Goal: Information Seeking & Learning: Learn about a topic

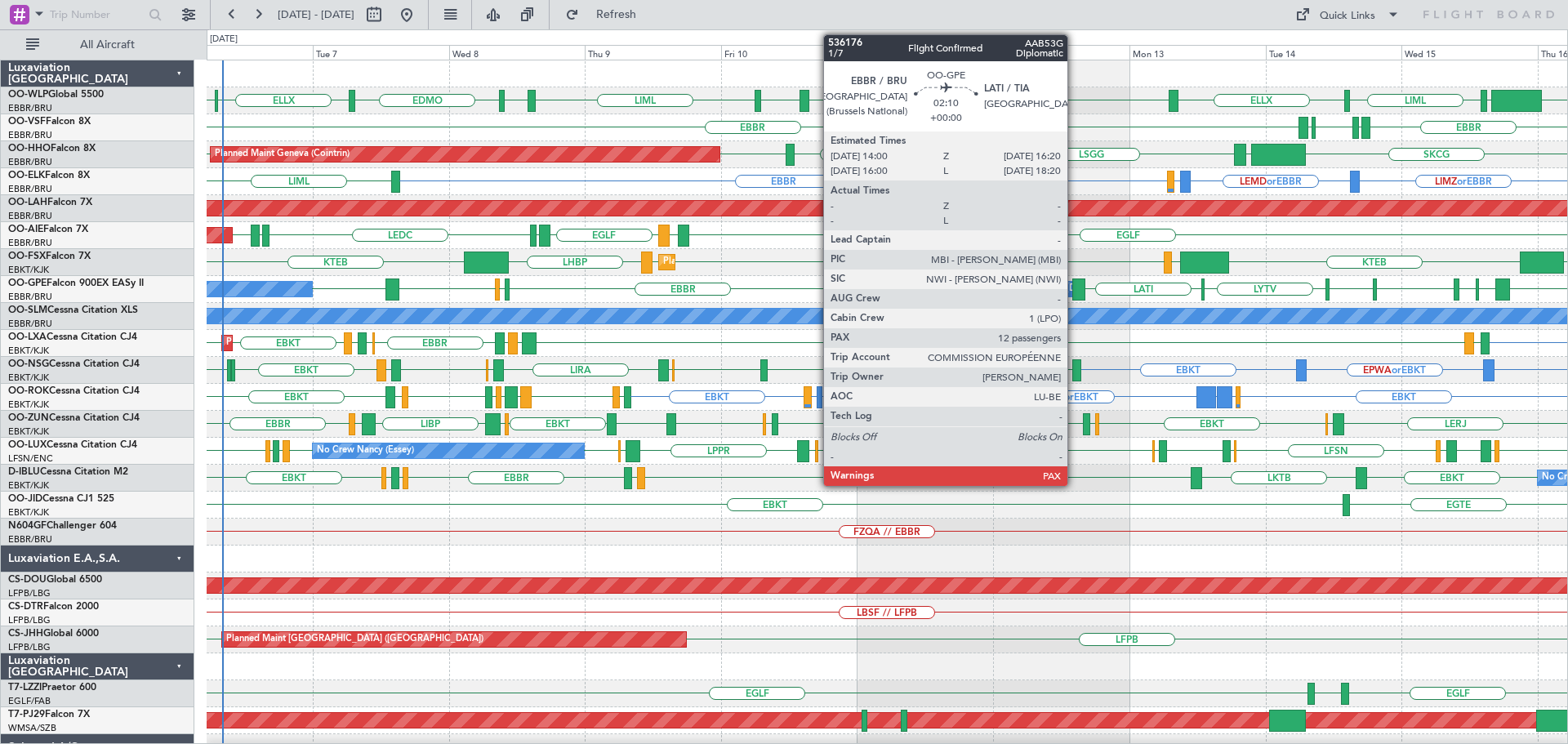
click at [514, 33] on div at bounding box center [1079, 289] width 14 height 22
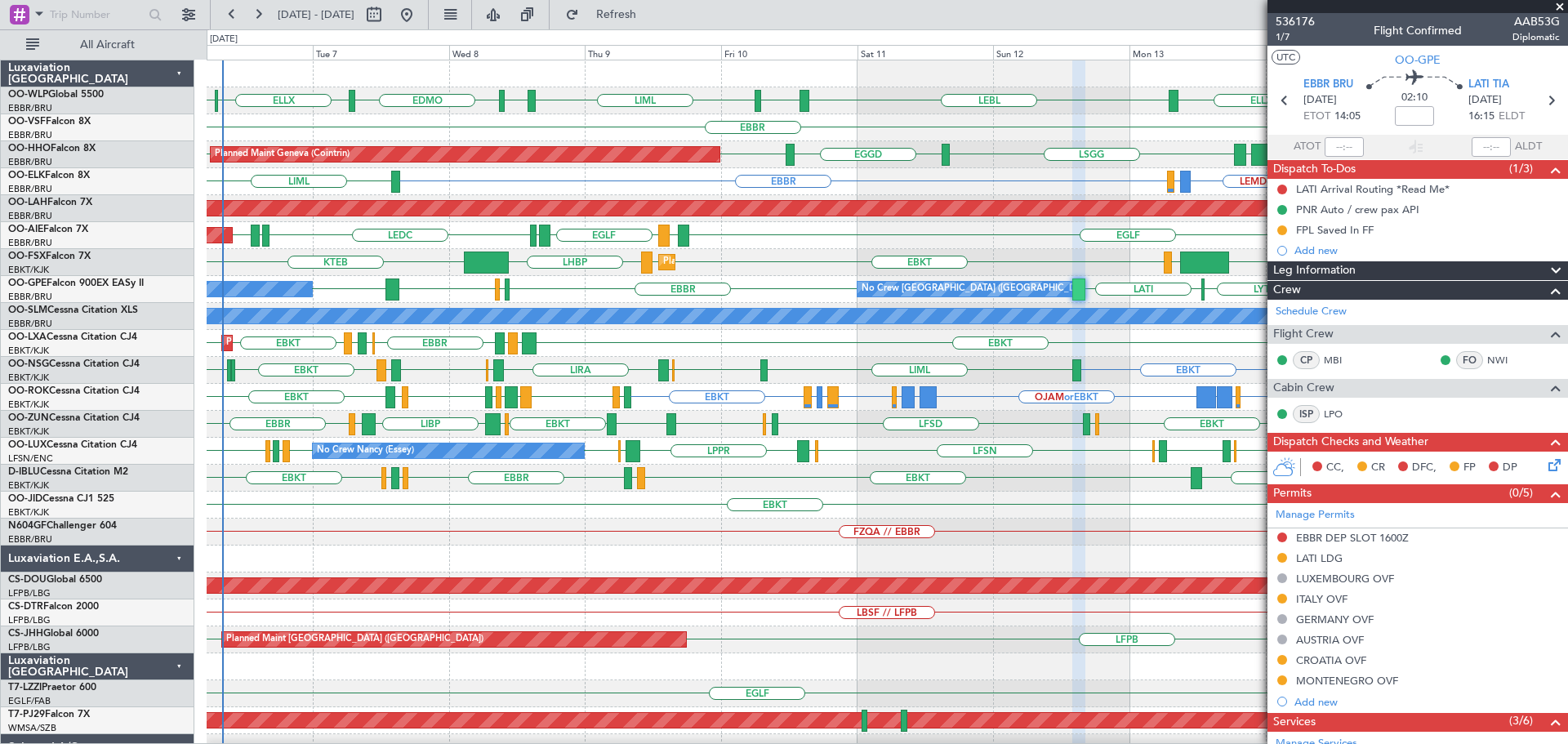
click at [514, 4] on span at bounding box center [1559, 7] width 16 height 14
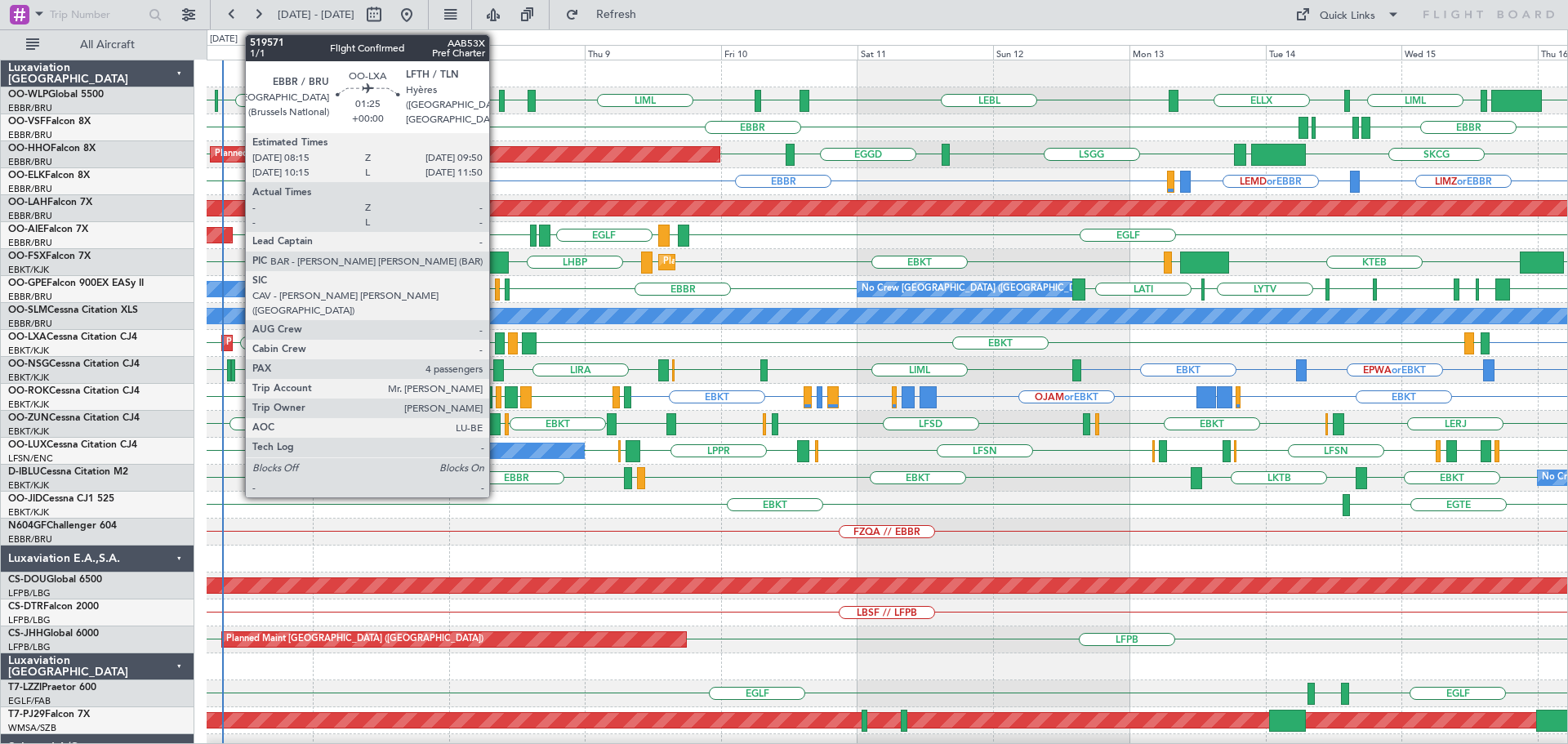
click at [496, 33] on div at bounding box center [499, 343] width 9 height 22
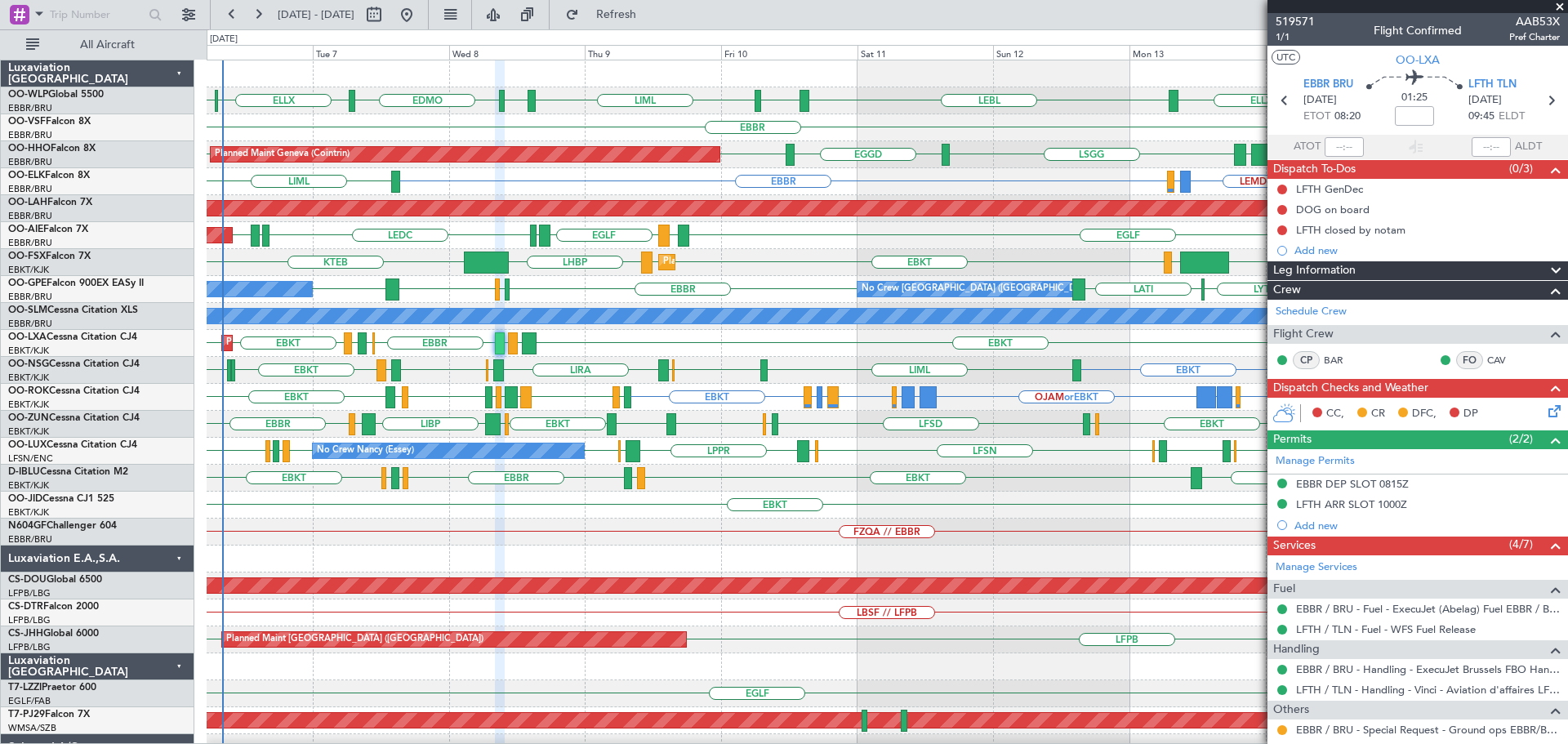
click at [514, 4] on span at bounding box center [1559, 7] width 16 height 14
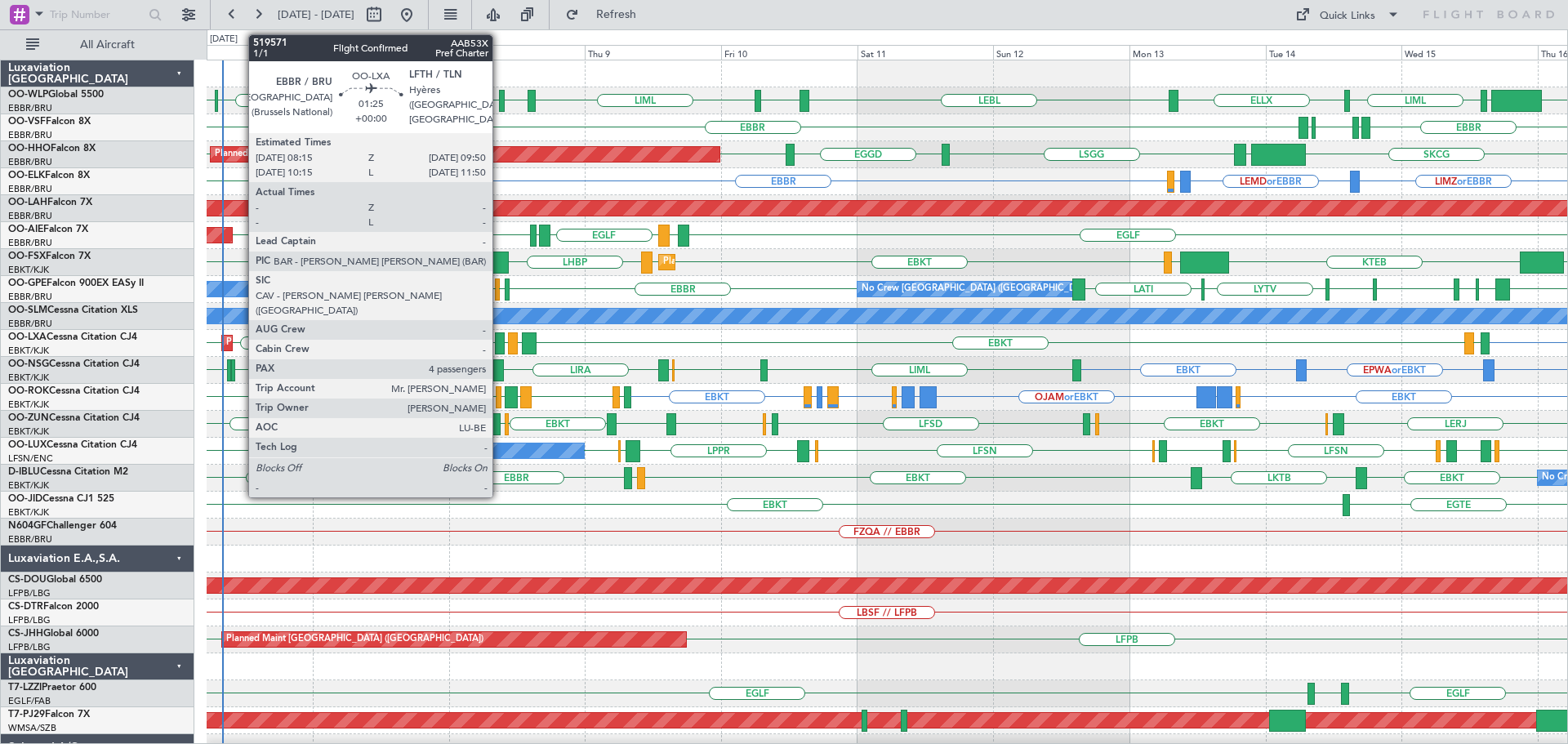
click at [500, 33] on div at bounding box center [499, 343] width 9 height 22
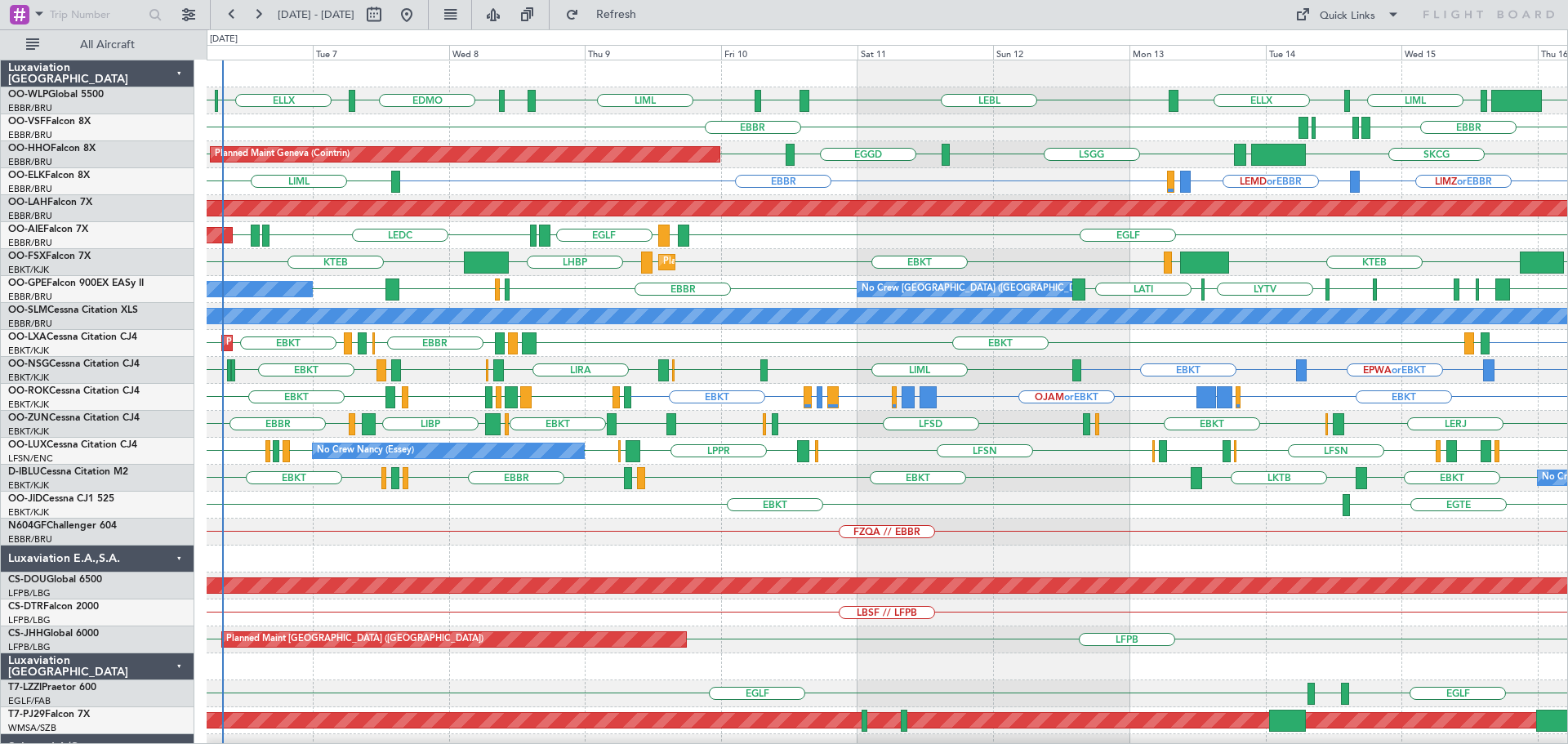
click at [514, 33] on div "LIMZ or EBBR LEMD or EBBR LIMZ or EBBR [GEOGRAPHIC_DATA] LIML" at bounding box center [886, 181] width 1360 height 27
click at [514, 33] on div "EDMO ELLX EBLG KIND EBLG LIML ELLX LEBL EBLG LIML EDDP [GEOGRAPHIC_DATA] [GEOGR…" at bounding box center [886, 532] width 1360 height 943
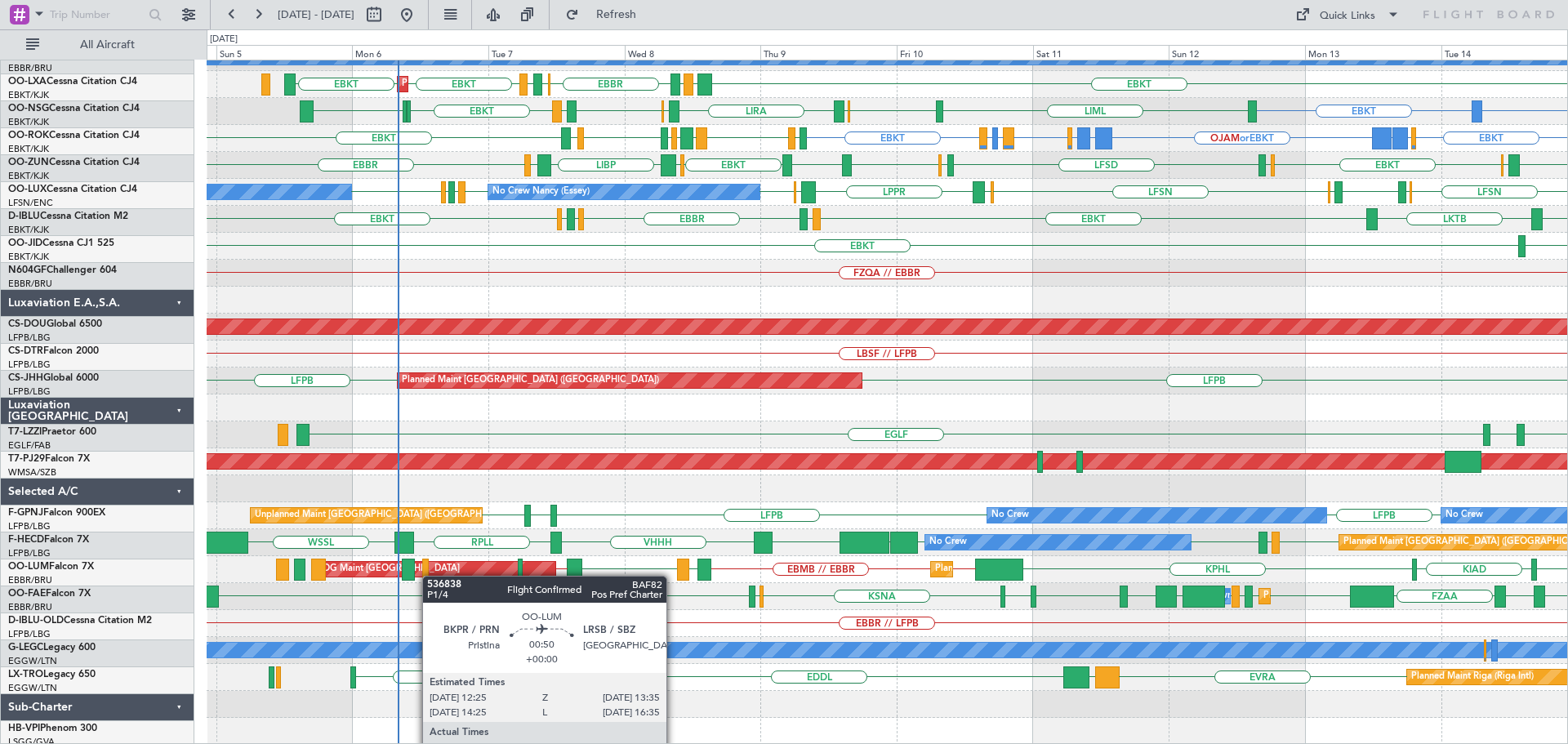
scroll to position [259, 0]
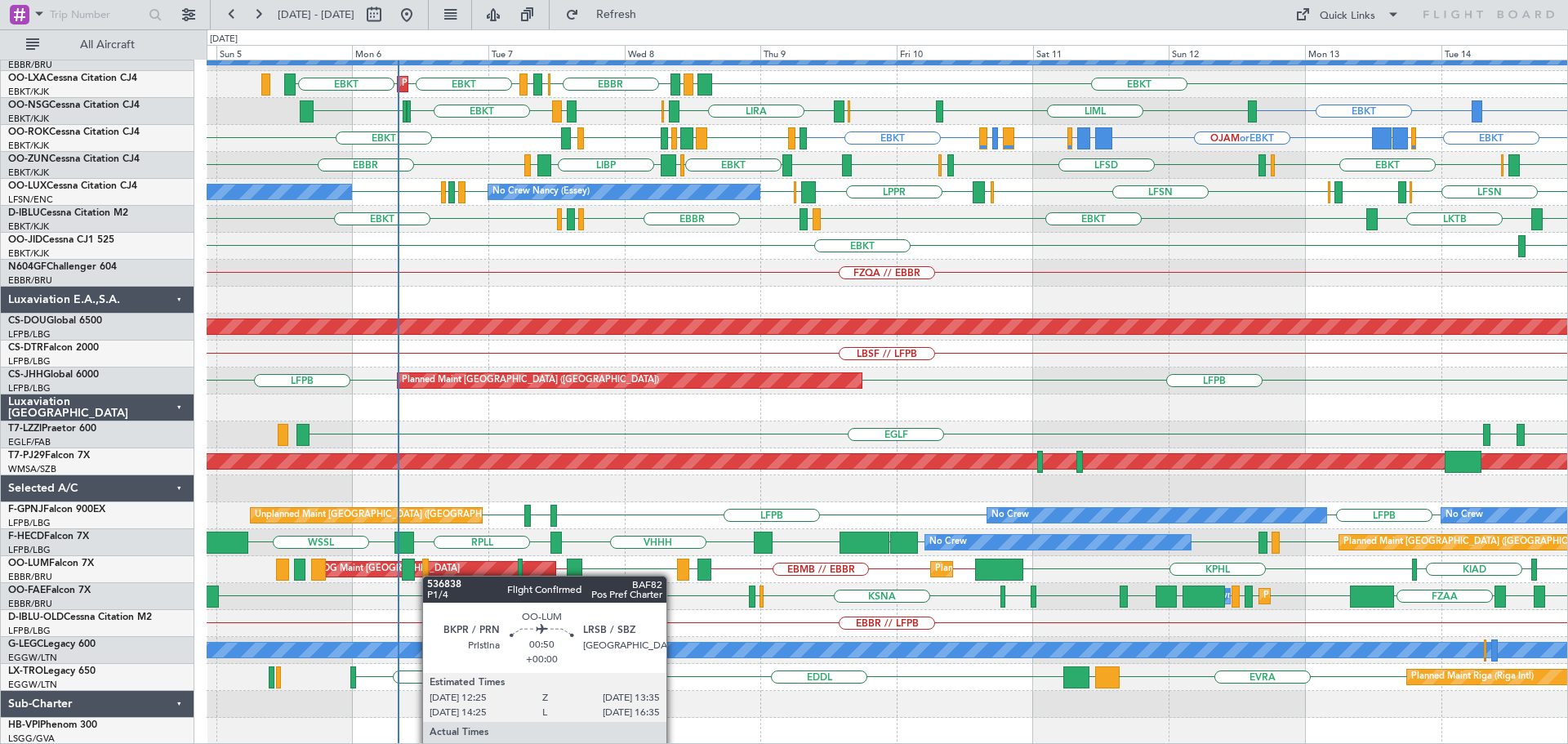
click at [427, 33] on div "LYBE LQSA LYTV LATI EBBR LFST EBBR LEMG No Crew Brussels (Brussels National) No…" at bounding box center [886, 273] width 1360 height 943
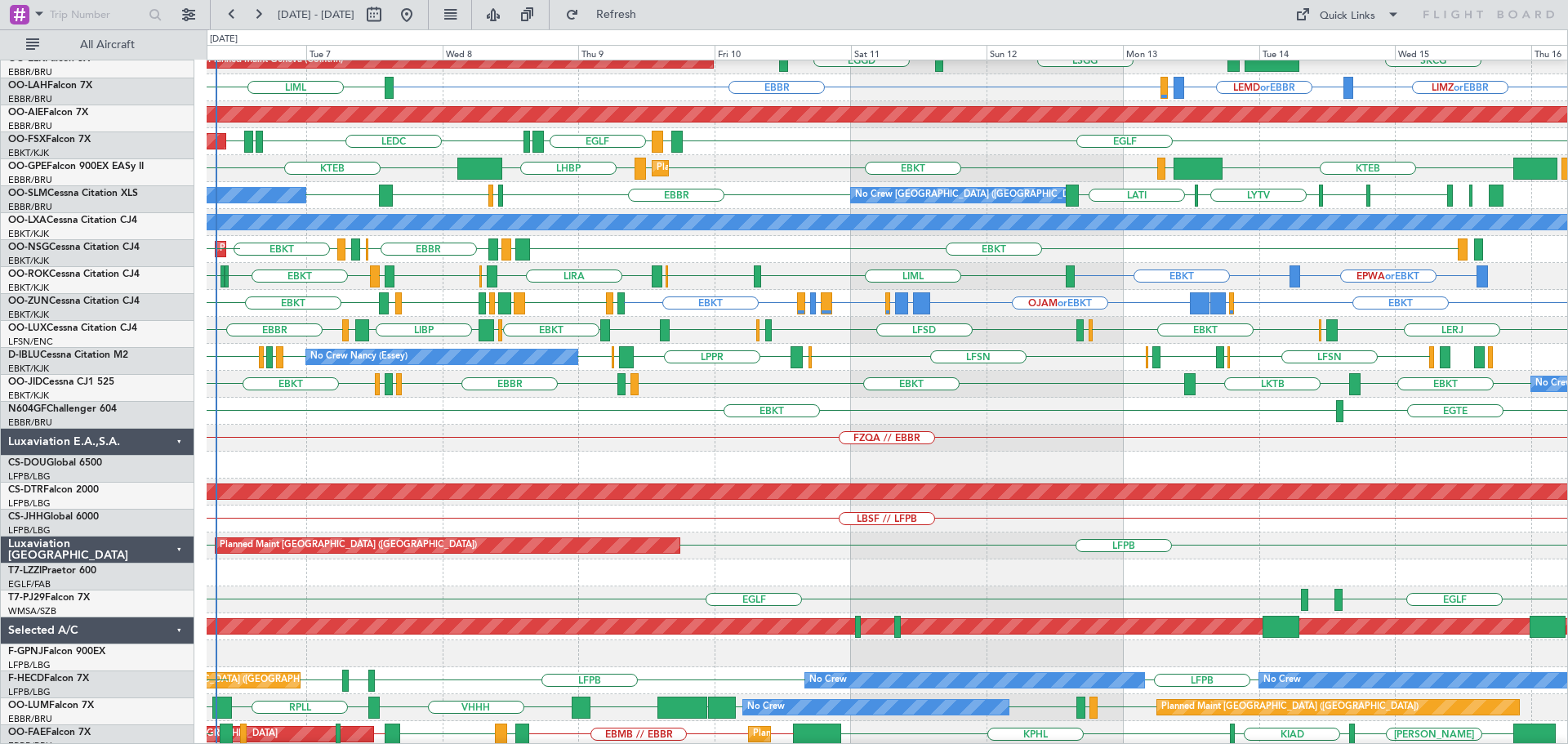
scroll to position [81, 0]
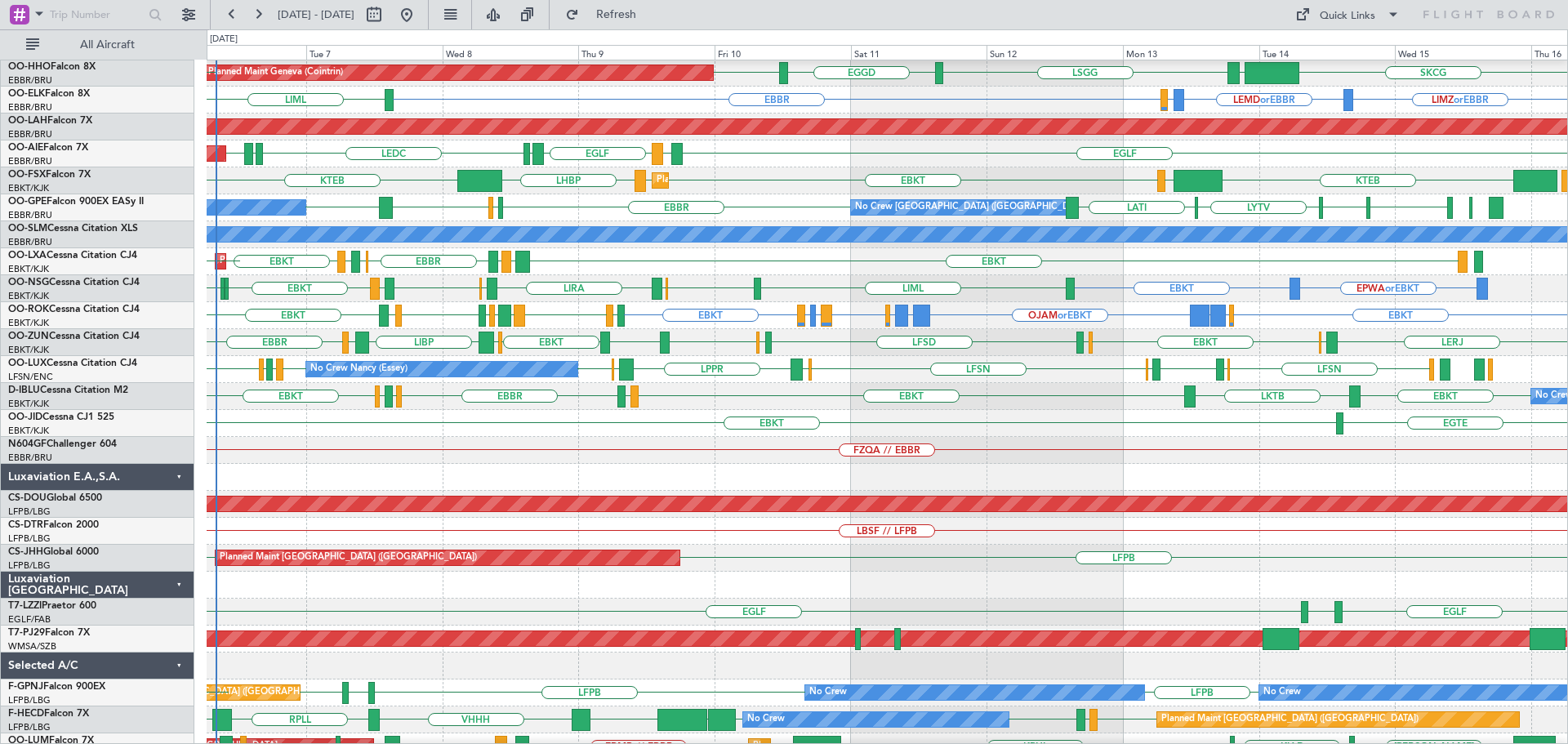
click at [513, 33] on html "04 Oct 2025 - 14 Oct 2025 Refresh Quick Links All Aircraft EBBR LIRP LFMN LIRP …" at bounding box center [784, 372] width 1568 height 744
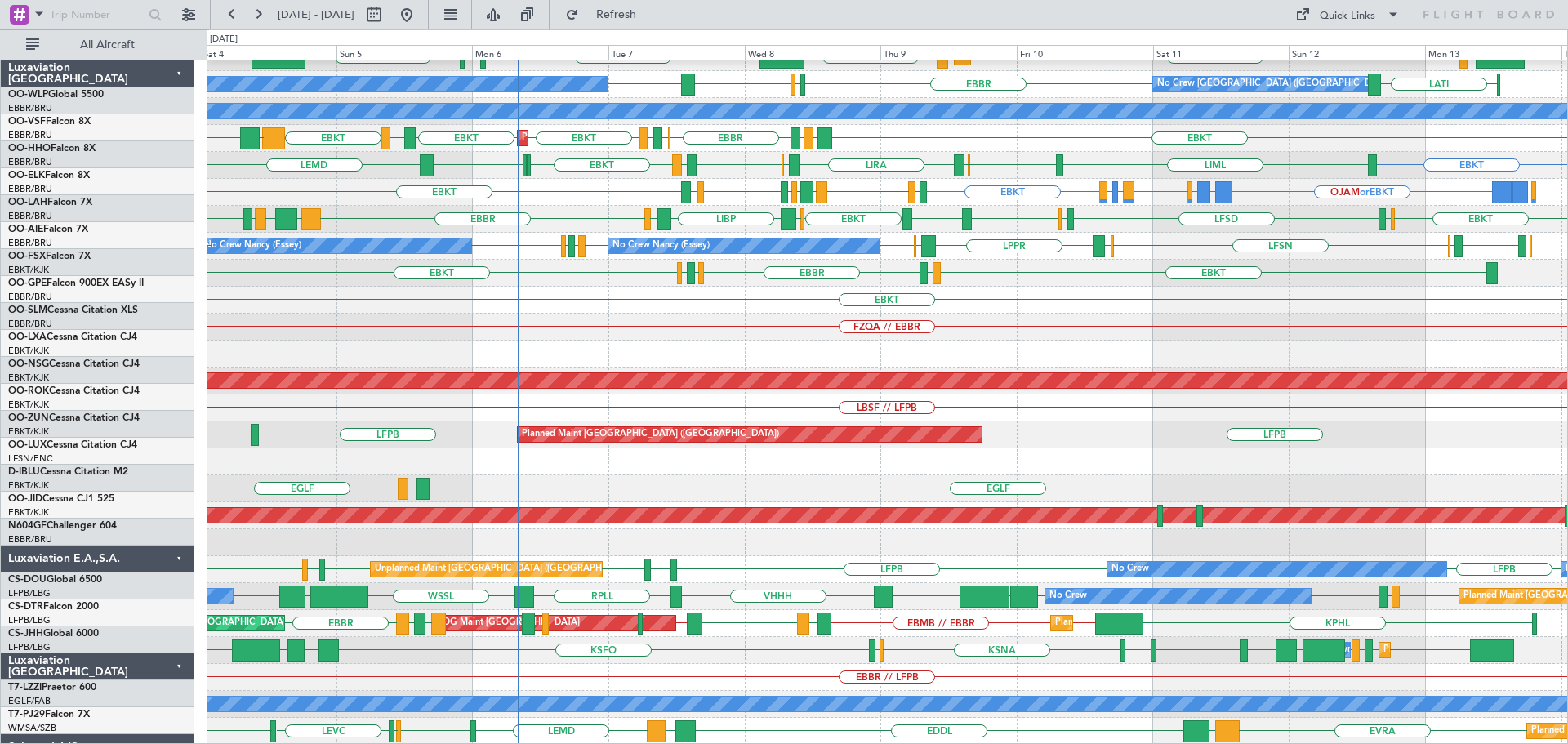
scroll to position [205, 0]
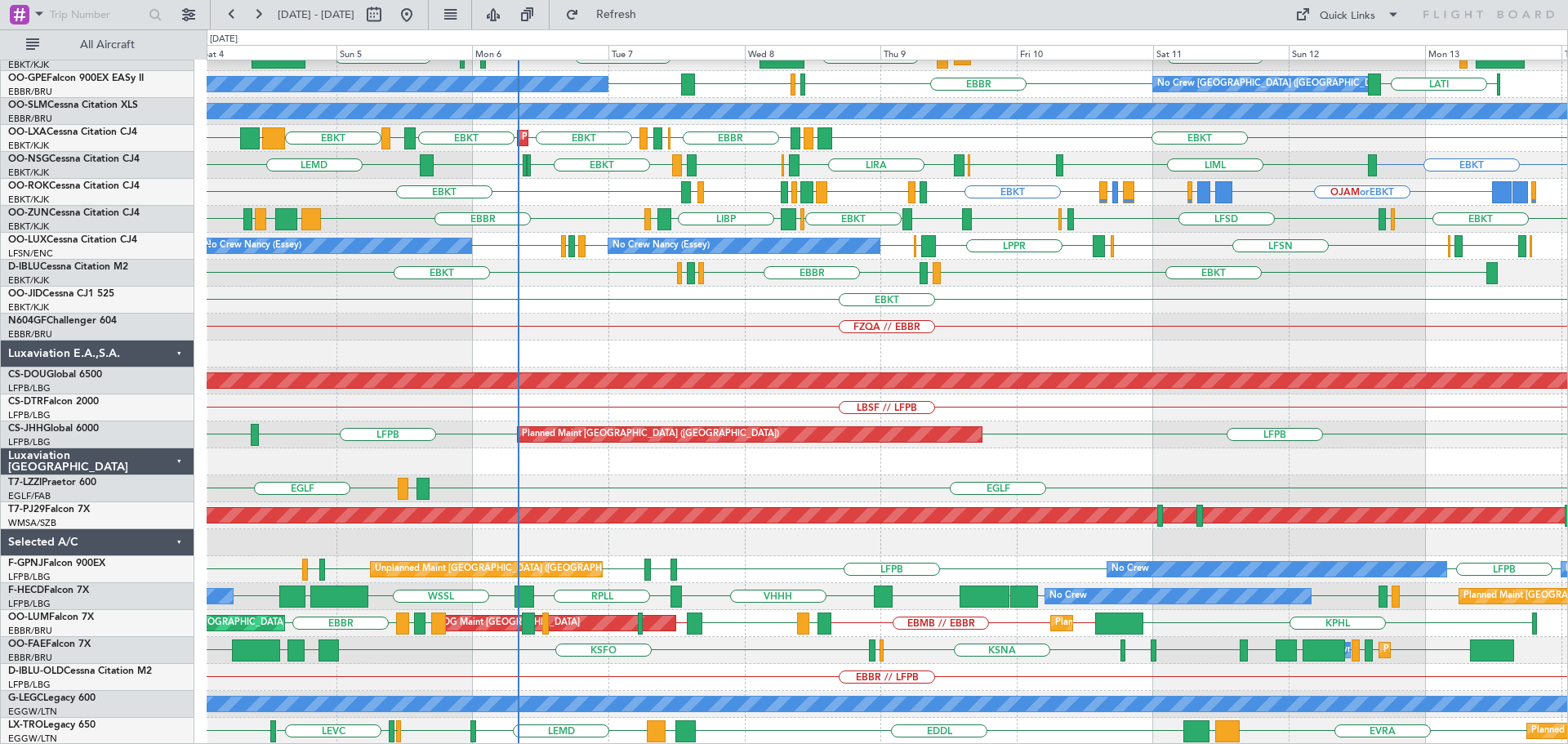
click at [514, 33] on div "Unplanned Maint London (Farnborough) EGLF LEMD EGLF LEMD LEDC LEXJ EGLF Planned…" at bounding box center [886, 300] width 1360 height 889
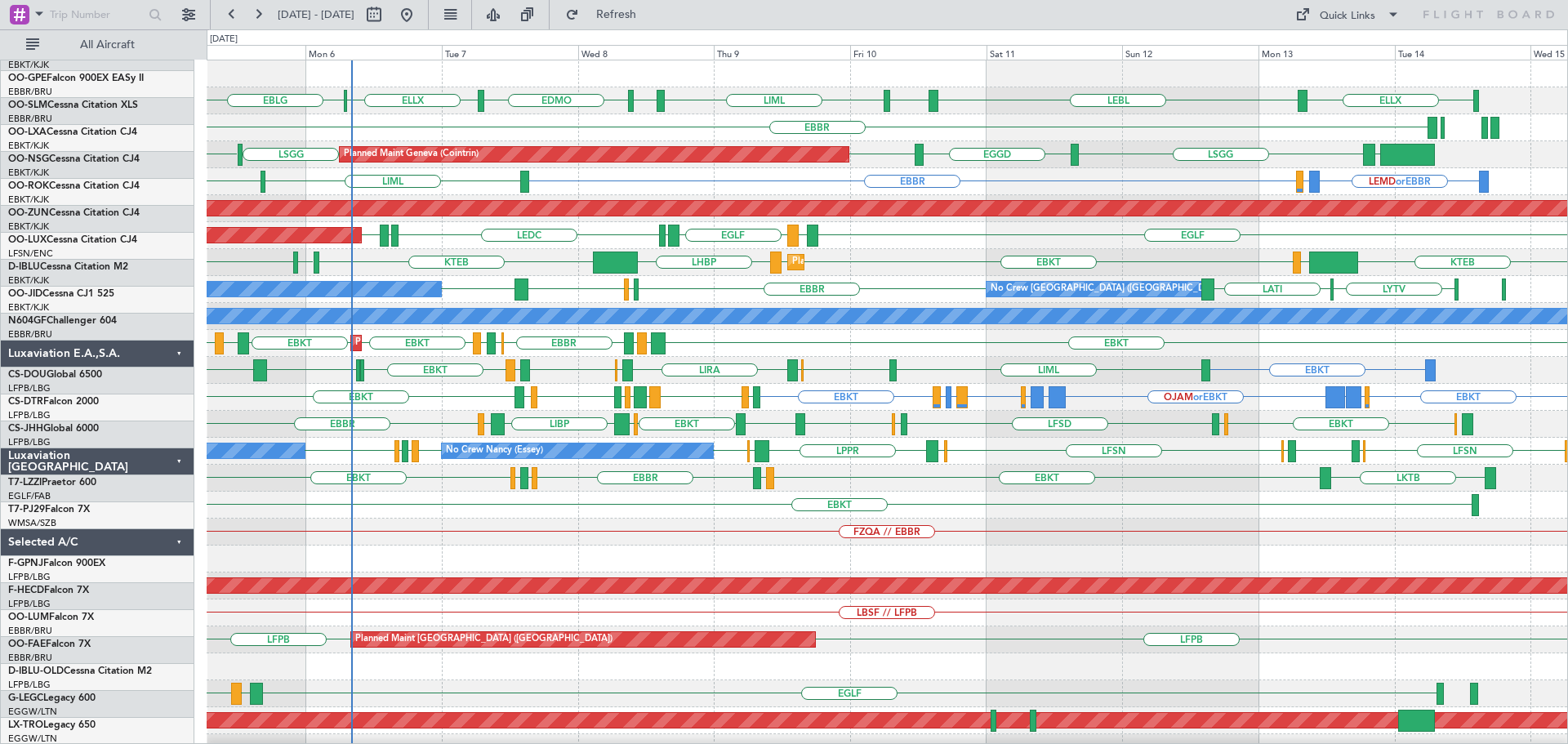
scroll to position [0, 0]
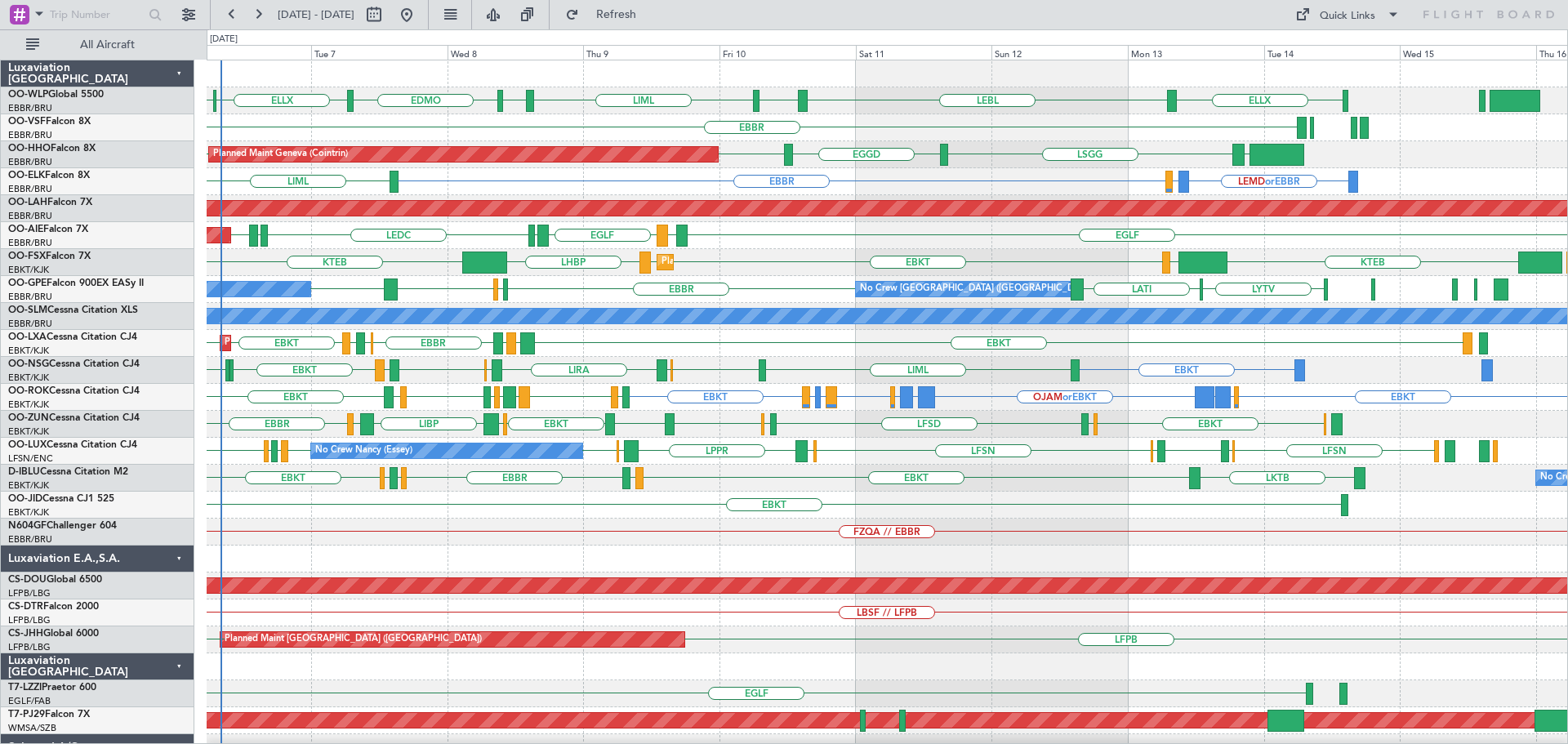
click at [514, 33] on div "ELLX LEBL EBLG LIML EDDP EDMO ELLX EBLG EBBR Planned Maint Geneva (Cointrin) LE…" at bounding box center [886, 505] width 1360 height 889
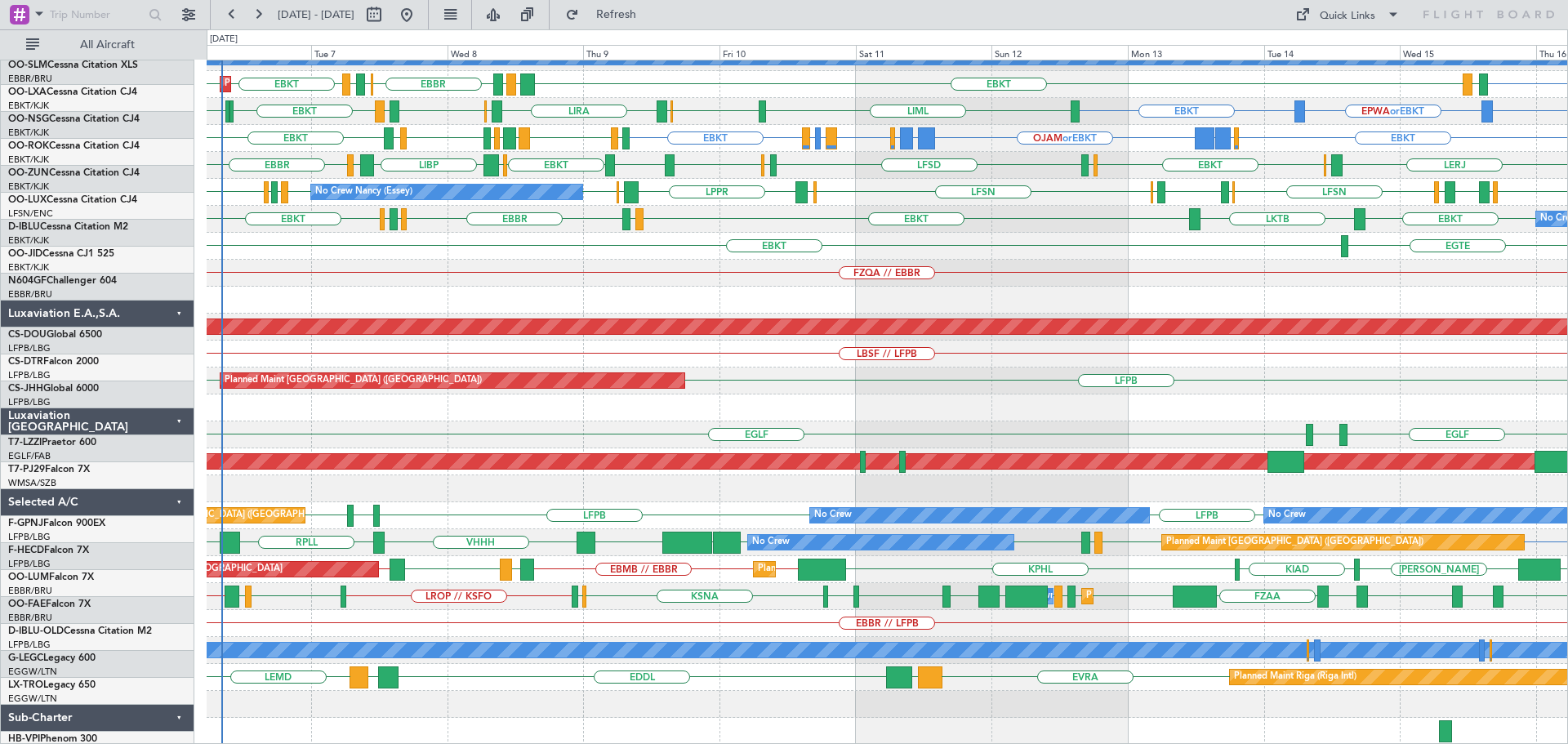
scroll to position [259, 0]
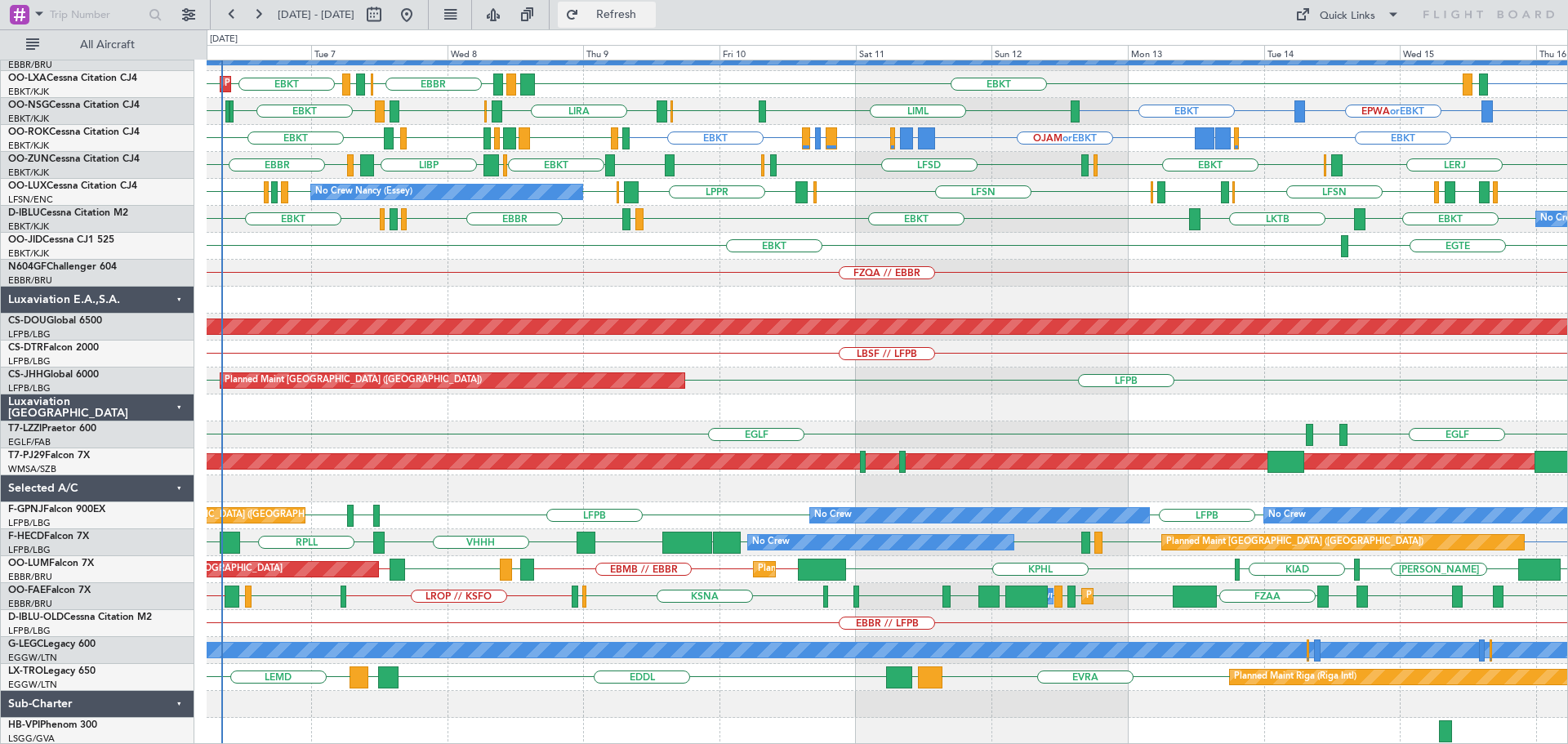
click at [514, 16] on span "Refresh" at bounding box center [616, 14] width 69 height 12
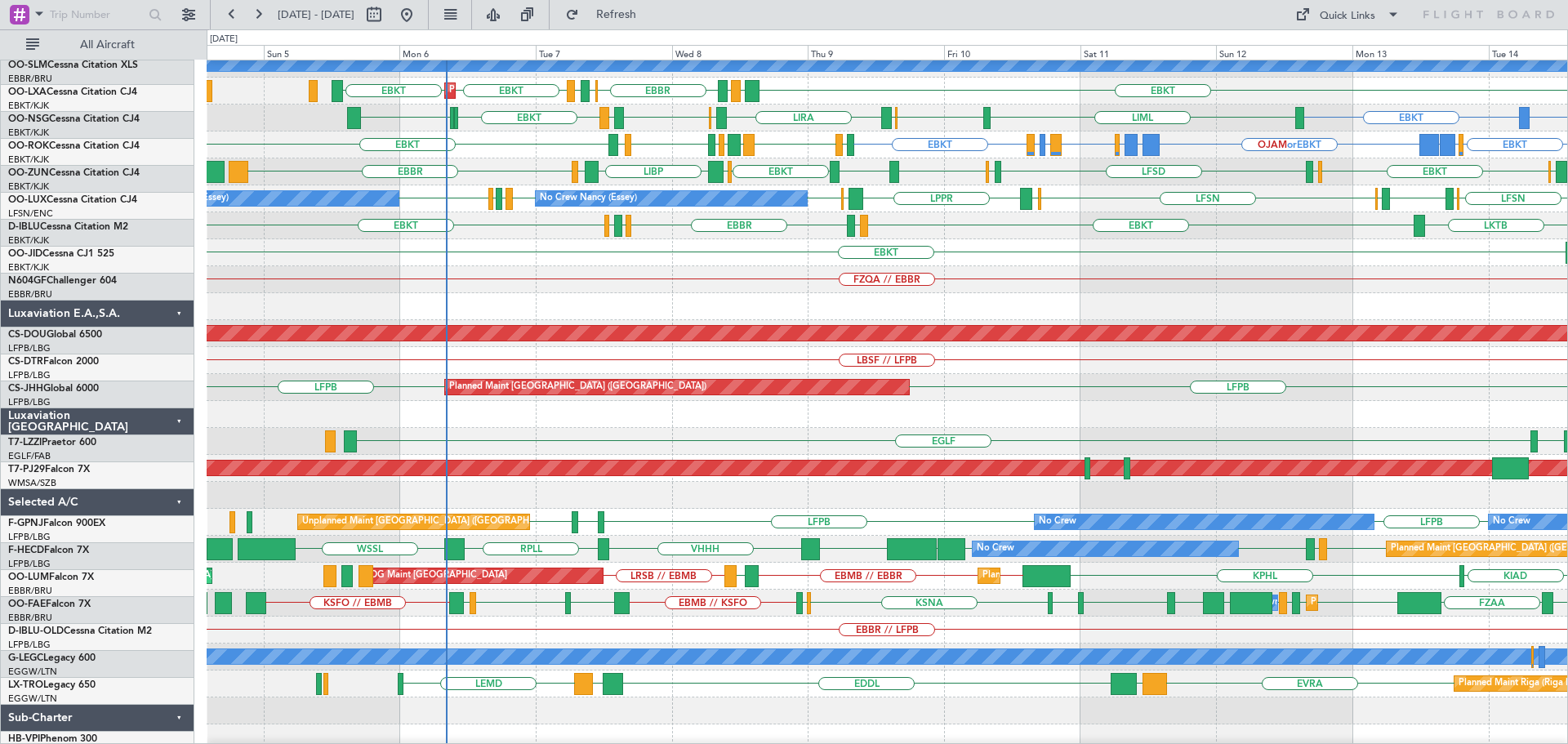
scroll to position [252, 0]
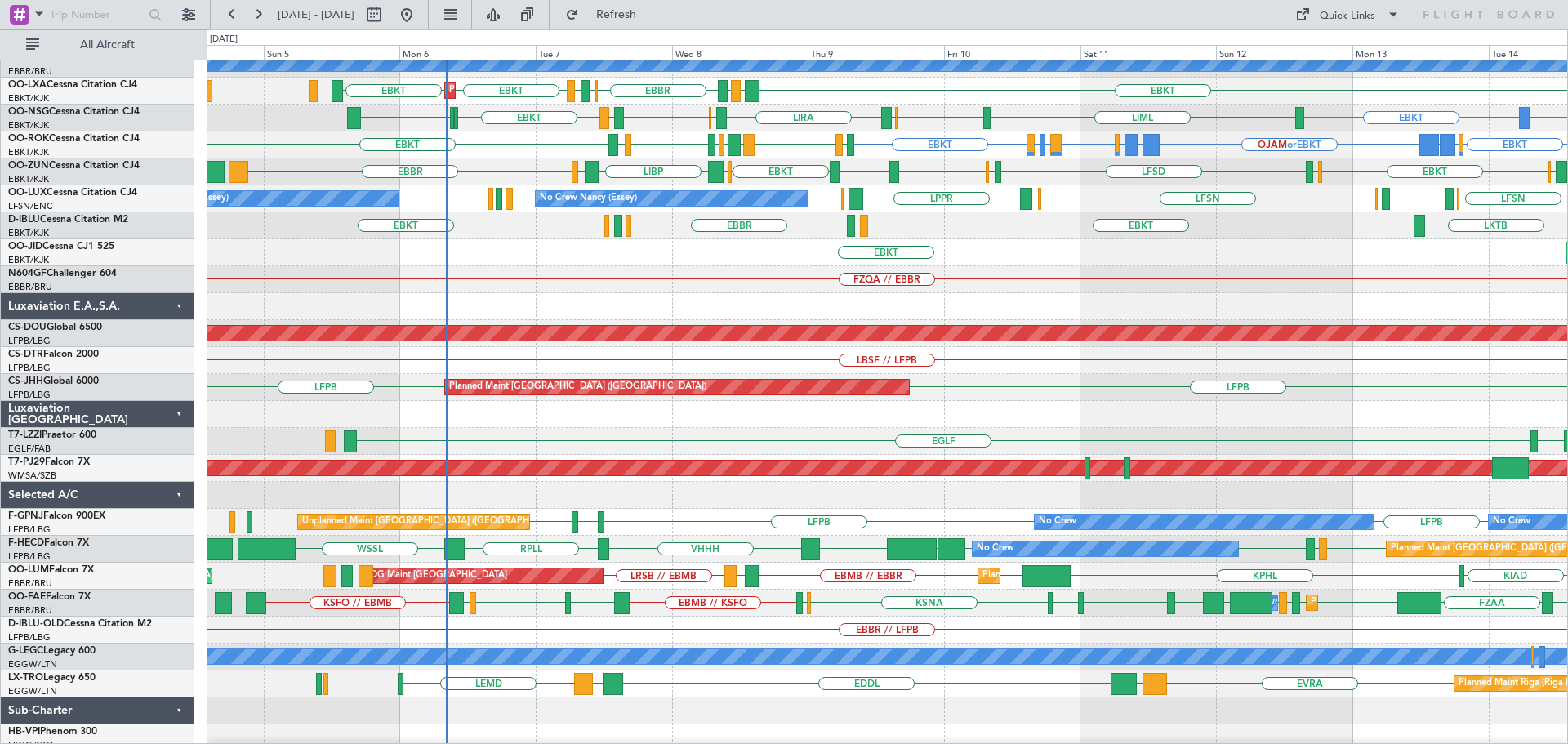
click at [514, 33] on div at bounding box center [886, 495] width 1360 height 27
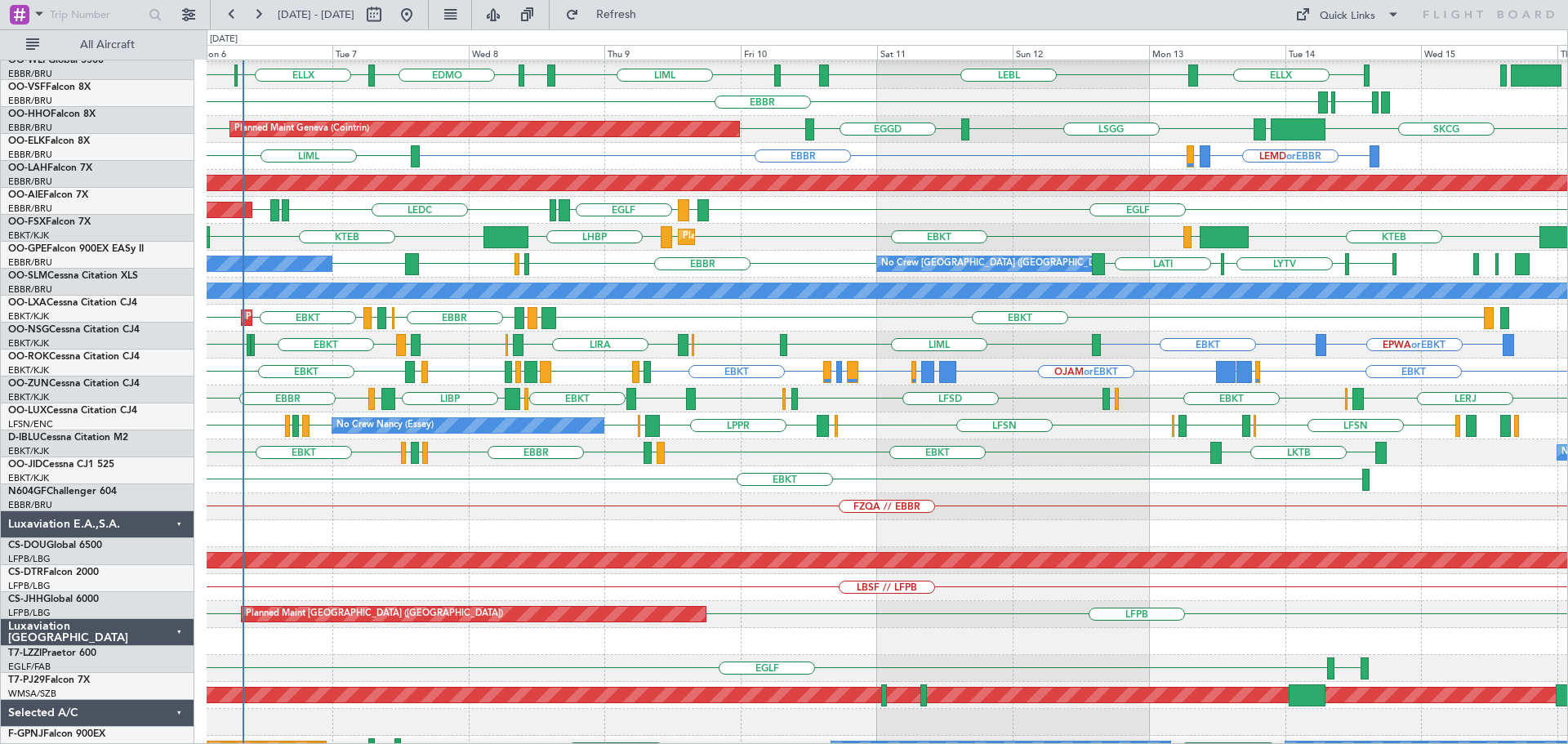
scroll to position [0, 0]
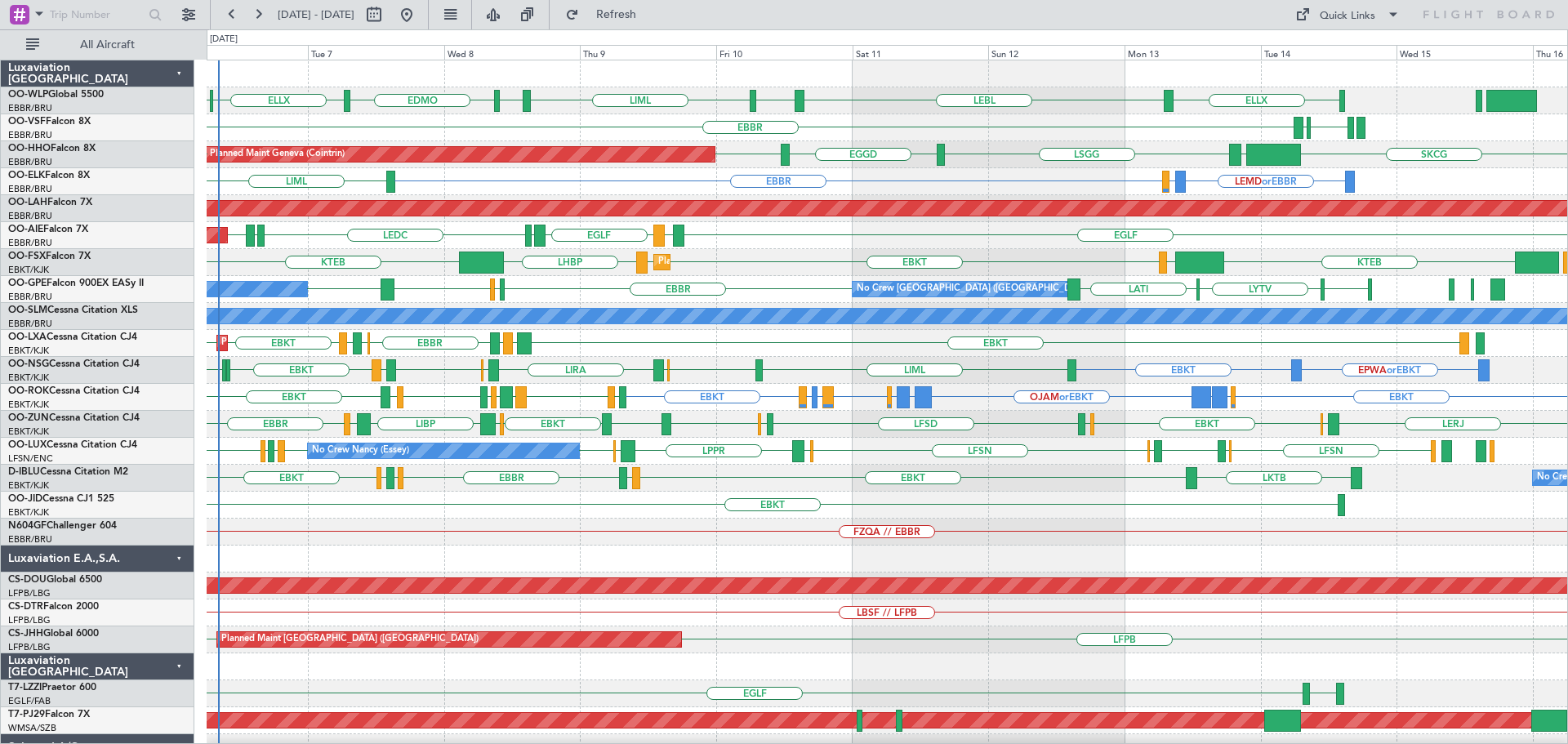
click at [514, 33] on div "ELLX LEBL EDMO ELLX EBLG EBLG LIML EDDP EBBR LFMN LIRP Planned Maint Geneva (Co…" at bounding box center [886, 505] width 1360 height 889
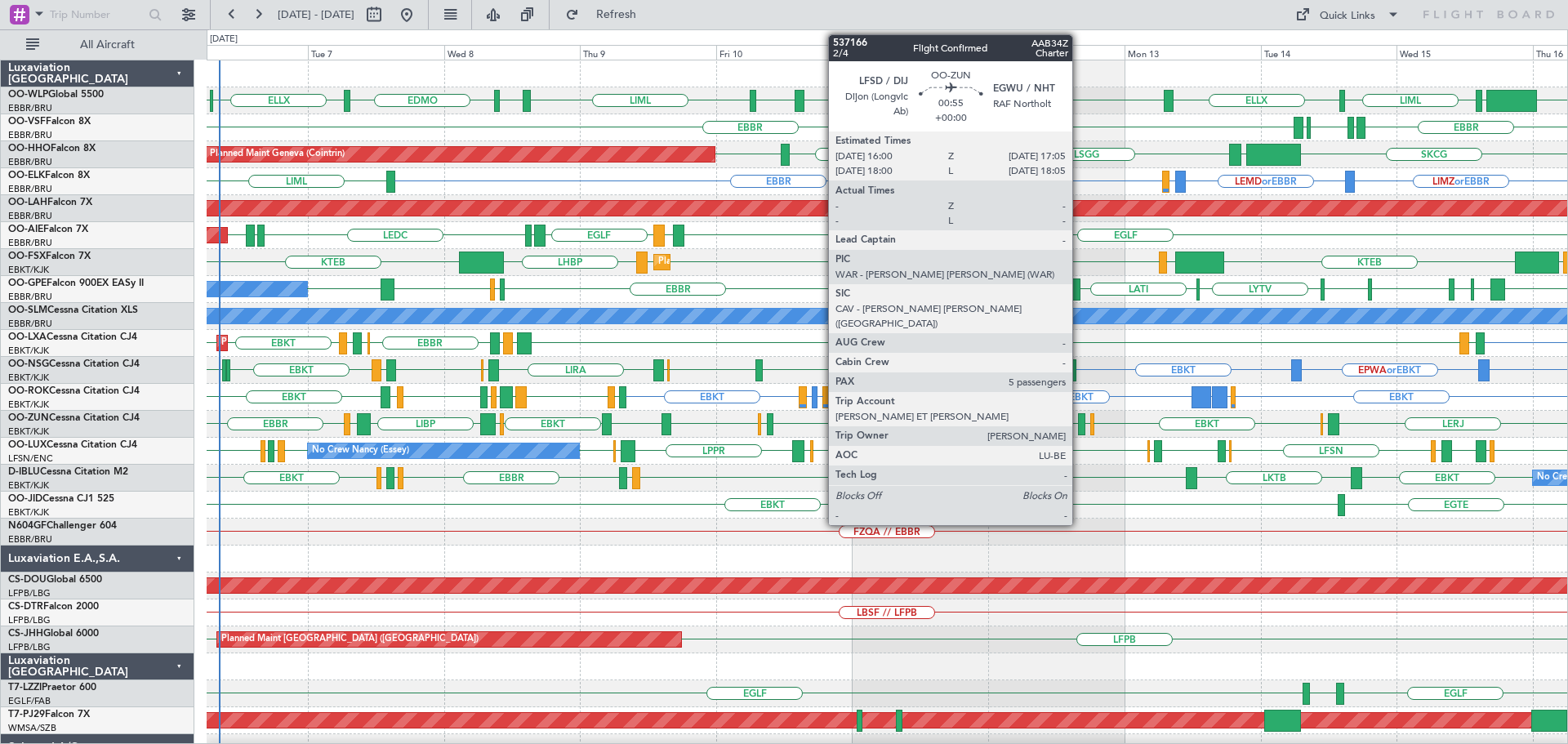
click at [514, 33] on div at bounding box center [1081, 424] width 6 height 22
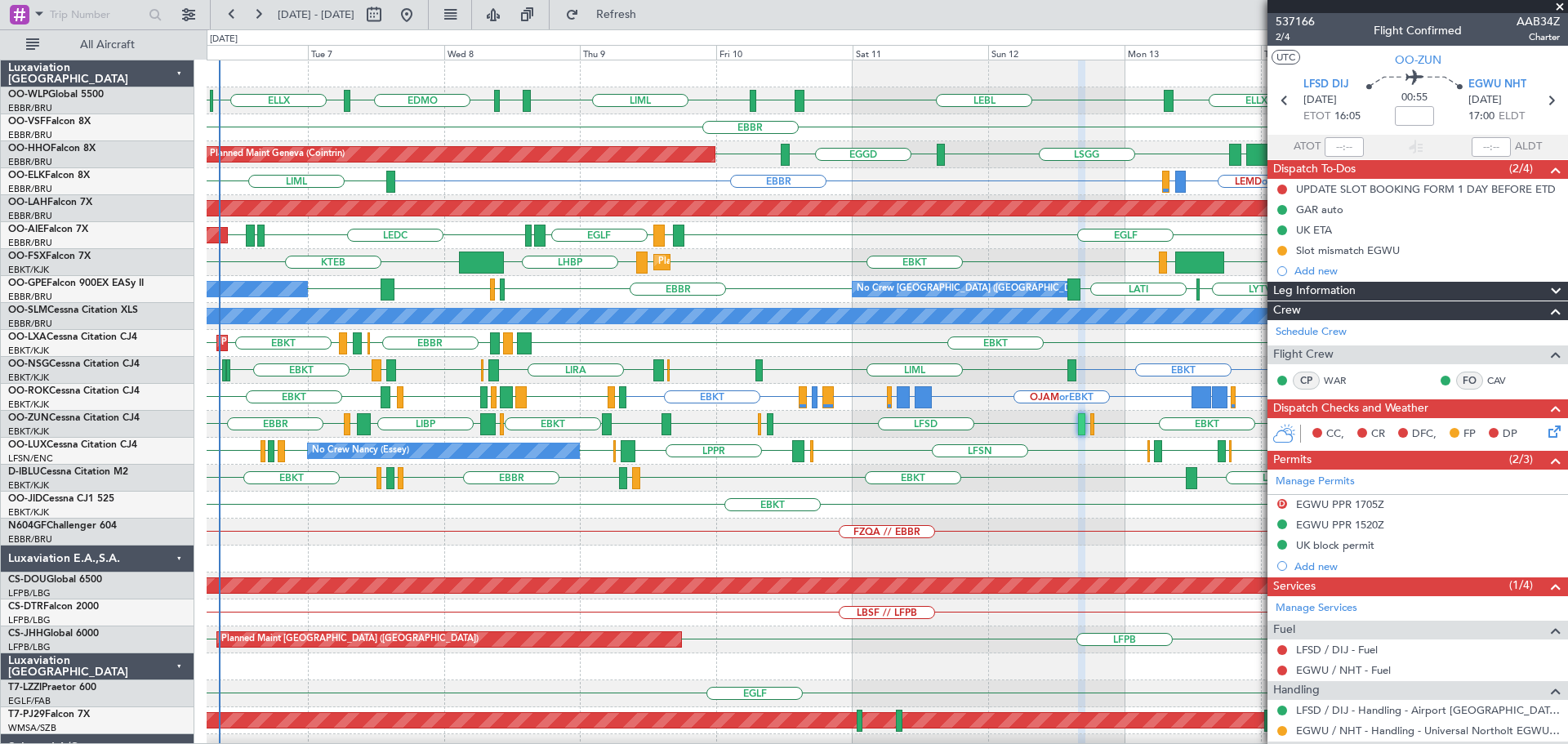
scroll to position [244, 0]
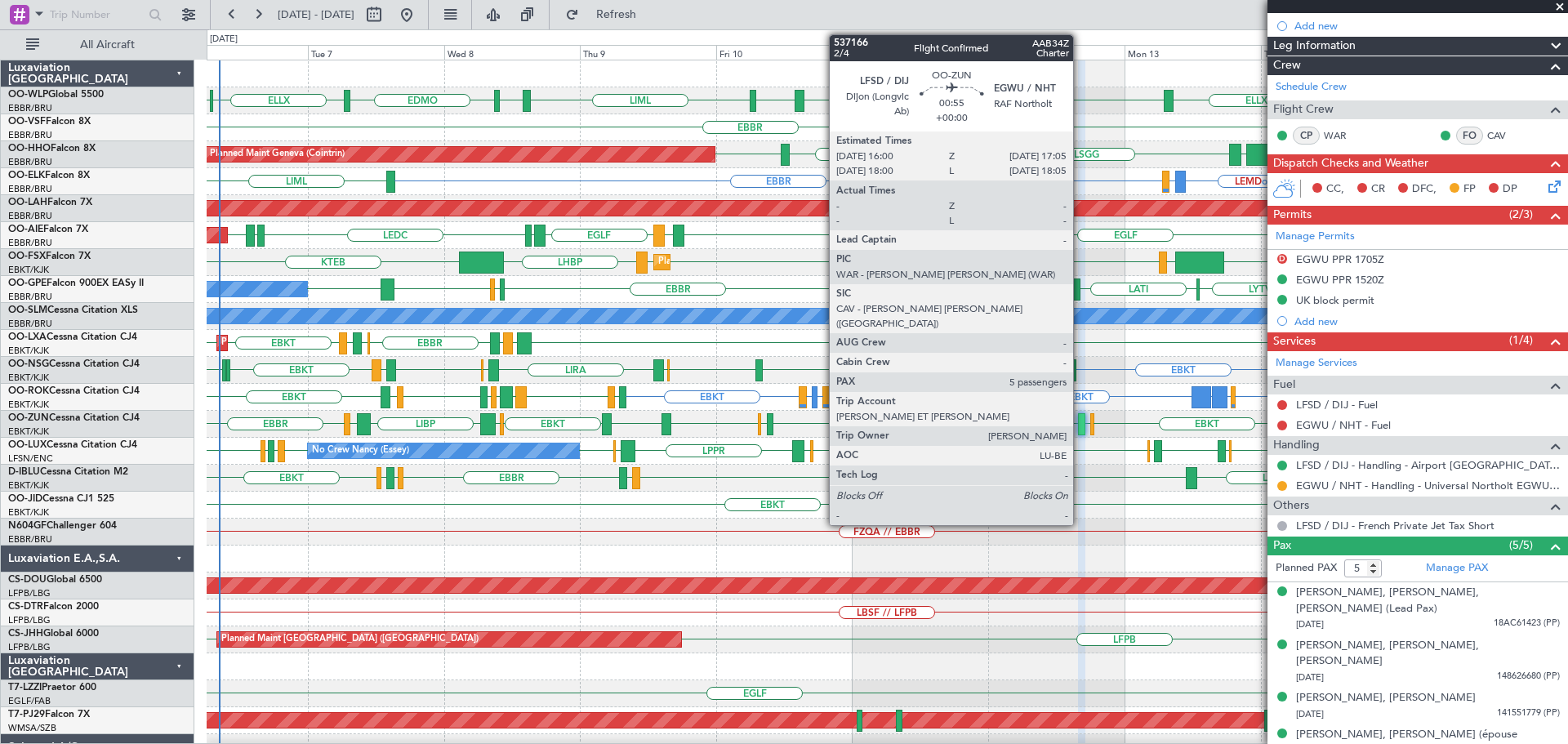
click at [514, 33] on div at bounding box center [1081, 424] width 6 height 22
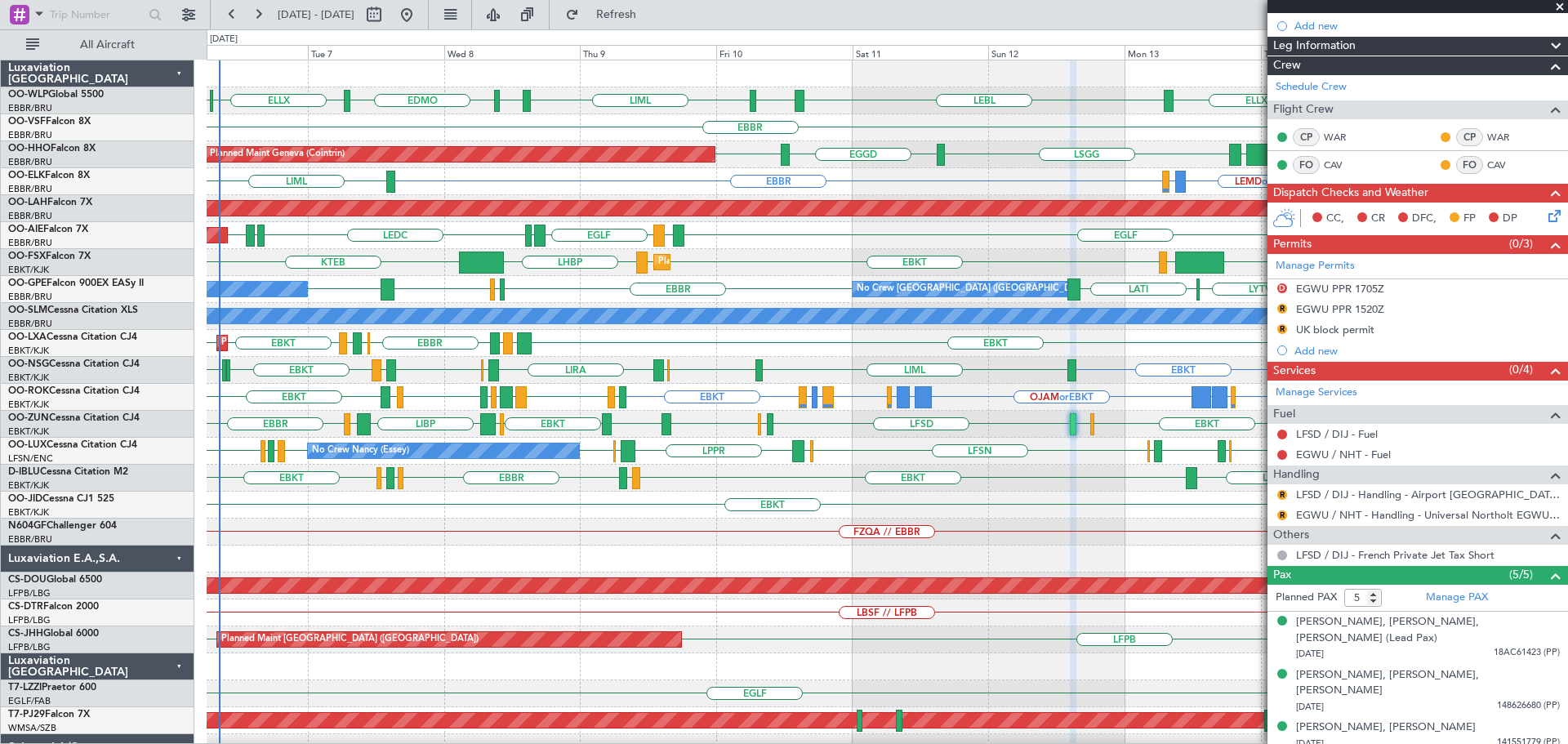
drag, startPoint x: 1559, startPoint y: 4, endPoint x: 1554, endPoint y: 16, distance: 13.0
click at [514, 4] on span at bounding box center [1559, 7] width 16 height 14
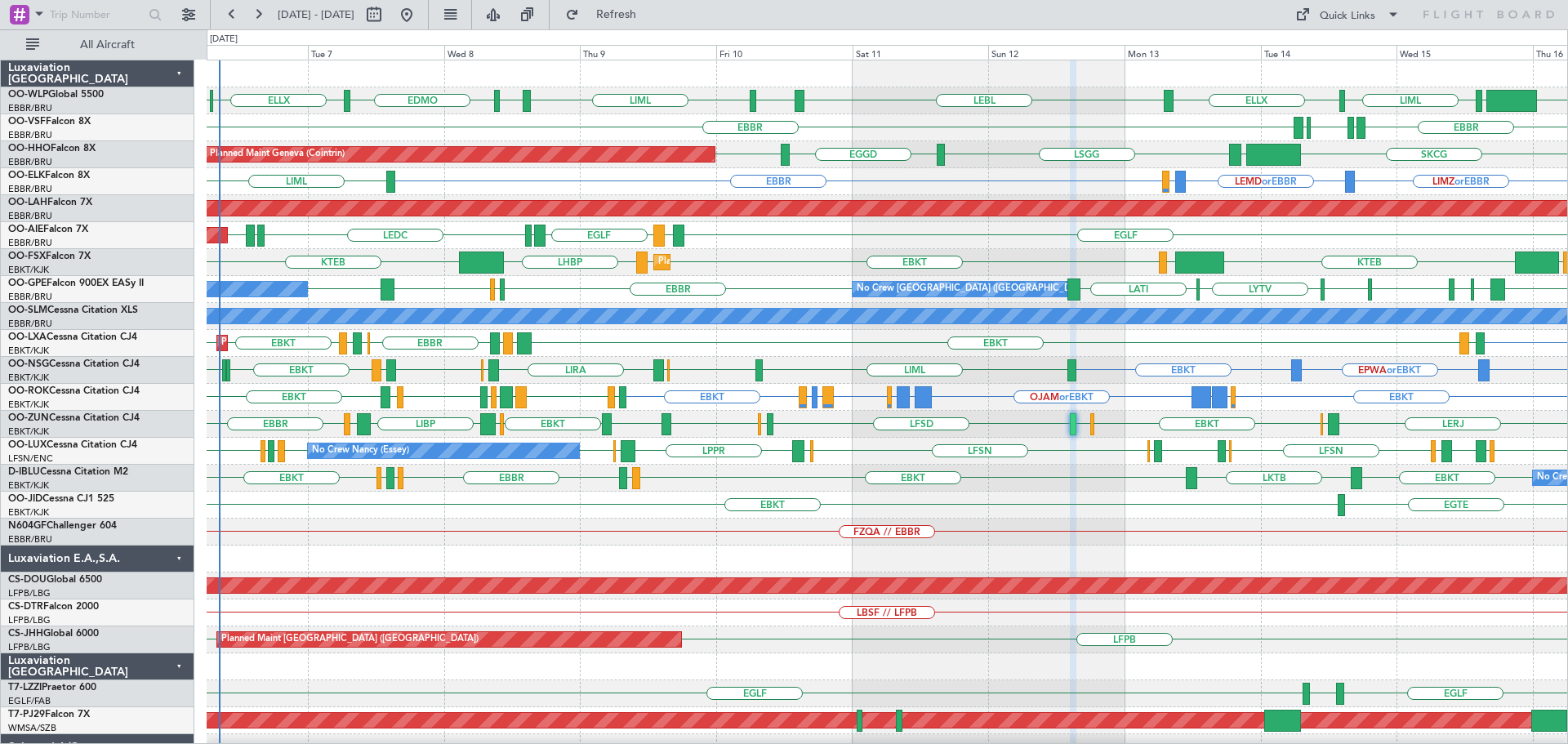
type input "0"
click at [514, 33] on div "KIND EBLG LIML ELLX LEBL EBLG LIML EDDP EDMO ELLX EBLG" at bounding box center [886, 101] width 1360 height 27
click at [514, 13] on button "Refresh" at bounding box center [607, 14] width 98 height 26
click at [514, 33] on div "EBBR LIRP LFMN LIRP EBBR" at bounding box center [886, 128] width 1360 height 27
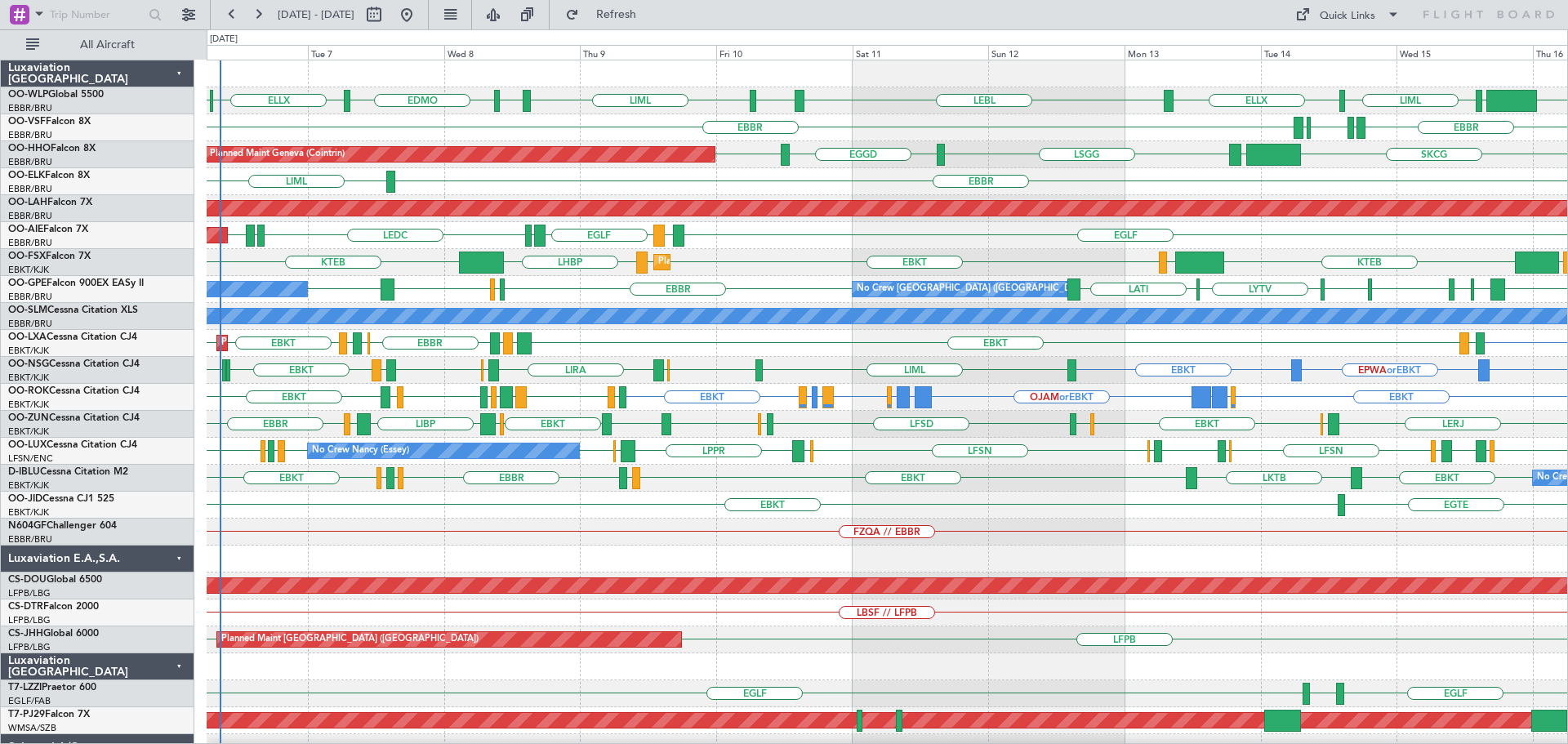
click at [514, 33] on div "LATI EBBR LFST EBBR LEMG EBBR LWSK BKPR LYBE LQSA LYTV No Crew Brussels (Brusse…" at bounding box center [886, 289] width 1360 height 27
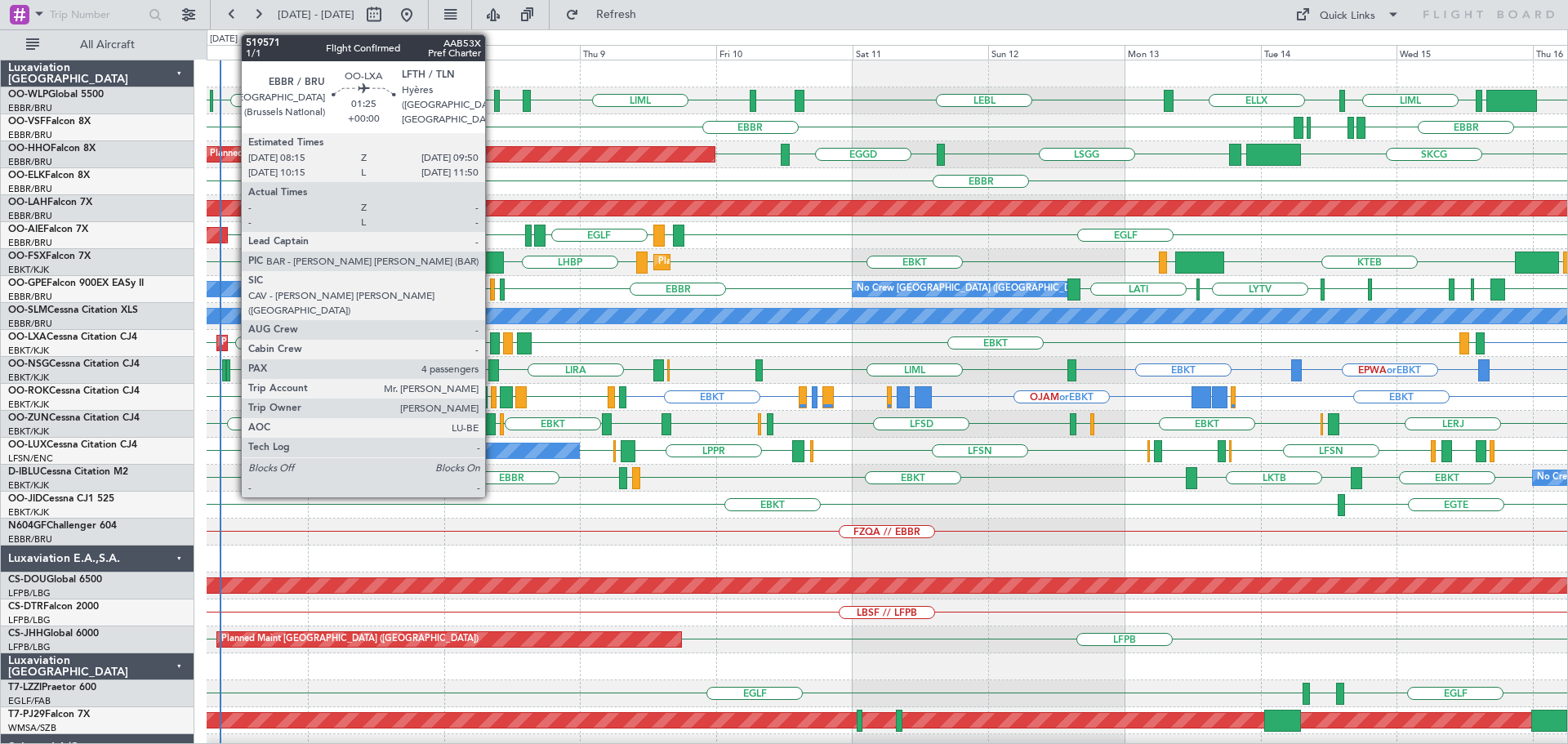
click at [493, 33] on div at bounding box center [494, 343] width 9 height 22
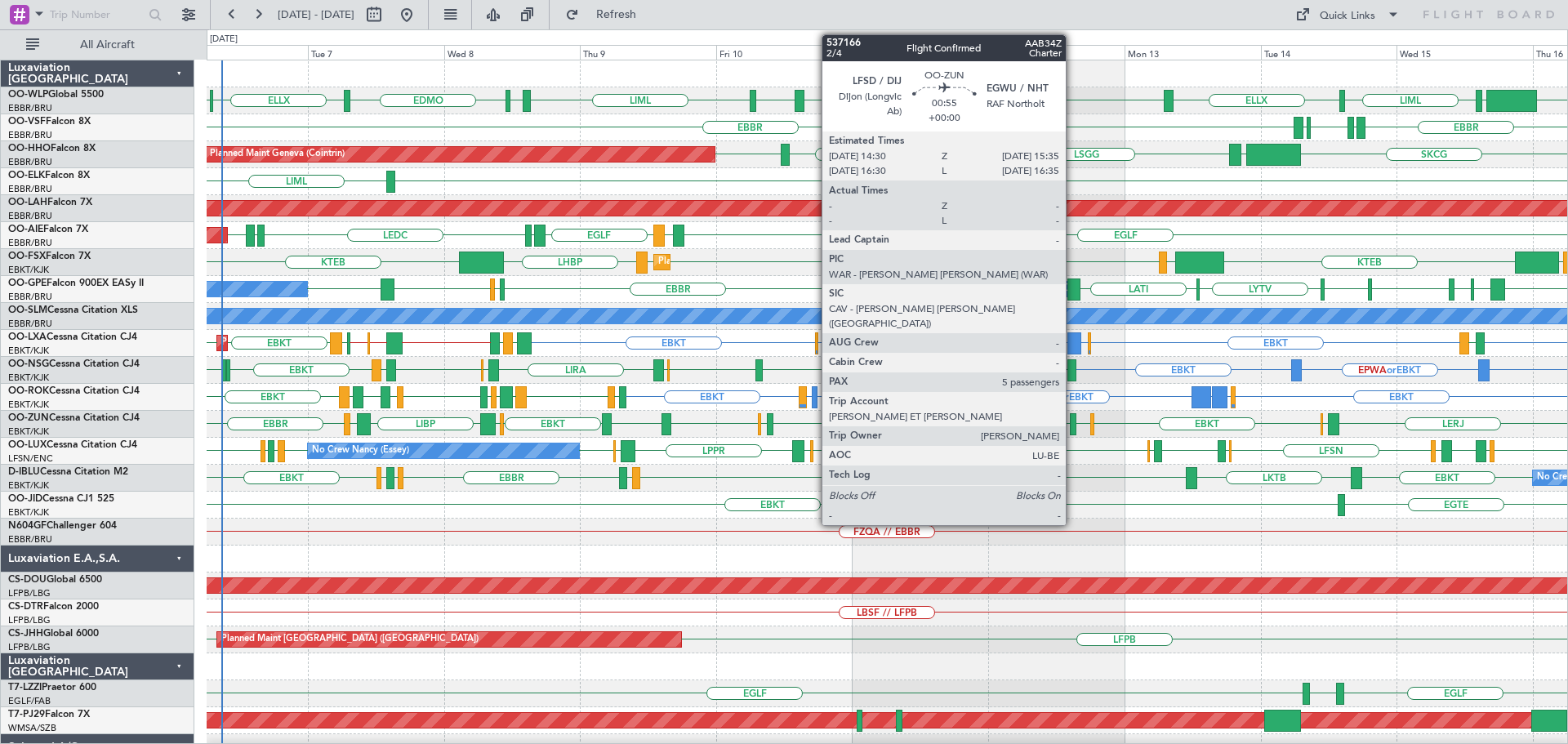
click at [514, 33] on div at bounding box center [1073, 424] width 6 height 22
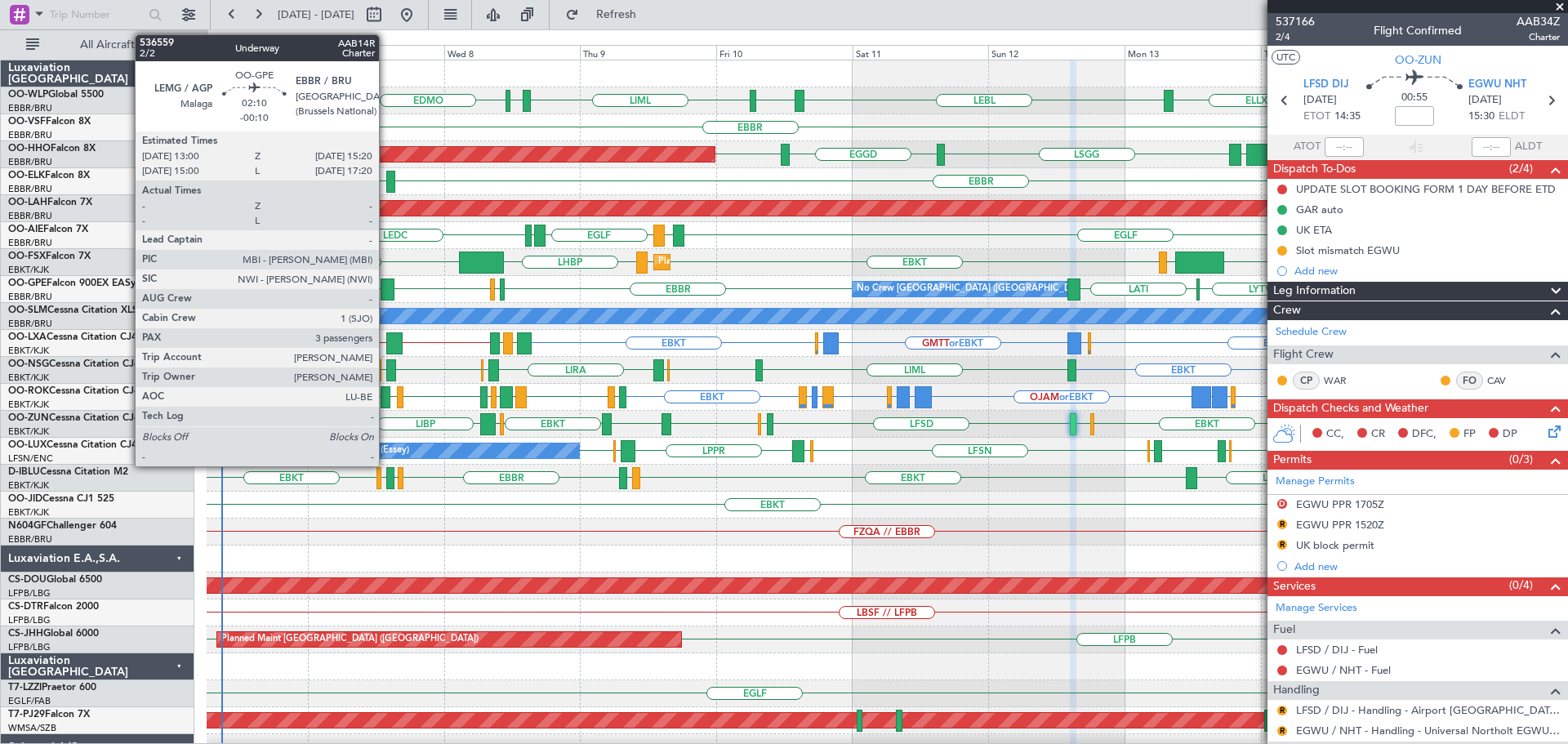
click at [386, 33] on div at bounding box center [387, 289] width 14 height 22
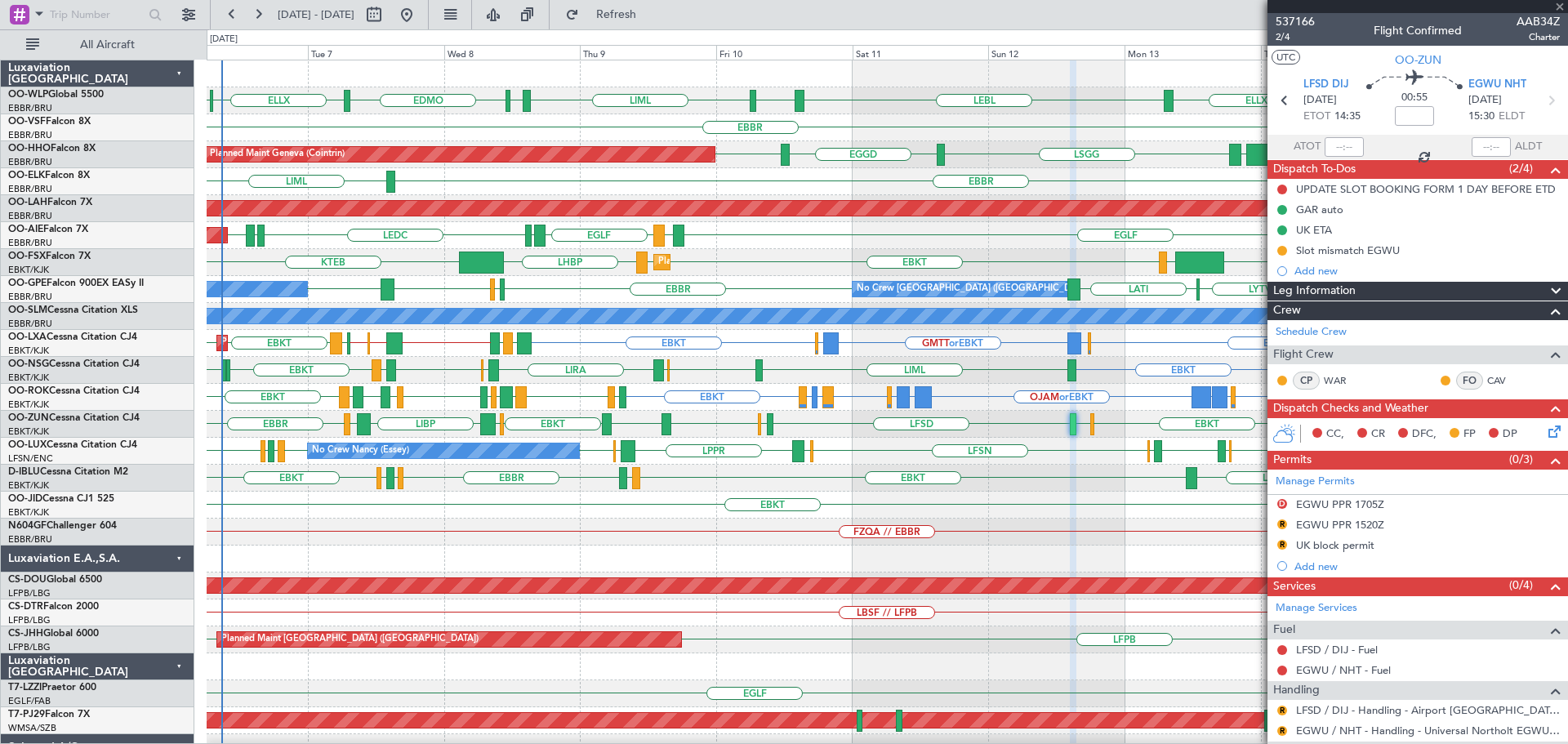
type input "-00:10"
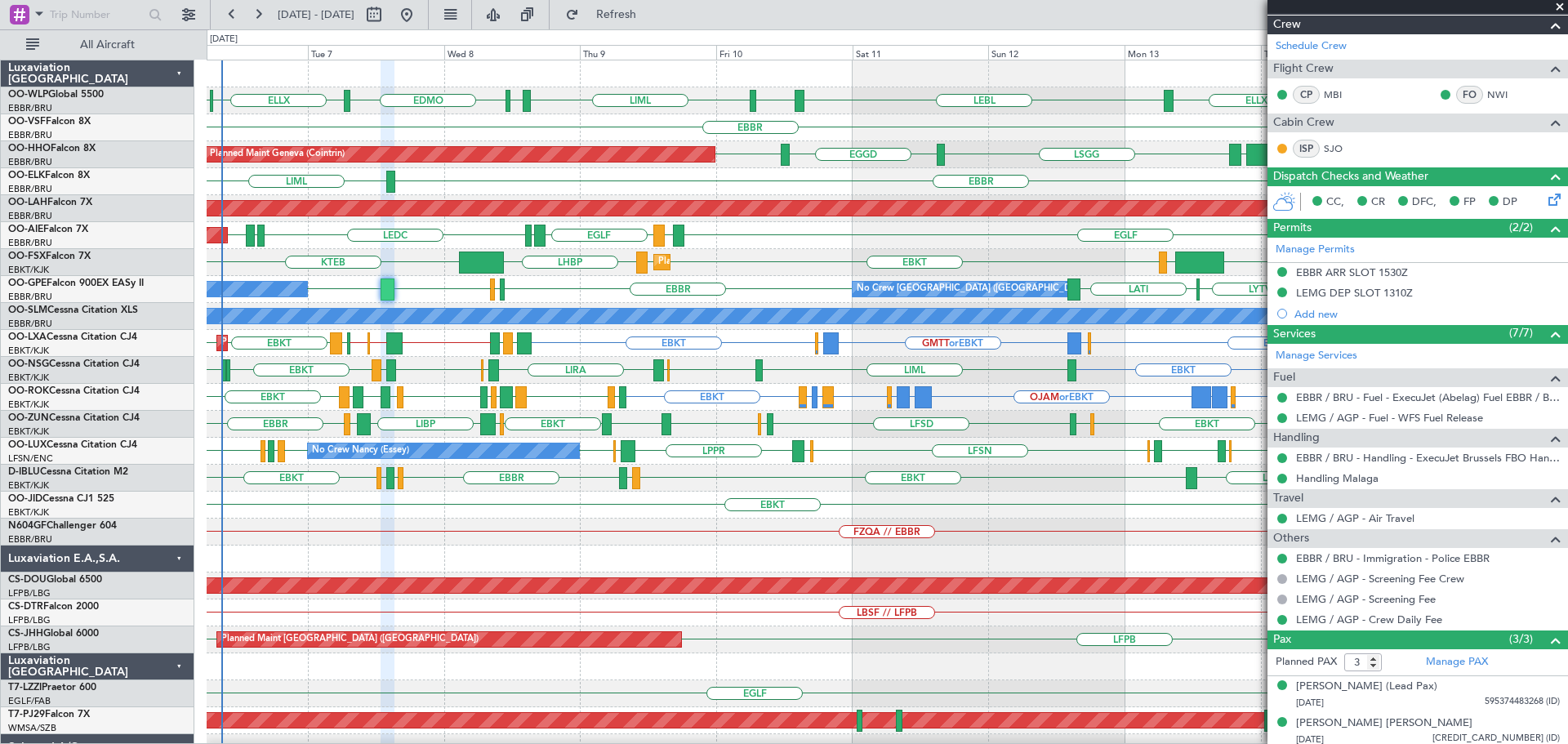
scroll to position [286, 0]
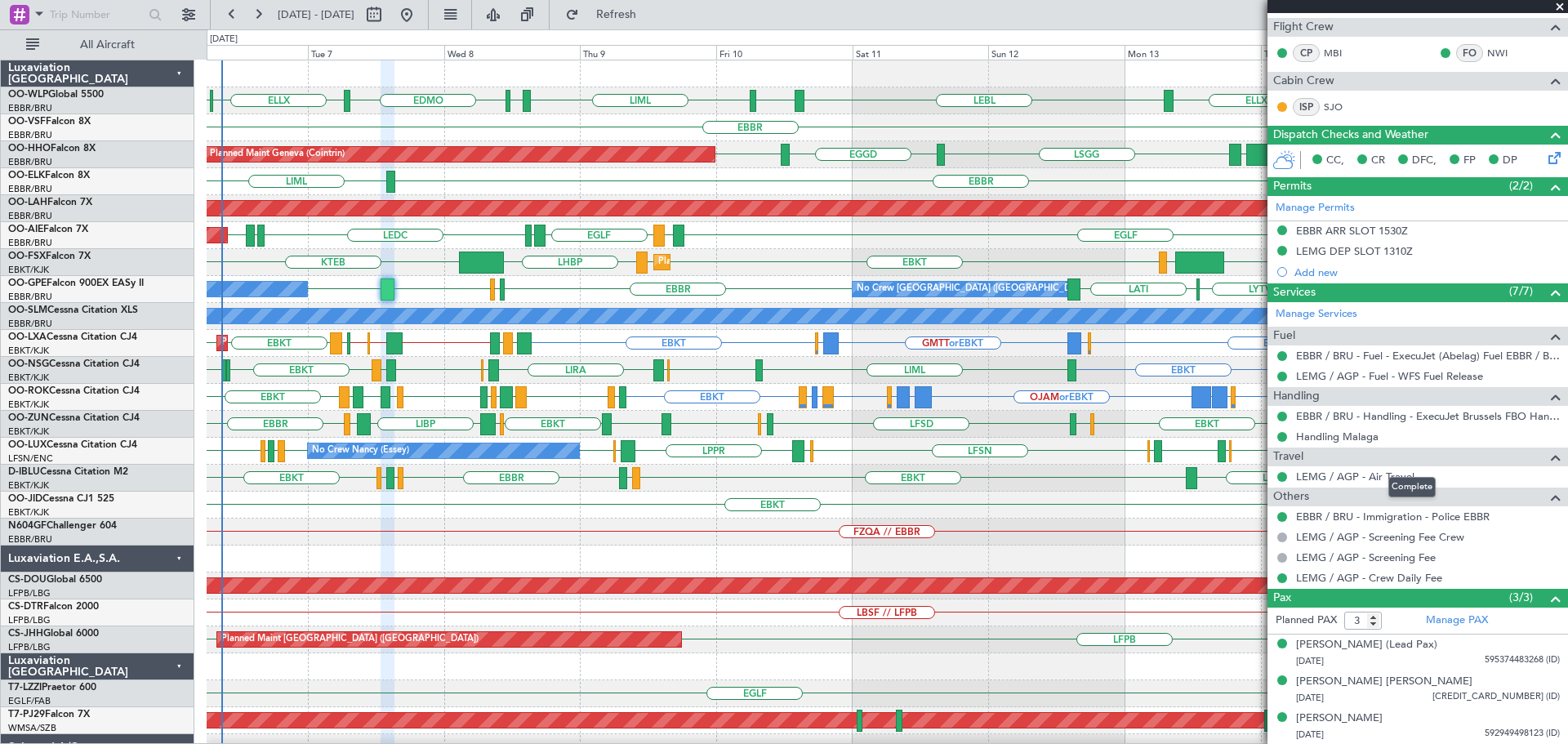
click at [514, 33] on mat-tooltip-component "Complete" at bounding box center [1412, 487] width 71 height 43
click at [514, 33] on link "LEMG / AGP - Air Travel" at bounding box center [1355, 476] width 119 height 14
click at [514, 33] on div "EBBR LIML" at bounding box center [886, 181] width 1360 height 27
click at [514, 4] on span at bounding box center [1559, 7] width 16 height 14
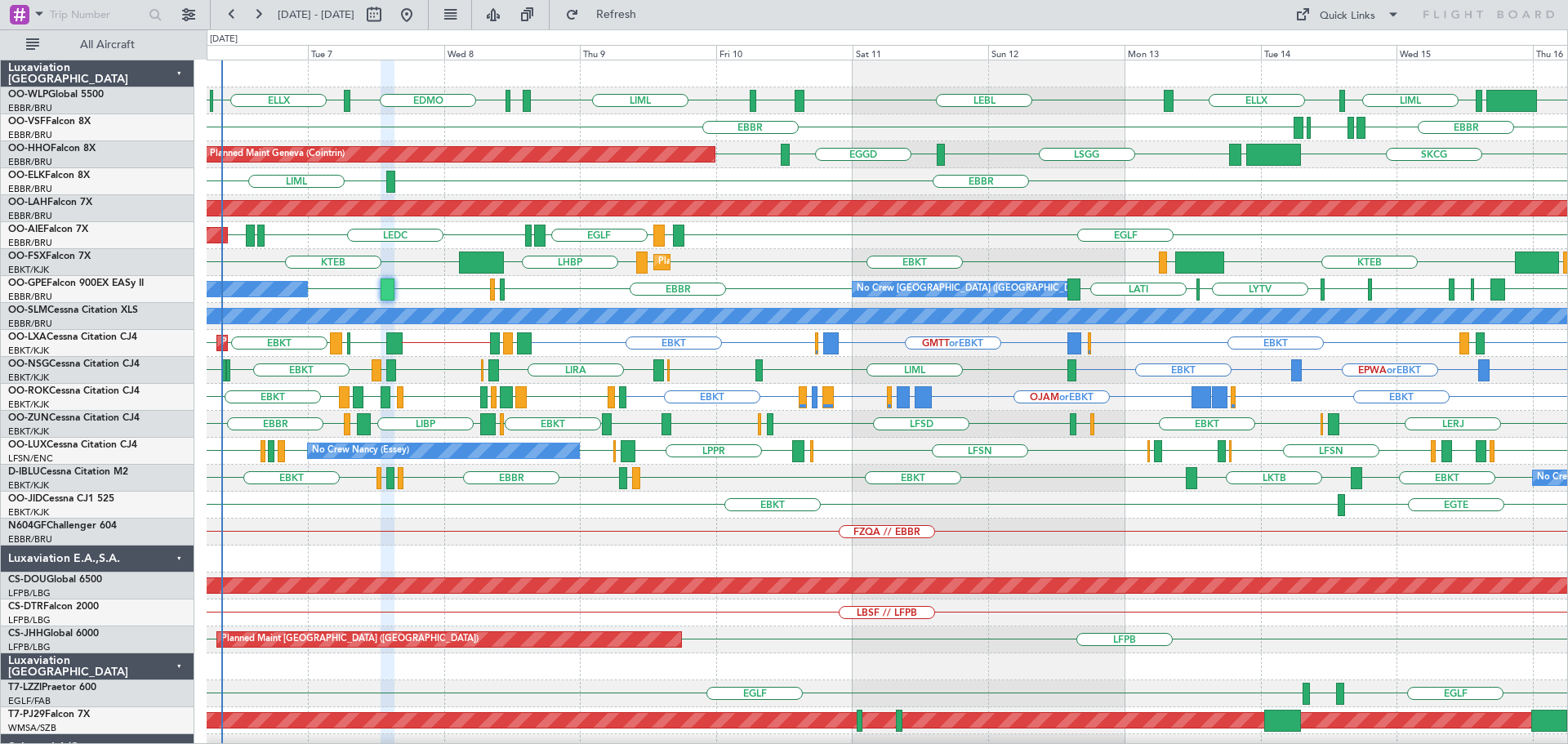
type input "0"
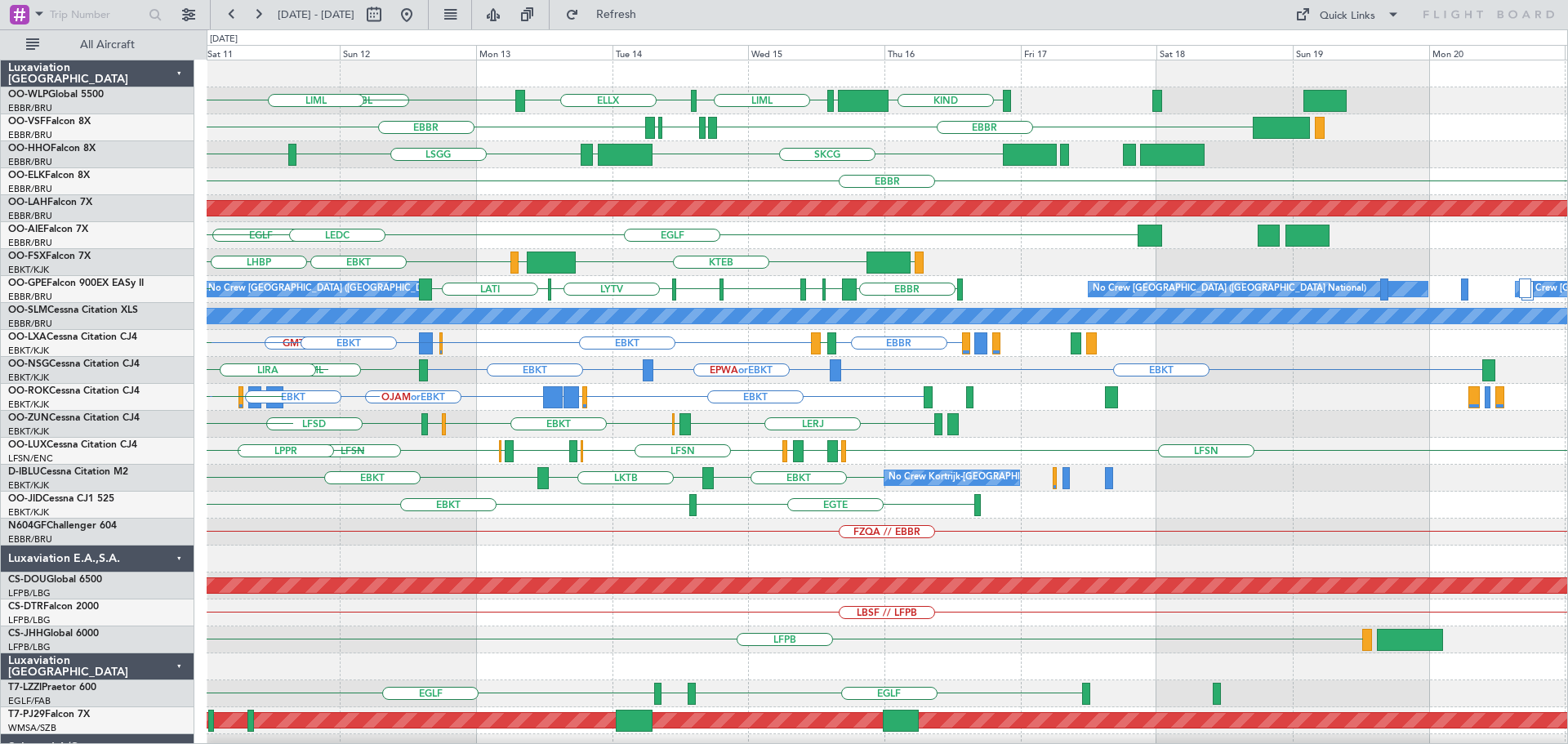
click at [436, 33] on div "KIND EBLG LIML ELLX LEBL LIML EBLG EDDP EBBR LIRP LFMN LIRP EBBR SKCG LEZL LSGG…" at bounding box center [886, 532] width 1360 height 943
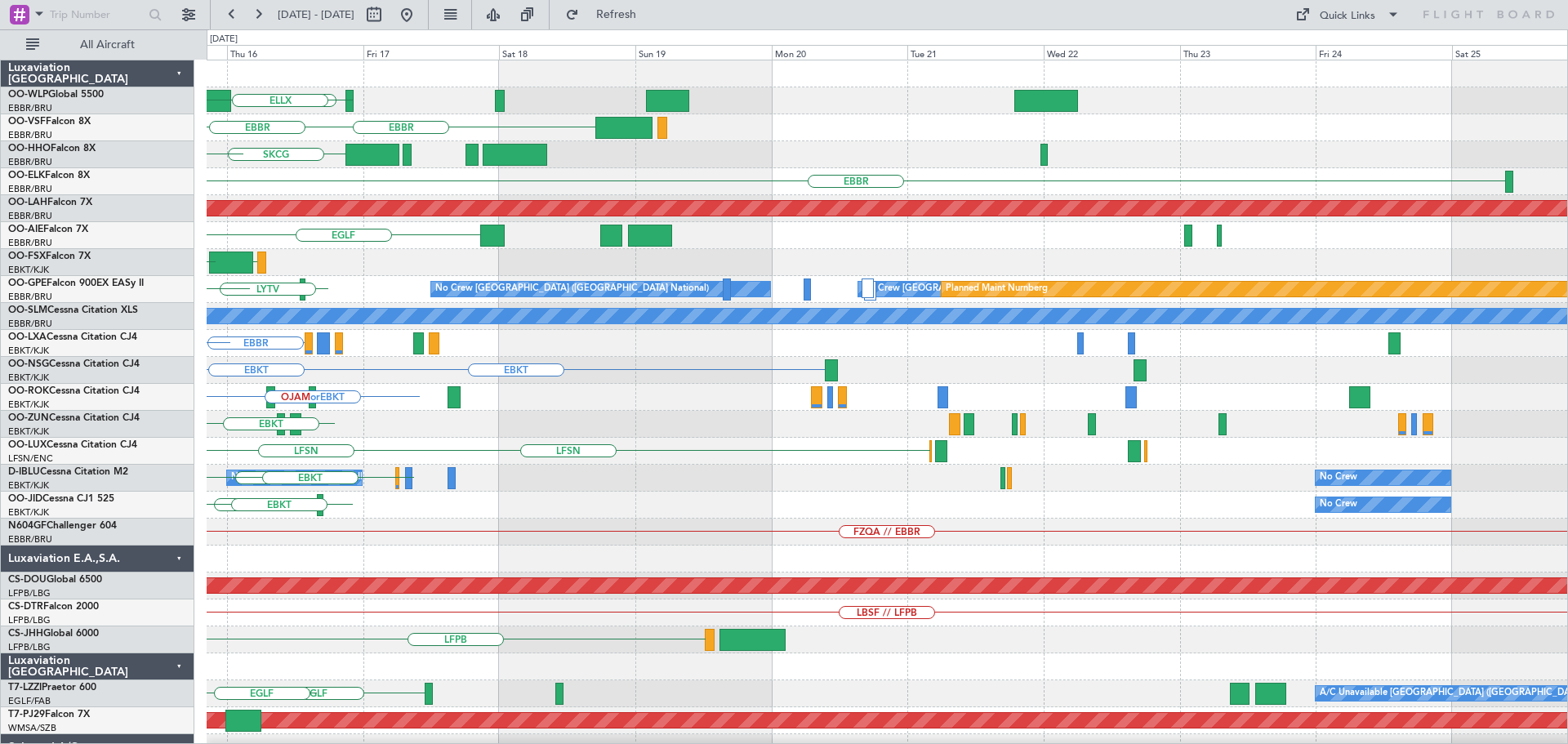
click at [387, 33] on div "KIND LIML ELLX EBLG EBBR LIRP LFMN LIRP EBBR SKCG LEZL LSGG EBBR Planned Maint …" at bounding box center [886, 532] width 1360 height 943
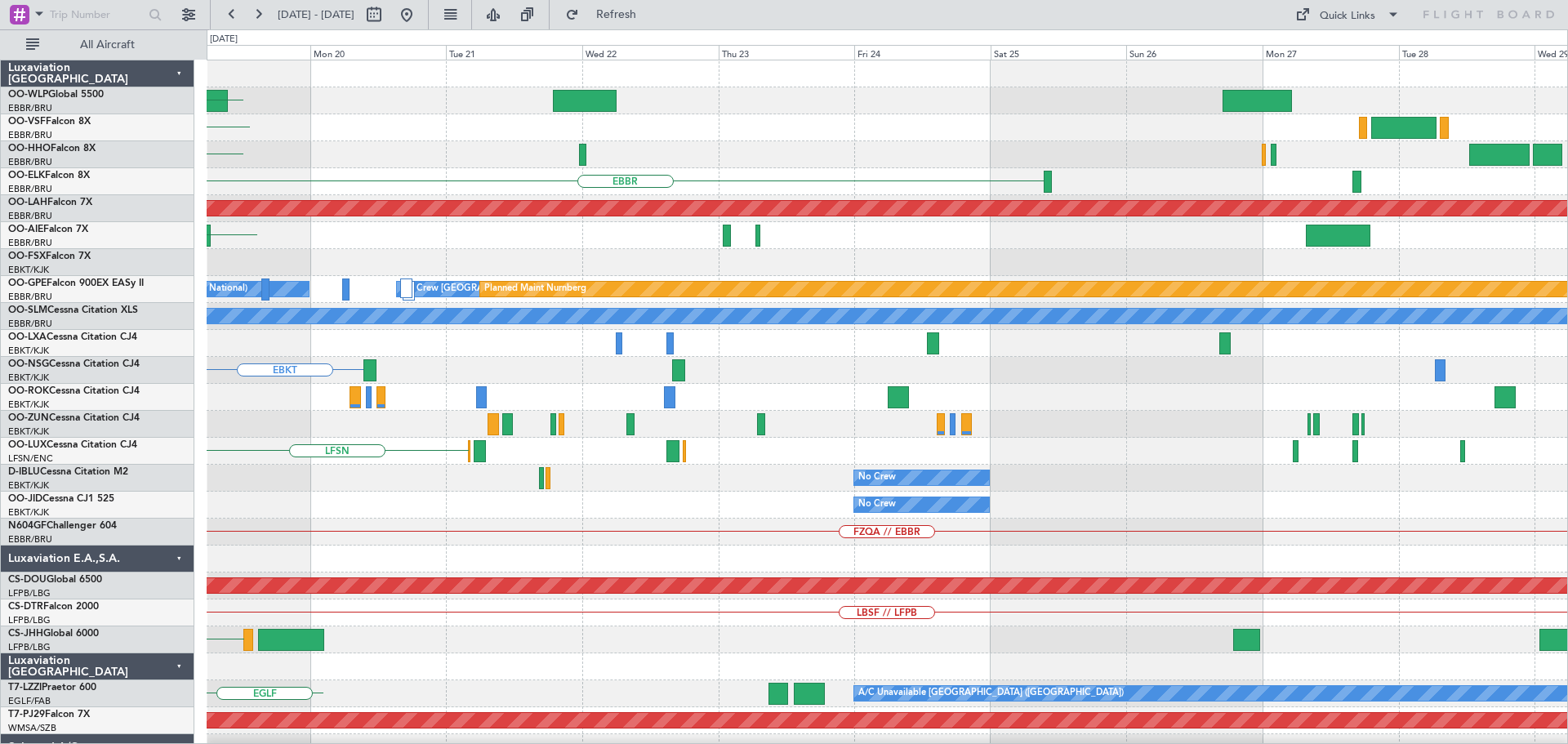
click at [374, 33] on div "KIND EBBR SKCG EBBR Planned Maint Alton-st Louis (St Louis Regl) EGLF No Crew B…" at bounding box center [886, 532] width 1360 height 943
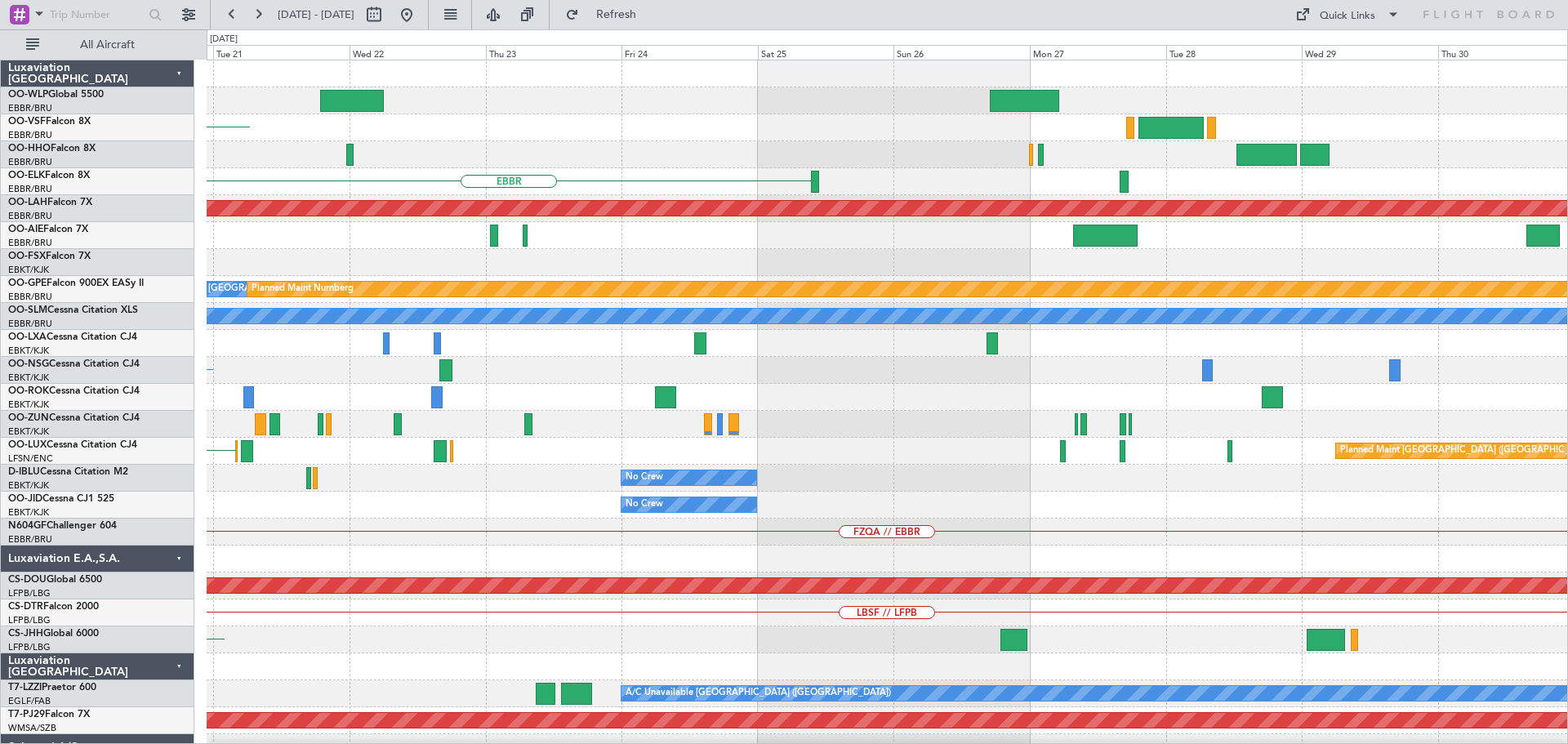
click at [514, 33] on div "EBBR EBBR Planned Maint Alton-st Louis (St Louis Regl) No Crew Brussels (Brusse…" at bounding box center [886, 532] width 1360 height 943
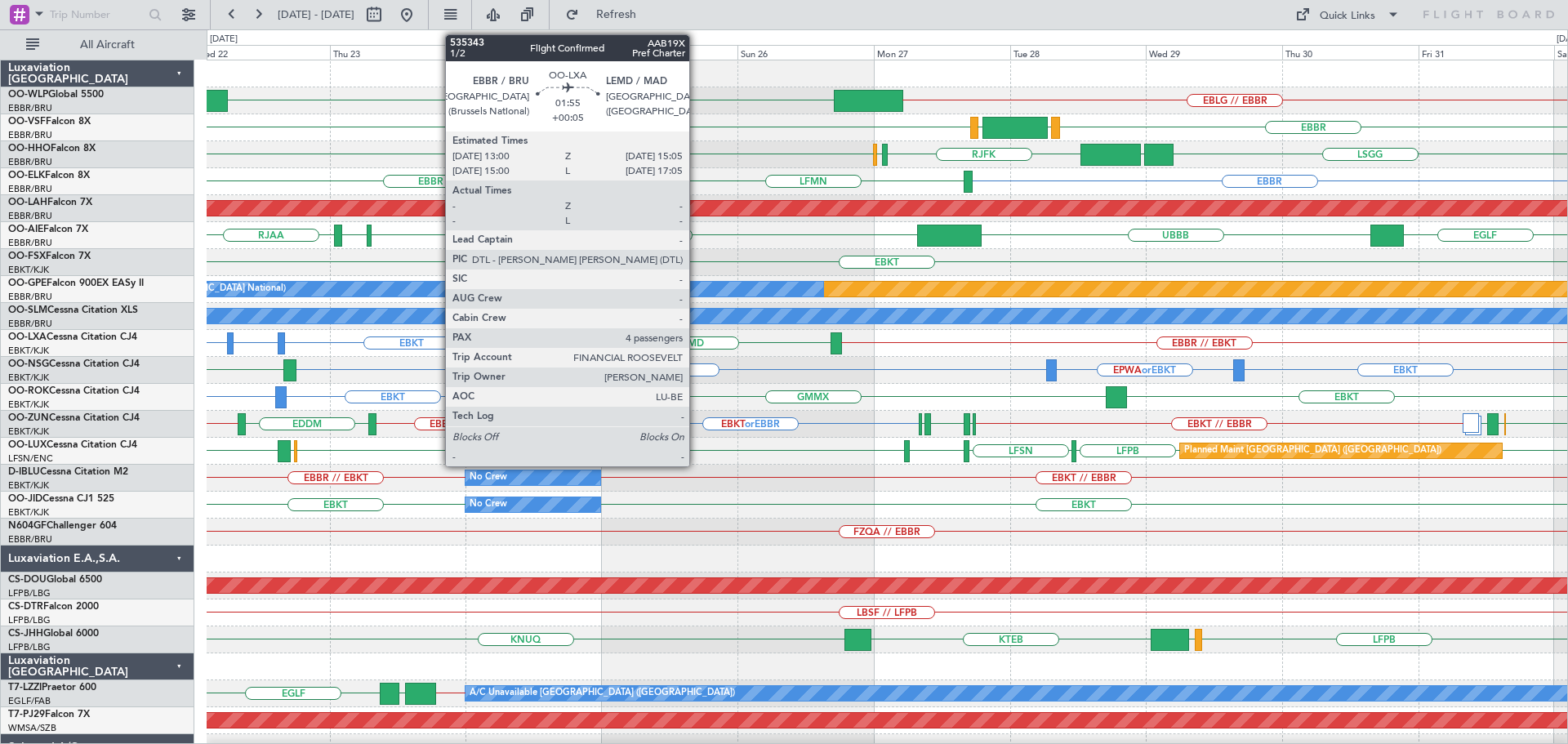
click at [514, 33] on div "FZQA // EBBR" at bounding box center [886, 532] width 1360 height 27
click at [400, 33] on div "FZQA // EBBR" at bounding box center [886, 532] width 1360 height 27
click at [514, 33] on div "No Crew EBKT EBKT" at bounding box center [886, 505] width 1360 height 27
click at [514, 33] on div "EBKT EBKT EDDM or EBKT EBBR // EBKT LEMD" at bounding box center [886, 343] width 1360 height 27
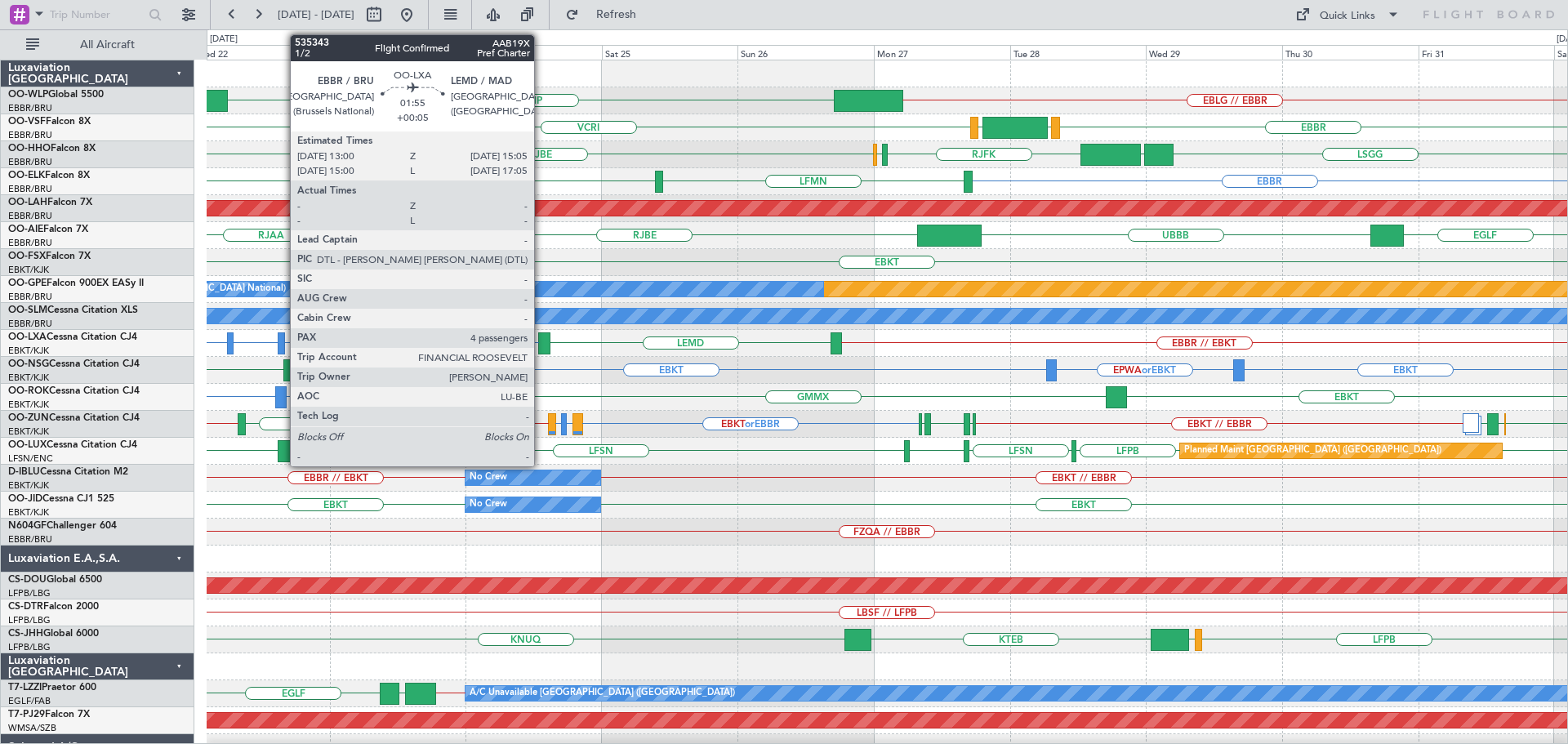
click at [514, 33] on div at bounding box center [544, 343] width 12 height 22
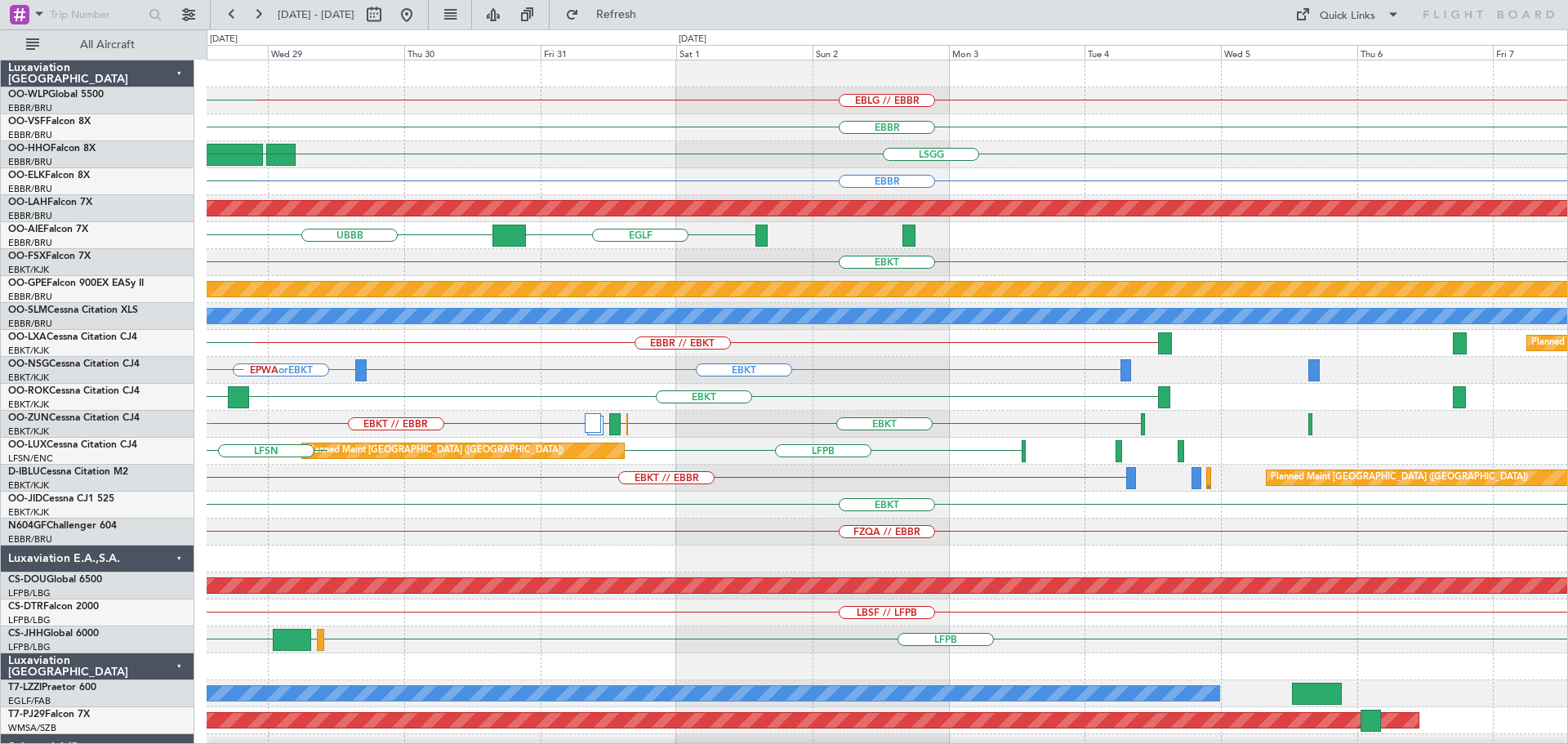
click at [514, 33] on div "EBLG // EBBR FIMP EBBR VRMM LEGE VCRI LSGG UBBB RJOB RJFK RJBE EBBR LFMN Planne…" at bounding box center [886, 532] width 1360 height 943
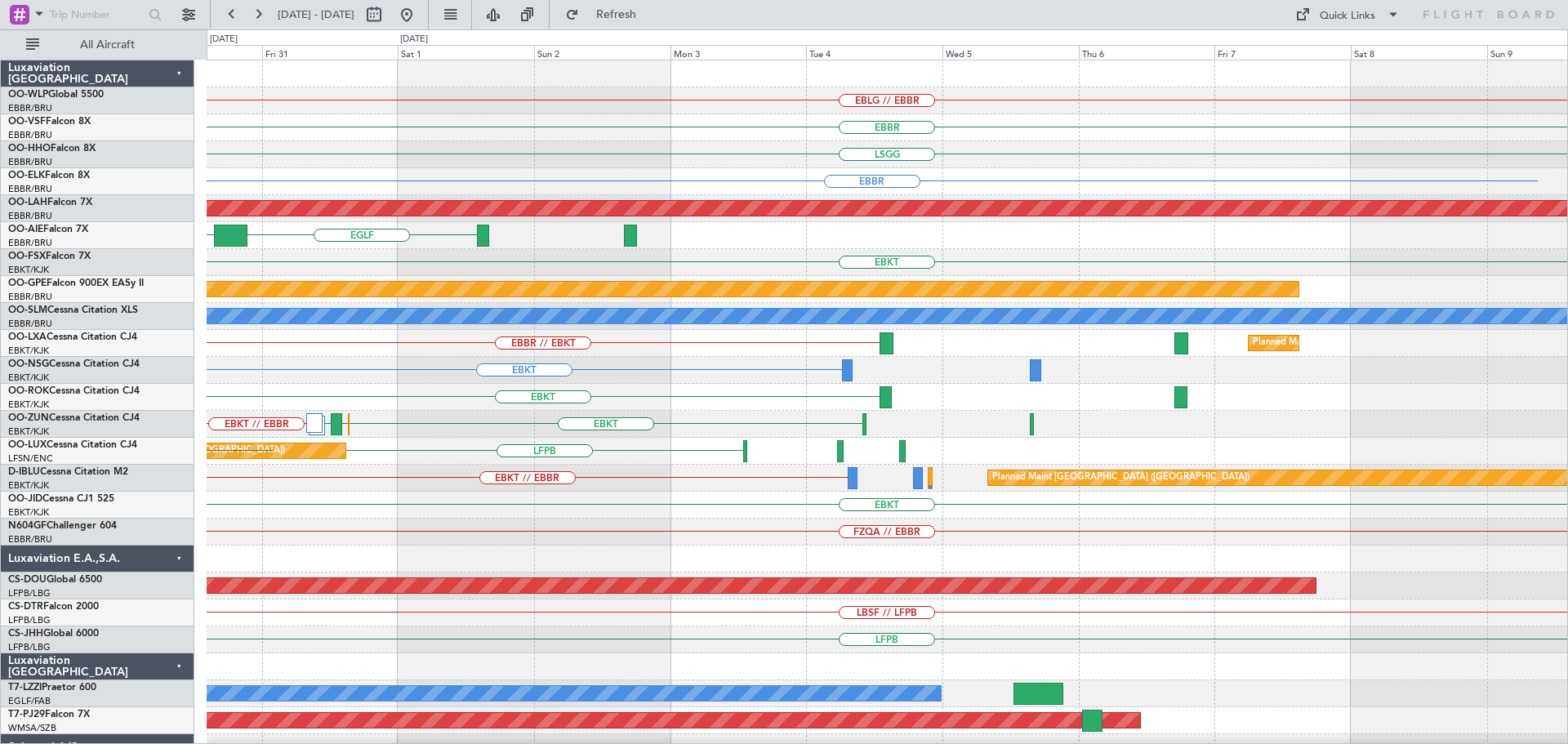
click at [514, 33] on div "EBLG // EBBR EBBR LEGE LSGG UBBB RJFK EBBR Planned Maint Alton-st Louis (St Lou…" at bounding box center [886, 532] width 1360 height 943
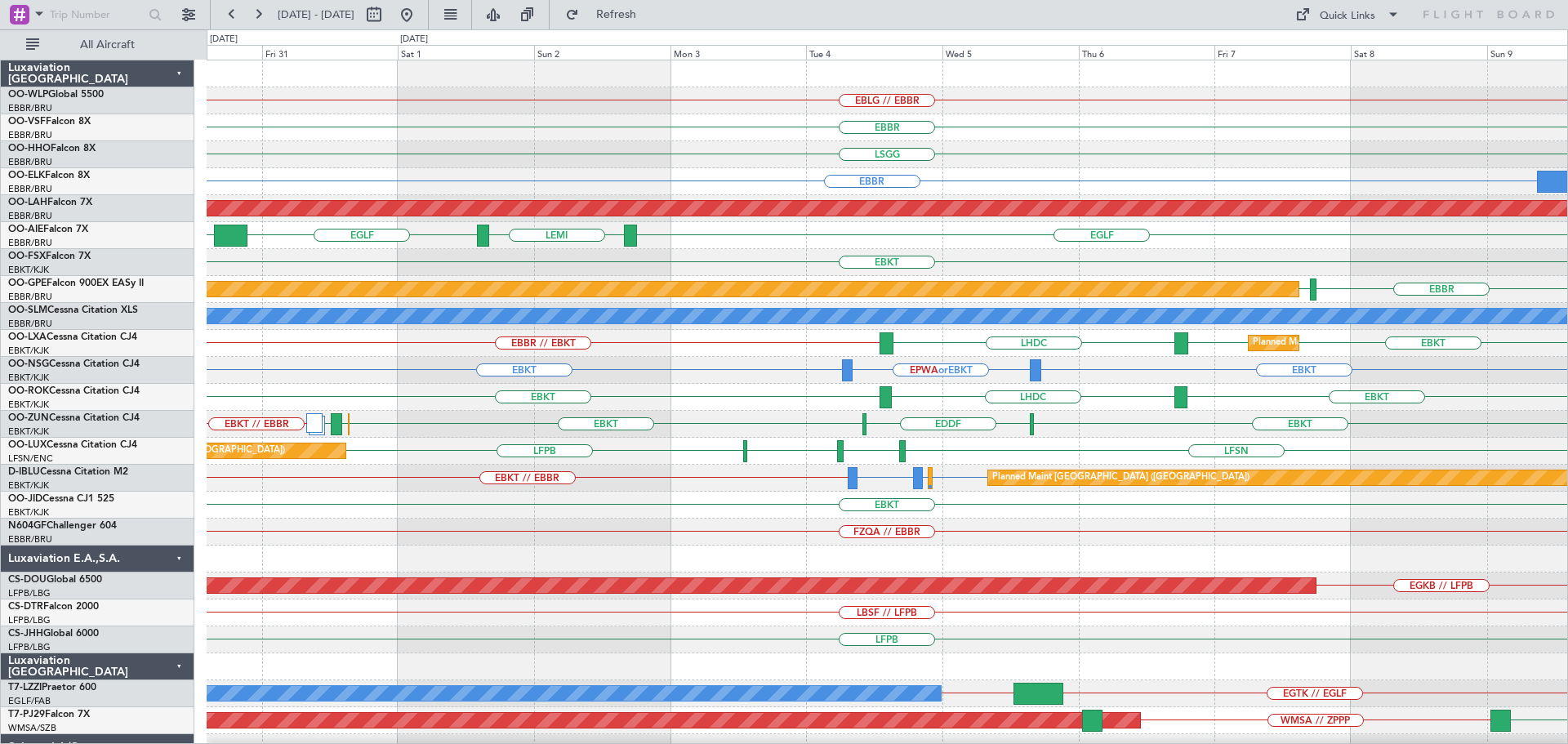
click at [461, 33] on div "FZQA // EBBR" at bounding box center [886, 532] width 1360 height 27
click at [514, 19] on span "Refresh" at bounding box center [616, 14] width 69 height 12
click at [514, 21] on div "Quick Links" at bounding box center [1348, 16] width 55 height 16
click at [514, 33] on button "Trip Builder" at bounding box center [1348, 54] width 122 height 39
click at [514, 19] on span "Refresh" at bounding box center [616, 14] width 69 height 12
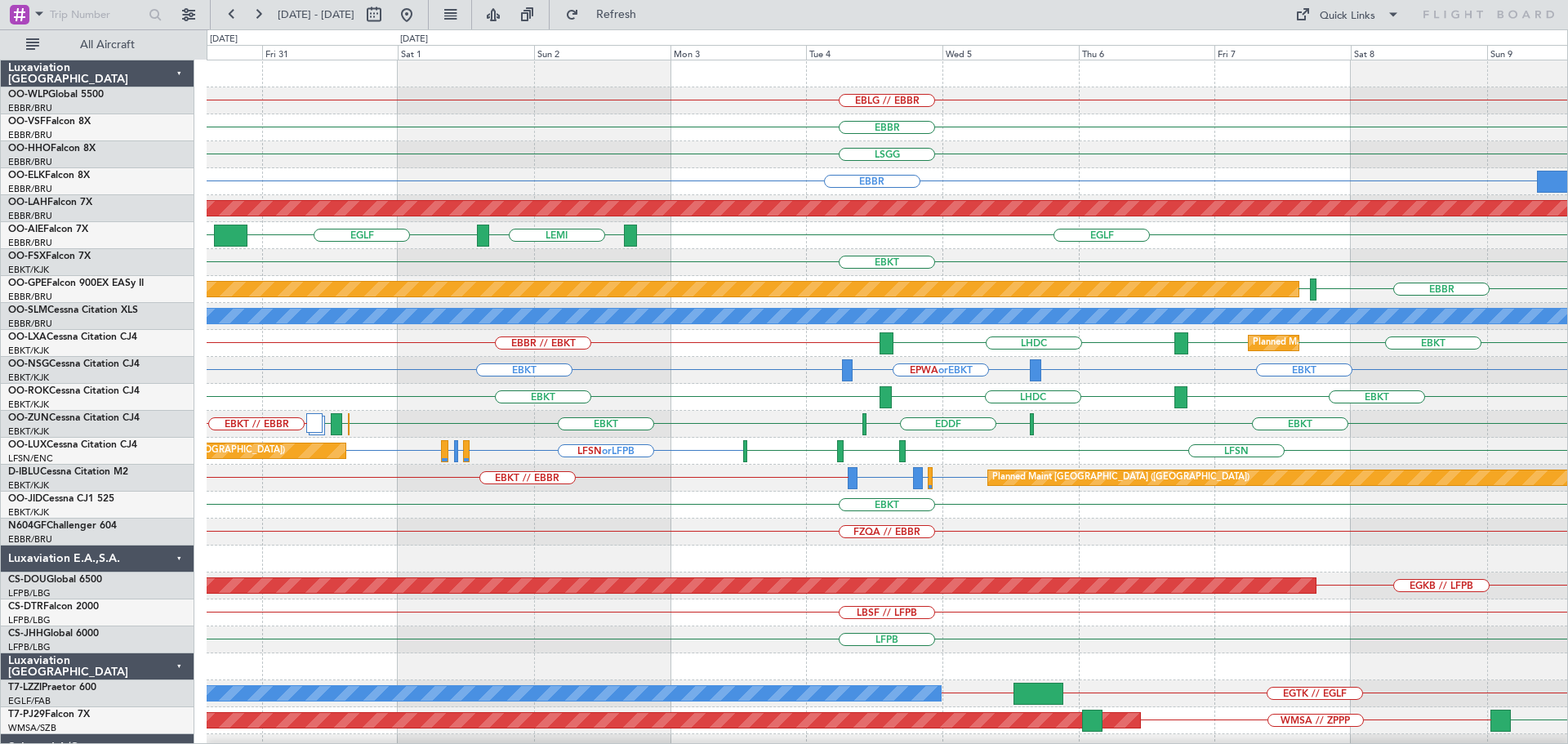
click at [475, 33] on div "FZQA // EBBR" at bounding box center [886, 532] width 1360 height 27
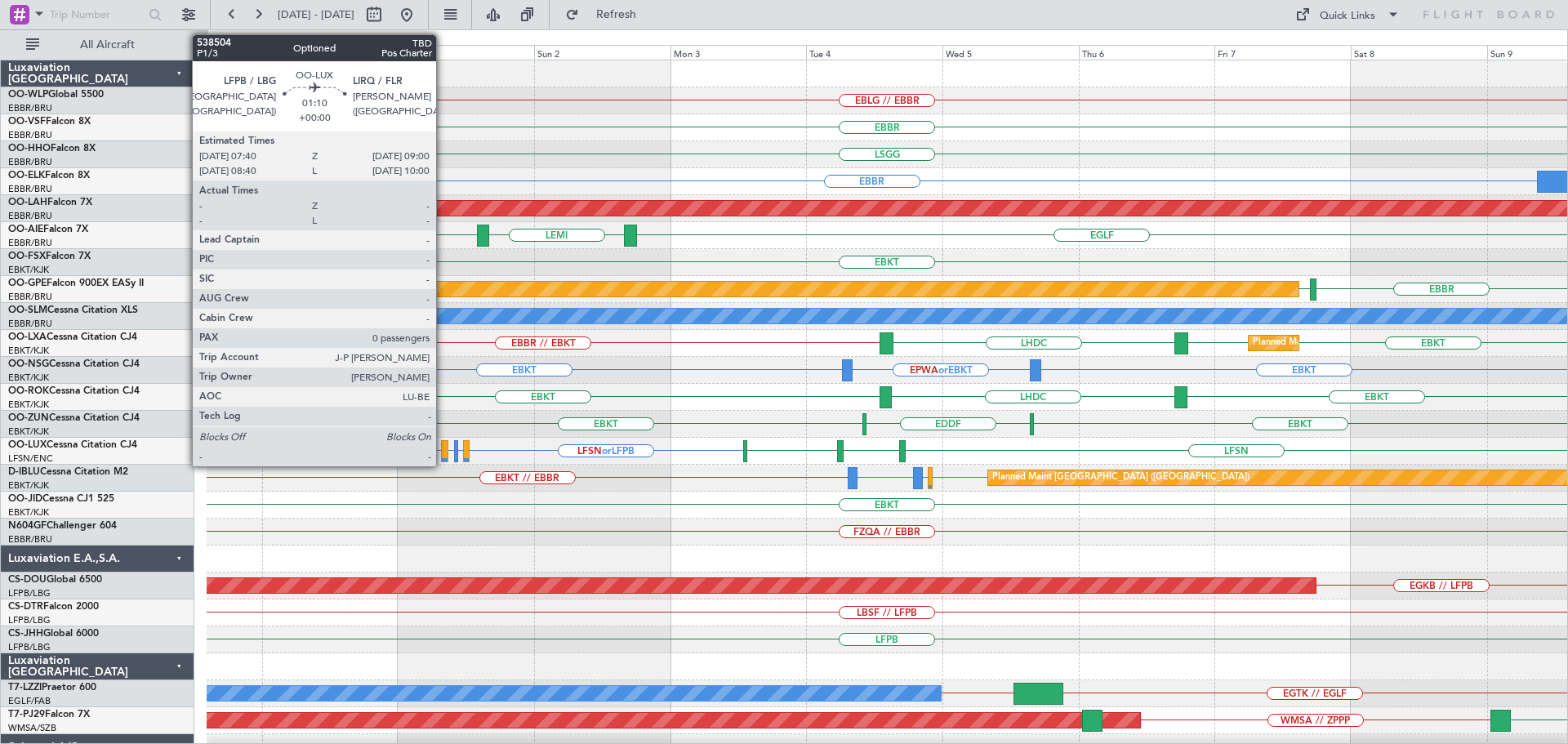
click at [443, 33] on div at bounding box center [444, 451] width 8 height 22
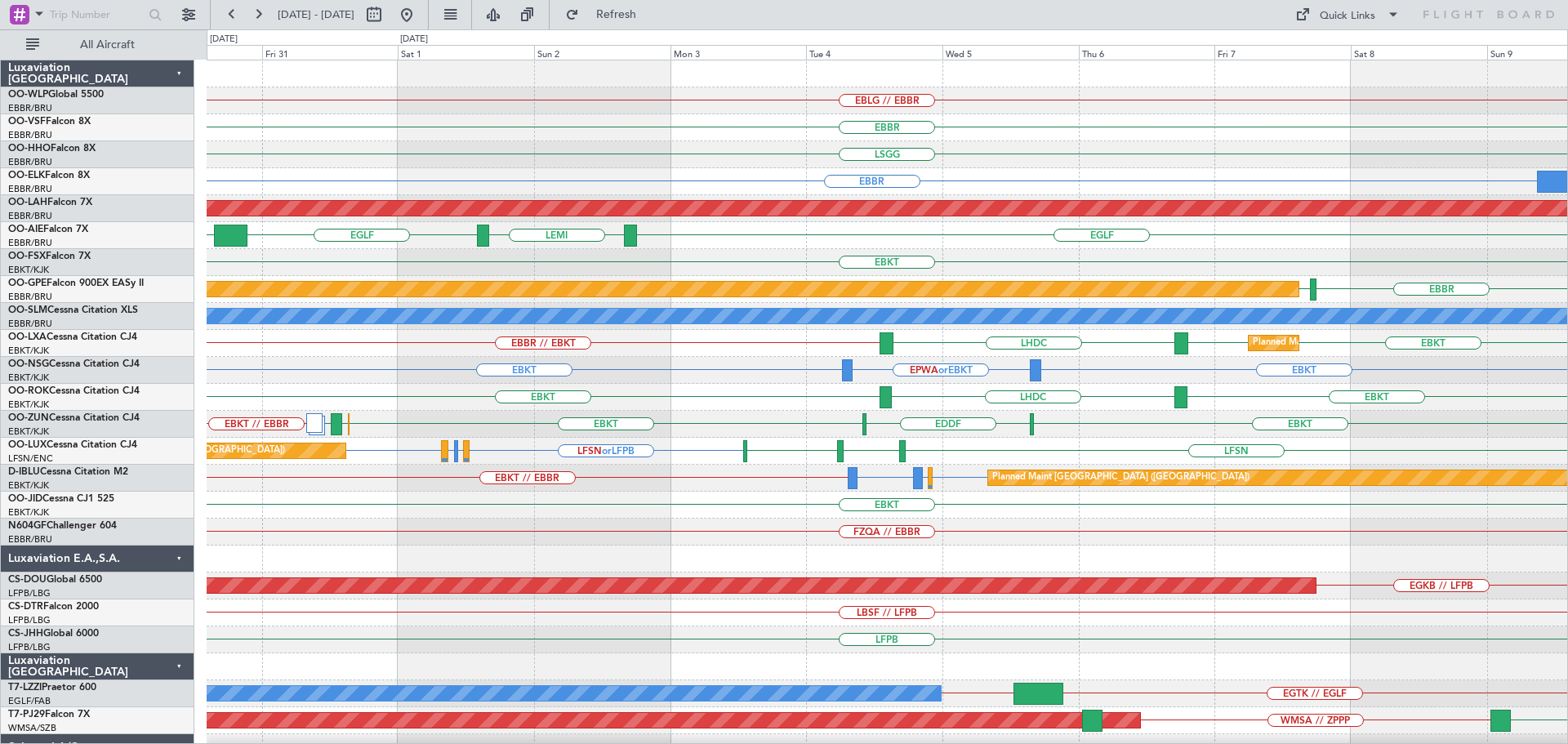
click at [514, 33] on div "LSGG" at bounding box center [886, 154] width 1360 height 27
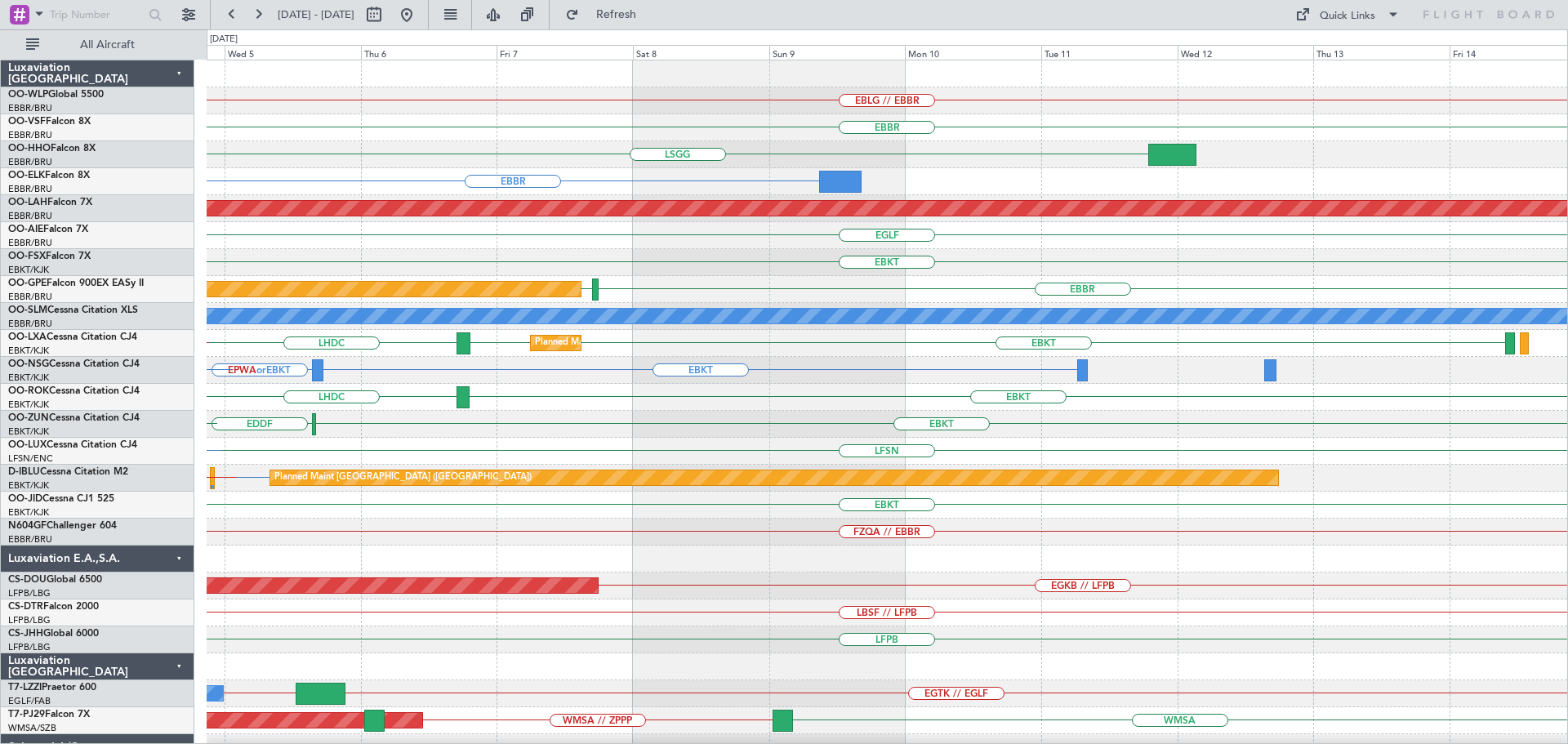
click at [514, 33] on div "EBLG // EBBR EBBR LSGG EBBR Planned Maint Alton-st Louis (St Louis Regl) EGLF L…" at bounding box center [886, 558] width 1360 height 996
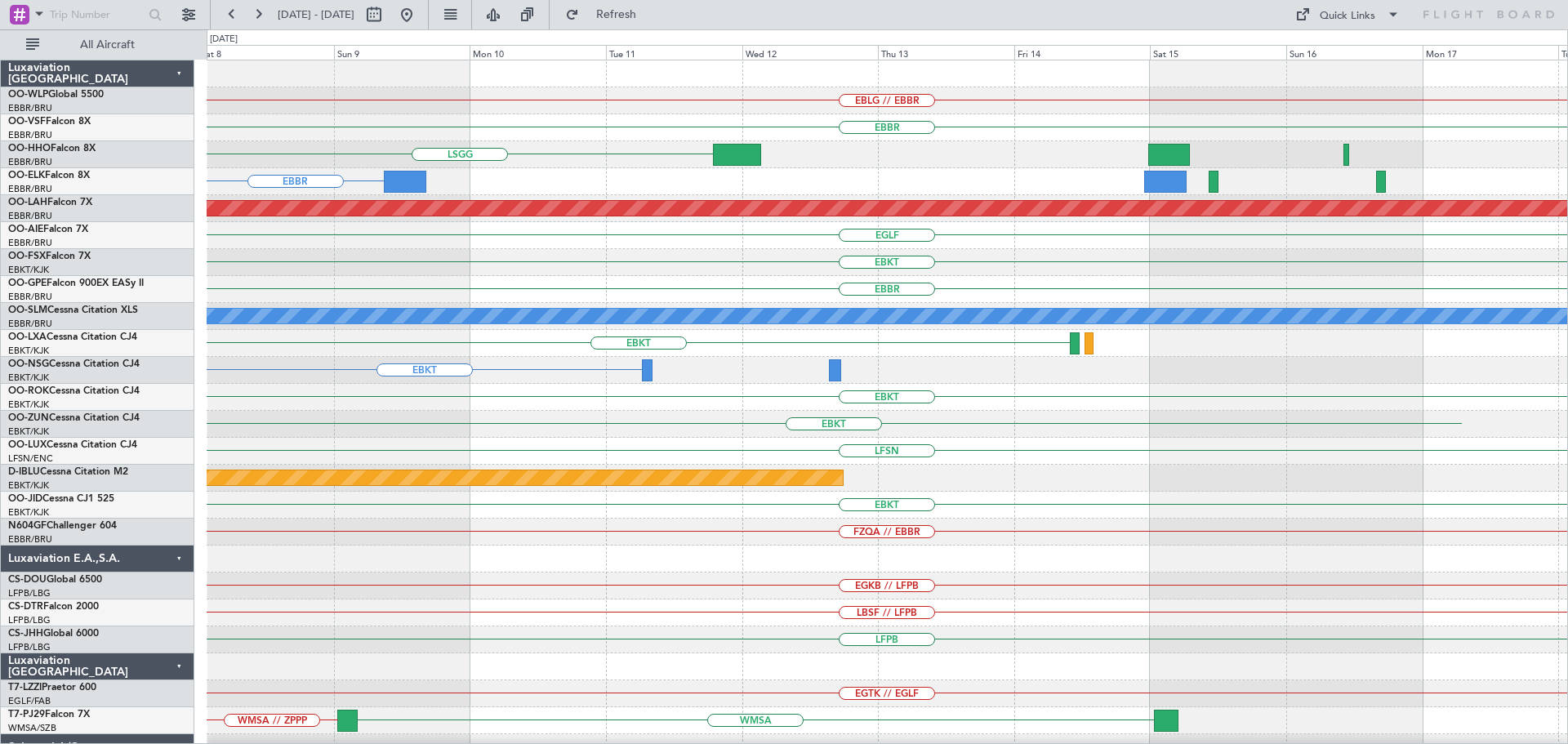
click at [514, 33] on div "EBLG // EBBR EBBR LSGG EBBR Planned Maint Alton-st Louis (St Louis Regl) EGLF E…" at bounding box center [886, 558] width 1360 height 996
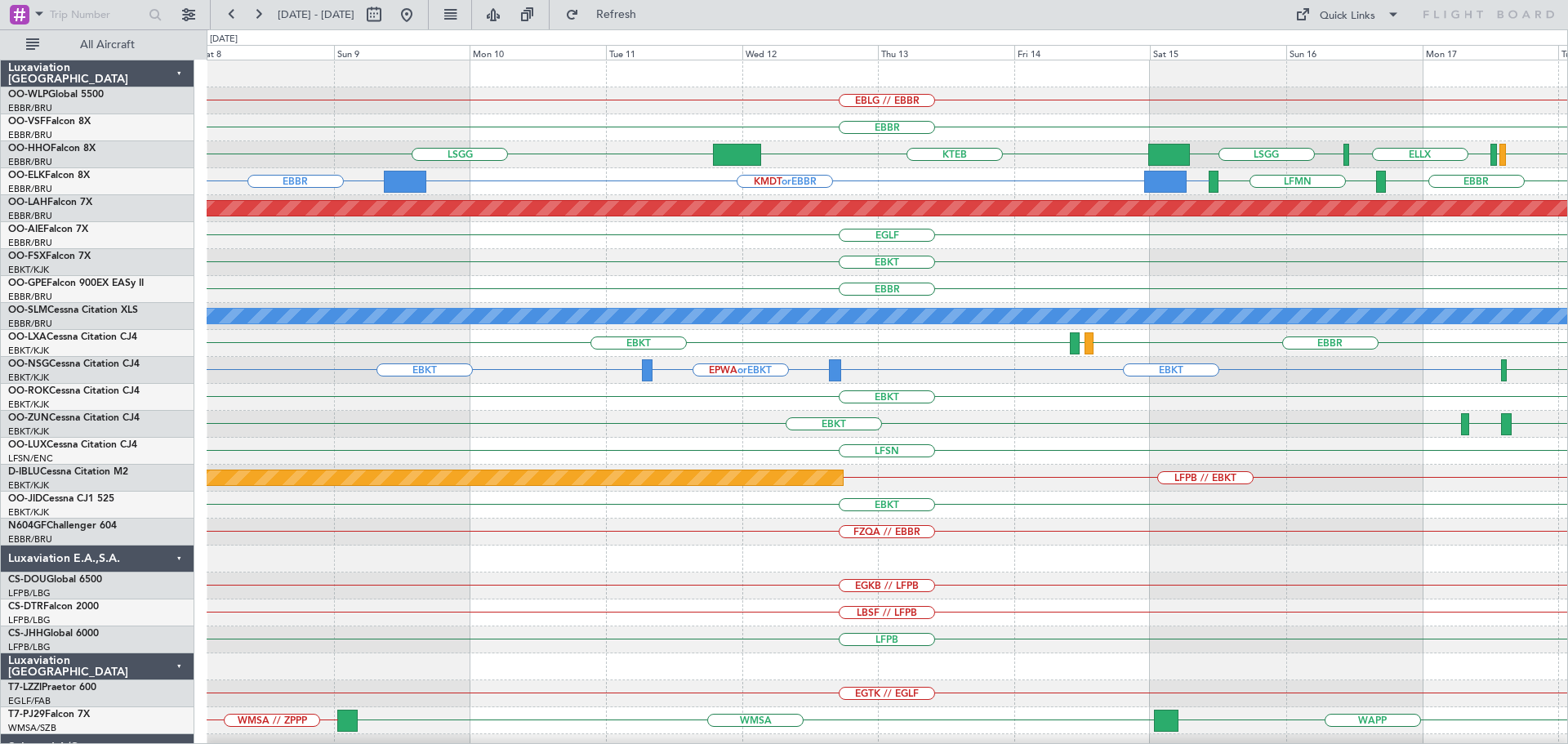
click at [514, 33] on div "LFSN" at bounding box center [886, 451] width 1360 height 27
click at [514, 14] on div "Quick Links" at bounding box center [1348, 16] width 55 height 16
click at [514, 33] on button "Trip Builder" at bounding box center [1348, 54] width 122 height 39
click at [514, 33] on div "EBBR" at bounding box center [886, 128] width 1360 height 27
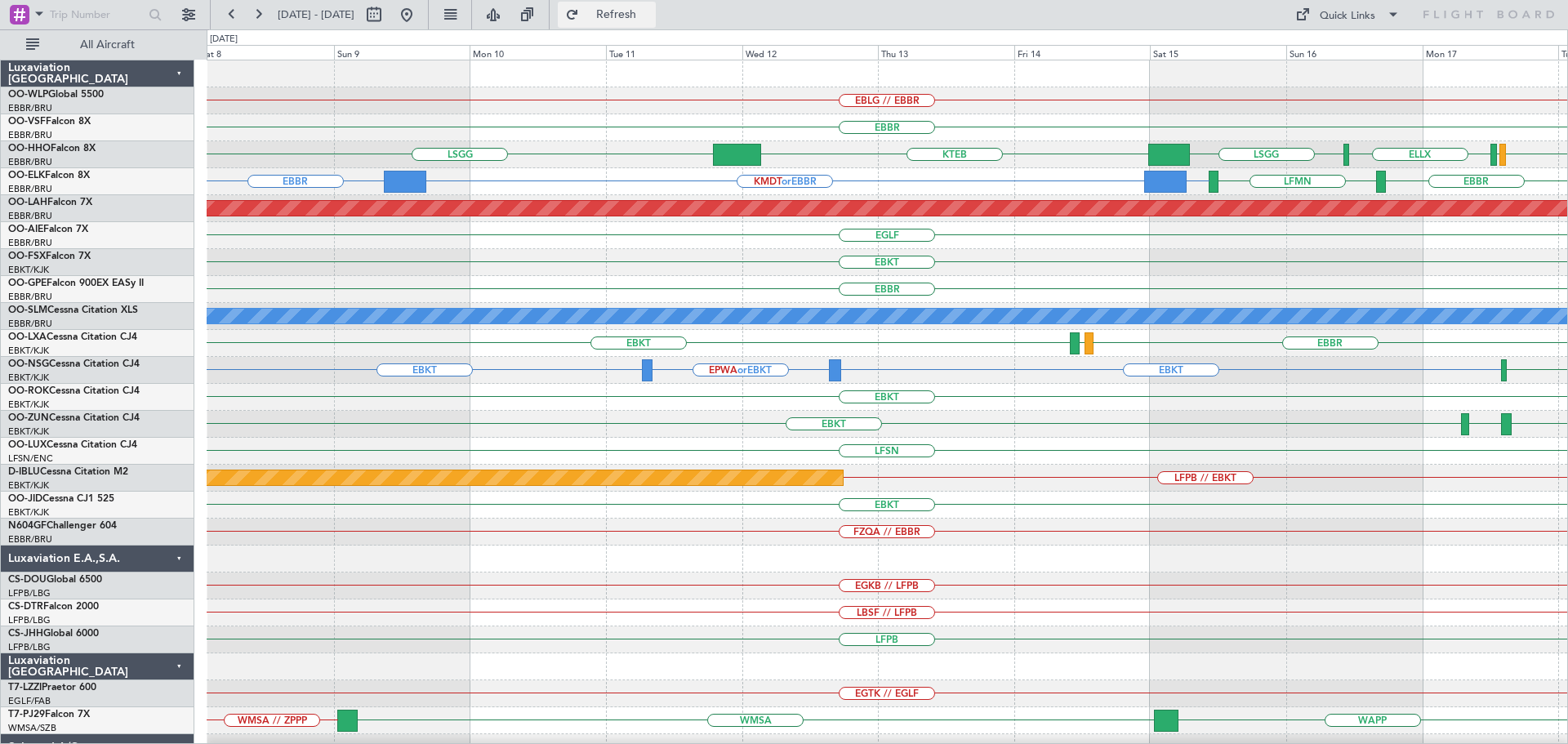
click at [514, 12] on span "Refresh" at bounding box center [616, 14] width 69 height 12
click at [514, 33] on div "LBSF // LFPB" at bounding box center [886, 613] width 1360 height 27
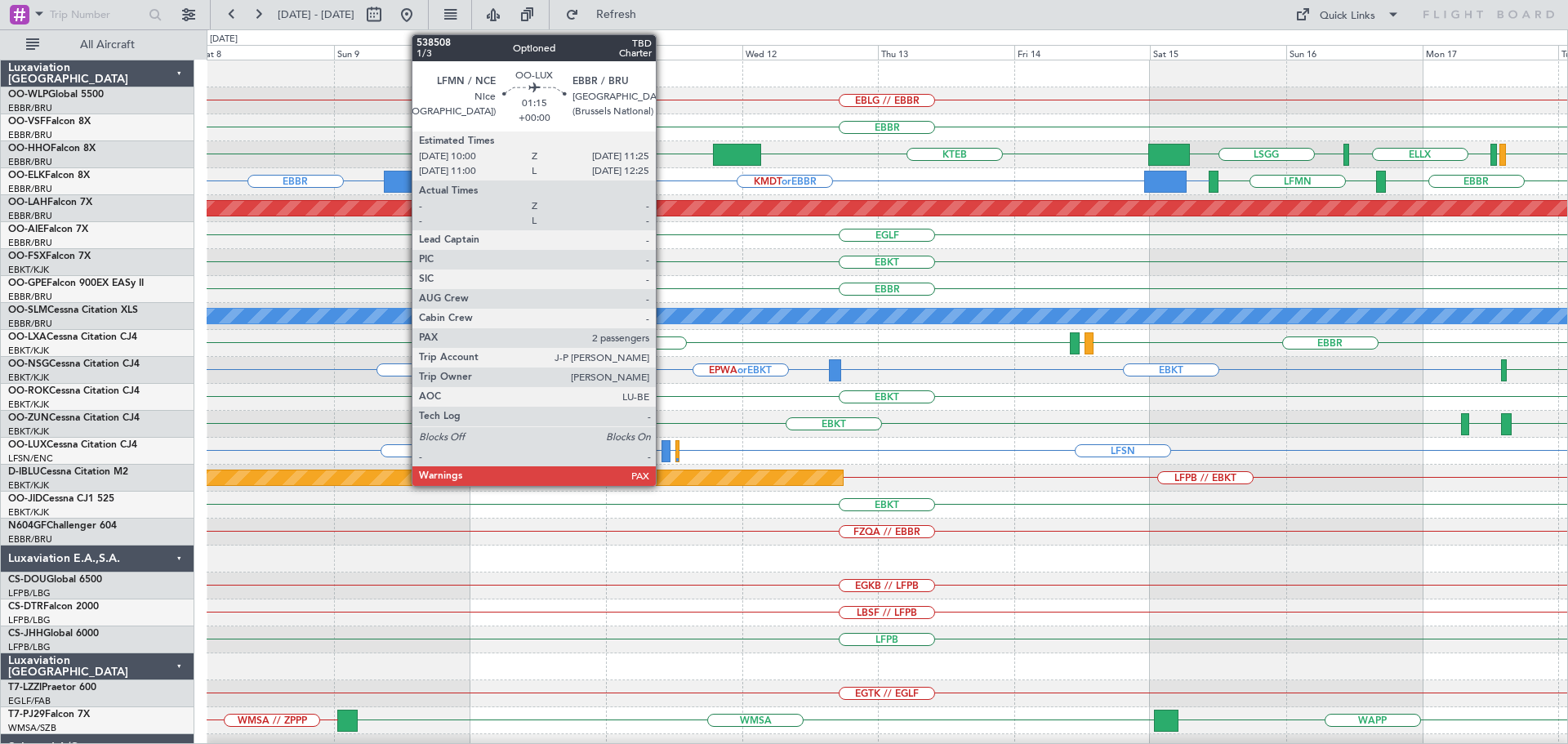
click at [514, 33] on div at bounding box center [665, 451] width 8 height 22
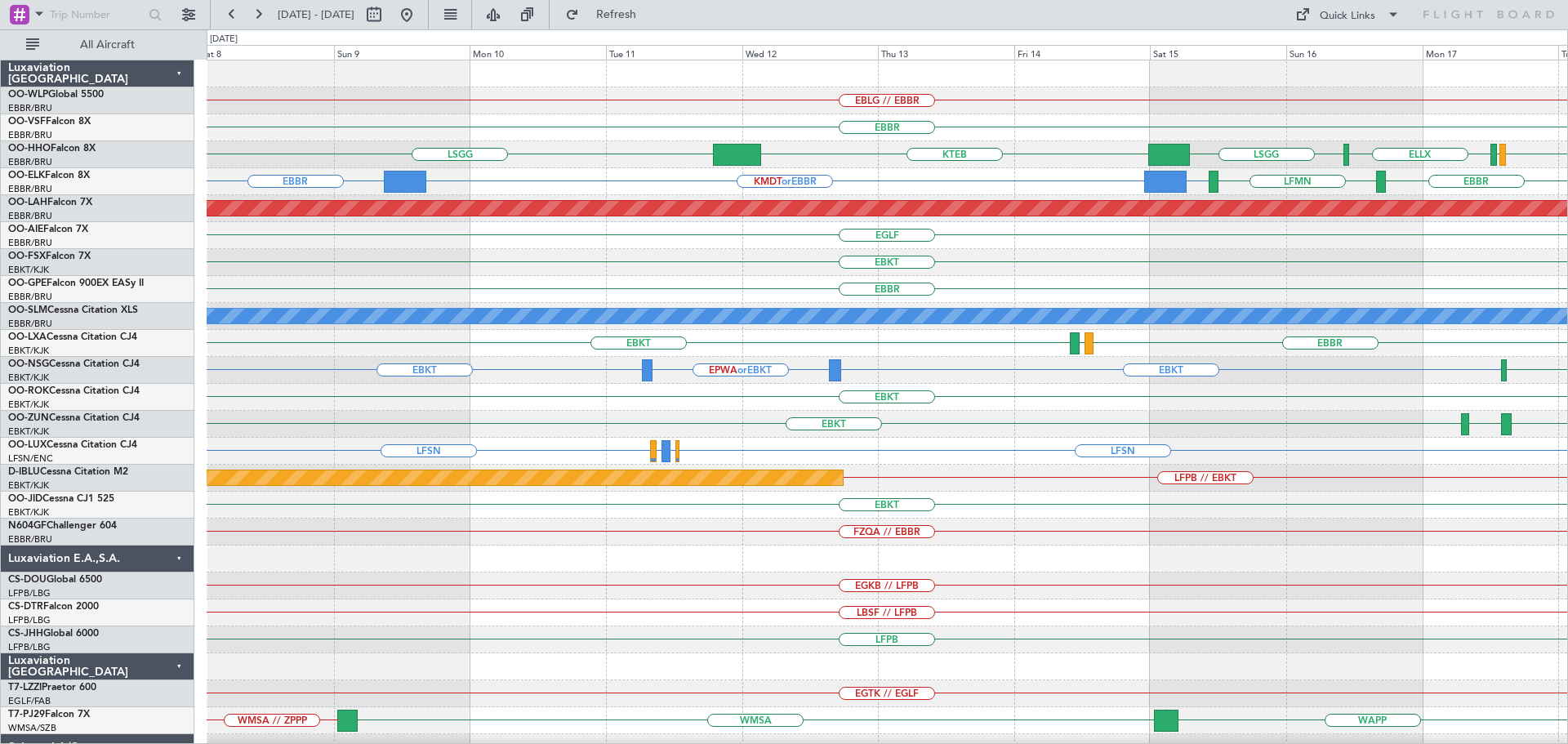
click at [514, 33] on div "LSGG KTEB ELLX LSGG EBBR LSGG" at bounding box center [886, 154] width 1360 height 27
click at [514, 33] on div "EBBR" at bounding box center [886, 128] width 1360 height 27
click at [419, 8] on button at bounding box center [406, 14] width 26 height 26
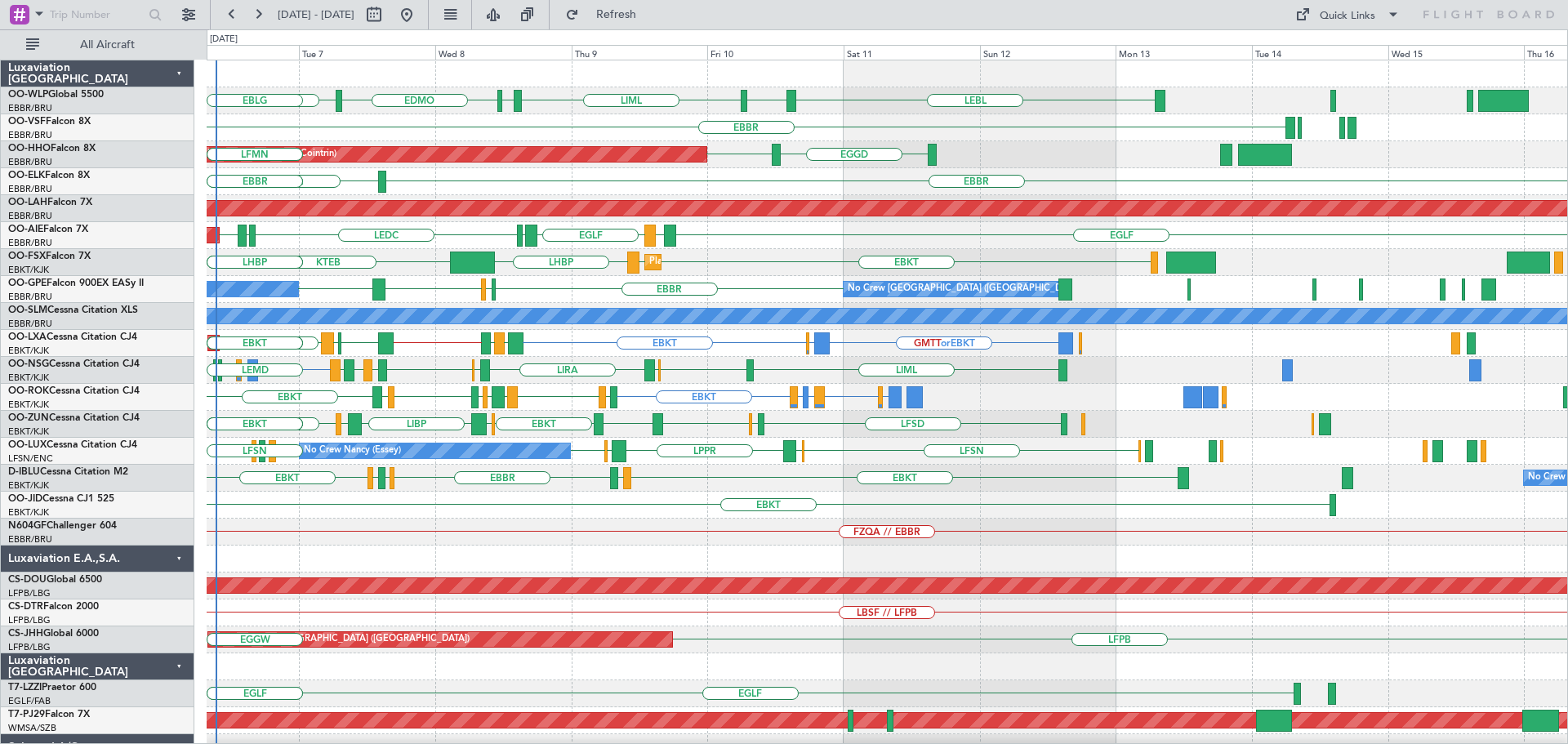
click at [514, 33] on div "FZQA // EBBR" at bounding box center [886, 532] width 1360 height 27
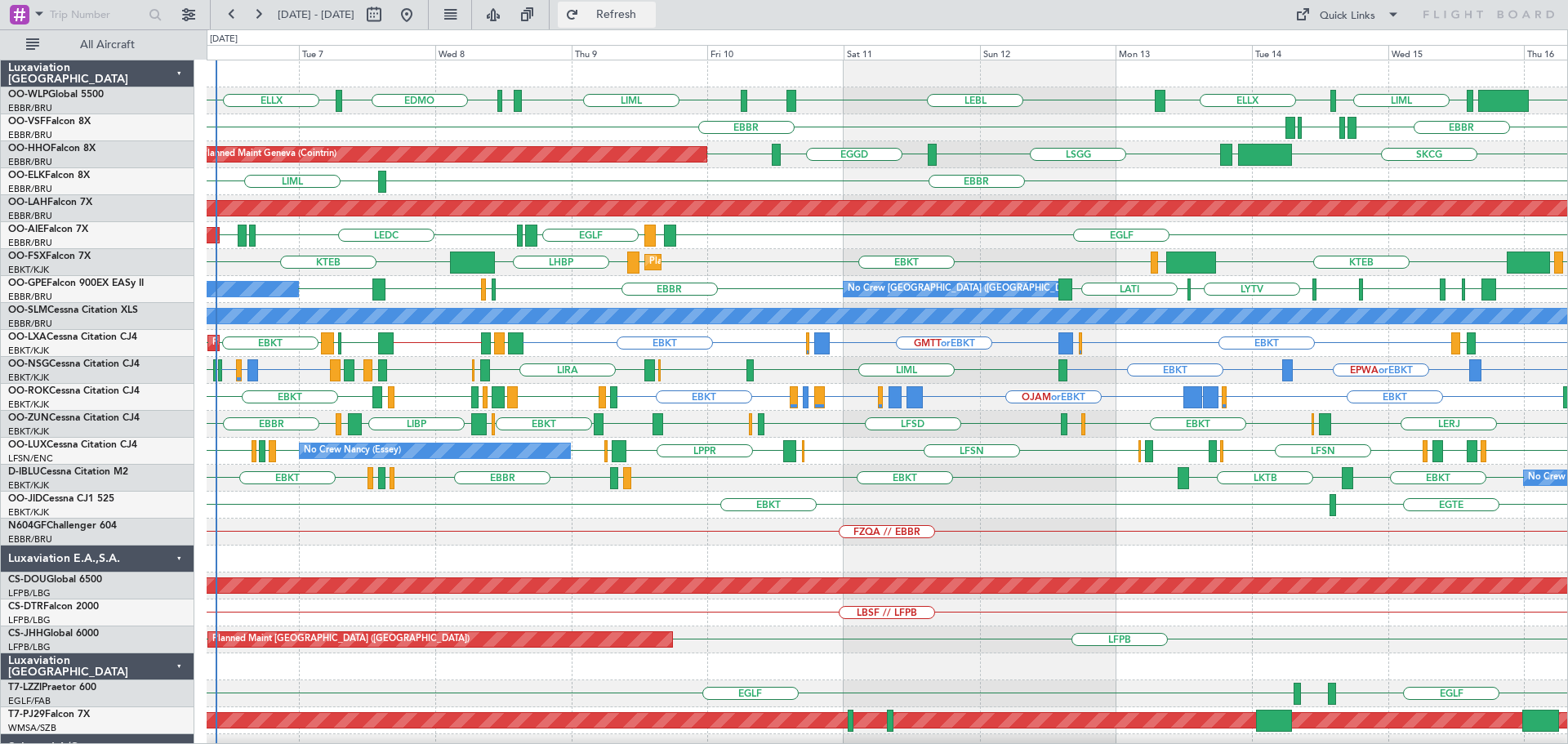
click at [514, 11] on span "Refresh" at bounding box center [616, 14] width 69 height 12
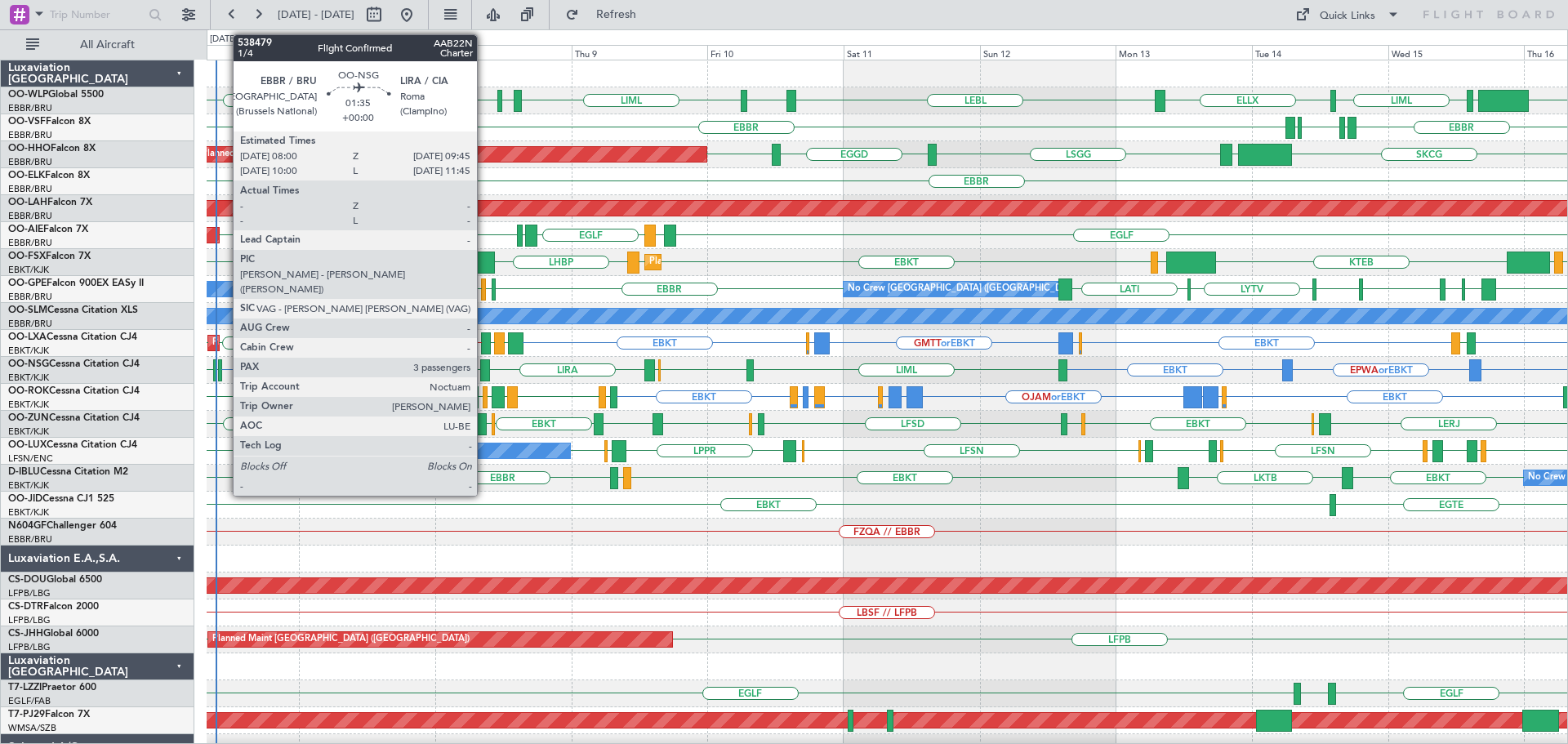
click at [485, 33] on div at bounding box center [485, 370] width 11 height 22
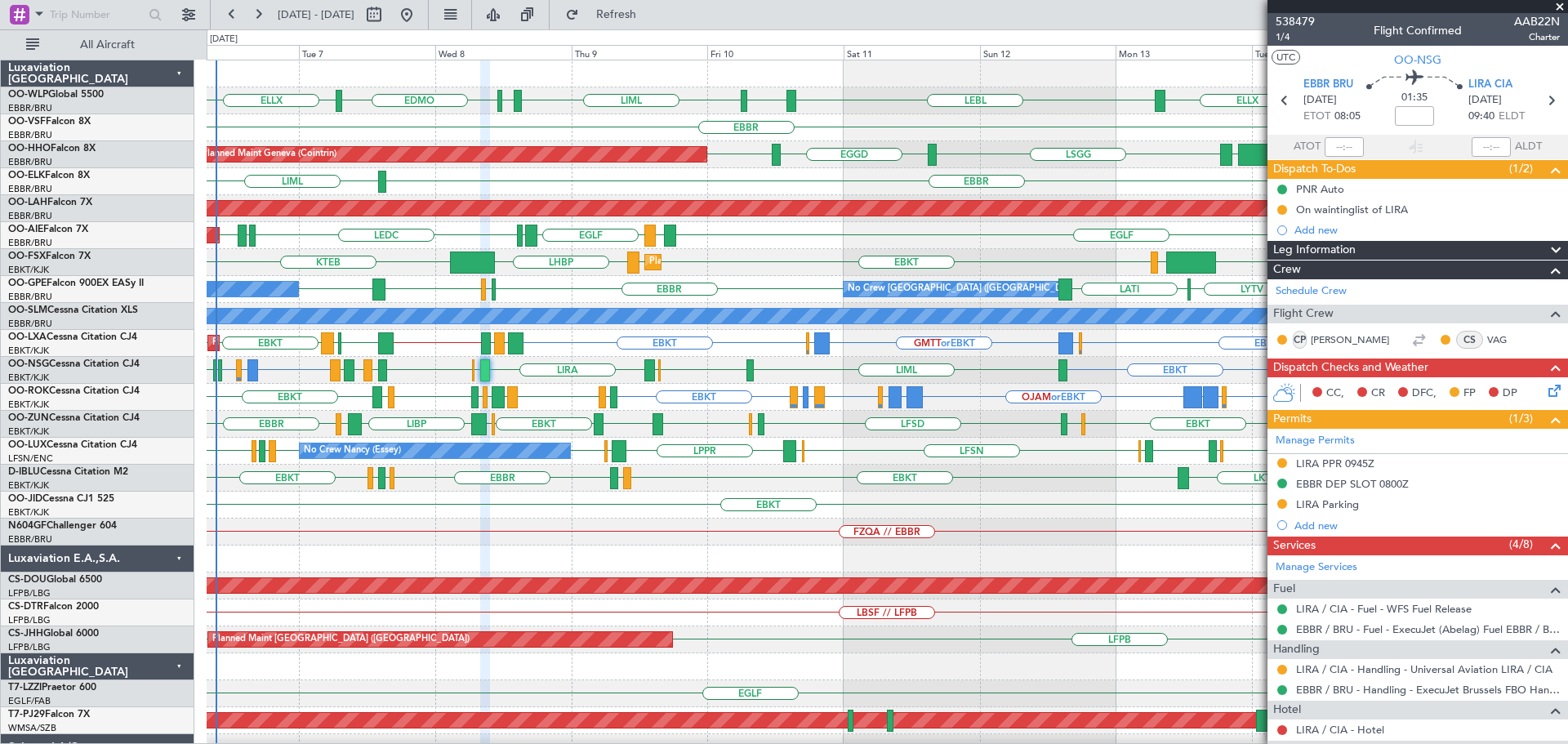
click at [514, 4] on span at bounding box center [1559, 7] width 16 height 14
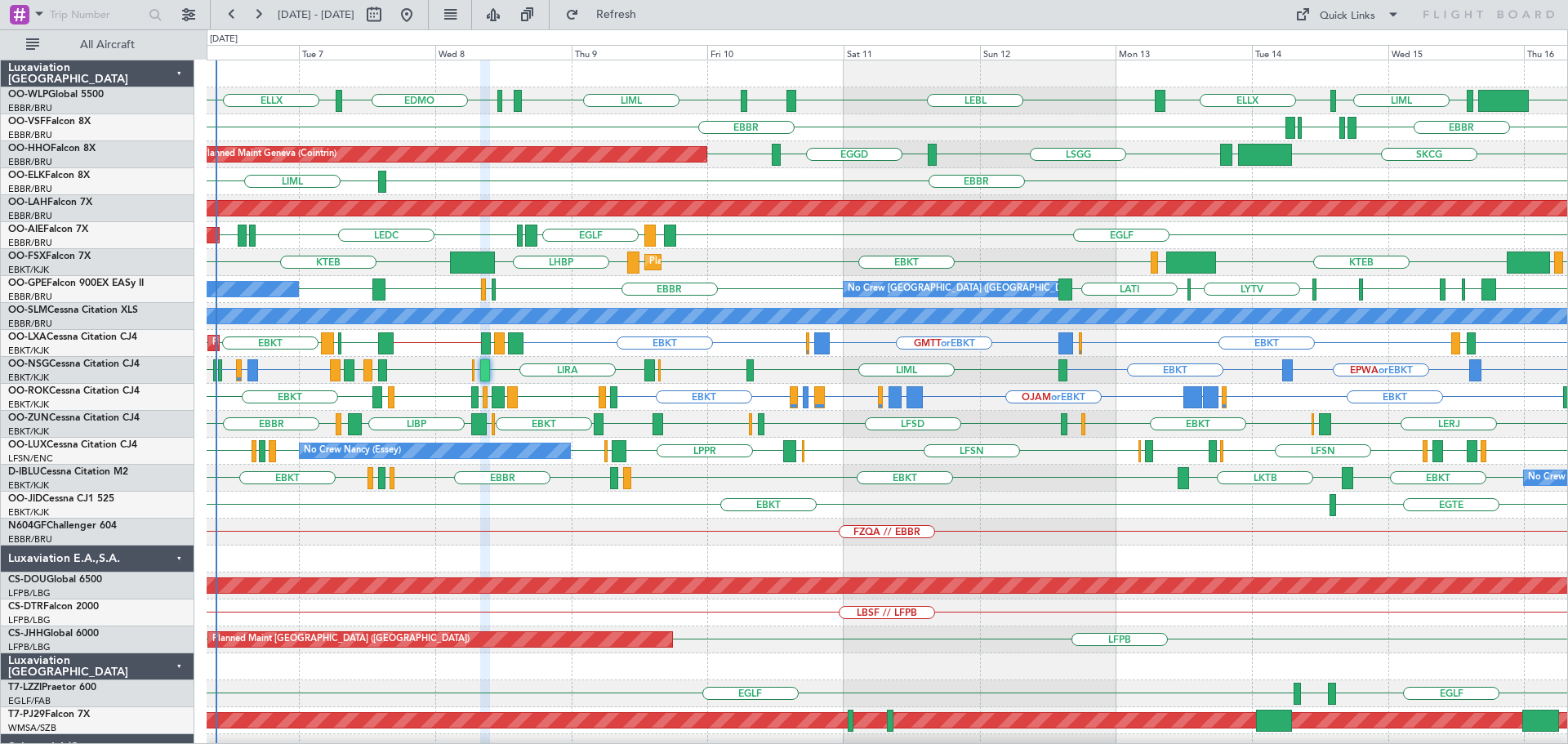
type input "0"
click at [514, 33] on div "FZQA // EBBR" at bounding box center [886, 532] width 1360 height 27
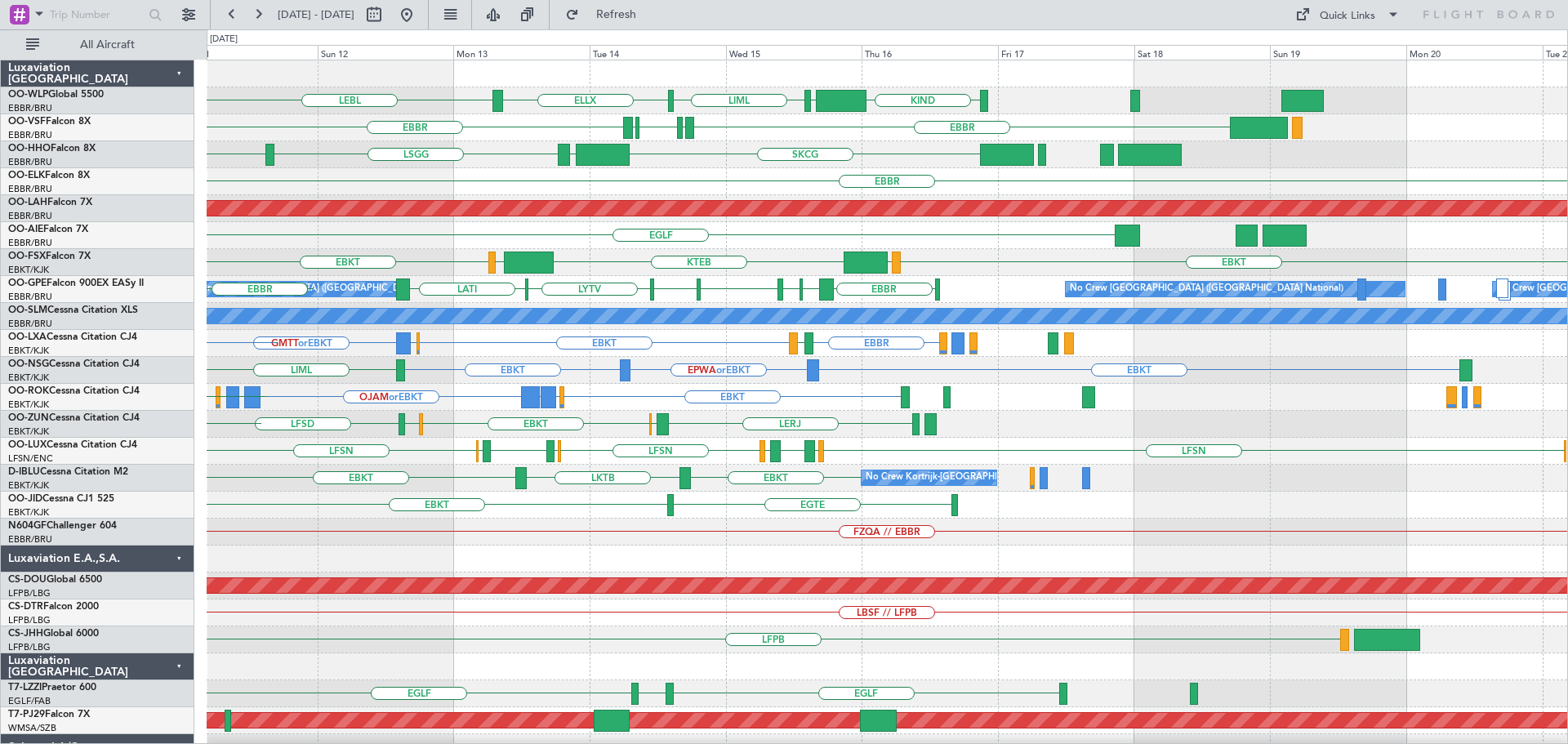
click at [514, 33] on div "KIND EBLG LIML ELLX LEBL EBLG LIML EBBR EBBR LIRP LFMN LIRP SKCG LEZL LSGG EGGD…" at bounding box center [886, 532] width 1360 height 943
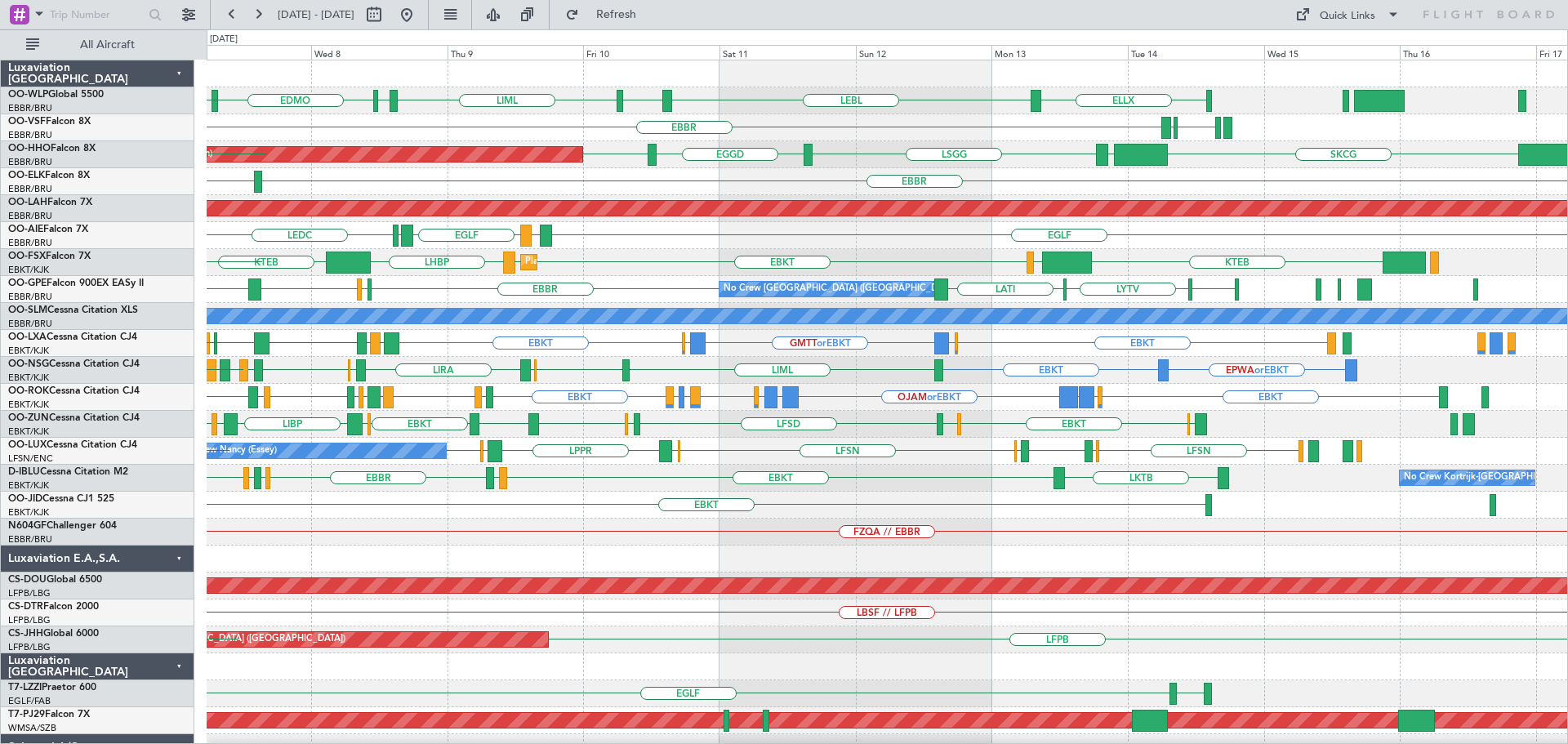
click at [514, 33] on div "EDMO ELLX ELLX LEBL EBLG LIML EDDP EBLG EBBR LFMN LIRP SKCG LEZL LSGG EGGD LSGG…" at bounding box center [886, 505] width 1360 height 889
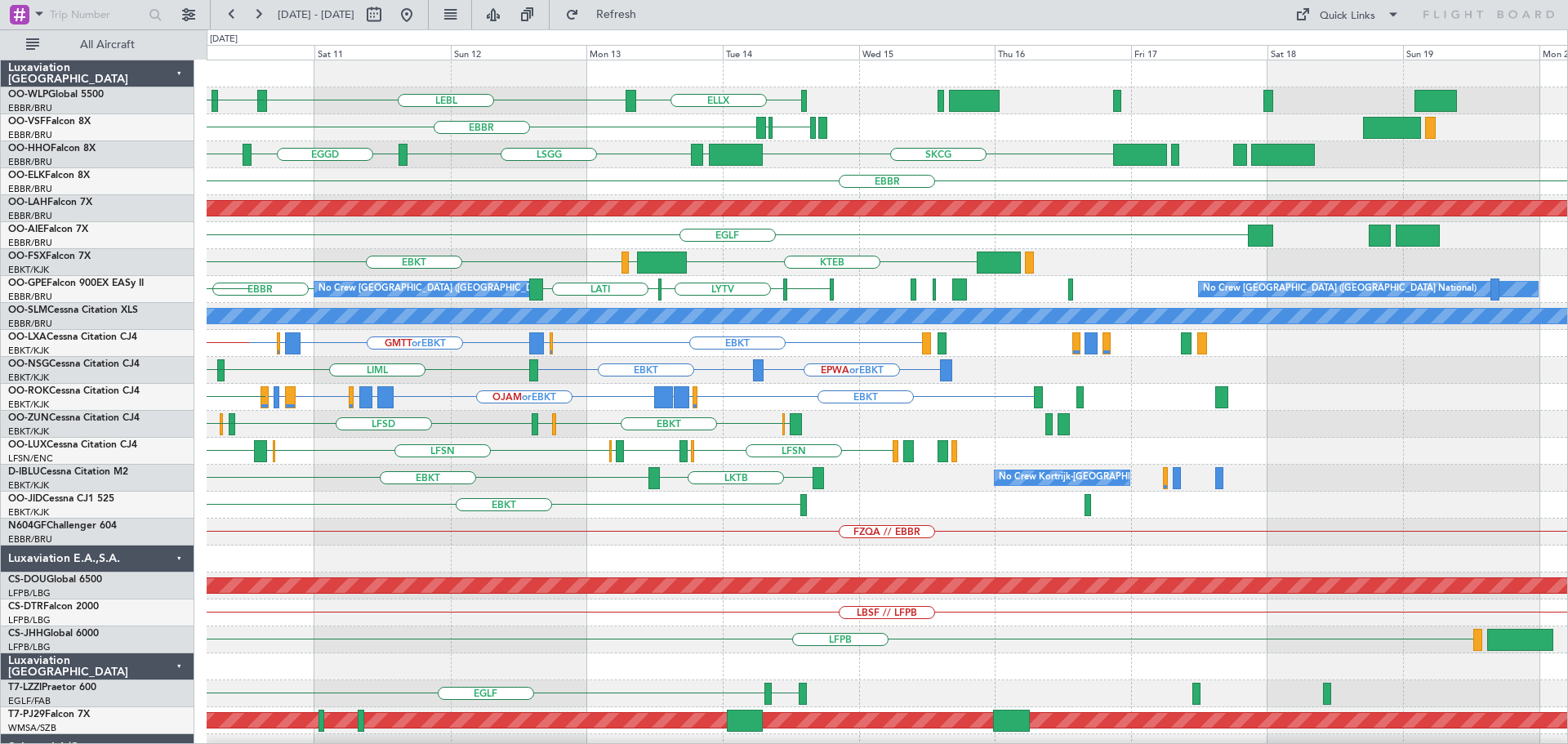
click at [514, 33] on div "ELLX LEBL EBLG LIML EDDP EDMO EBBR LFMN LIRP SKCG LEZL LSGG EGGD LSGG Planned M…" at bounding box center [886, 505] width 1360 height 889
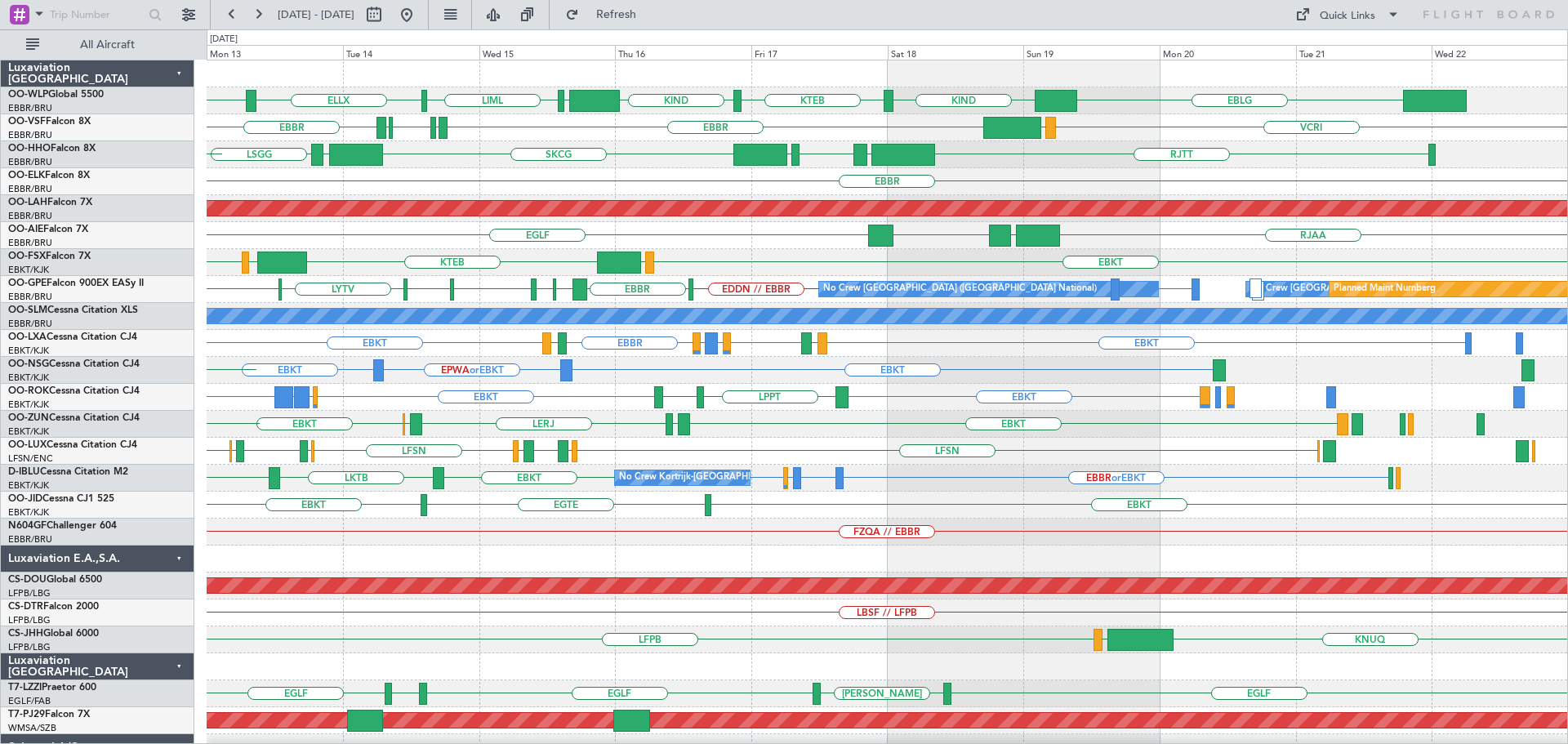
click at [514, 33] on div "KIND KTEB KIND EBLG LIML ELLX LEBL EBLG EBLG EBBR EBBR LIRP LFMN LIRP VCRI VRMU…" at bounding box center [886, 545] width 1360 height 970
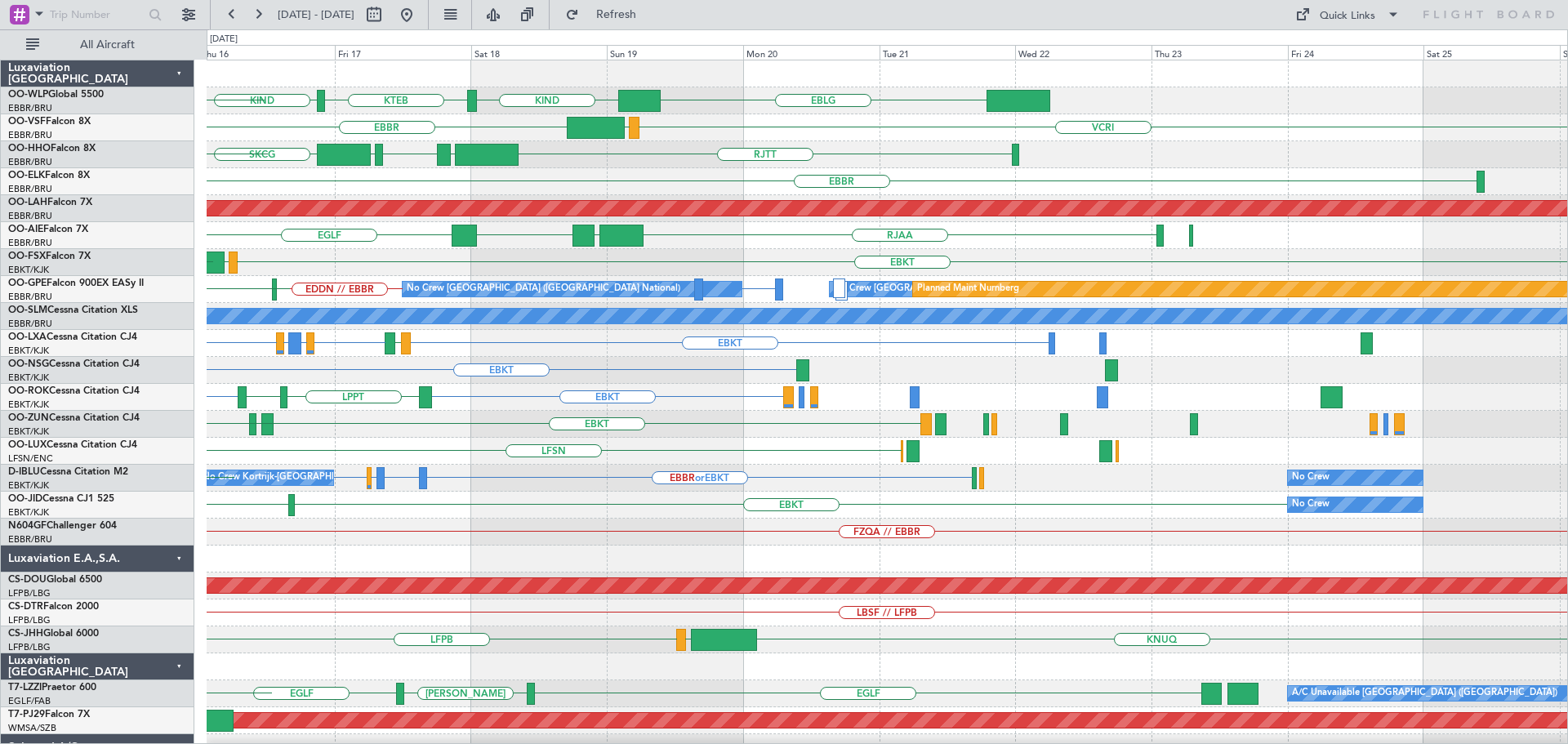
click at [514, 33] on div "KIND KTEB KIND EBLG EBLG LIML ELLX EBBR VCRI VRMU LFMN LIRP LIRP EBBR LROP LSGG…" at bounding box center [886, 545] width 1360 height 970
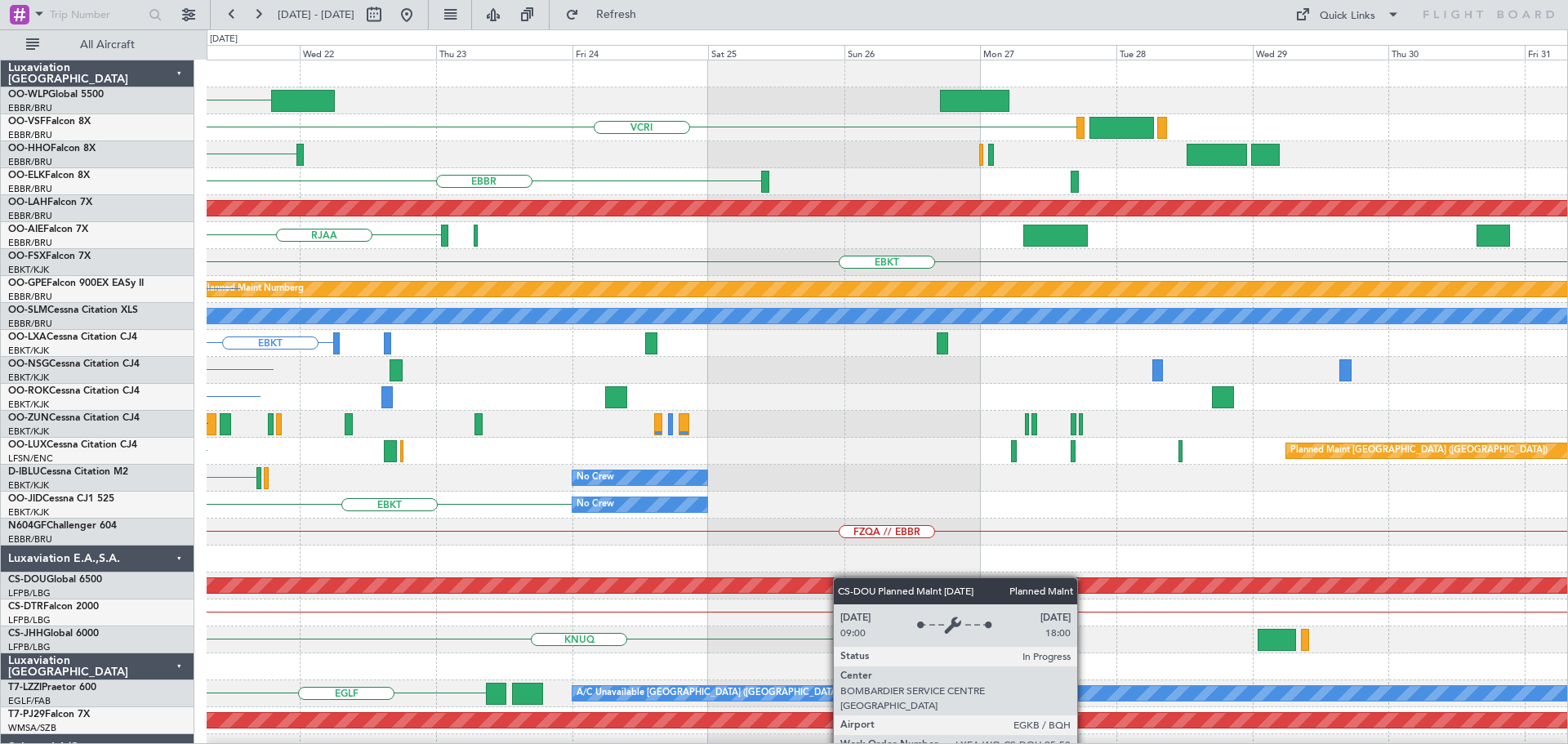
click at [649, 590] on div "EBLG KIND VCRI VRMU RJTT EBBR Planned Maint Alton-st Louis (St Louis Regl) RJAA…" at bounding box center [886, 545] width 1360 height 970
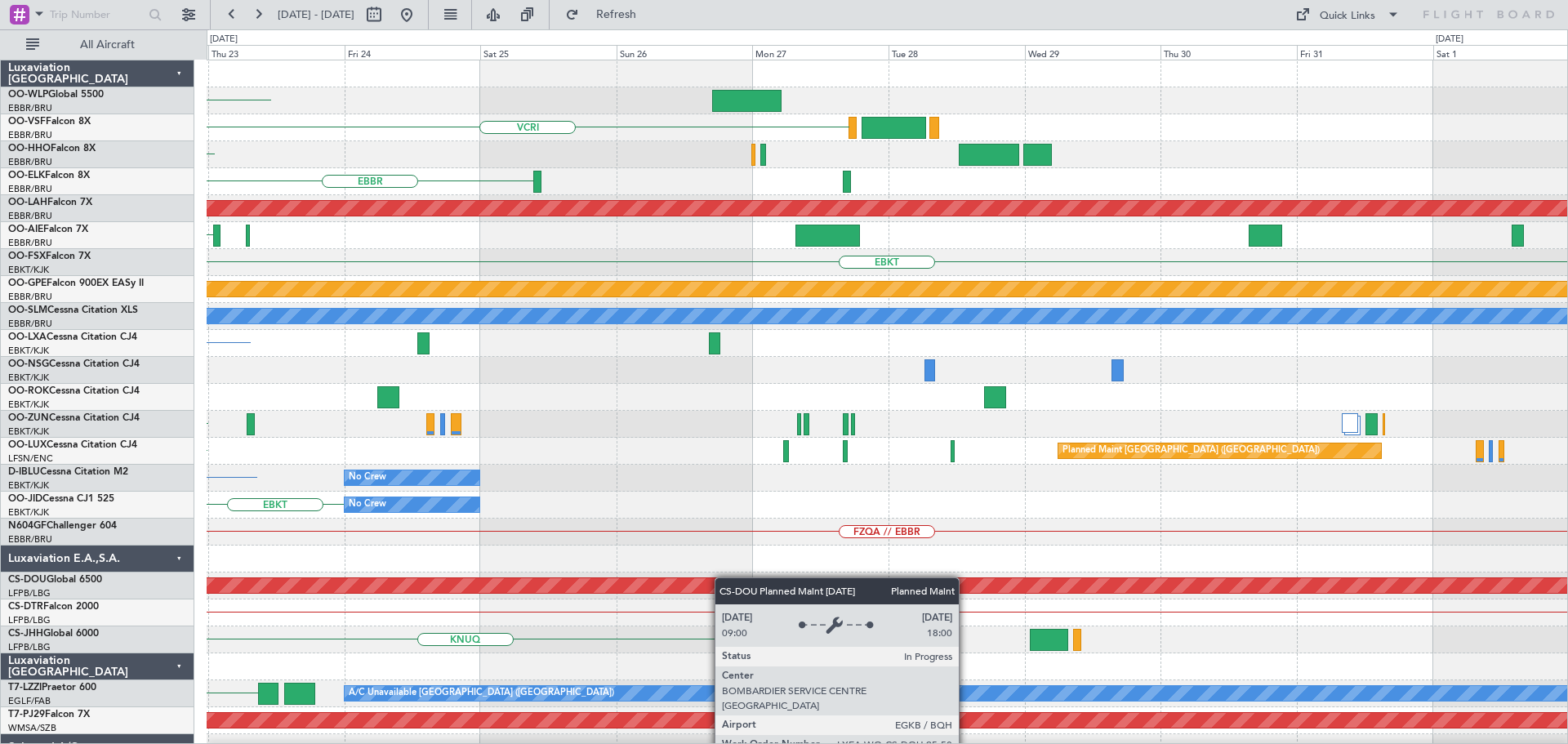
click at [694, 577] on div "EBLG VCRI RJTT EBBR Planned Maint Alton-st Louis (St Louis Regl) RJAA EBKT No C…" at bounding box center [886, 545] width 1360 height 970
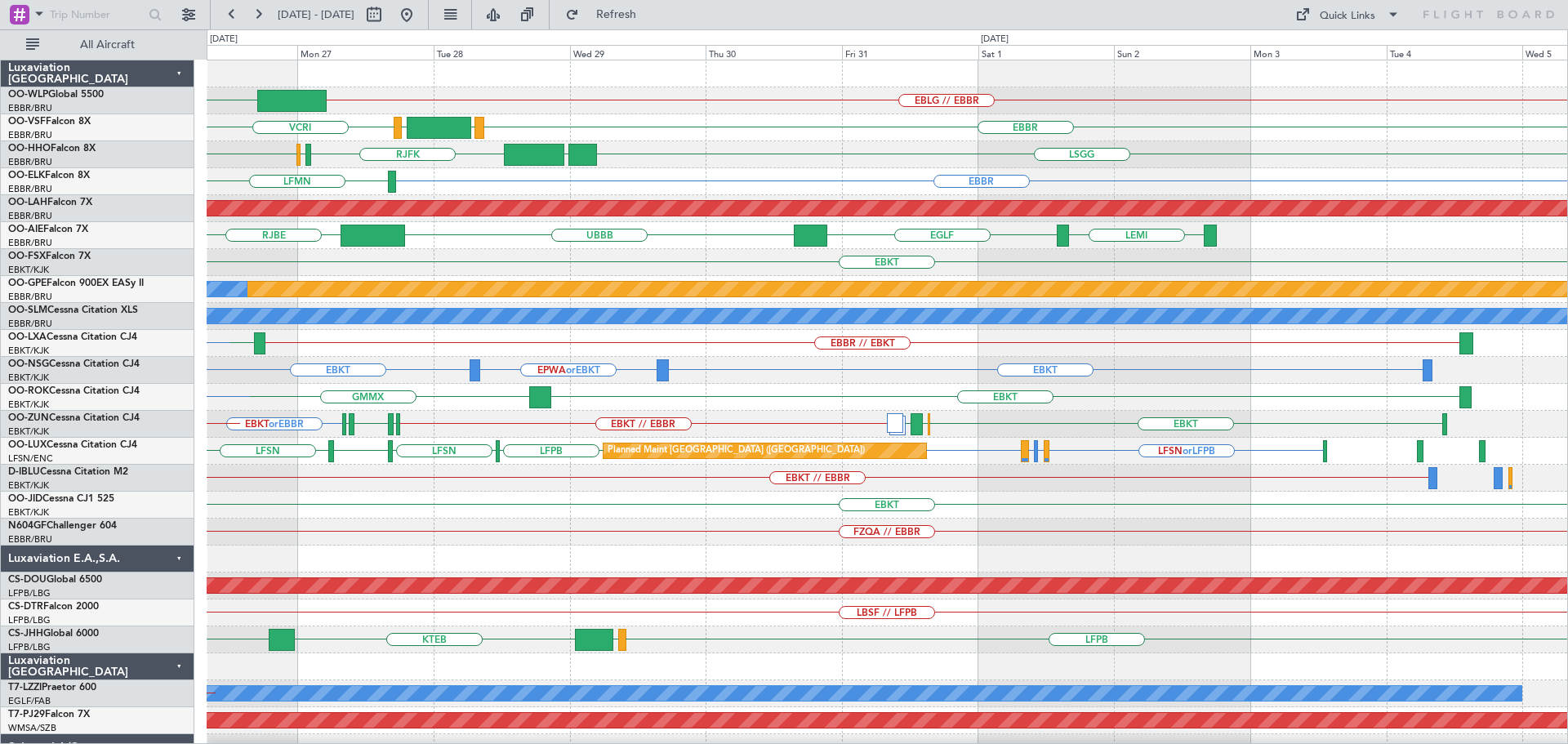
click at [925, 637] on div "FIMP EBLG // EBBR VCRI VRMM EBBR LEGE RJBE RJFK RJOB LSGG UBBB EBBR LFMN EBBR P…" at bounding box center [886, 532] width 1360 height 943
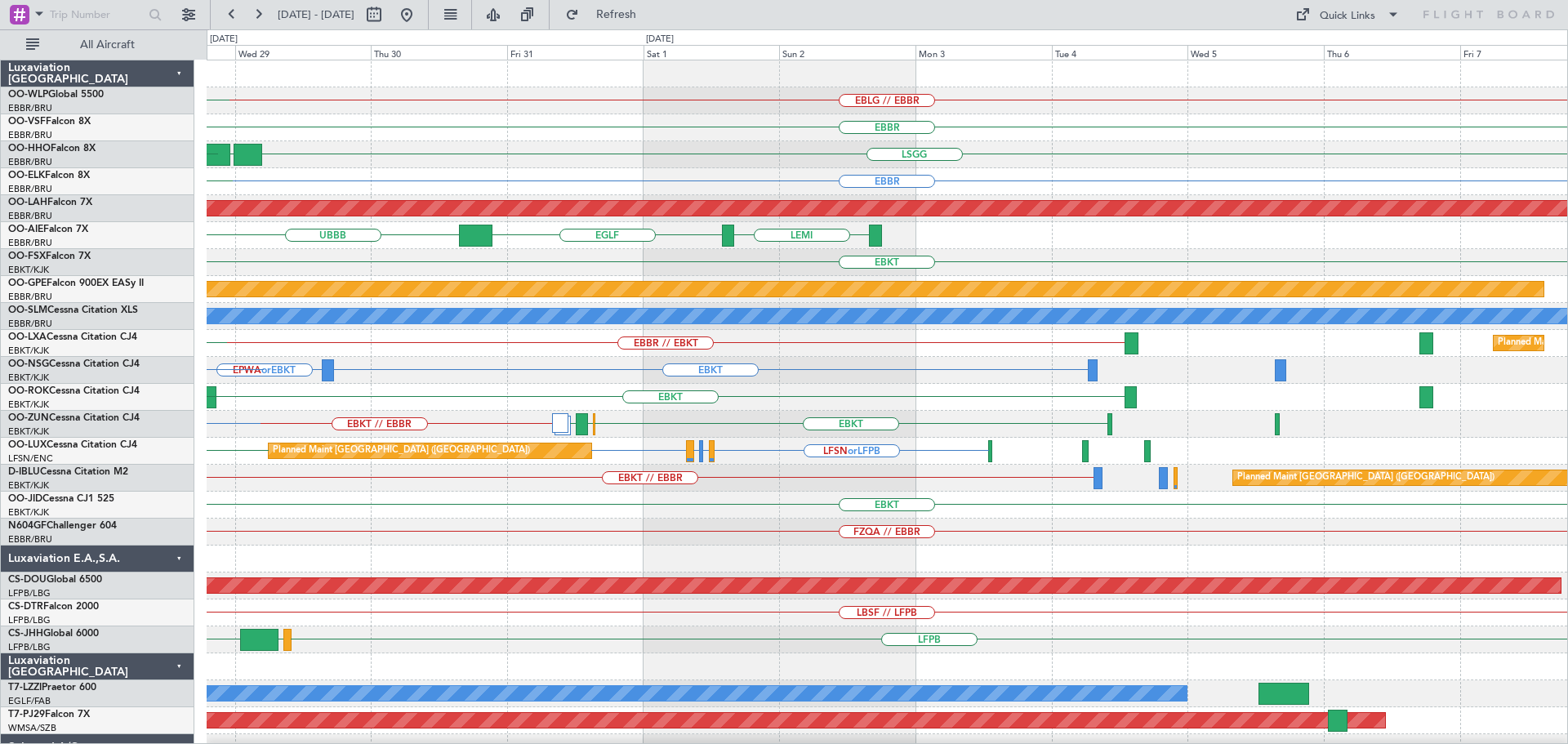
click at [692, 657] on div "EBLG // EBBR FIMP EBBR VRMM LEGE VCRI LSGG UBBB RJOB RJFK RJBE EBBR LFMN Planne…" at bounding box center [886, 532] width 1360 height 943
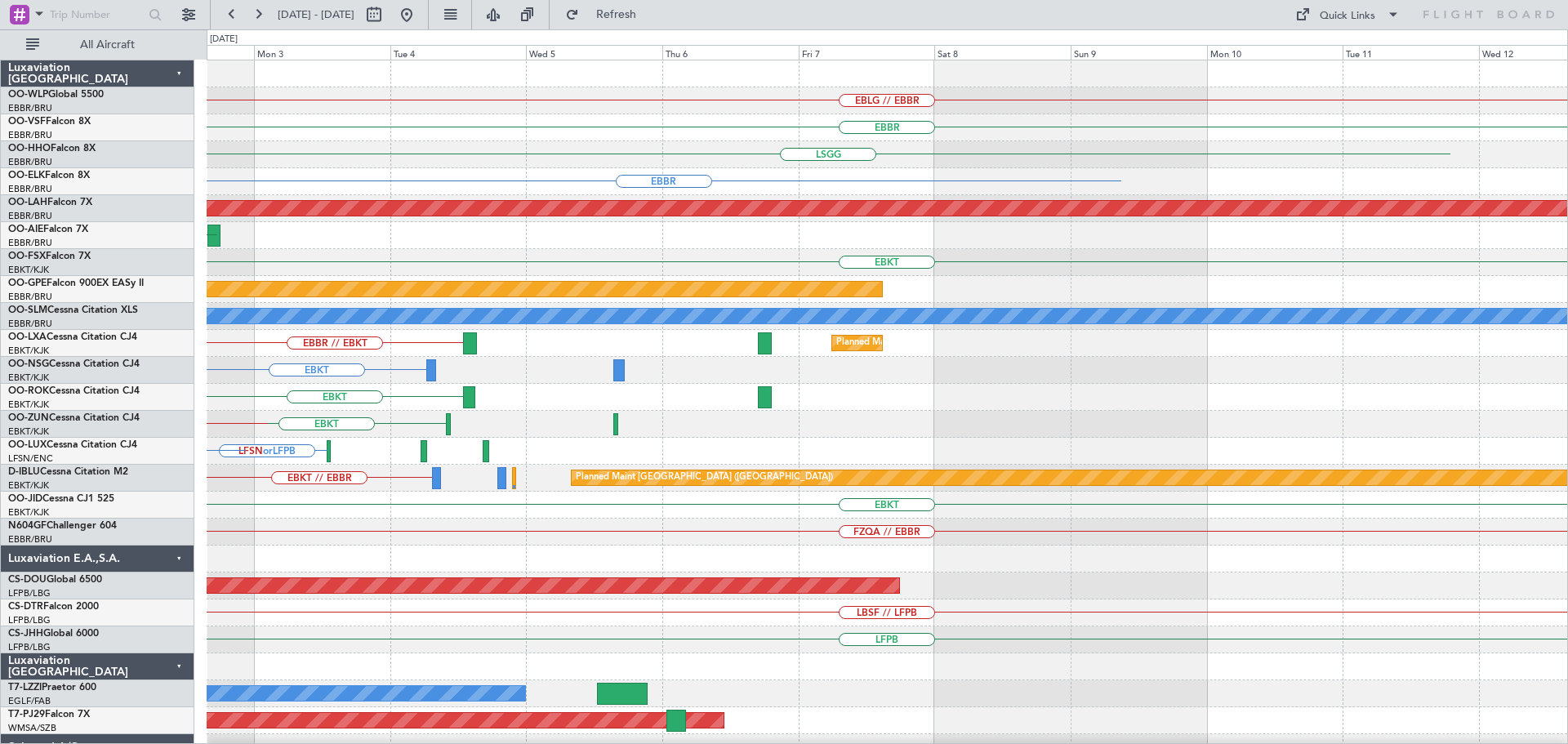
click at [618, 603] on div "EBLG // EBBR EBBR LSGG EBBR Planned Maint Alton-st Louis (St Louis Regl) LEMI E…" at bounding box center [886, 532] width 1360 height 943
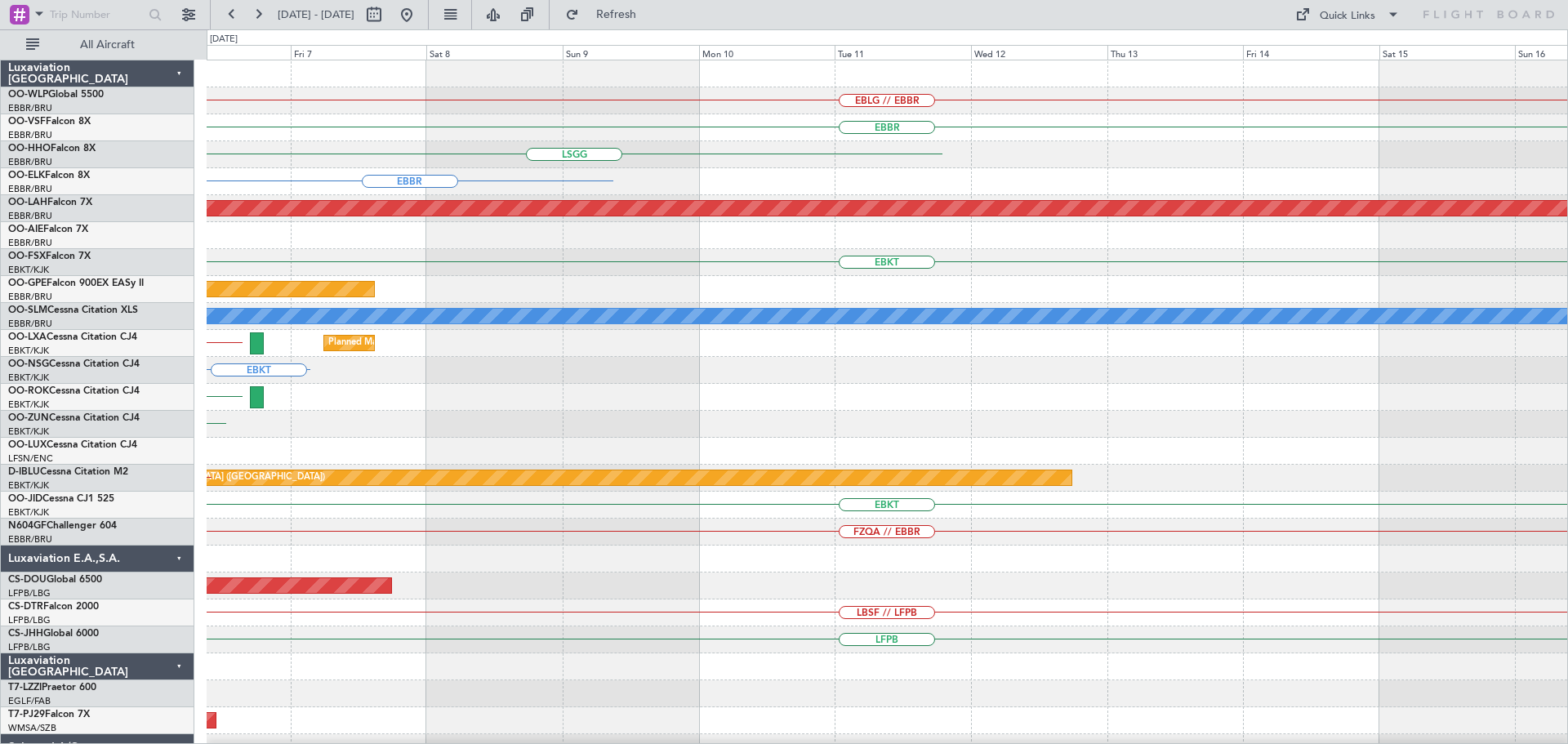
click at [619, 621] on div "EBLG // EBBR EBBR LSGG EBBR Planned Maint Alton-st Louis (St Louis Regl) EBKT P…" at bounding box center [886, 532] width 1360 height 943
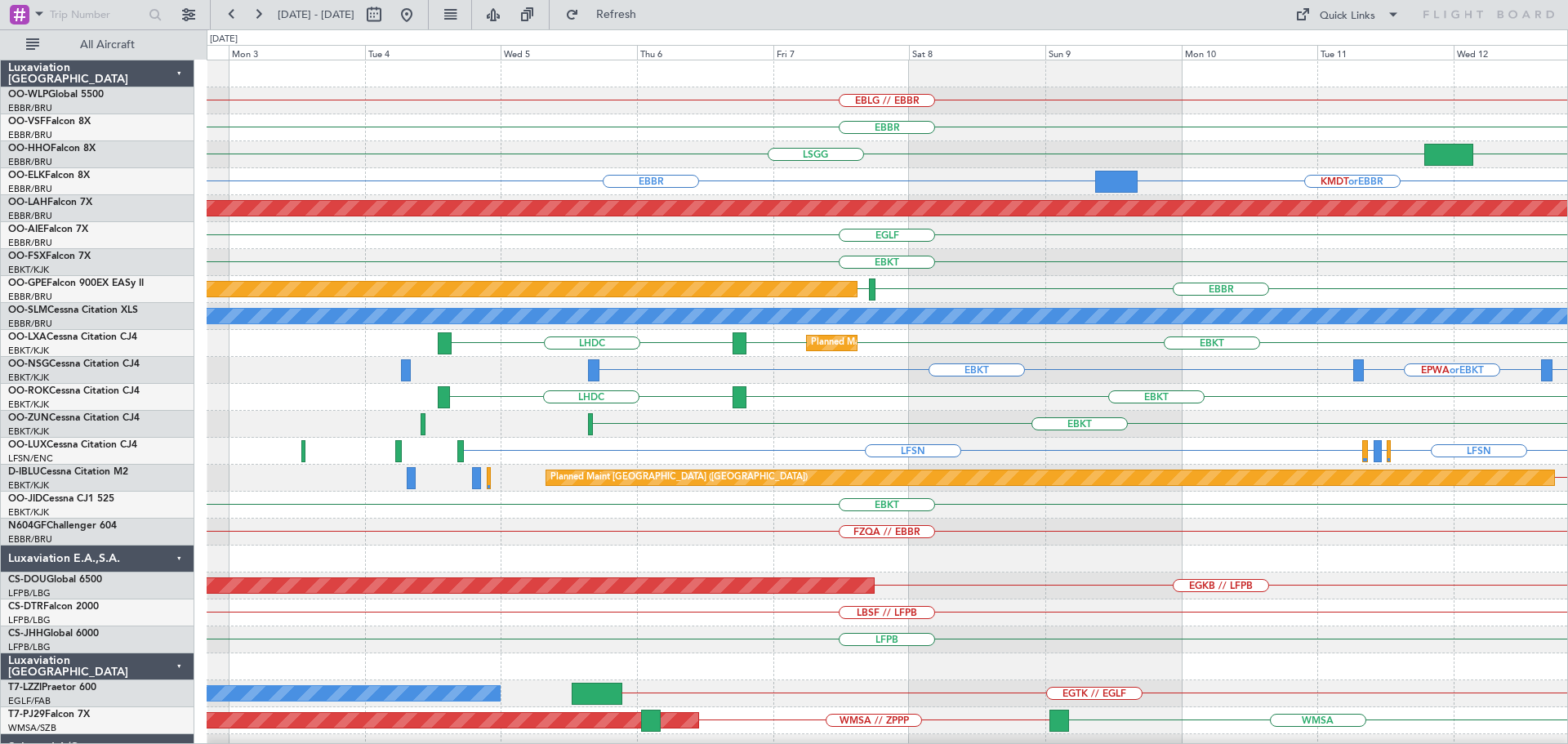
click at [1024, 278] on div "EBLG // EBBR EBBR LSGG KTEB LSGG EBBR KMDT or EBBR EBBR Planned Maint Alton-st …" at bounding box center [886, 532] width 1360 height 943
click at [1023, 290] on div "EBLG // EBBR EBBR LSGG KTEB LSGG EBBR KMDT or EBBR EBBR Planned Maint Alton-st …" at bounding box center [886, 532] width 1360 height 943
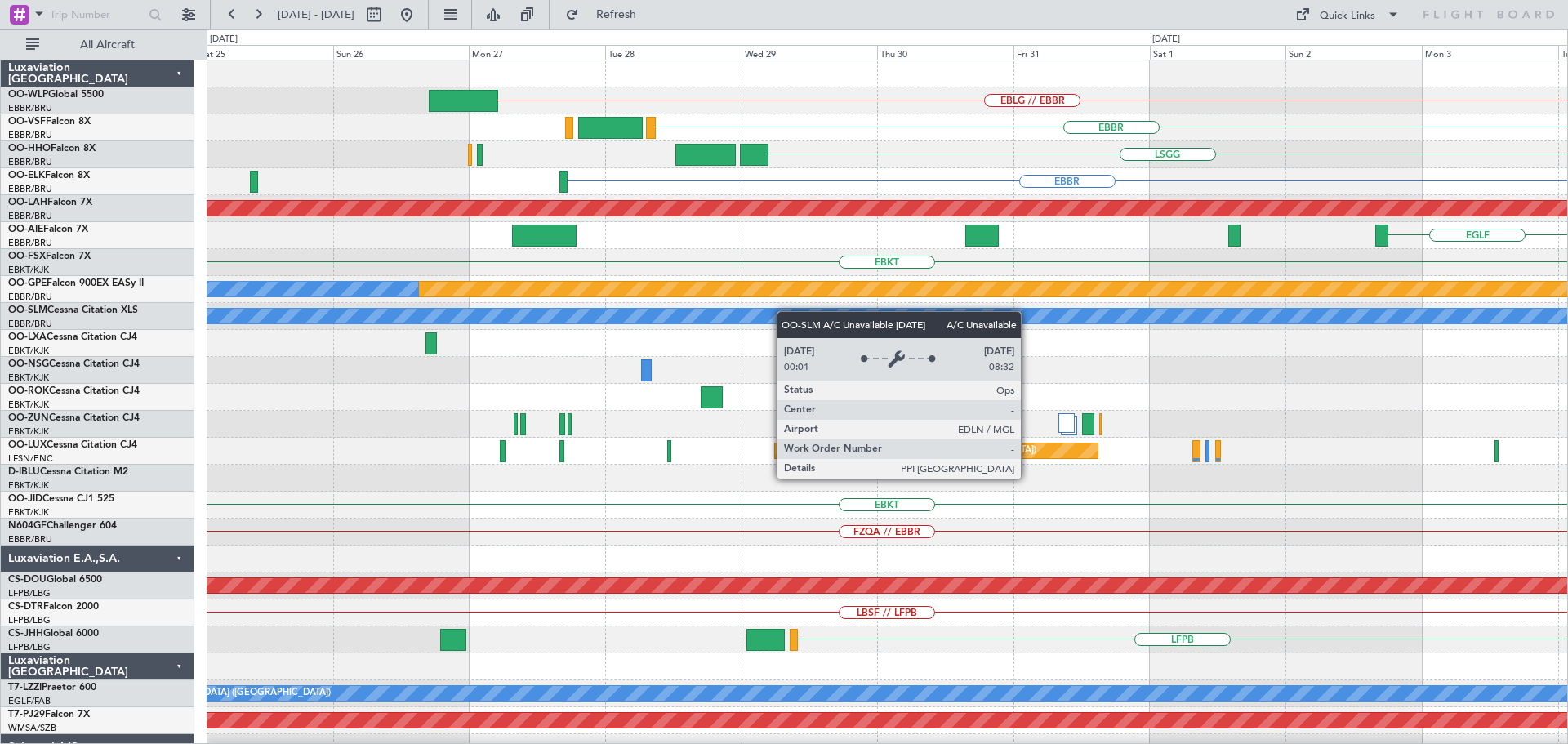
click at [914, 318] on div "EBLG // EBBR EBBR LSGG EBBR Planned Maint Alton-st Louis (St Louis Regl) EGLF E…" at bounding box center [886, 532] width 1360 height 943
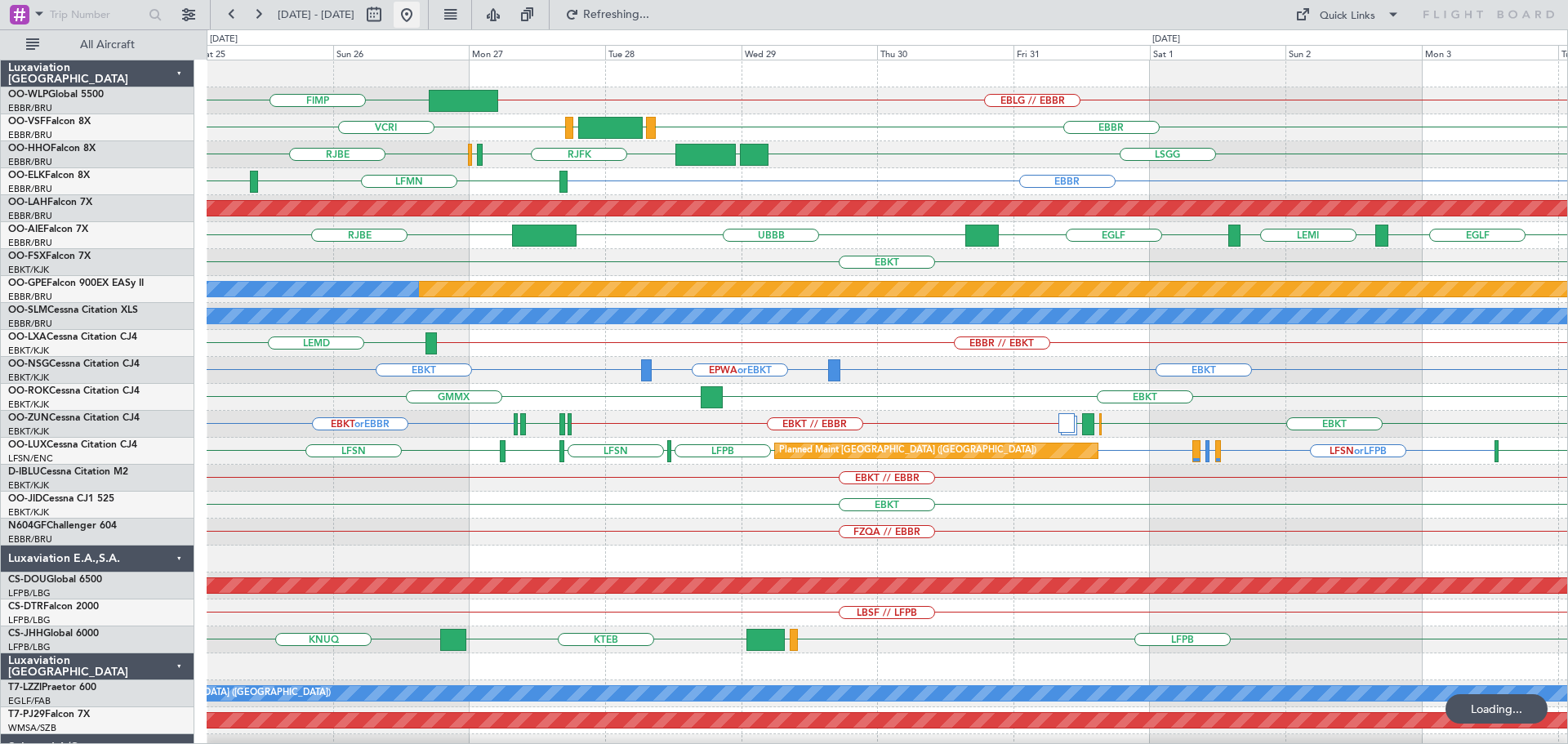
click at [419, 9] on button at bounding box center [406, 14] width 26 height 26
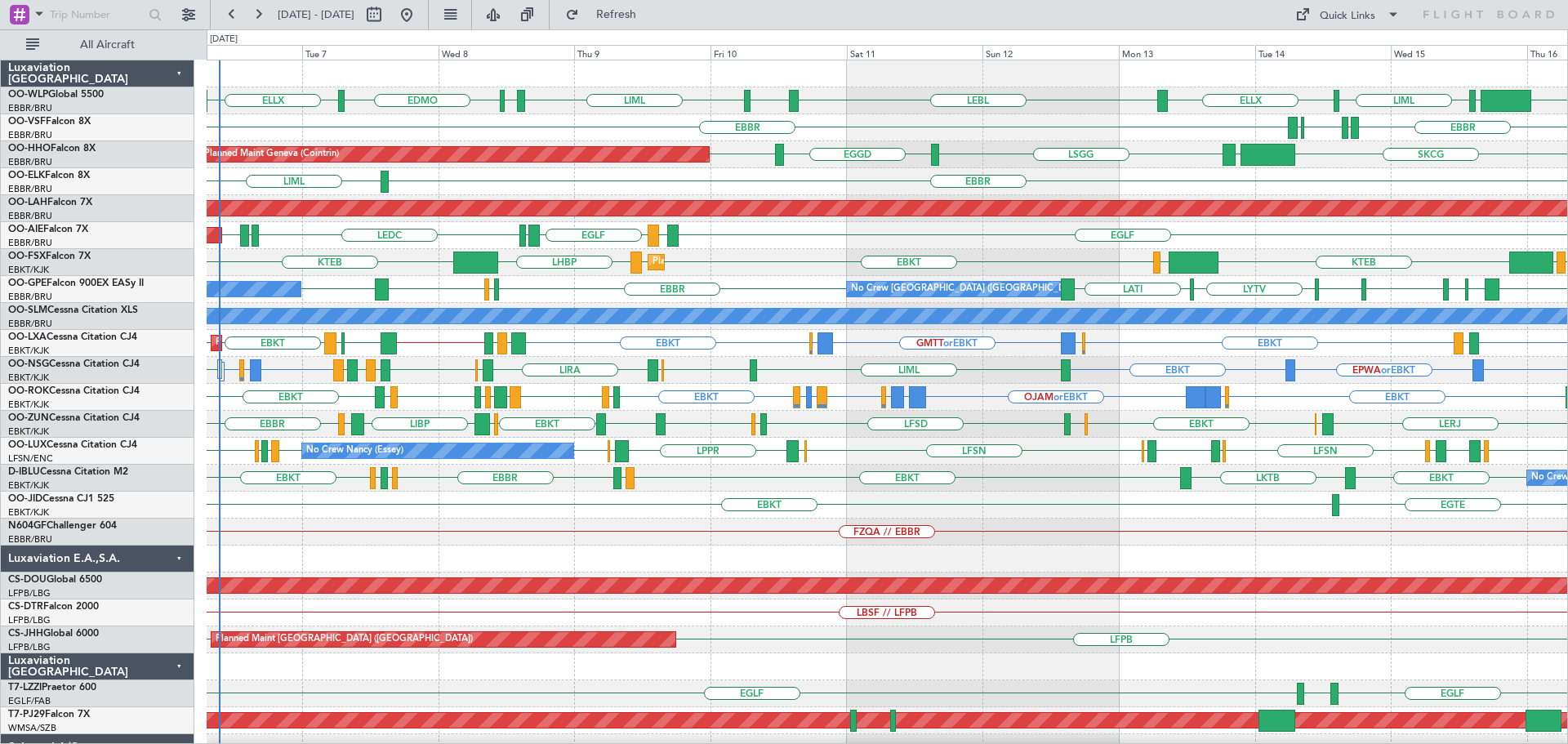
click at [856, 254] on div "EBKT LOWS KTEB LIMC EBKT EBKT LHBP KTEB Planned Maint Kortrijk-Wevelgem" at bounding box center [886, 262] width 1360 height 27
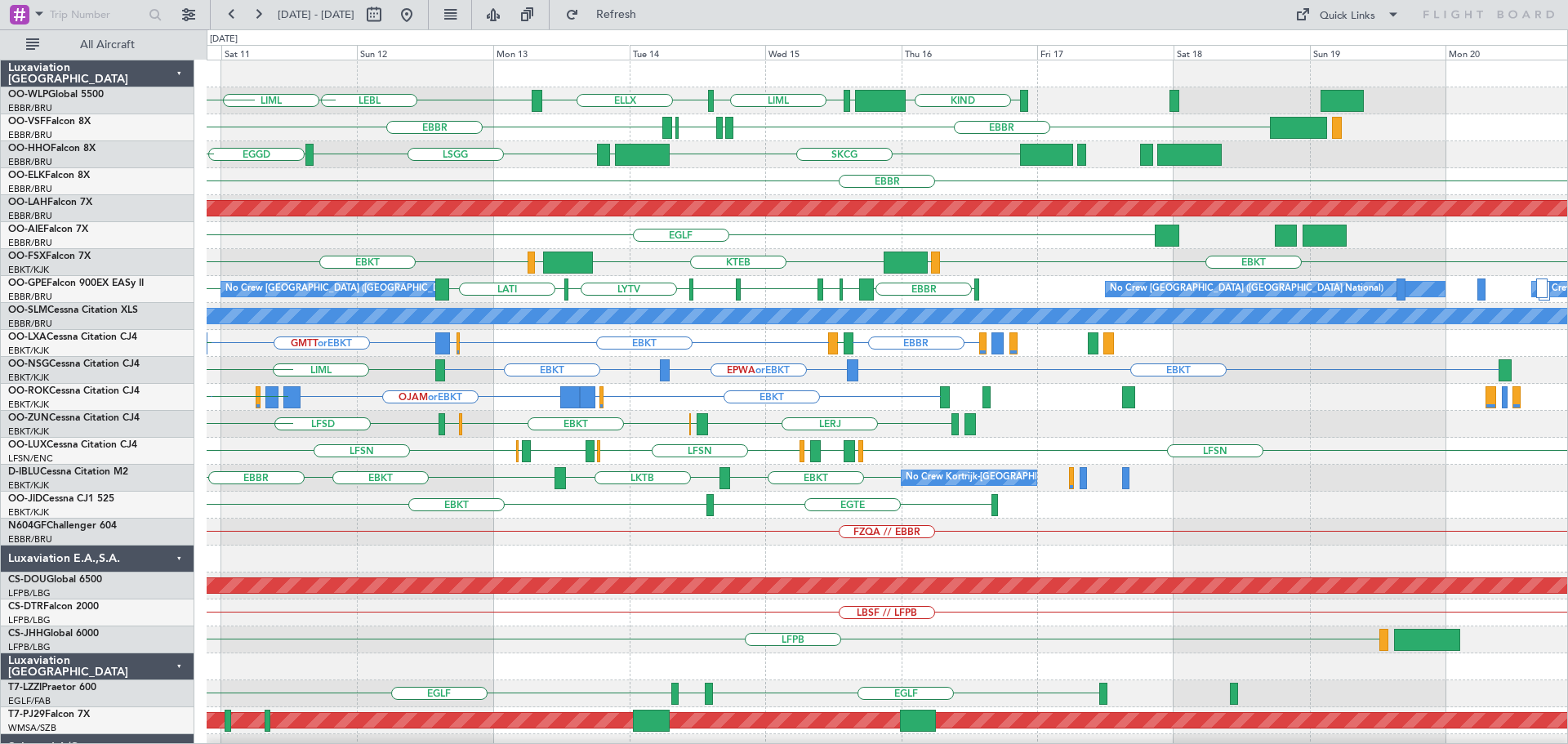
click at [770, 376] on div "KIND EBLG LIML ELLX LEBL EDDP LIML EBLG EDMO EBBR LIRP LFMN LIRP EBBR SKCG LEZL…" at bounding box center [886, 532] width 1360 height 943
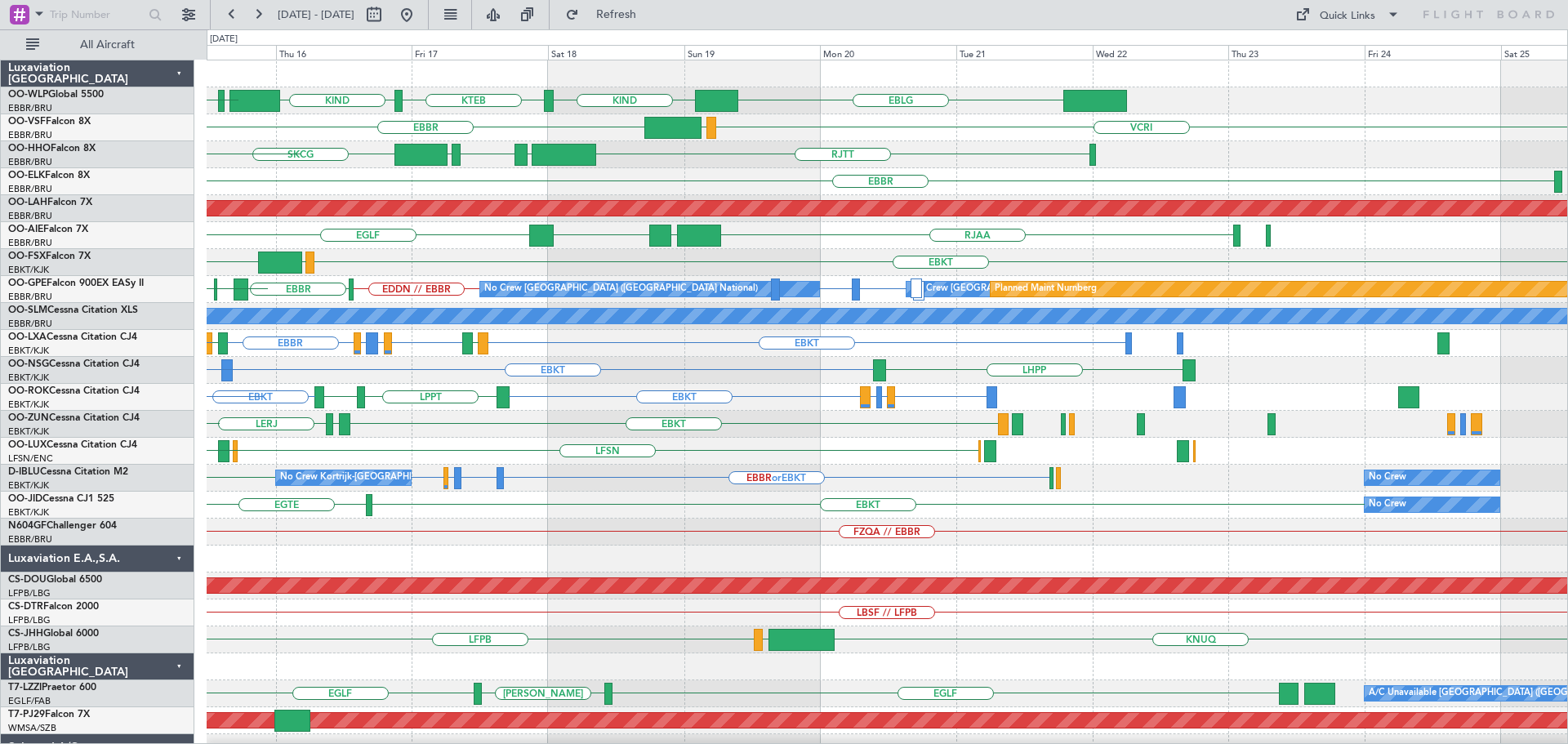
click at [850, 567] on div "KIND KTEB KIND EBLG LIML EBLG ELLX LEBL EBBR VCRI VRMU LIRP LFMN LIRP EBBR LROP…" at bounding box center [886, 545] width 1360 height 970
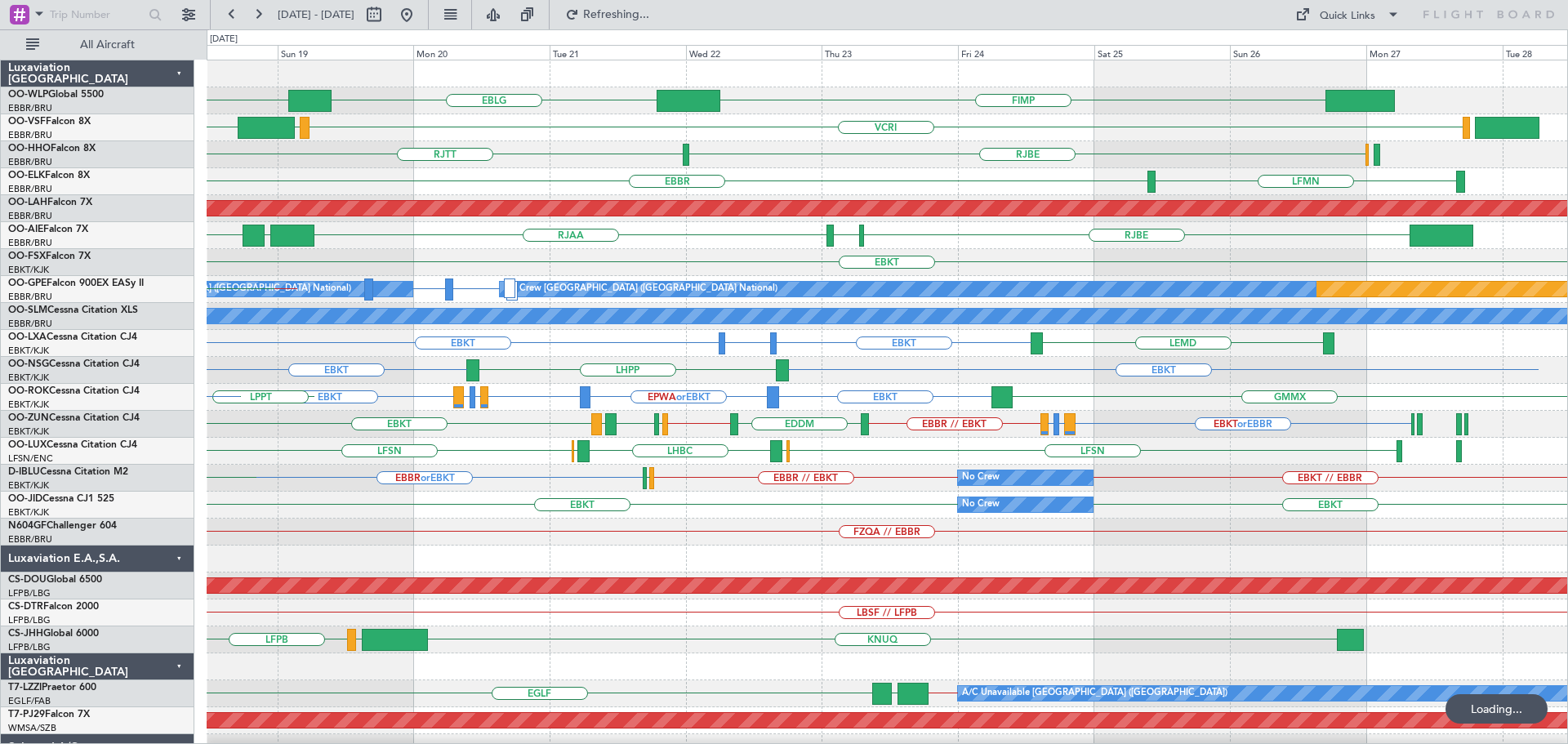
click at [601, 574] on div "KIND FIMP EBLG KTEB KIND EBBR VCRI VRMU RJBE RJTT EGGD LSGG LROP SKCG EBBR LFMN…" at bounding box center [886, 545] width 1360 height 970
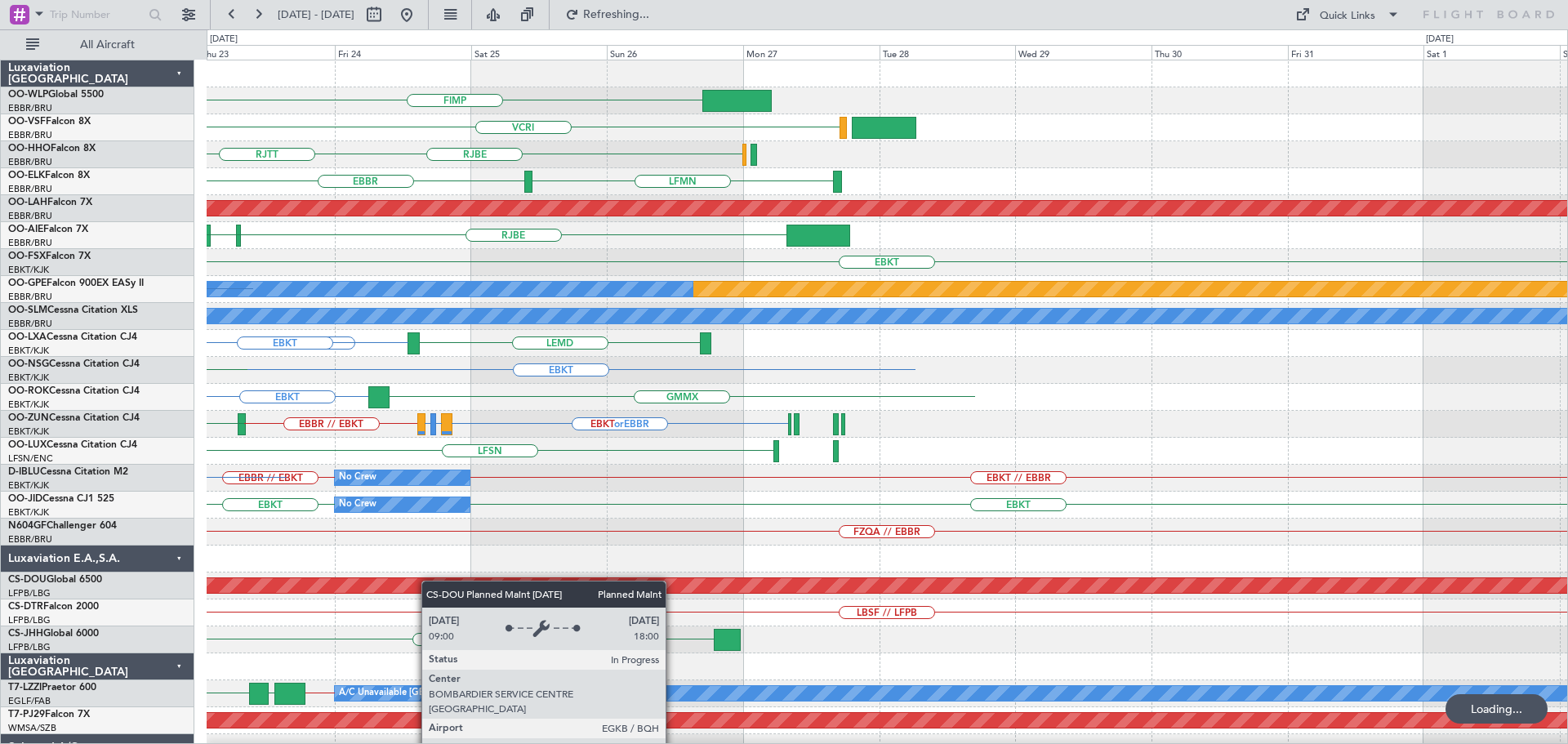
click at [364, 594] on div "FIMP EBLG VCRI RJBE RJTT EBBR LFMN Planned Maint Alton-st Louis (St Louis Regl)…" at bounding box center [886, 545] width 1360 height 970
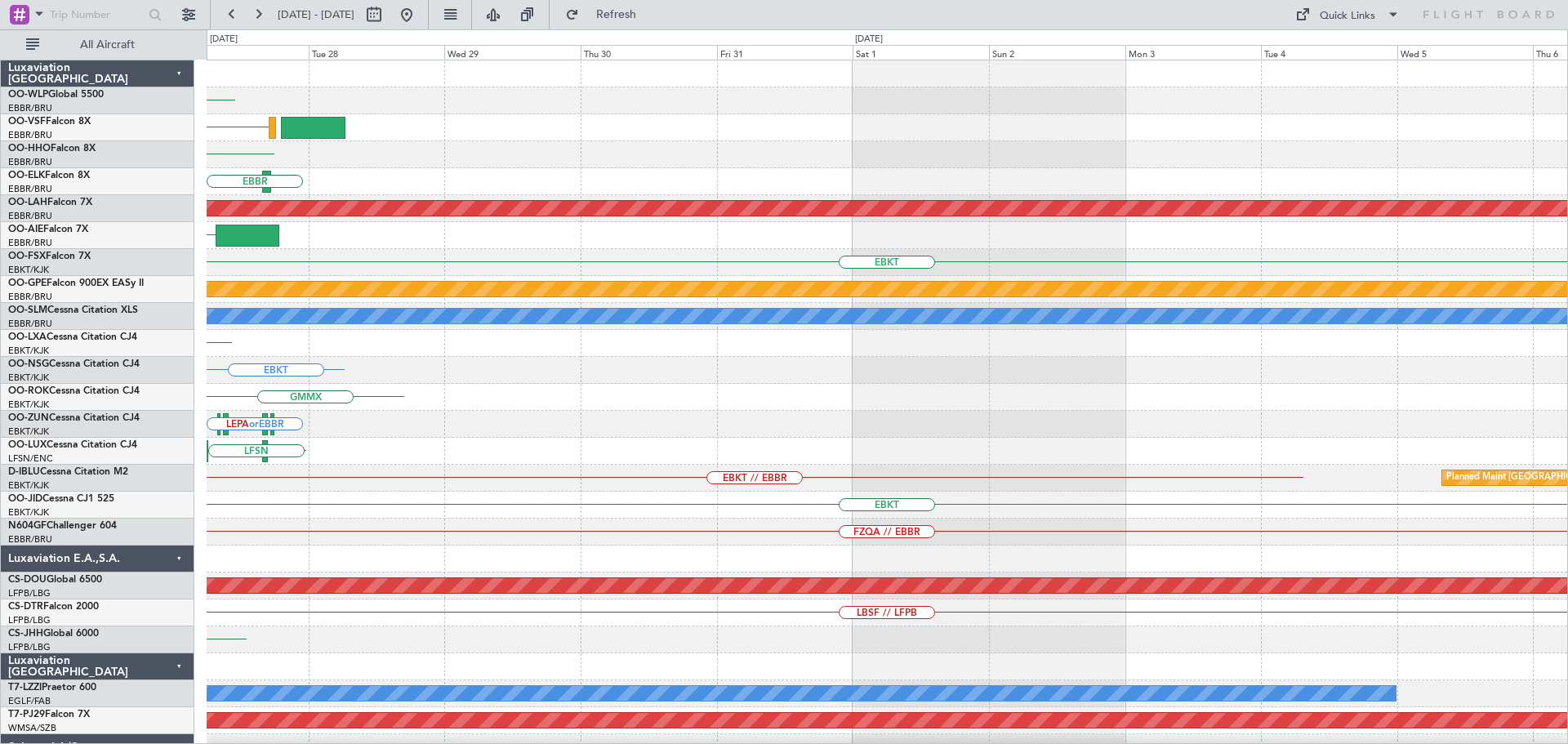
click at [387, 578] on div "FIMP VCRI RJBE LFMN EBBR Planned Maint Alton-st Louis (St Louis Regl) RJBE EBKT…" at bounding box center [886, 545] width 1360 height 970
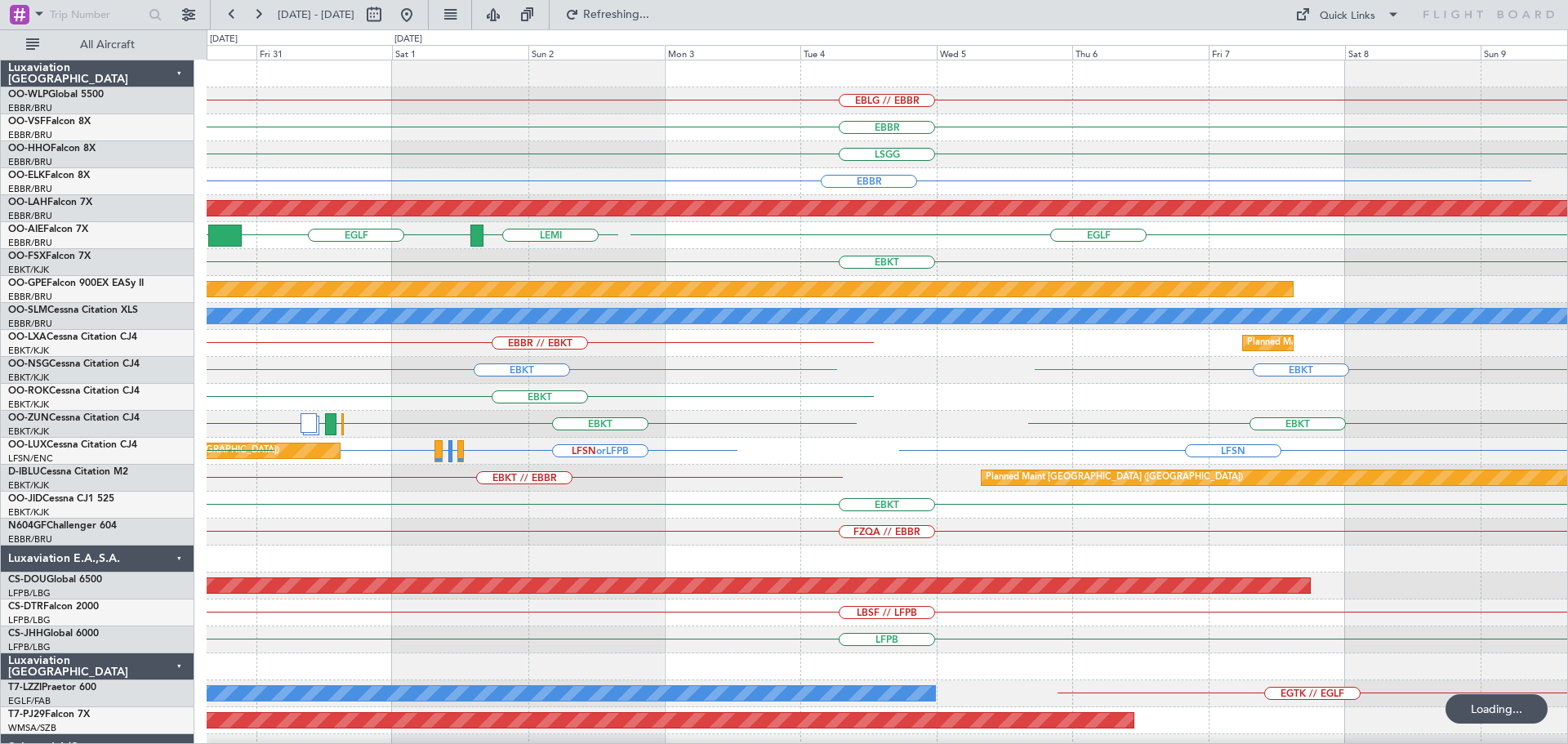
click at [723, 528] on div "EBLG // EBBR EBBR LEGE LSGG UBBB RJFK EBBR Planned Maint Alton-st Louis (St Lou…" at bounding box center [886, 532] width 1360 height 943
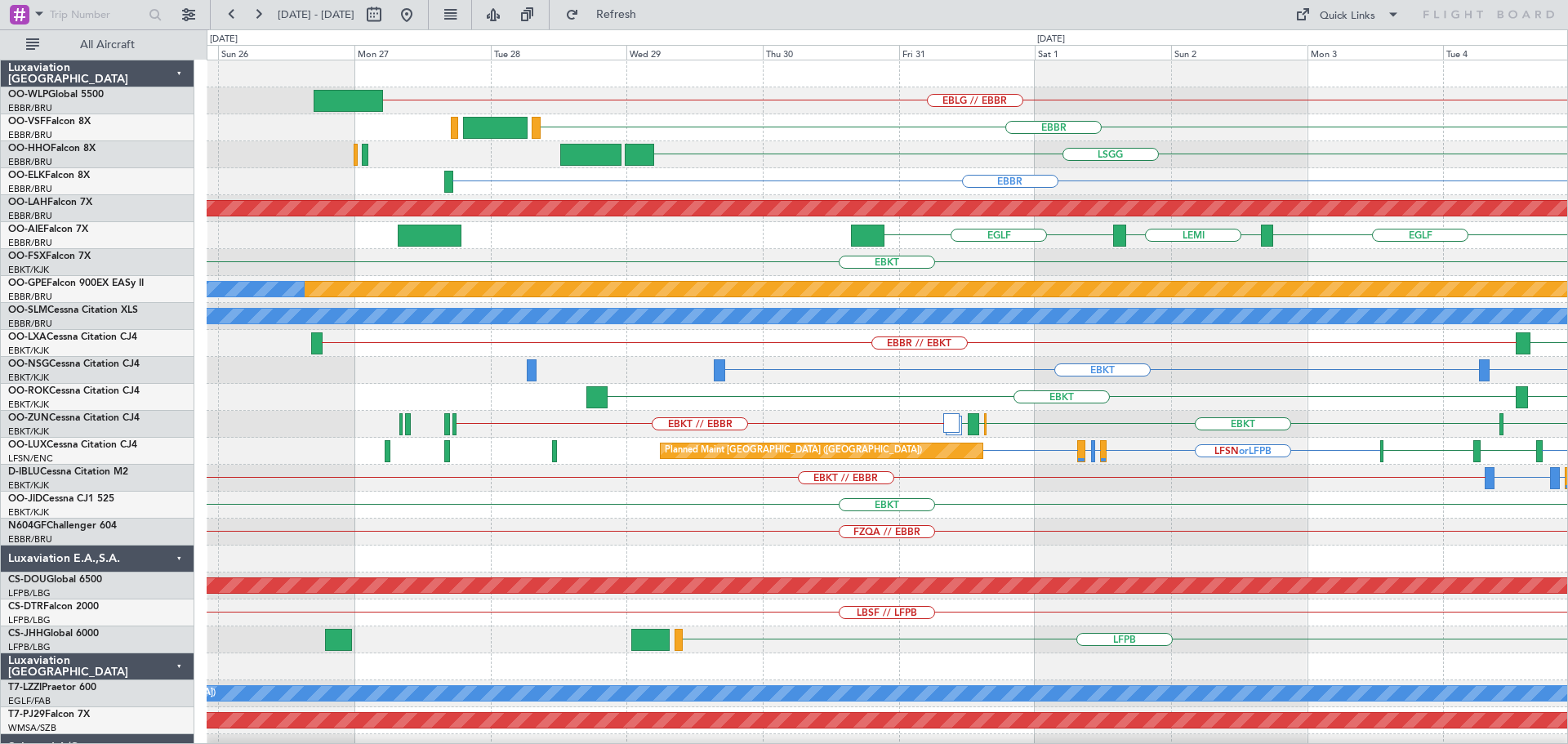
click at [996, 545] on div "EBLG // EBBR EBBR LSGG EBBR Planned Maint Alton-st Louis (St Louis Regl) LEMI E…" at bounding box center [886, 558] width 1360 height 996
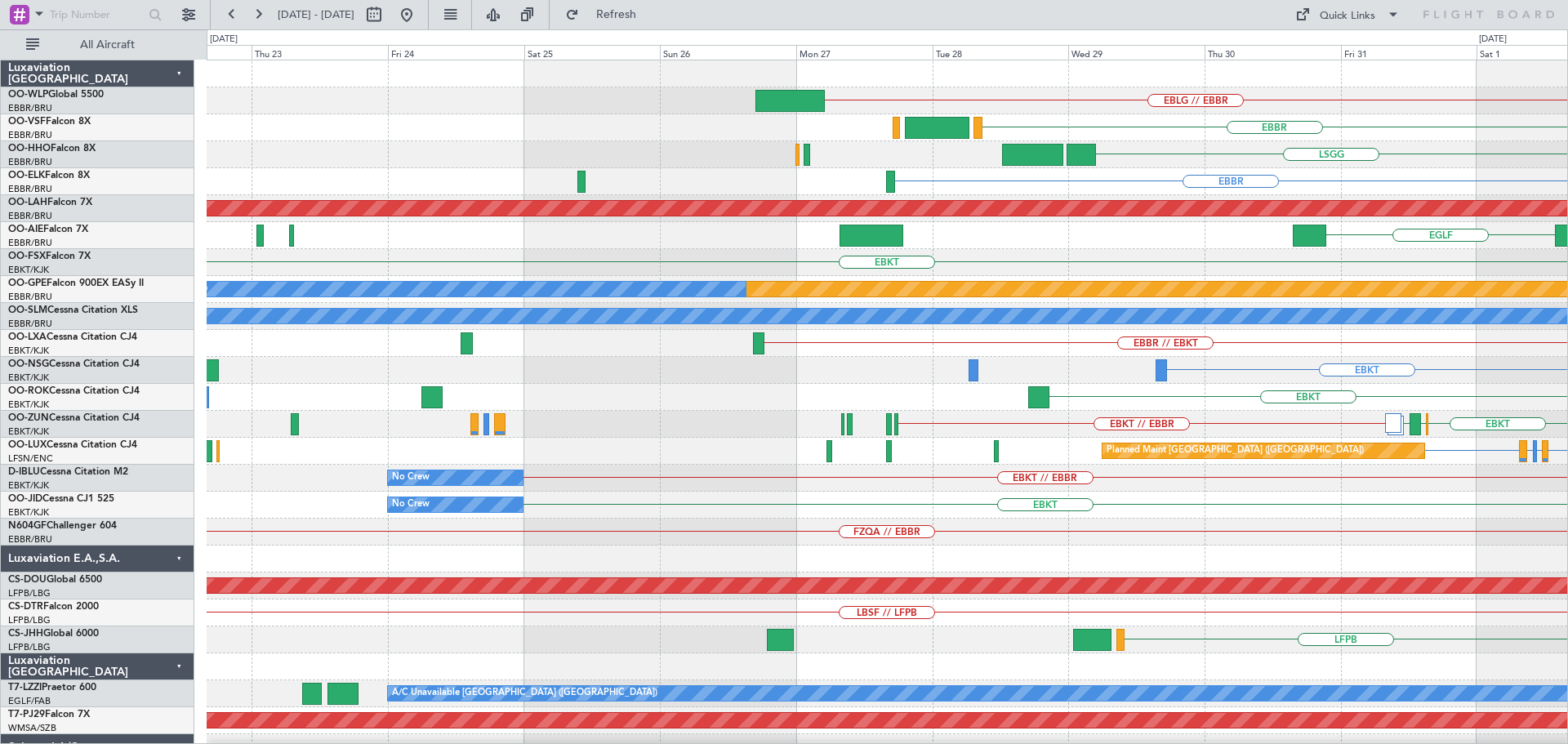
click at [832, 552] on div "EBLG // EBBR EBBR LSGG EBBR Planned Maint Alton-st Louis (St Louis Regl) LEMI E…" at bounding box center [886, 558] width 1360 height 996
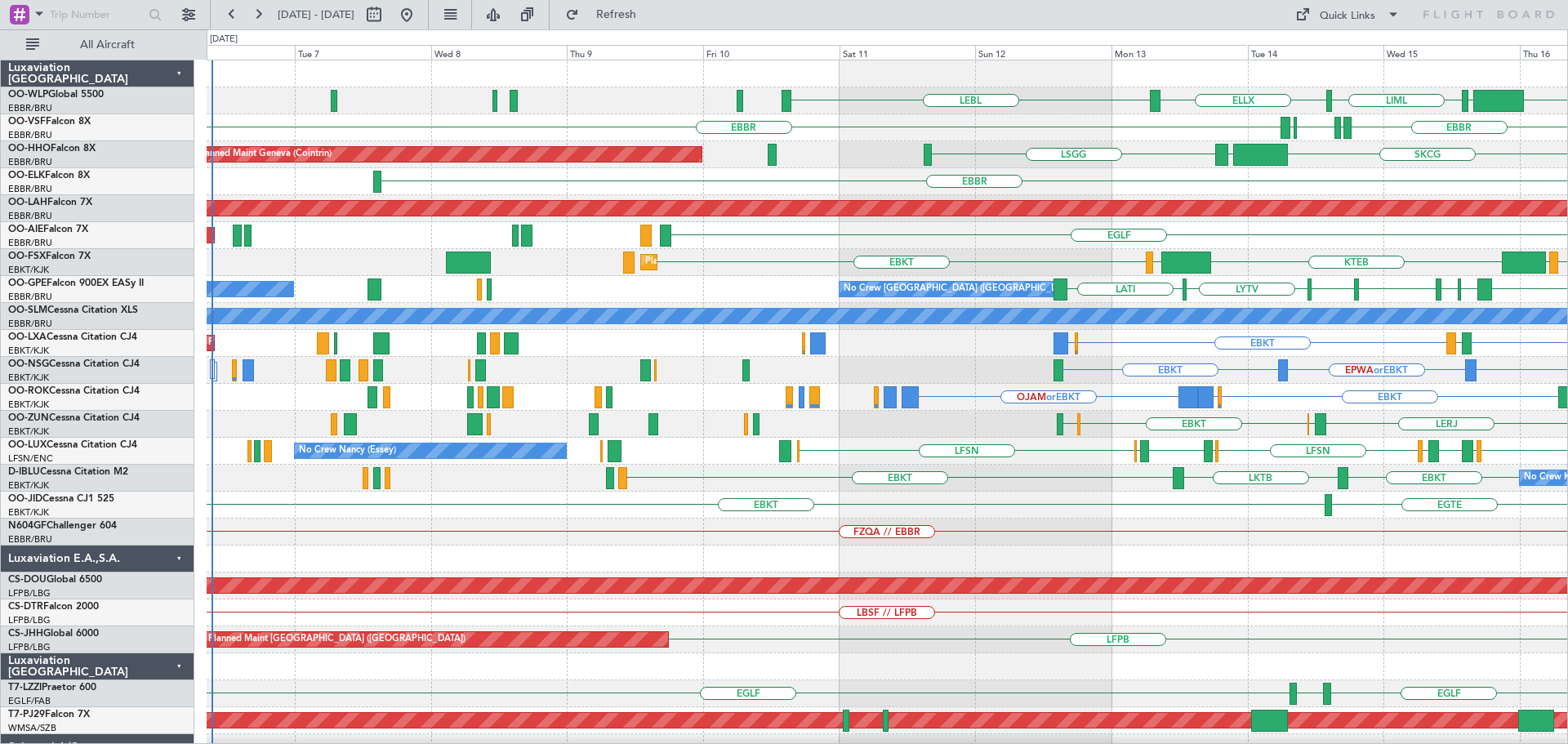
click at [1326, 301] on div "LEBL EBLG LIML ELLX KIND KTEB KIND EBBR EBBR LIRP LFMN LIRP LSGG SKCG LEZL Plan…" at bounding box center [886, 545] width 1360 height 970
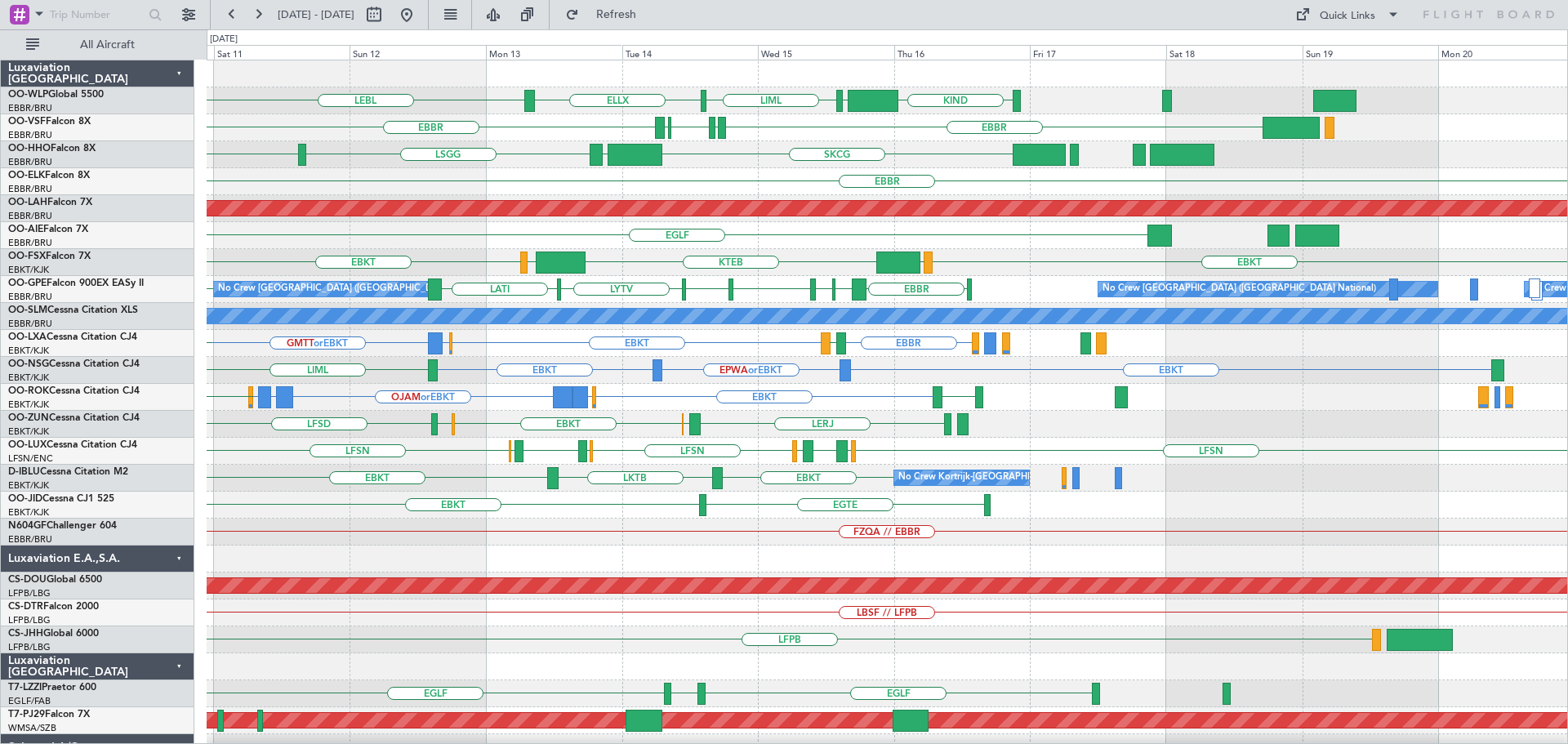
click at [454, 274] on div "EBKT LOWS KTEB LIMC EBKT Planned Maint Kortrijk-Wevelgem EBKT LHBP" at bounding box center [886, 262] width 1360 height 27
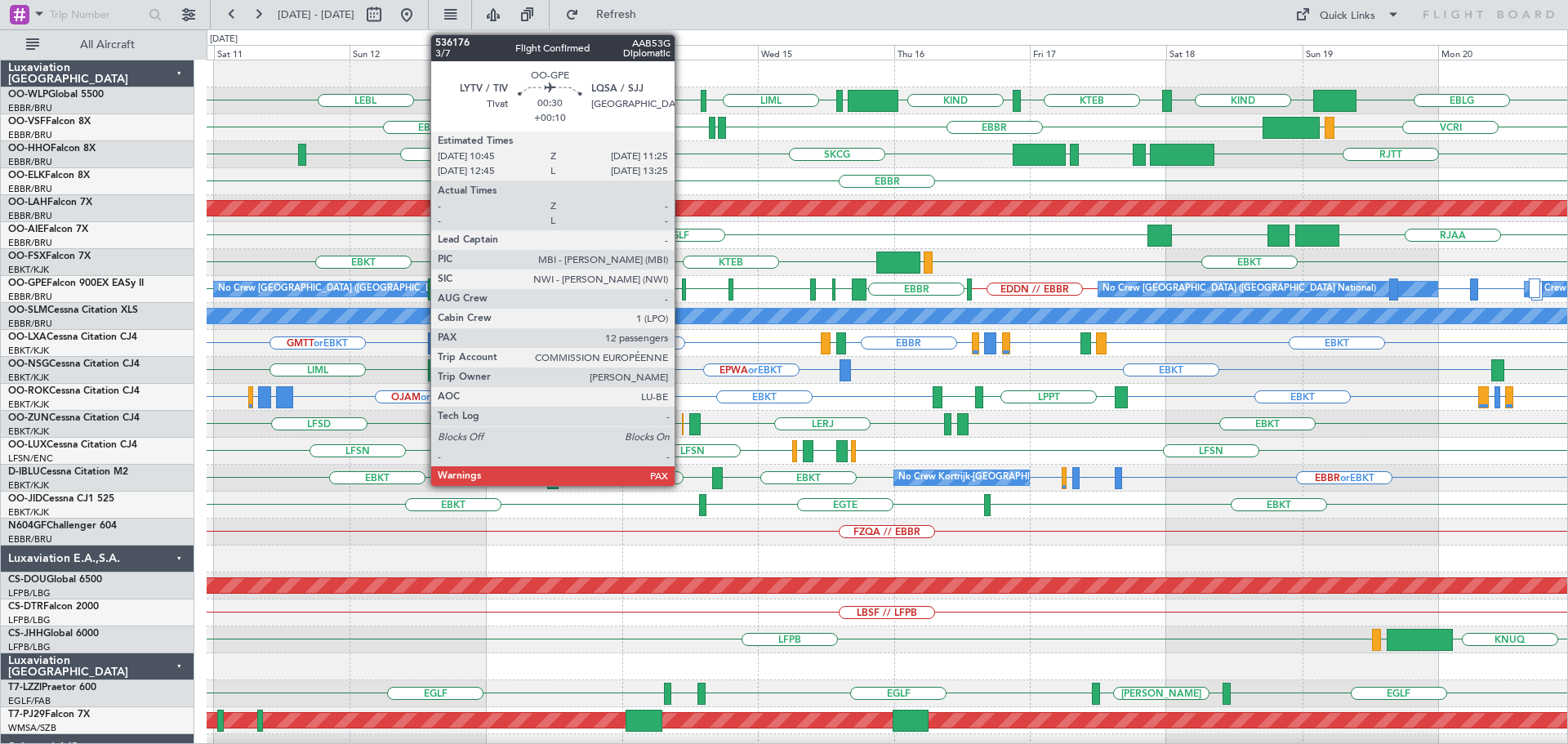
click at [682, 286] on div at bounding box center [684, 289] width 4 height 22
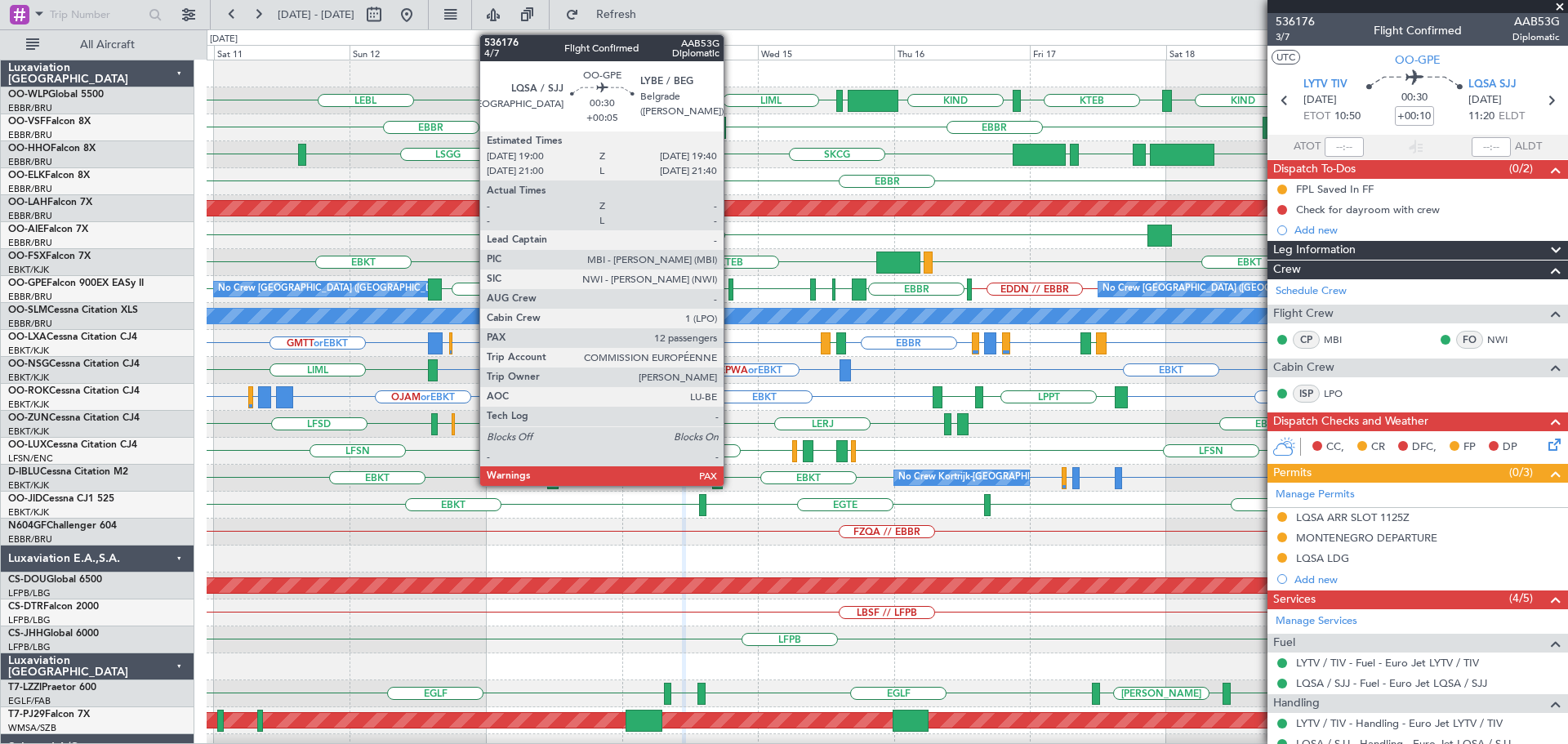
click at [731, 283] on div at bounding box center [730, 289] width 4 height 22
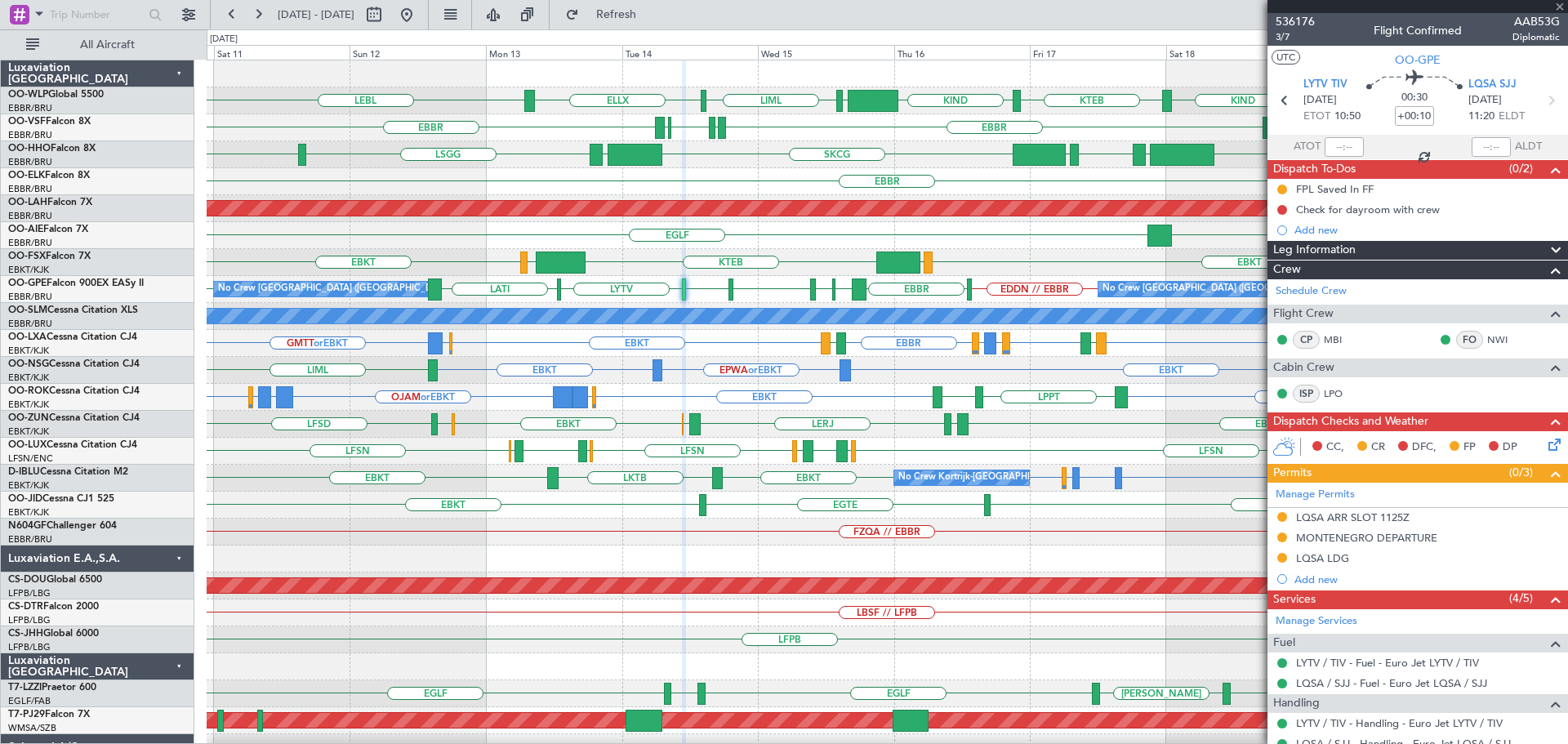
type input "+00:05"
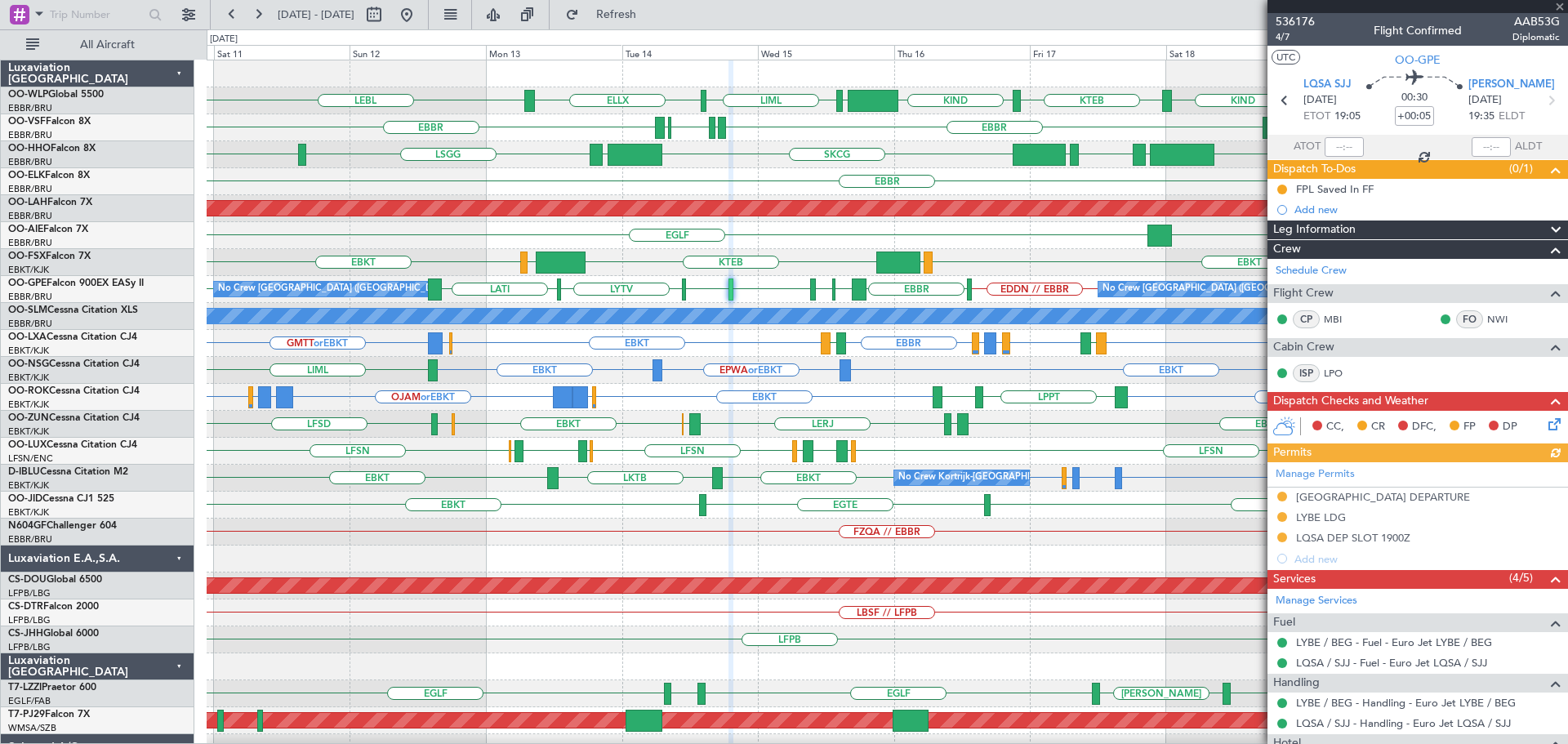
click at [805, 180] on div "EBBR" at bounding box center [886, 181] width 1360 height 27
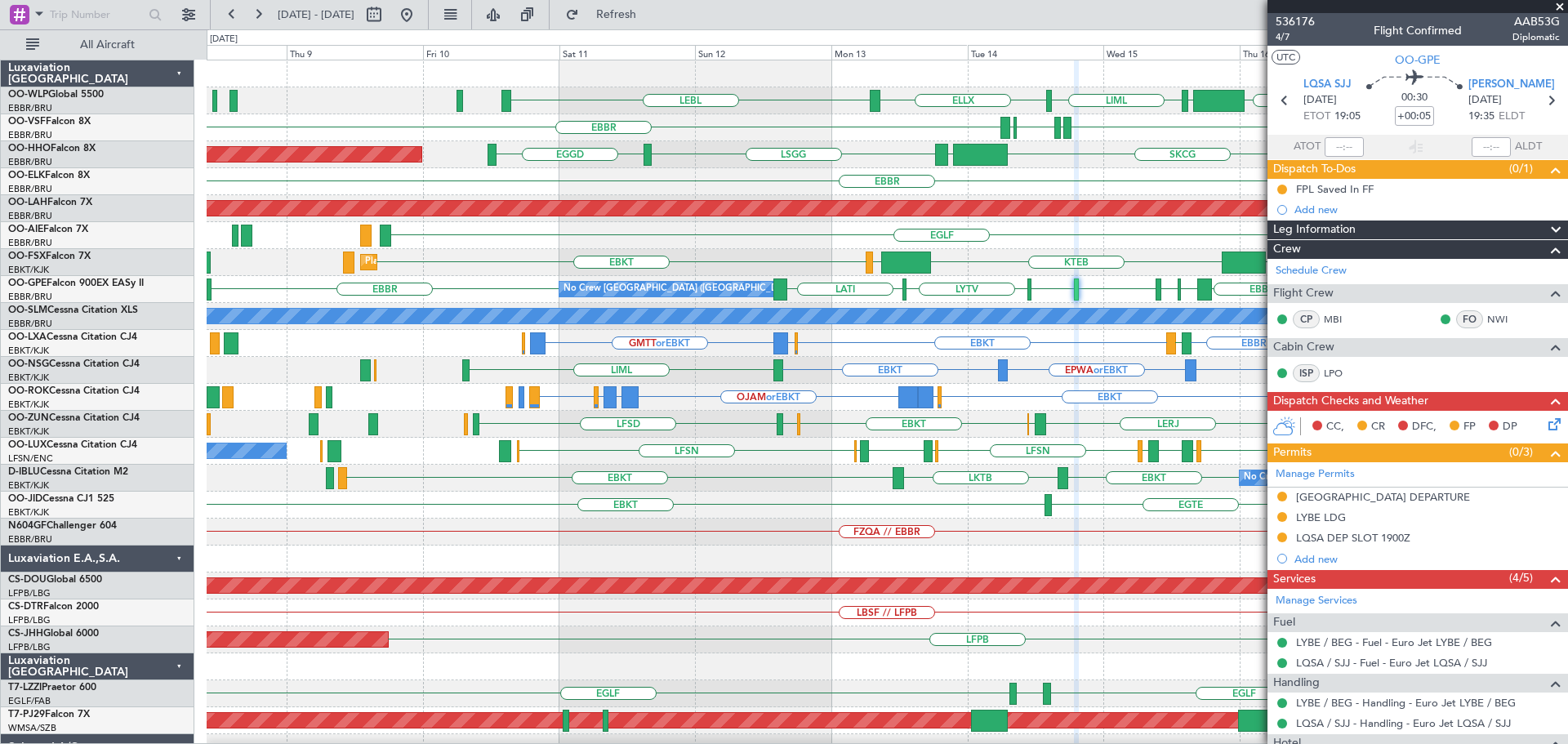
click at [775, 252] on div "EBKT LOWS KTEB LIMC EBKT Planned Maint Kortrijk-Wevelgem" at bounding box center [886, 262] width 1360 height 27
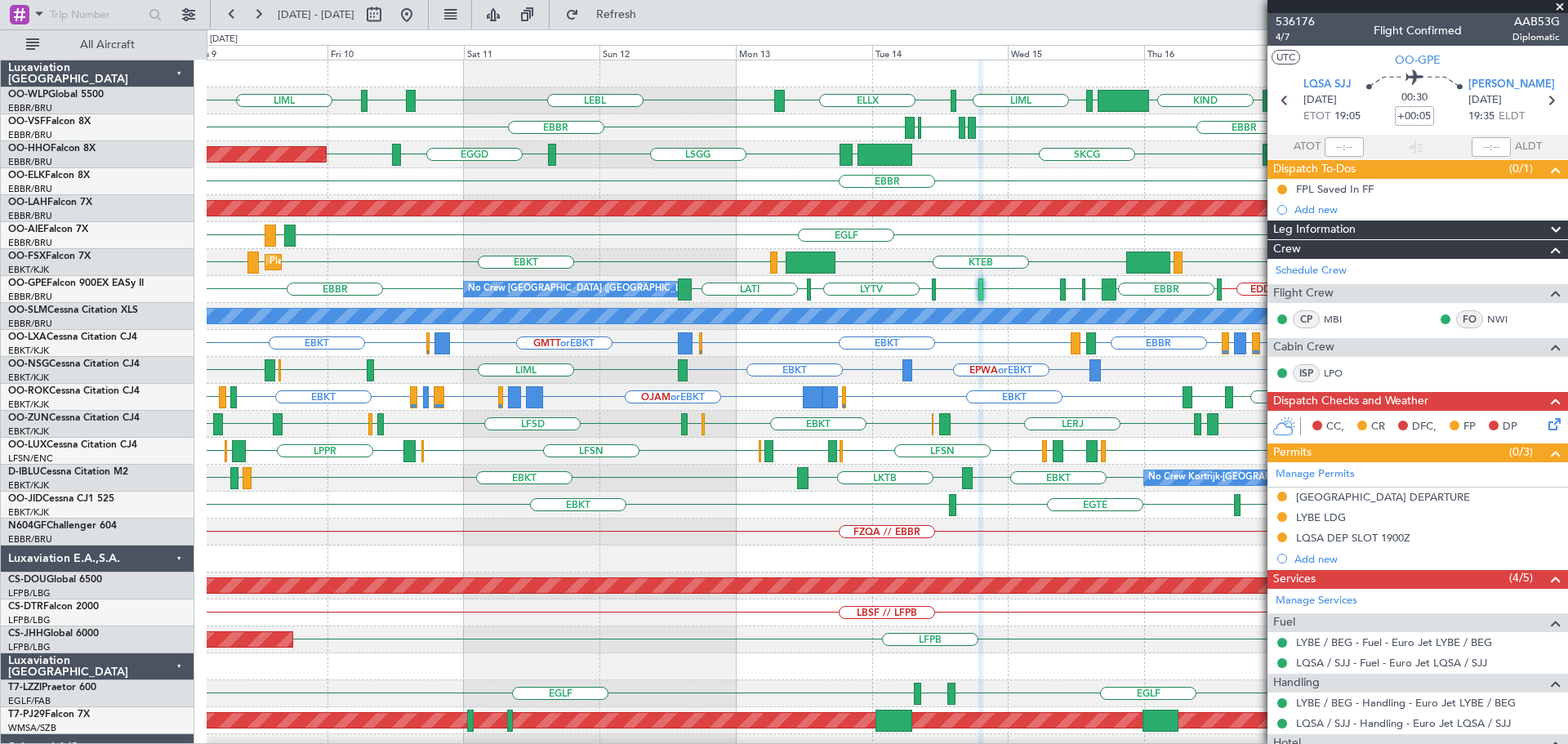
click at [359, 563] on div "KTEB KIND EBLG LIML ELLX LEBL EBLG LIML KIND EDDP EDMO EBBR LIRP LFMN LIRP EBBR…" at bounding box center [886, 545] width 1360 height 970
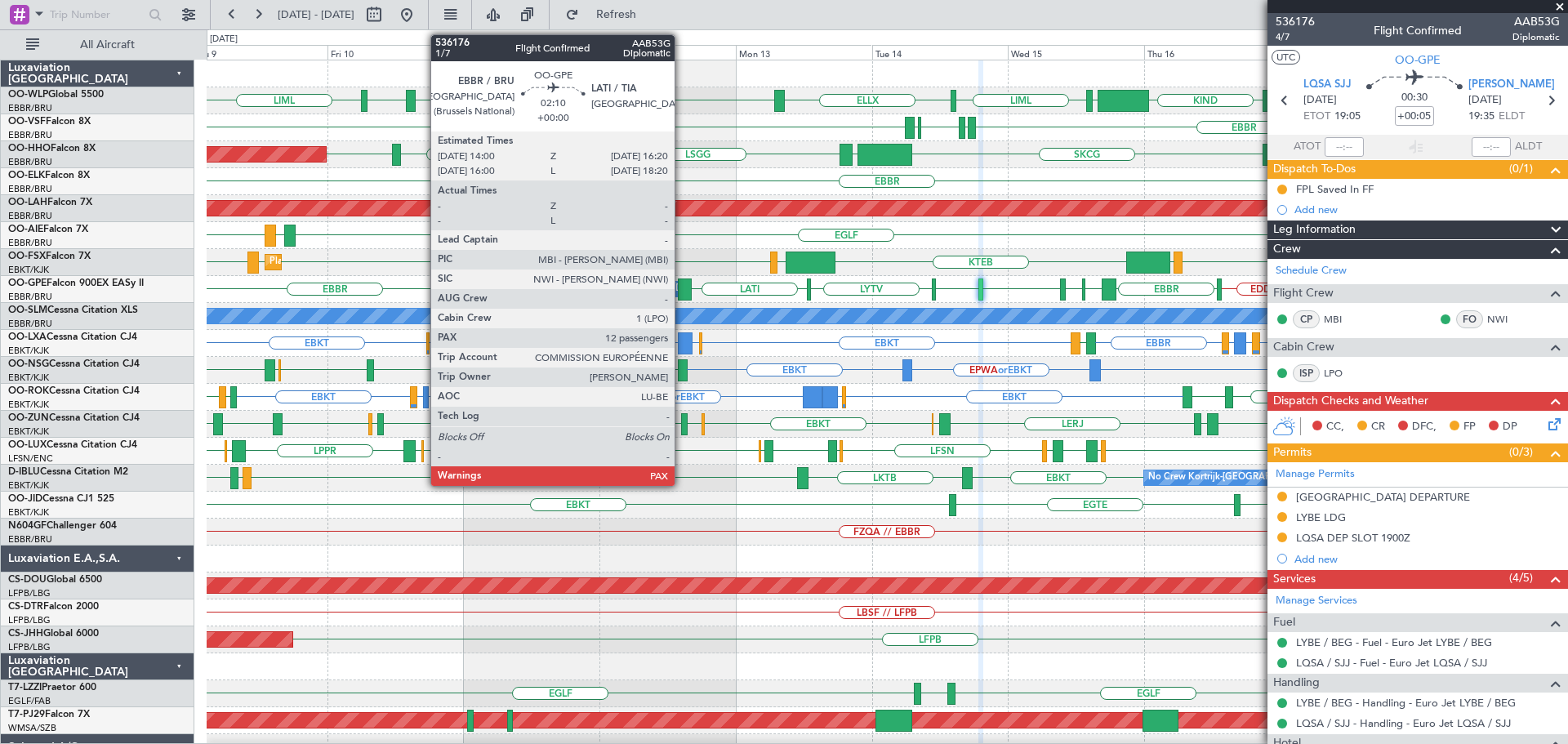
click at [682, 285] on div at bounding box center [684, 289] width 14 height 22
click at [683, 284] on div at bounding box center [684, 289] width 14 height 22
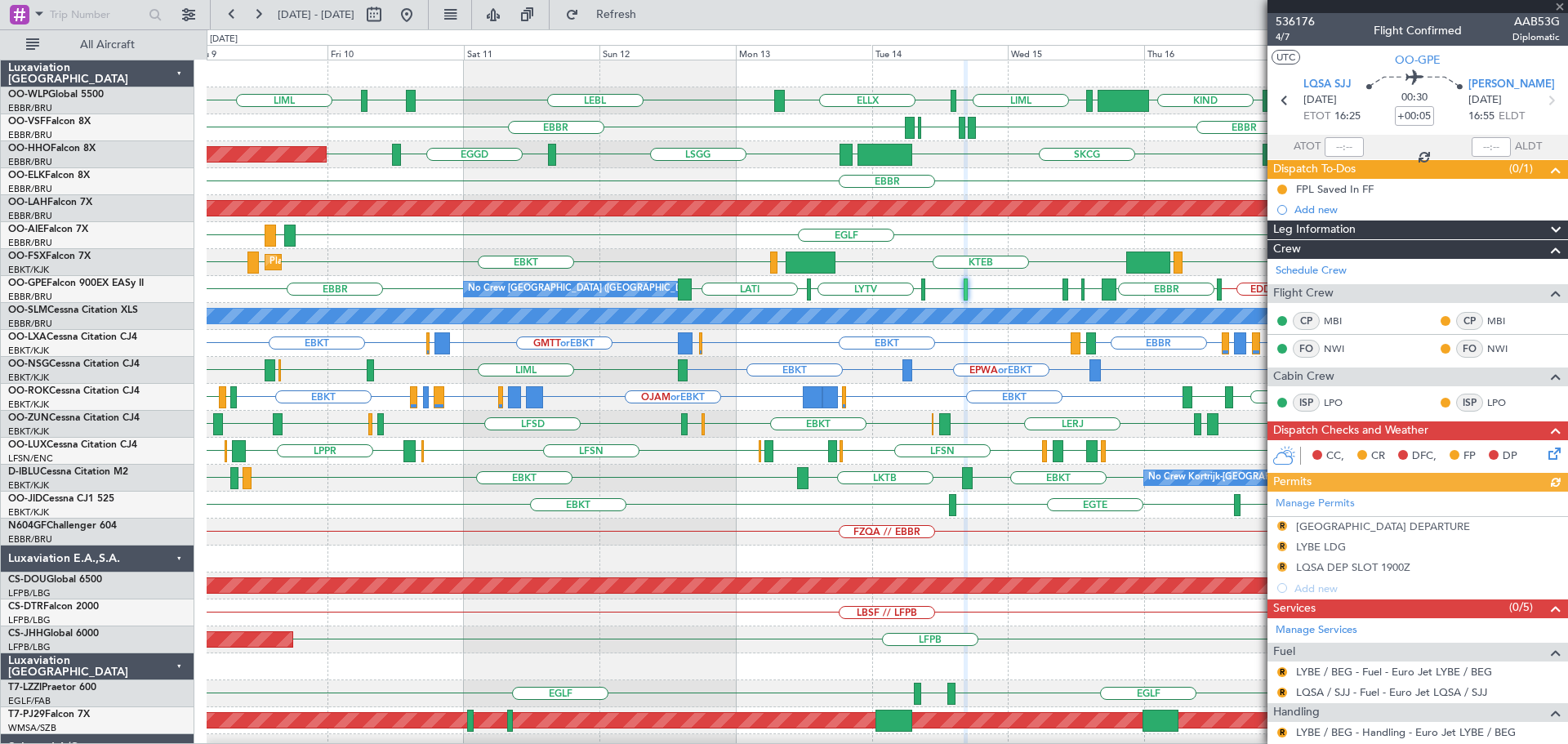
click at [676, 103] on div "KIND KTEB KIND EBLG LIML ELLX LEBL EBLG LIML" at bounding box center [886, 101] width 1360 height 27
click at [683, 120] on div "EBBR LIRP LFMN LIRP [GEOGRAPHIC_DATA]" at bounding box center [886, 128] width 1360 height 27
click at [684, 121] on div "EBBR LIRP LFMN LIRP [GEOGRAPHIC_DATA]" at bounding box center [886, 128] width 1360 height 27
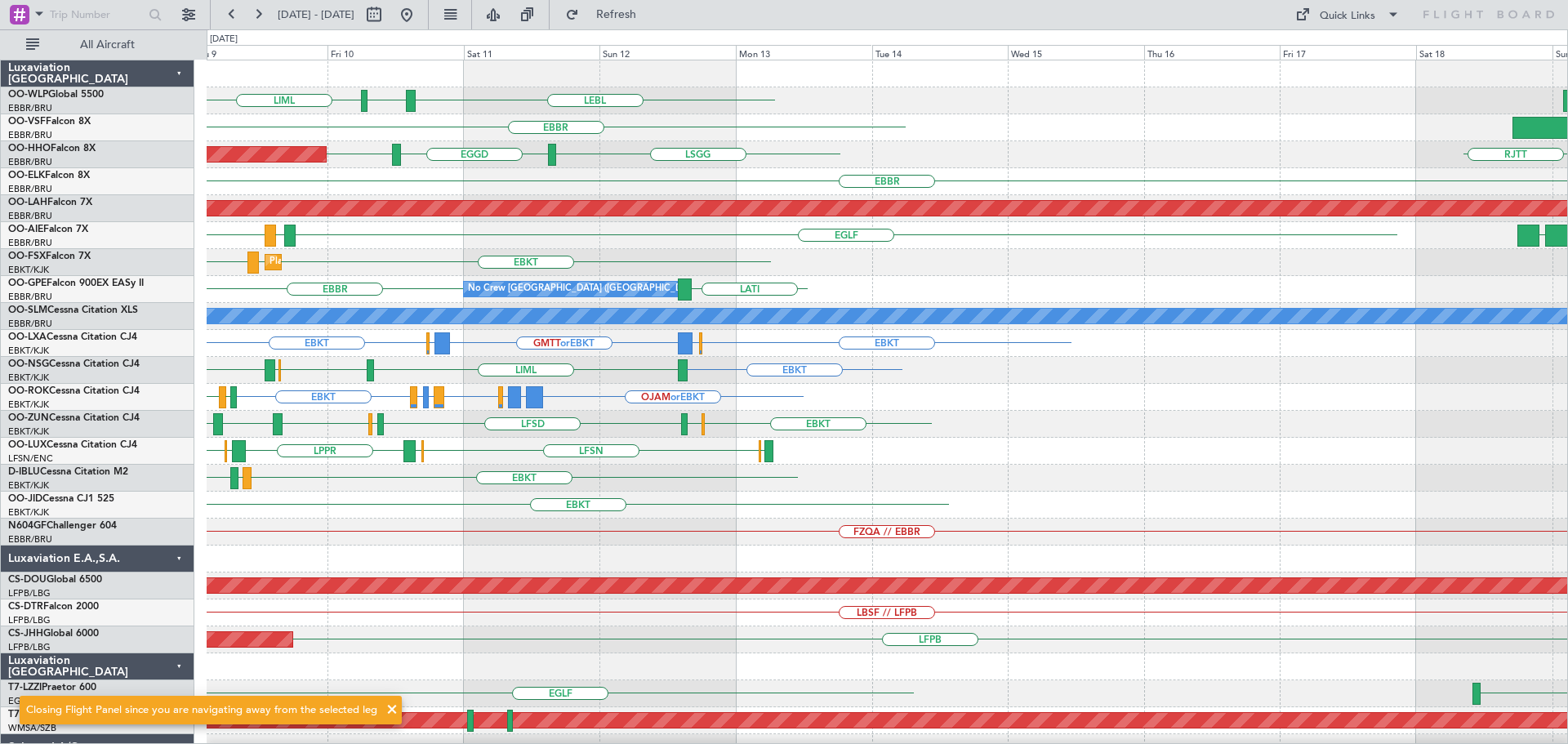
click at [1002, 252] on div "EBKT EBKT LHBP Planned Maint Kortrijk-Wevelgem" at bounding box center [886, 262] width 1360 height 27
click at [649, 13] on span "Refresh" at bounding box center [616, 14] width 69 height 12
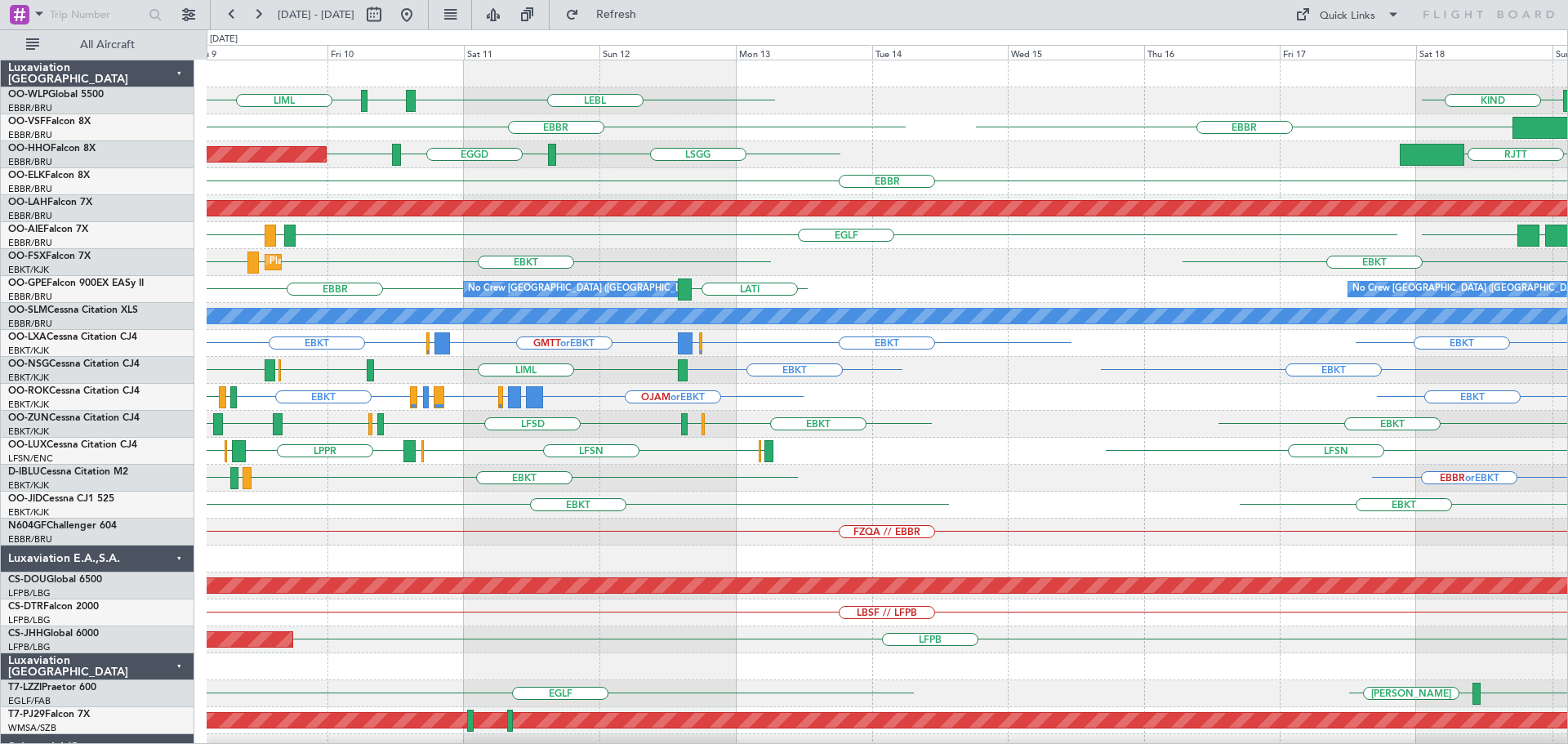
click at [603, 491] on div "EBBR or EBKT EBKT LSGS EBBR" at bounding box center [886, 478] width 1360 height 27
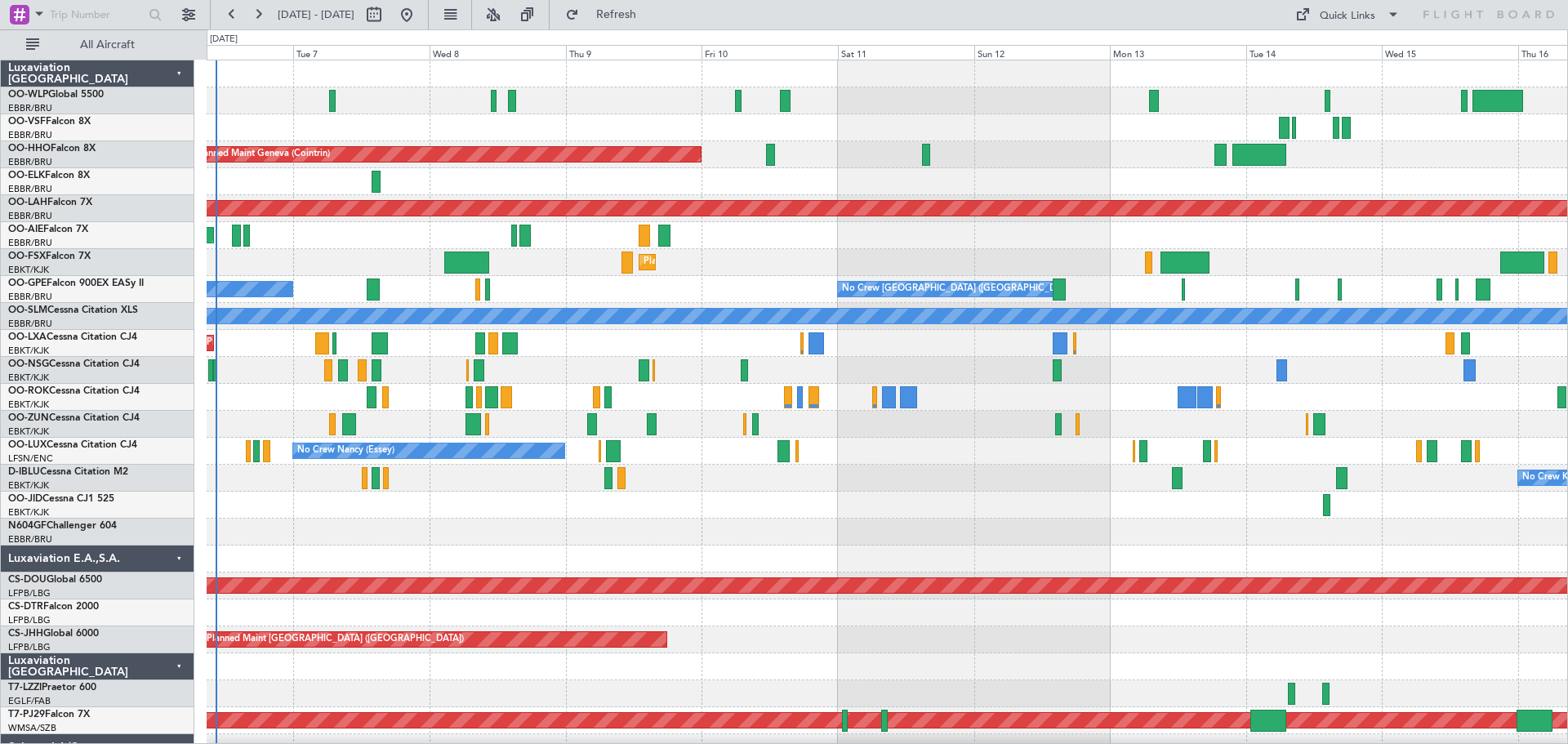
click at [726, 469] on div "Planned Maint Geneva (Cointrin) Planned [GEOGRAPHIC_DATA][PERSON_NAME]-[GEOGRAP…" at bounding box center [886, 505] width 1360 height 889
click at [506, 15] on button at bounding box center [493, 14] width 26 height 26
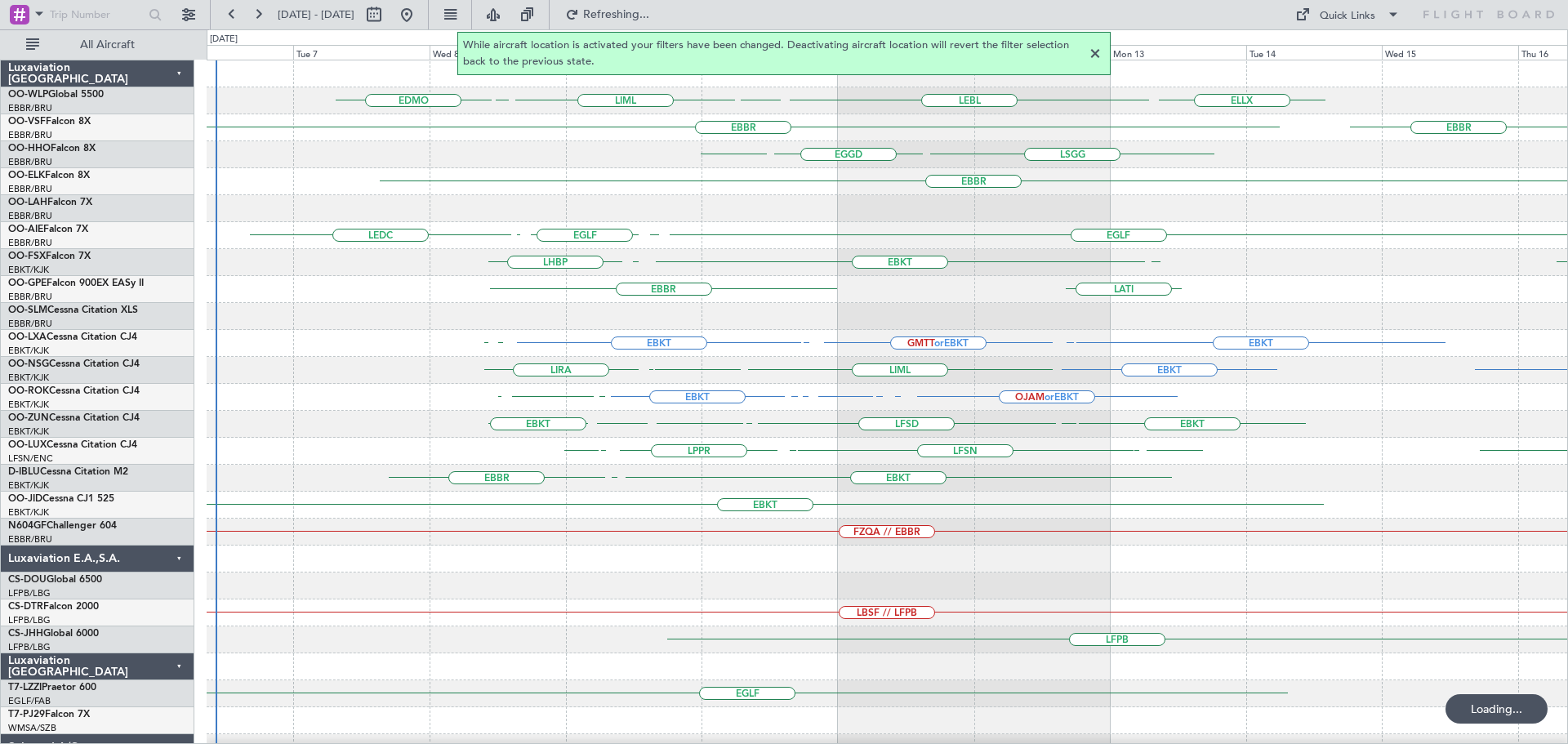
click at [1092, 54] on div at bounding box center [1095, 54] width 20 height 20
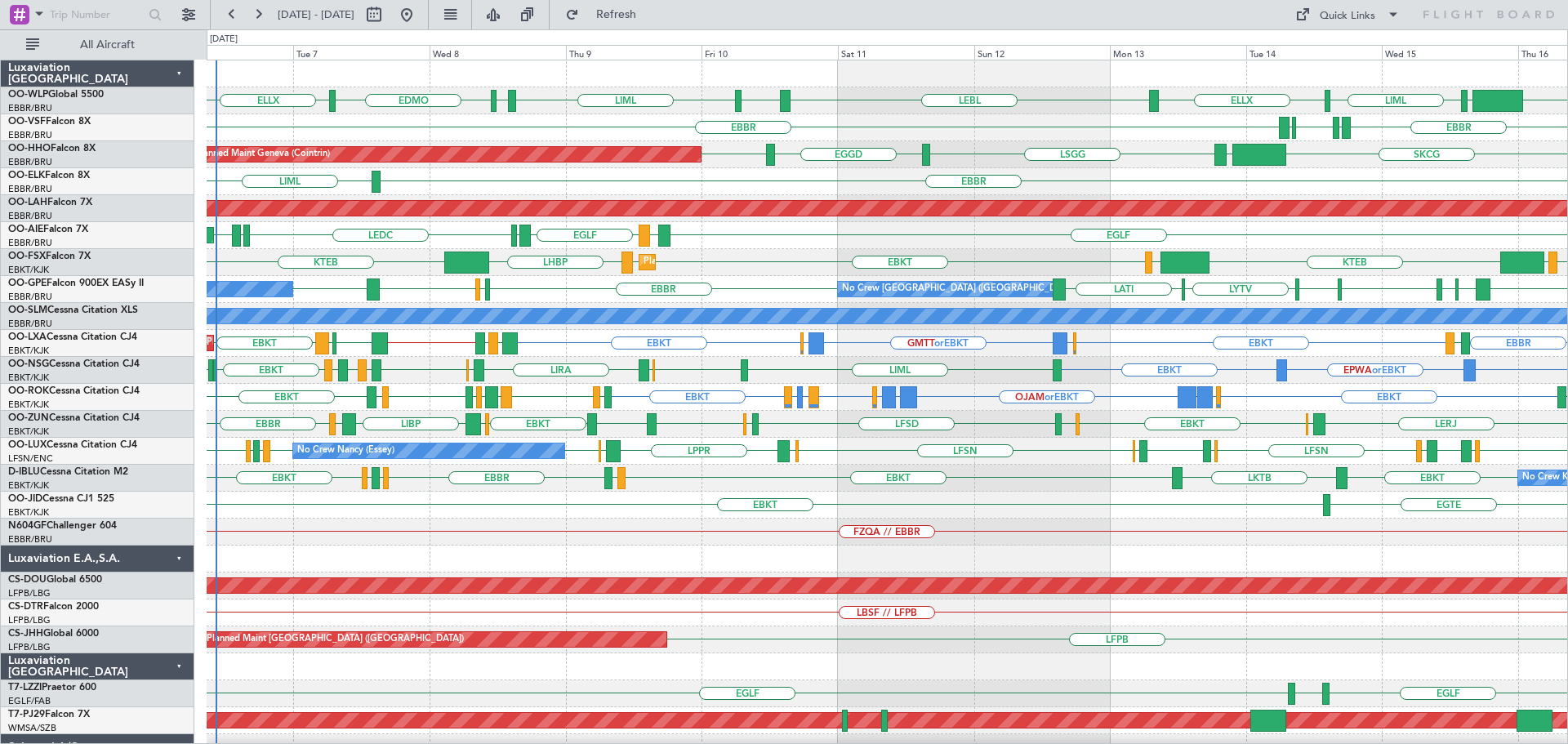
click at [1064, 466] on div "EBKT LSGS EBBR EGGW EDDK EBKT EBKT LKTB No Crew Kortrijk-Wevelgem" at bounding box center [886, 478] width 1360 height 27
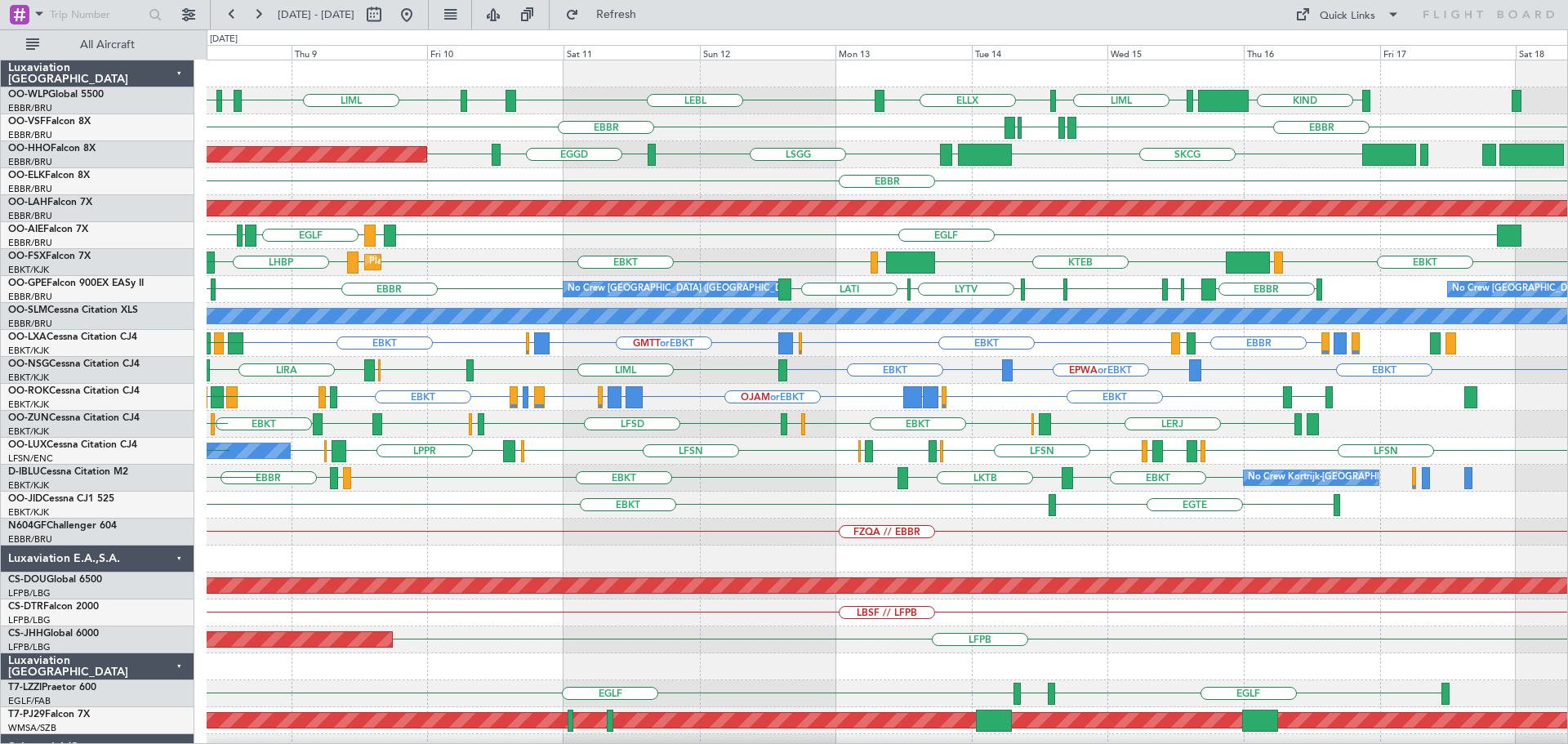
click at [761, 533] on div "ELLX LEBL EBLG LIML EDDP EDMO KIND EBLG LIML ELLX EBBR EBBR LIRP LFMN LIRP LSGG…" at bounding box center [886, 532] width 1360 height 943
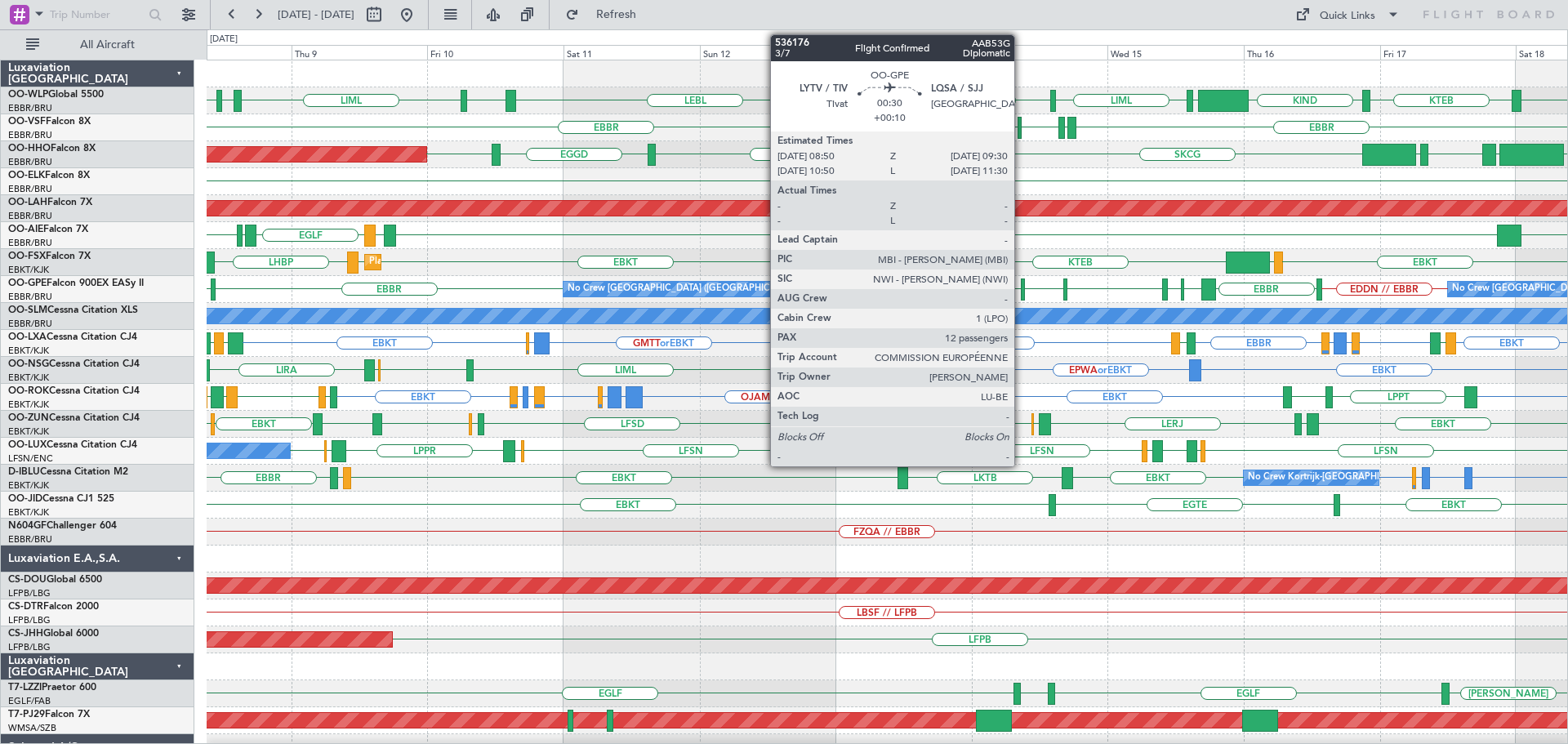
click at [1022, 286] on div at bounding box center [1023, 289] width 4 height 22
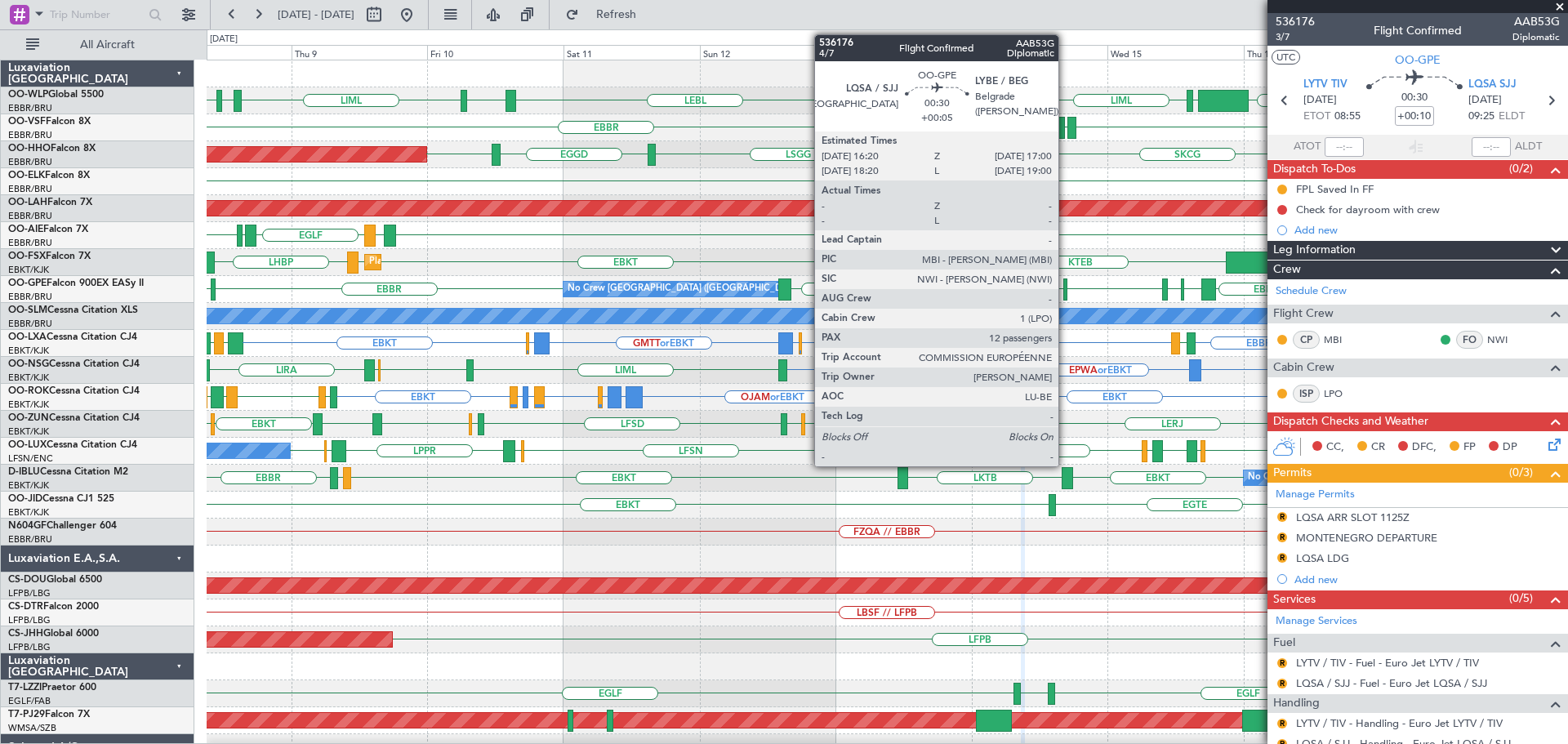
click at [1066, 291] on div at bounding box center [1065, 289] width 4 height 22
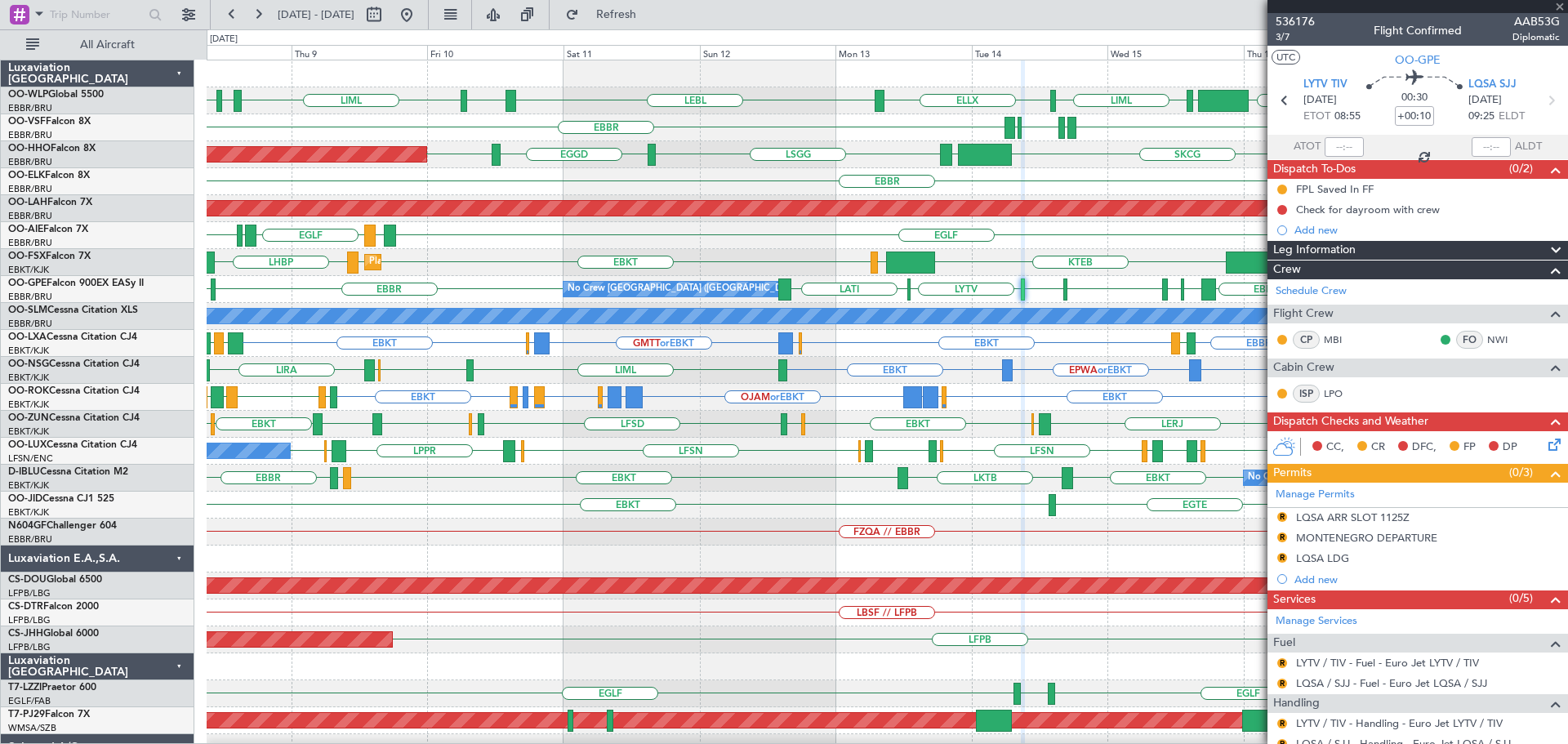
type input "+00:05"
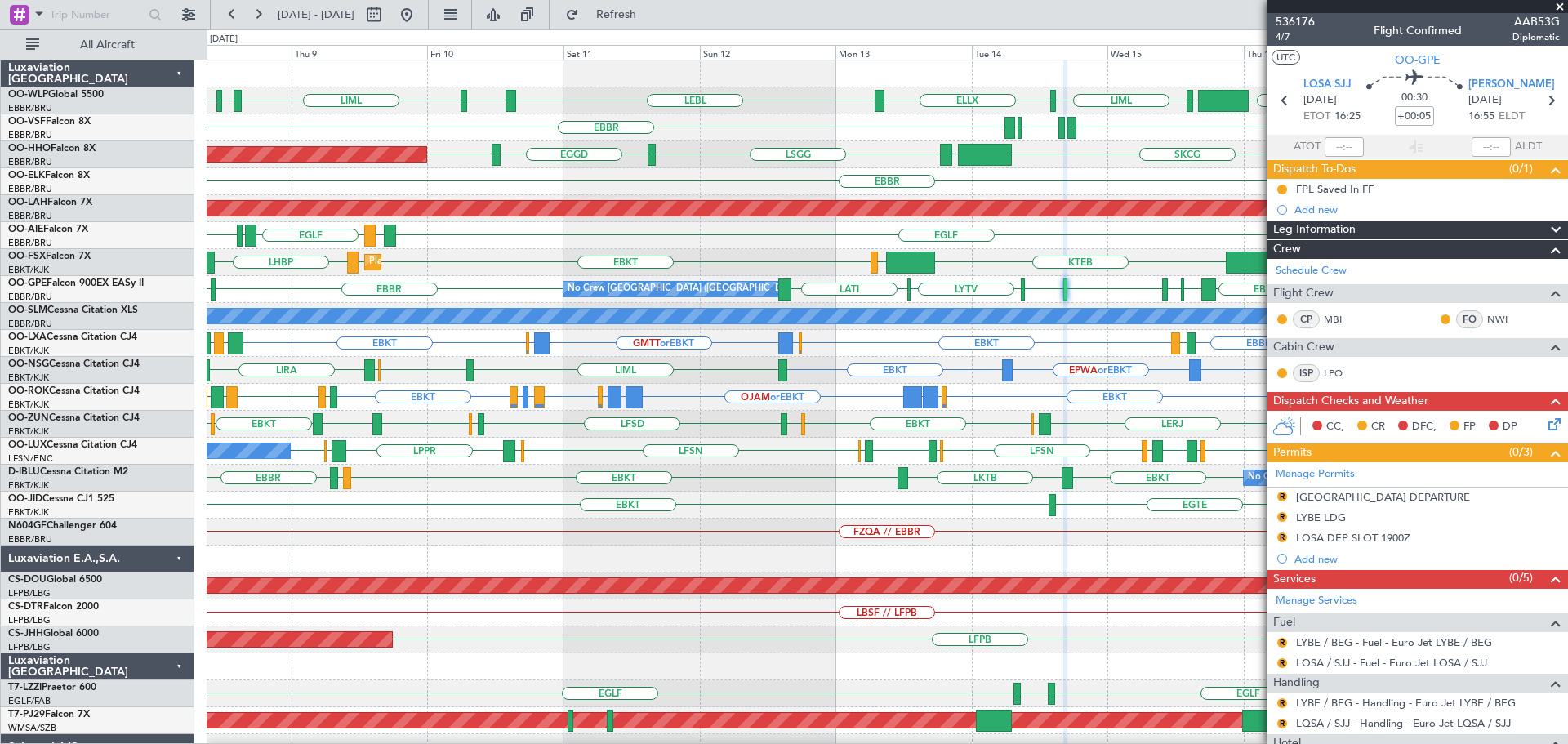
click at [800, 191] on div "EBBR" at bounding box center [886, 181] width 1360 height 27
click at [569, 456] on div "LFSN LSZH LIEE LSZH LFSN ELLX EGBB ELLX LFSN EDSB LPPR EDSB LFSN No Crew Nancy …" at bounding box center [886, 451] width 1360 height 27
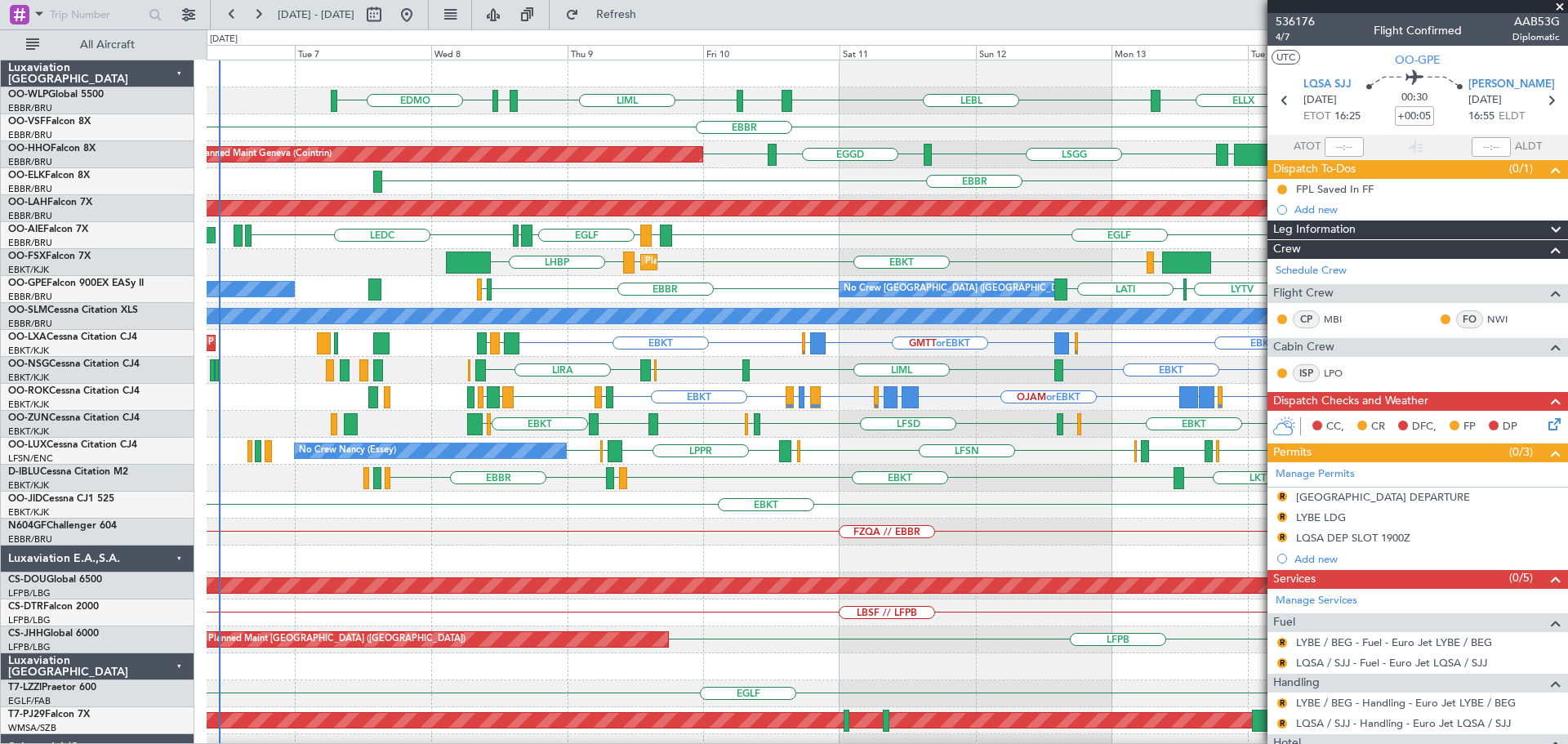
click at [788, 304] on div "EBLG LIML ELLX LEBL EBLG LIML EDDP EDMO KIND KTEB KIND EBBR LIRP LFMN LIRP EBBR…" at bounding box center [886, 545] width 1360 height 970
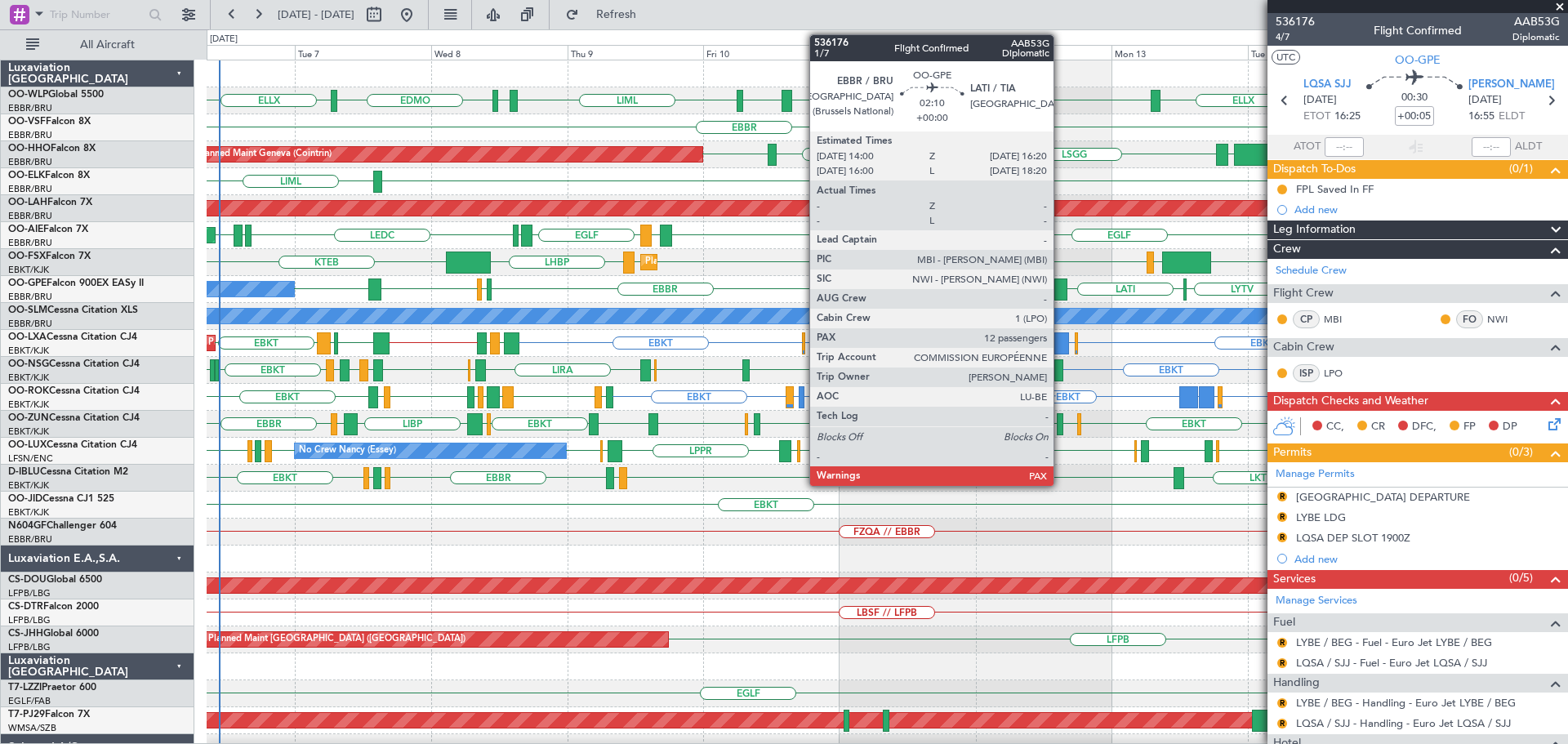
click at [1061, 282] on div at bounding box center [1061, 289] width 14 height 22
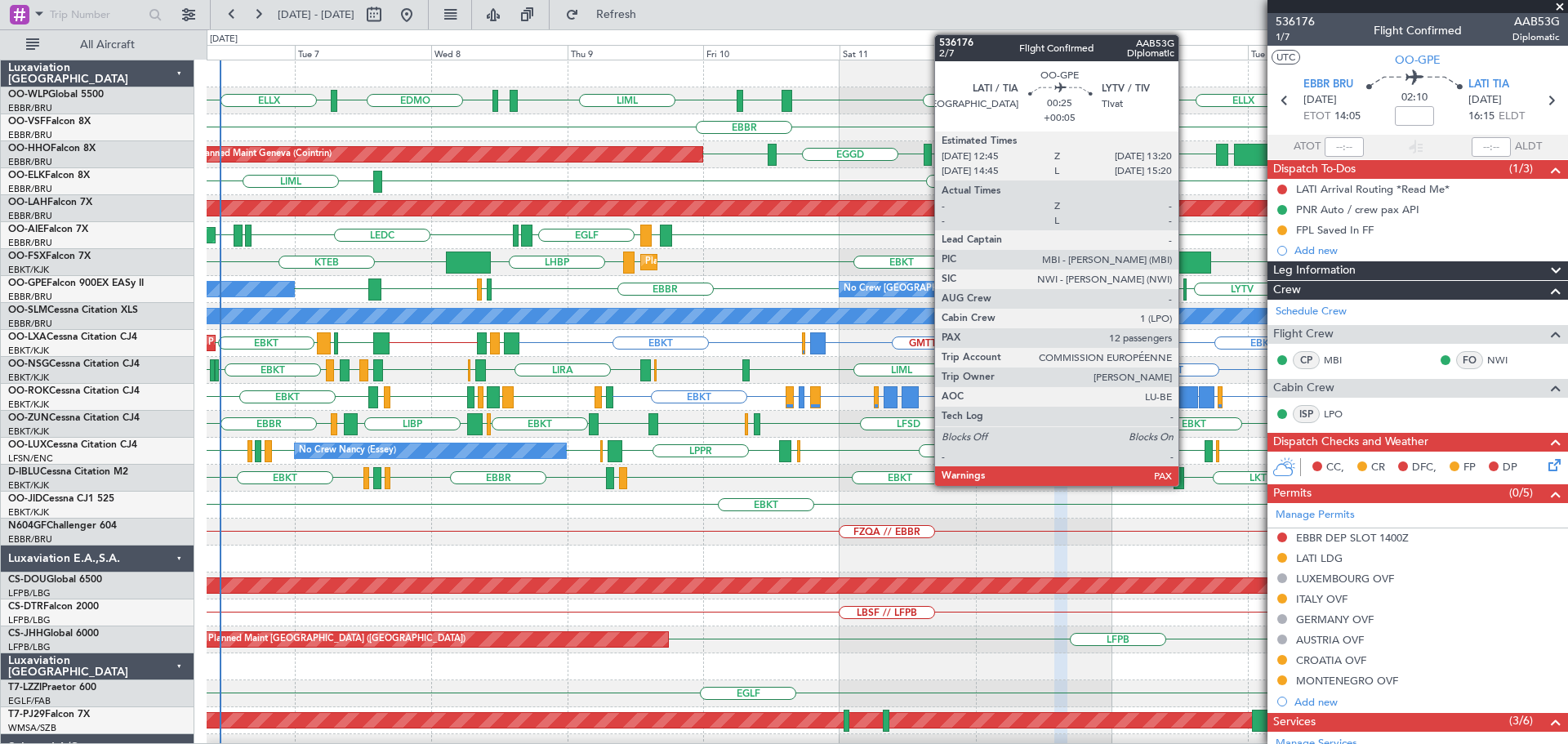
click at [1186, 287] on div at bounding box center [1185, 289] width 4 height 22
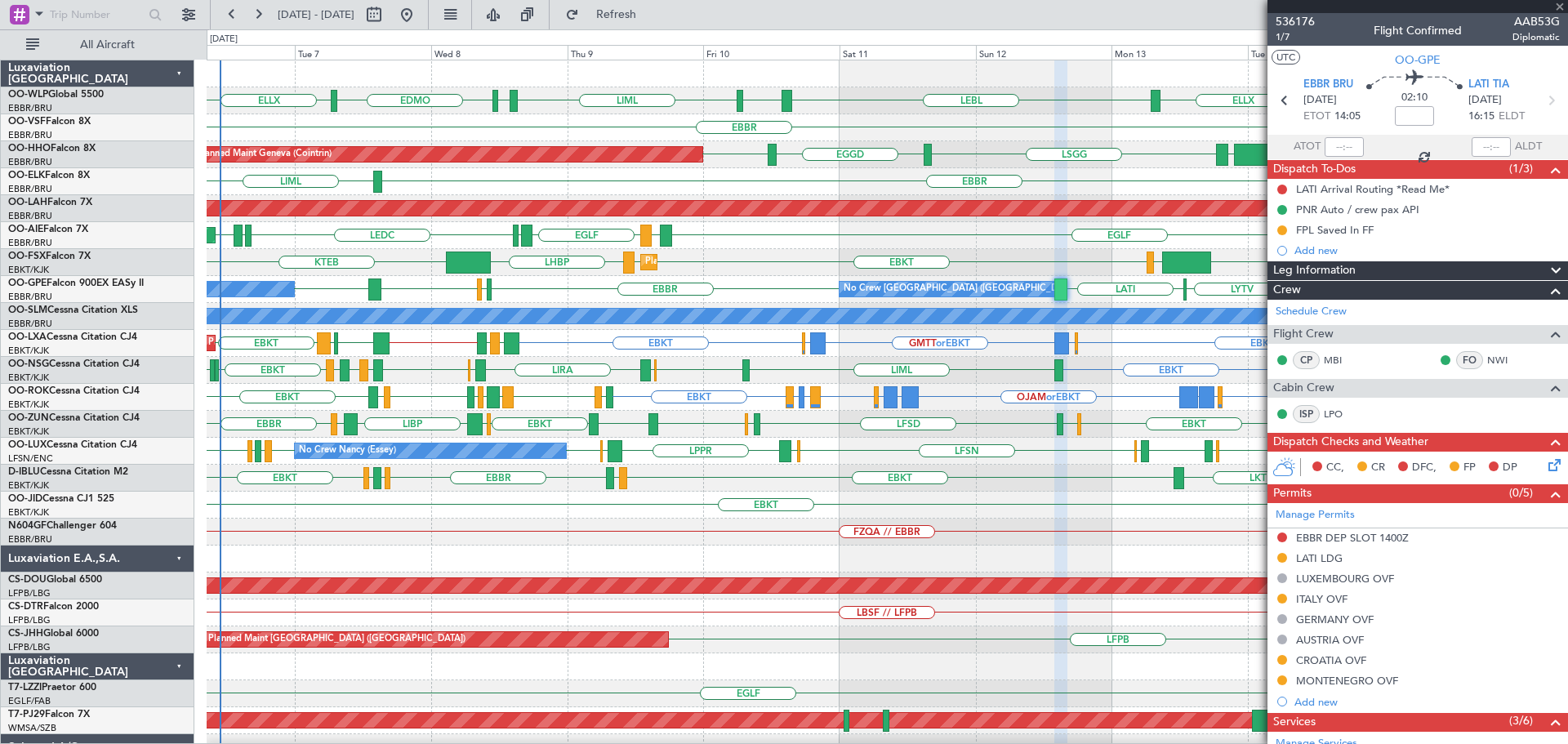
type input "+00:05"
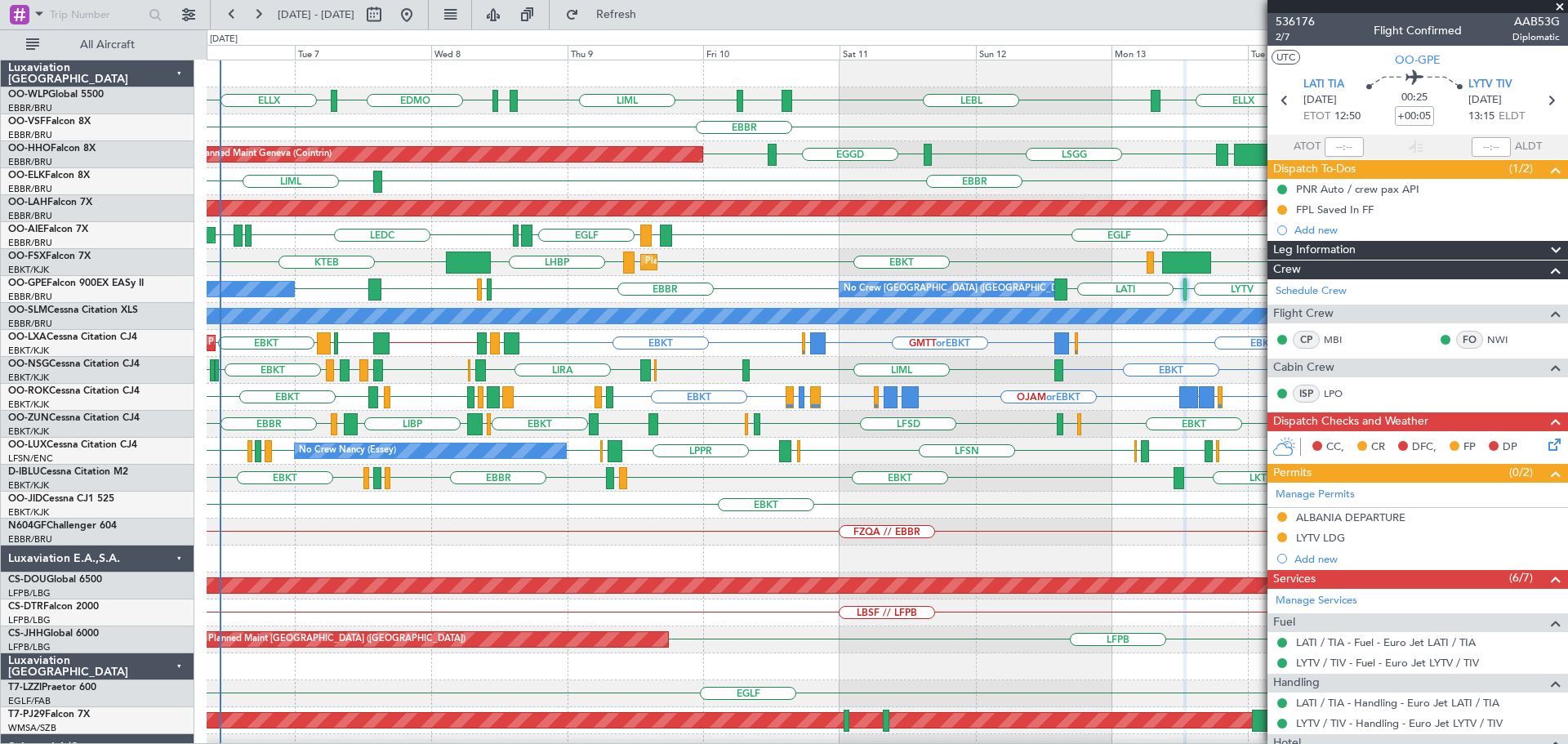
click at [1561, 5] on span at bounding box center [1559, 7] width 16 height 14
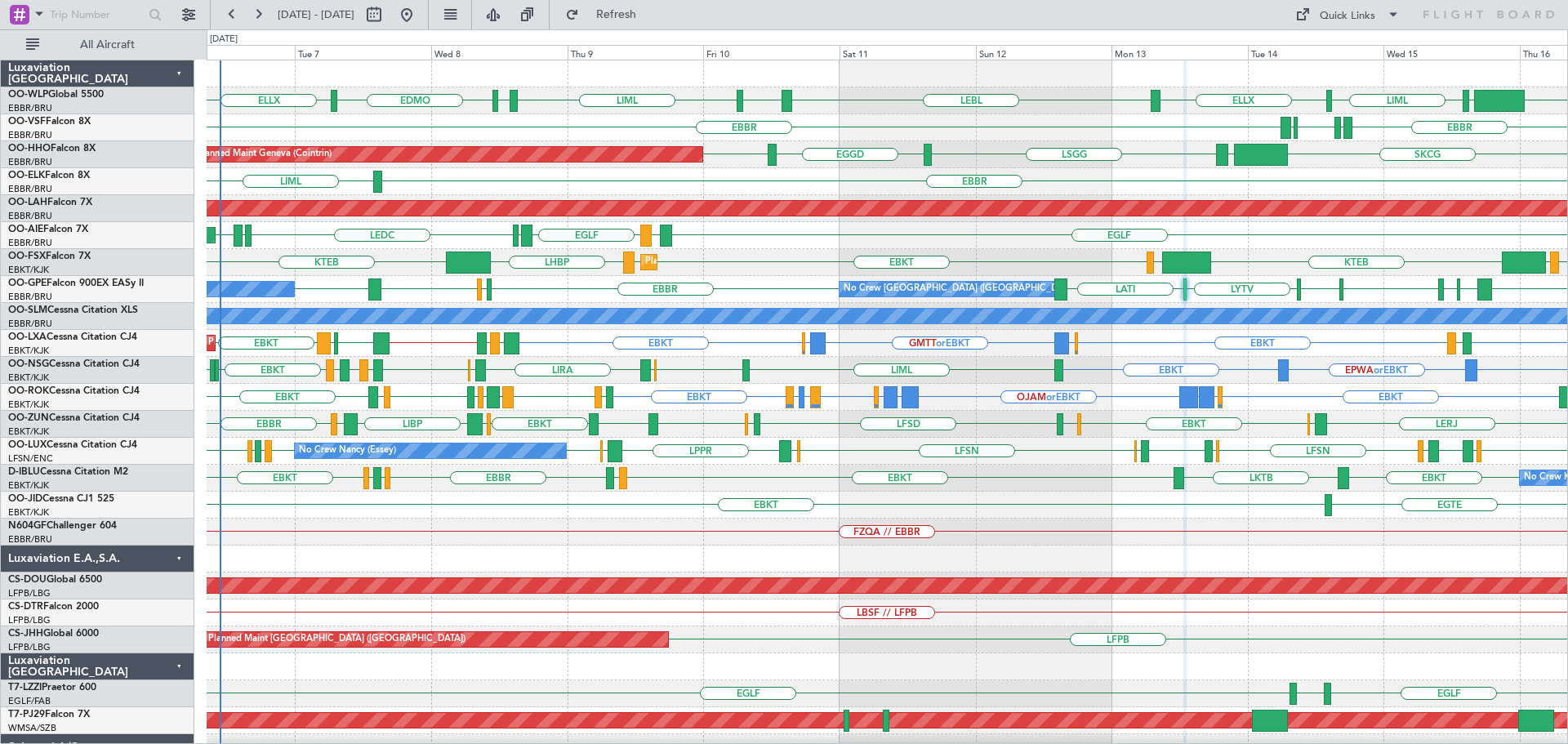
type input "0"
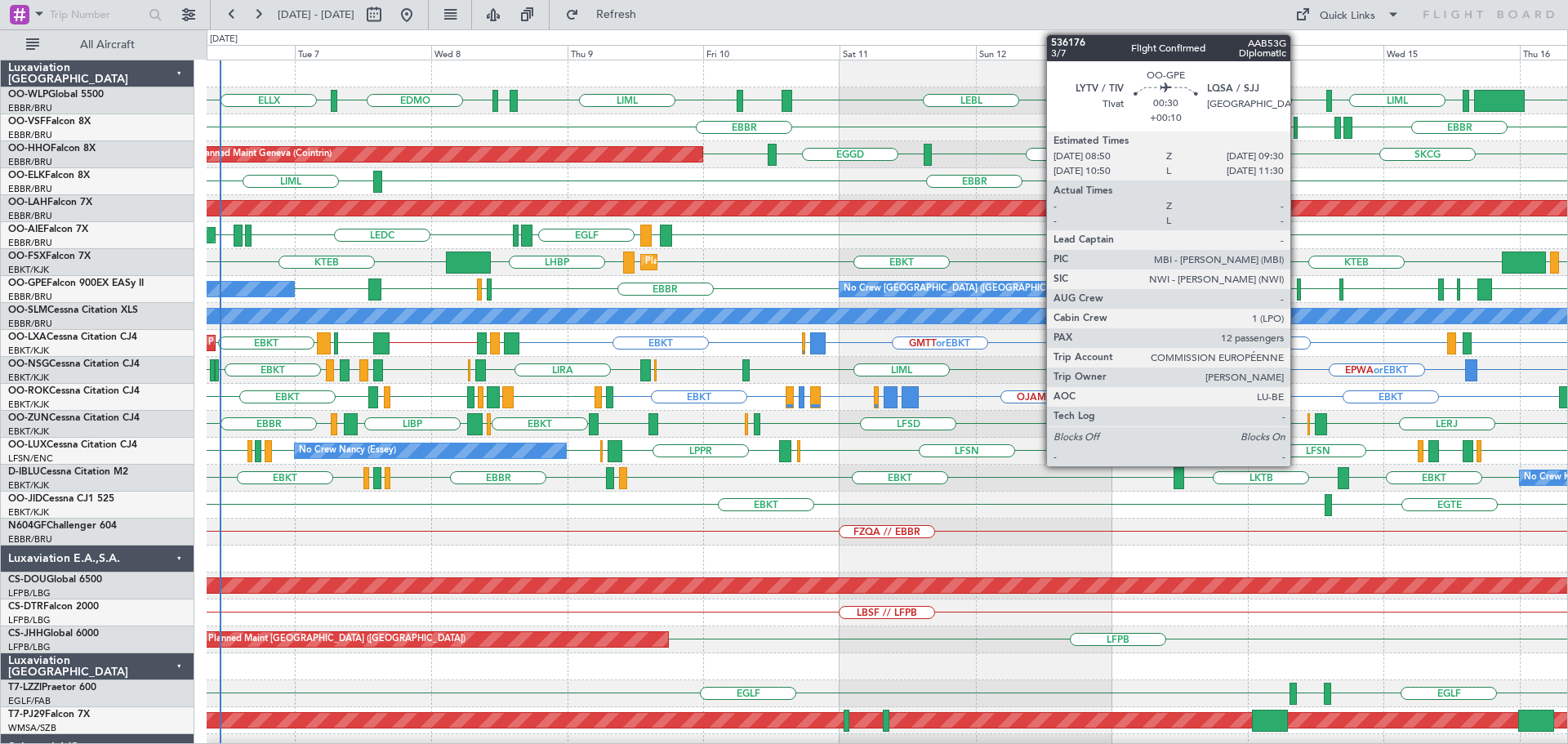
click at [1298, 285] on div at bounding box center [1298, 289] width 4 height 22
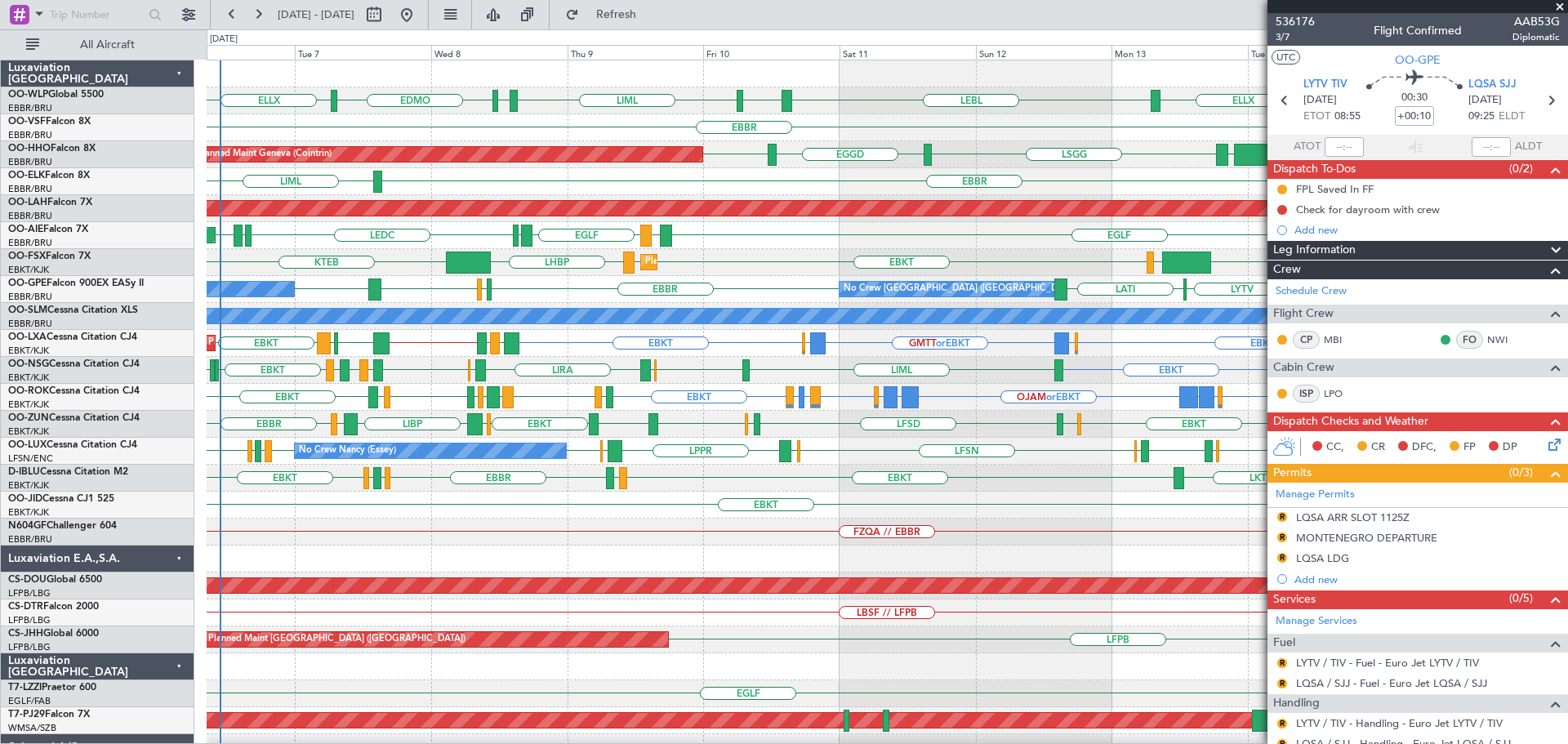
click at [1562, 4] on span at bounding box center [1559, 7] width 16 height 14
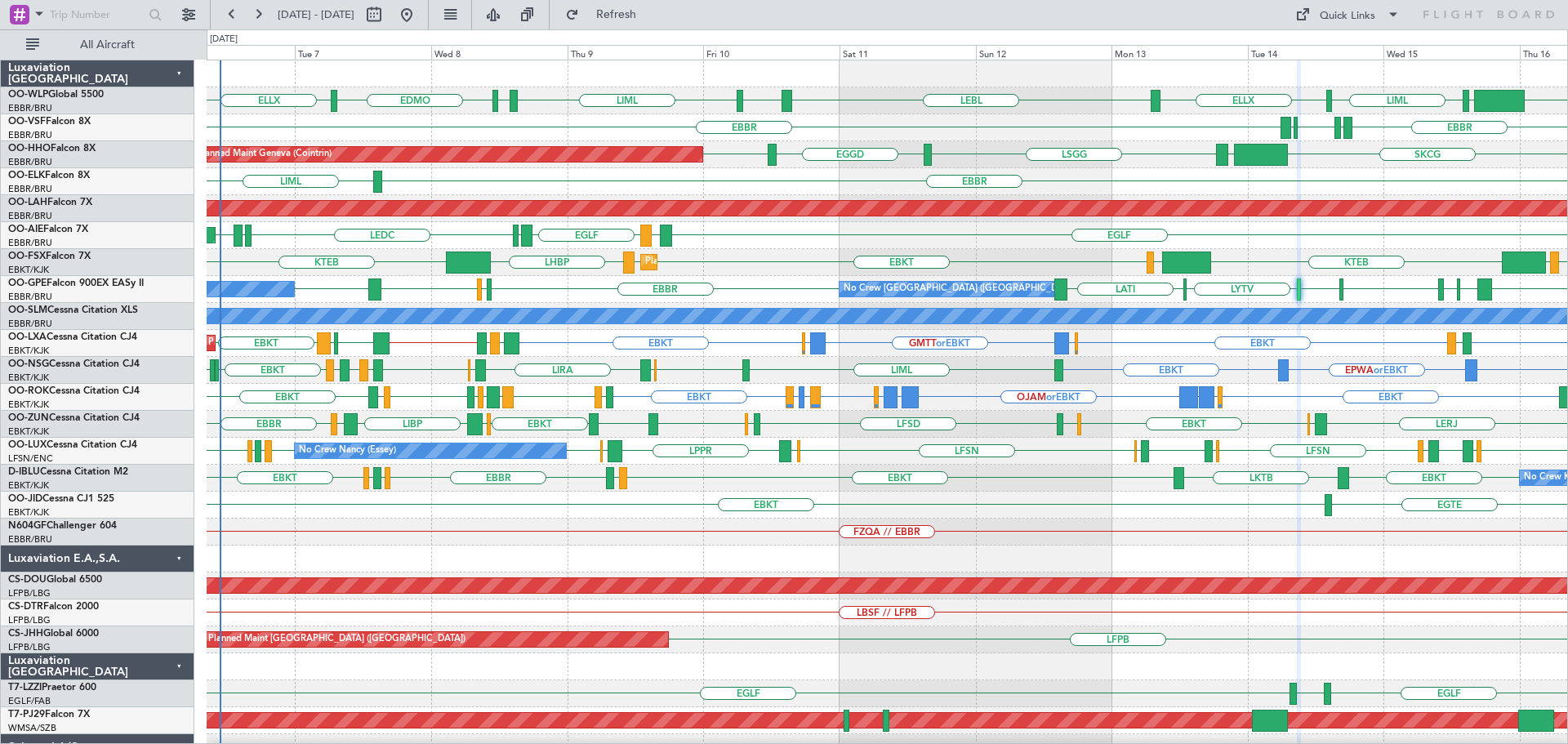
type input "0"
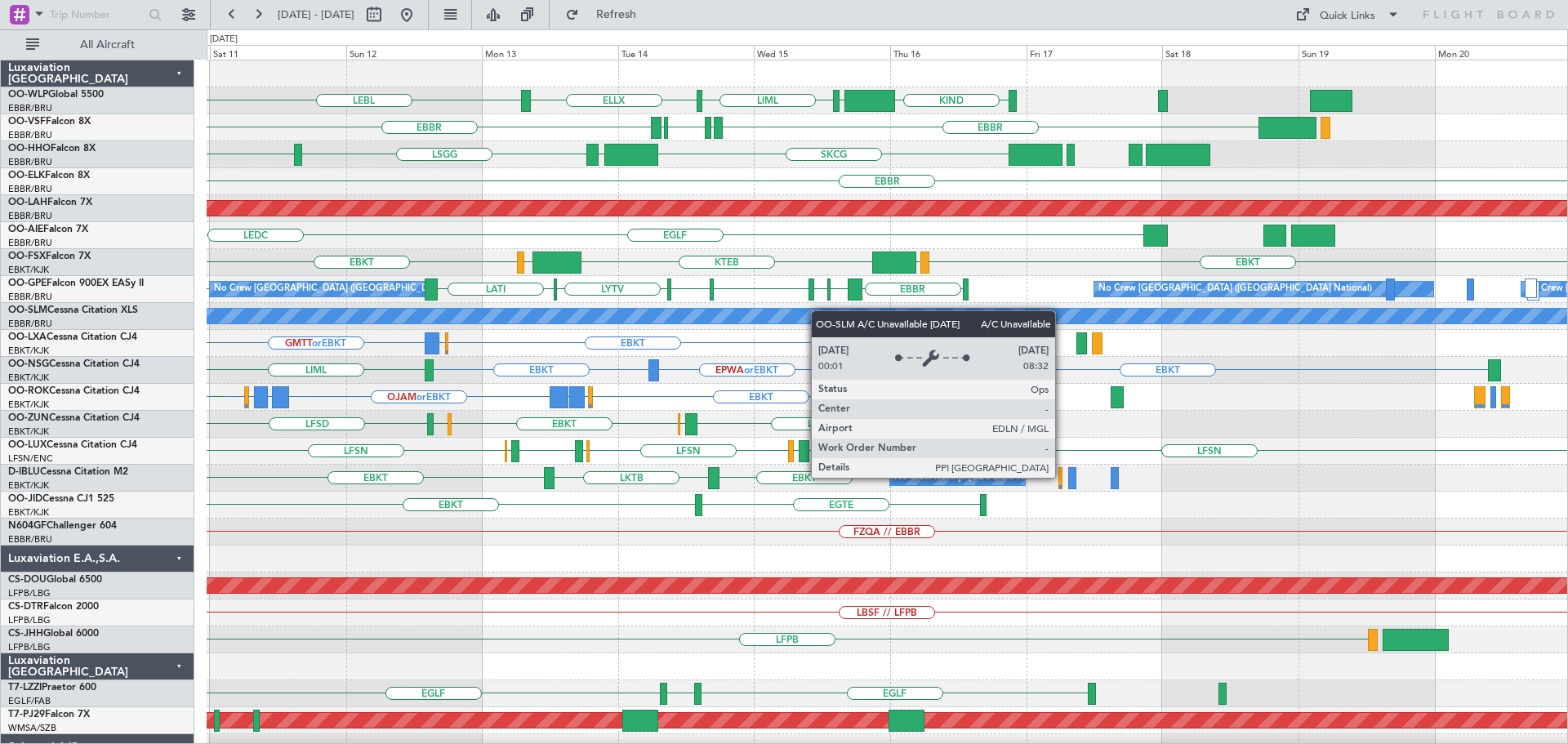
click at [668, 310] on div "KIND EBLG LIML ELLX LEBL LIML EDDP EBLG EBBR LIRP LFMN LIRP EBBR SKCG LEZL LSGG…" at bounding box center [886, 532] width 1360 height 943
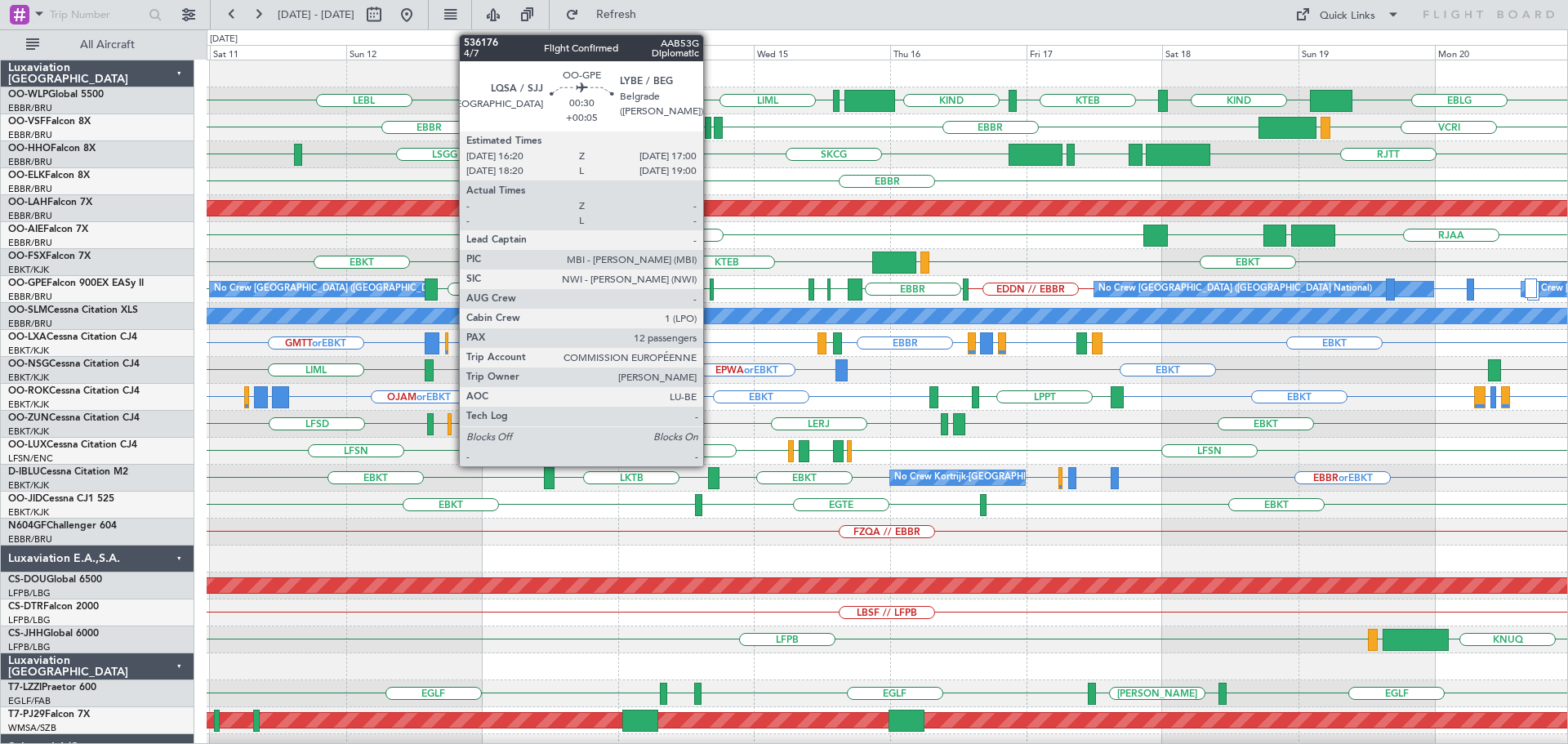
click at [710, 284] on div at bounding box center [711, 289] width 4 height 22
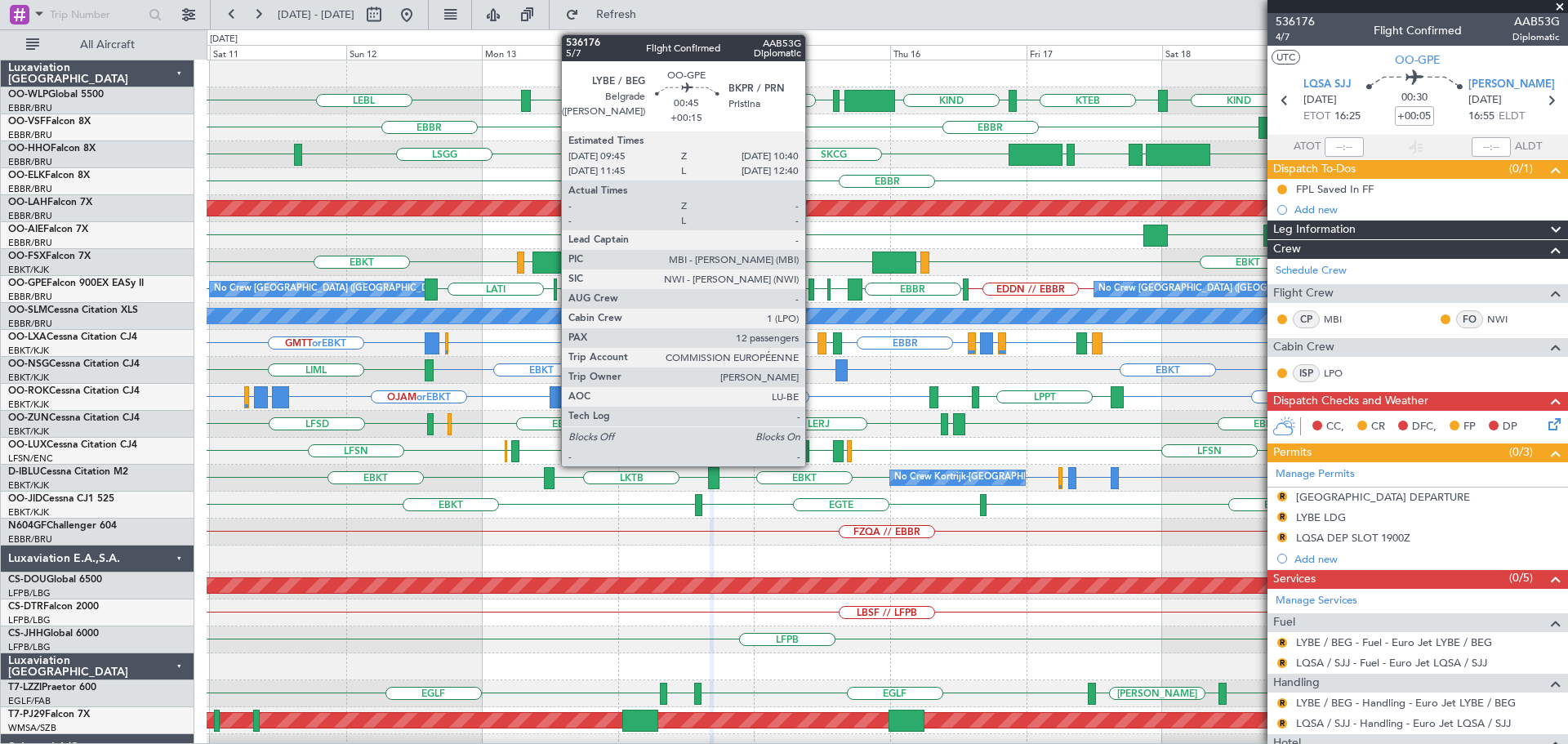
click at [812, 288] on div at bounding box center [811, 289] width 5 height 22
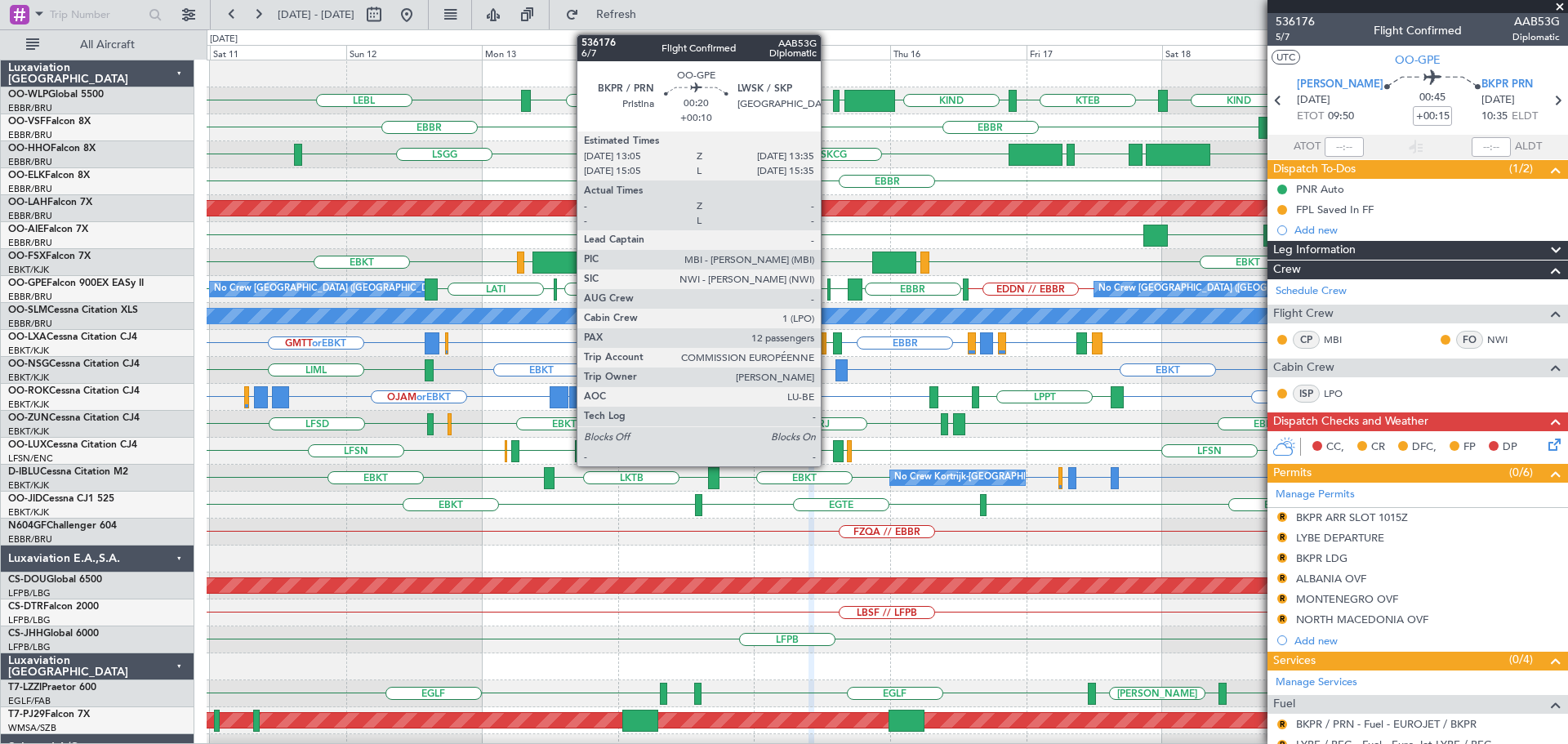
click at [828, 285] on div at bounding box center [829, 289] width 4 height 22
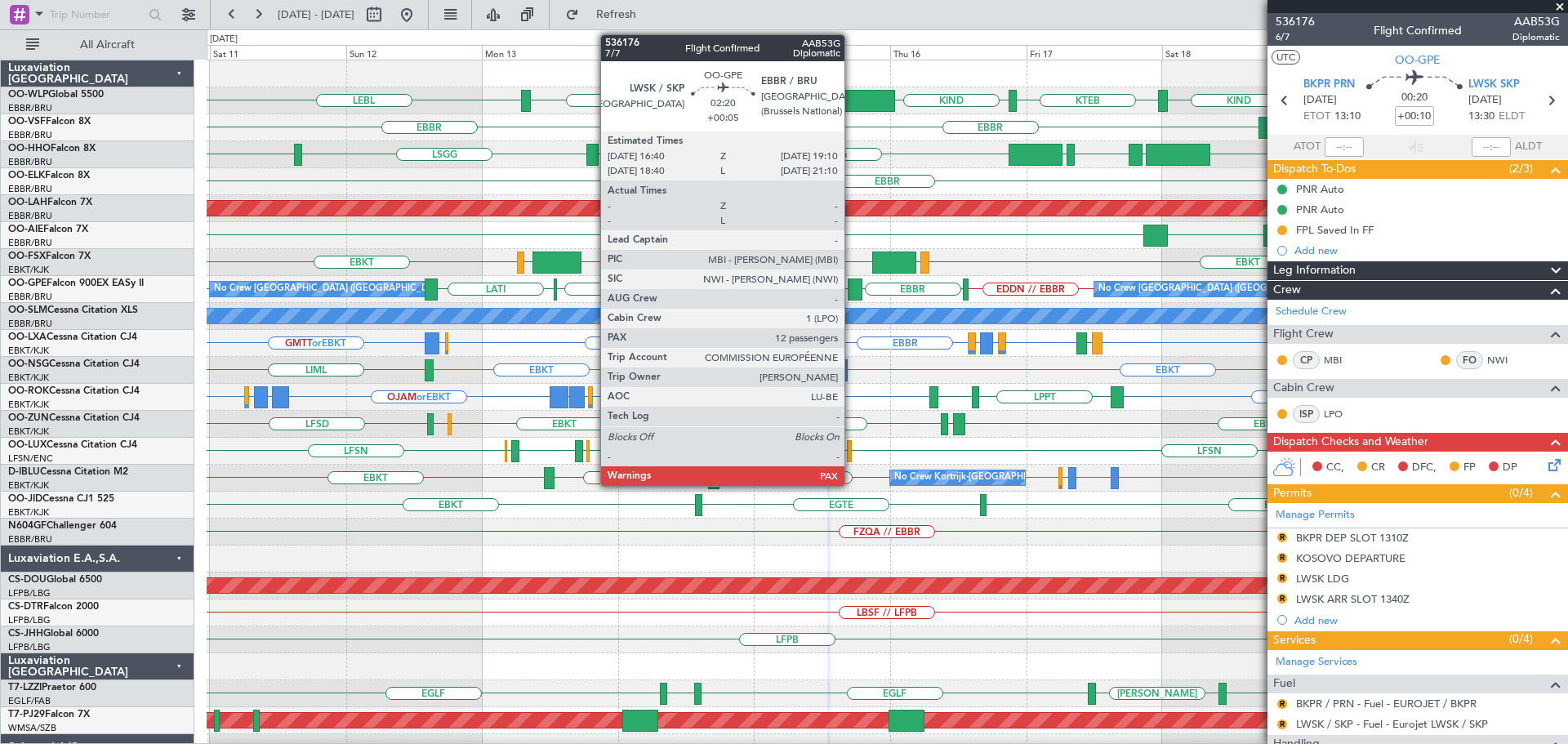
click at [851, 283] on div at bounding box center [855, 289] width 14 height 22
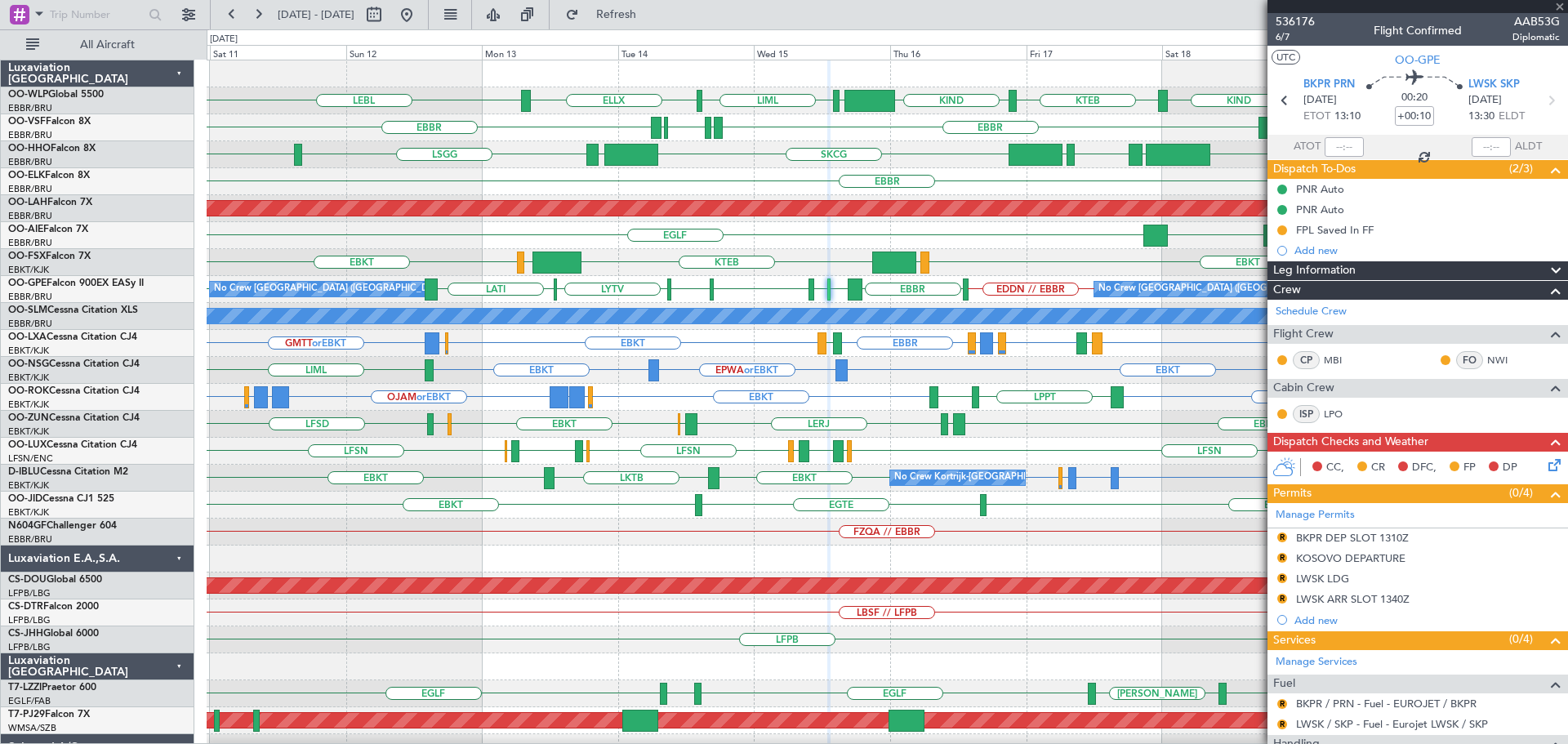
type input "+00:05"
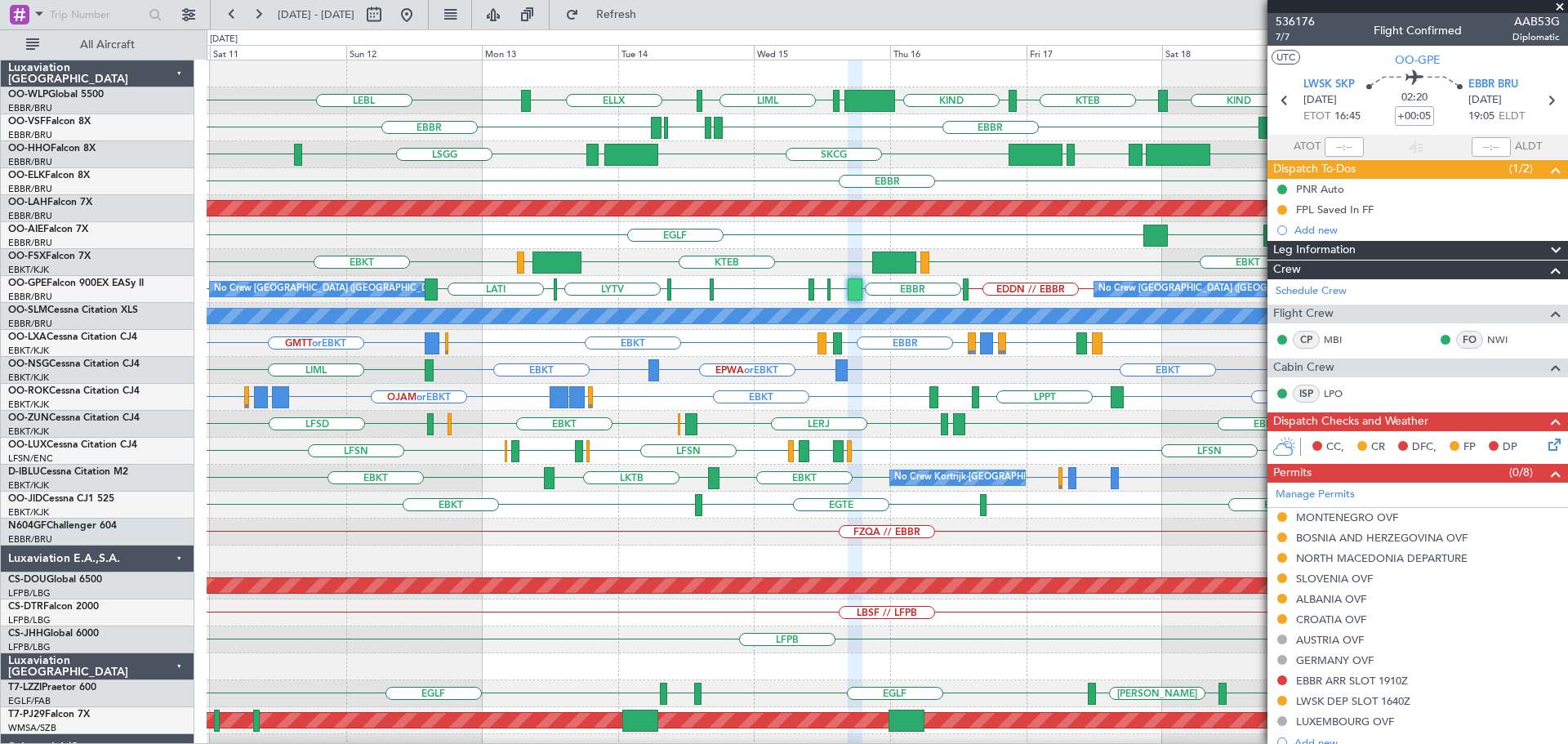
click at [958, 240] on div "LLBG EGLF RJAA UTSA" at bounding box center [886, 236] width 1360 height 27
click at [786, 257] on div "EBKT LOWS KTEB LIMC EBKT Planned Maint Kortrijk-Wevelgem" at bounding box center [886, 262] width 1360 height 27
click at [956, 226] on div "LLBG EGLF RJAA UTSA" at bounding box center [886, 236] width 1360 height 27
drag, startPoint x: 1561, startPoint y: 4, endPoint x: 1498, endPoint y: 51, distance: 78.6
click at [1561, 4] on span at bounding box center [1559, 7] width 16 height 14
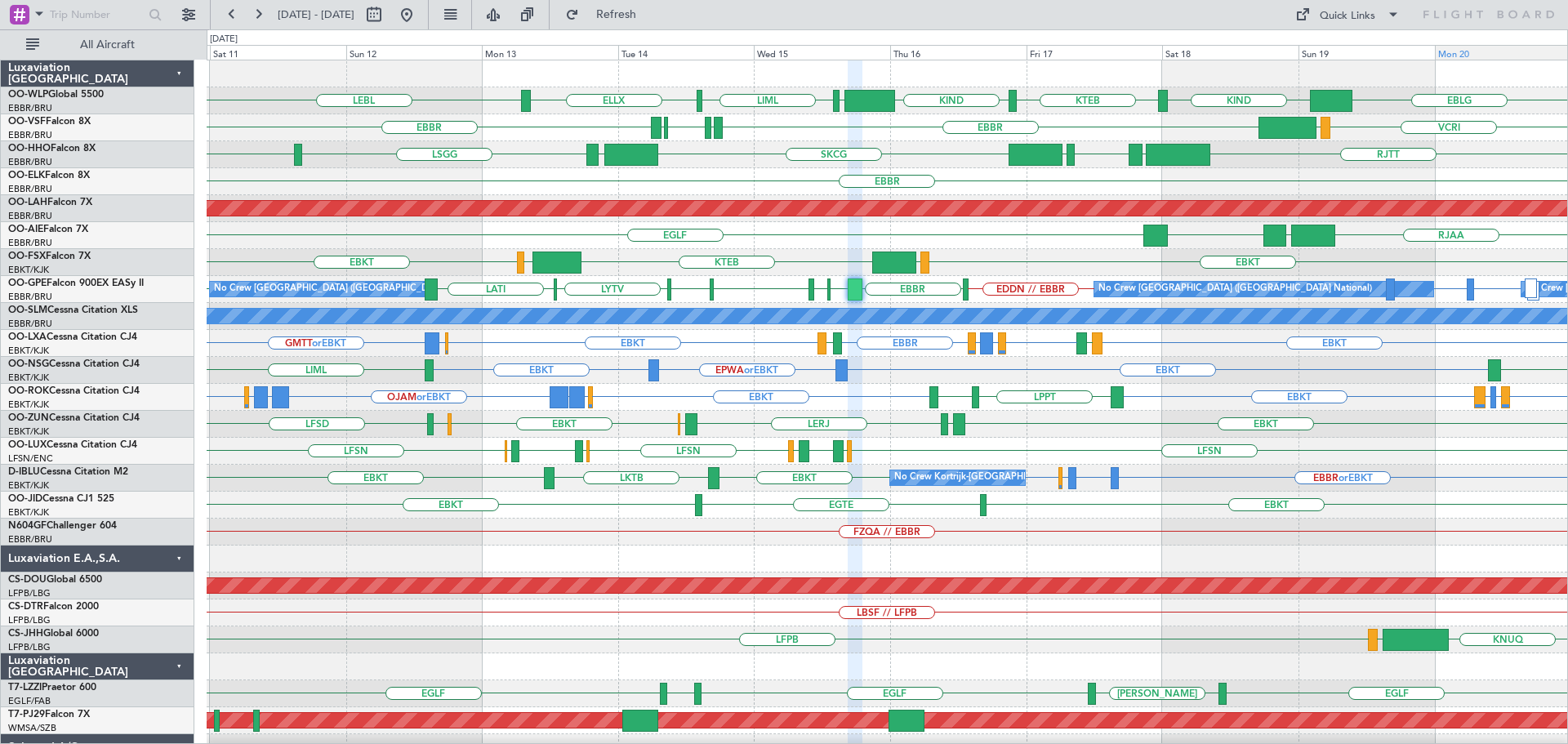
type input "0"
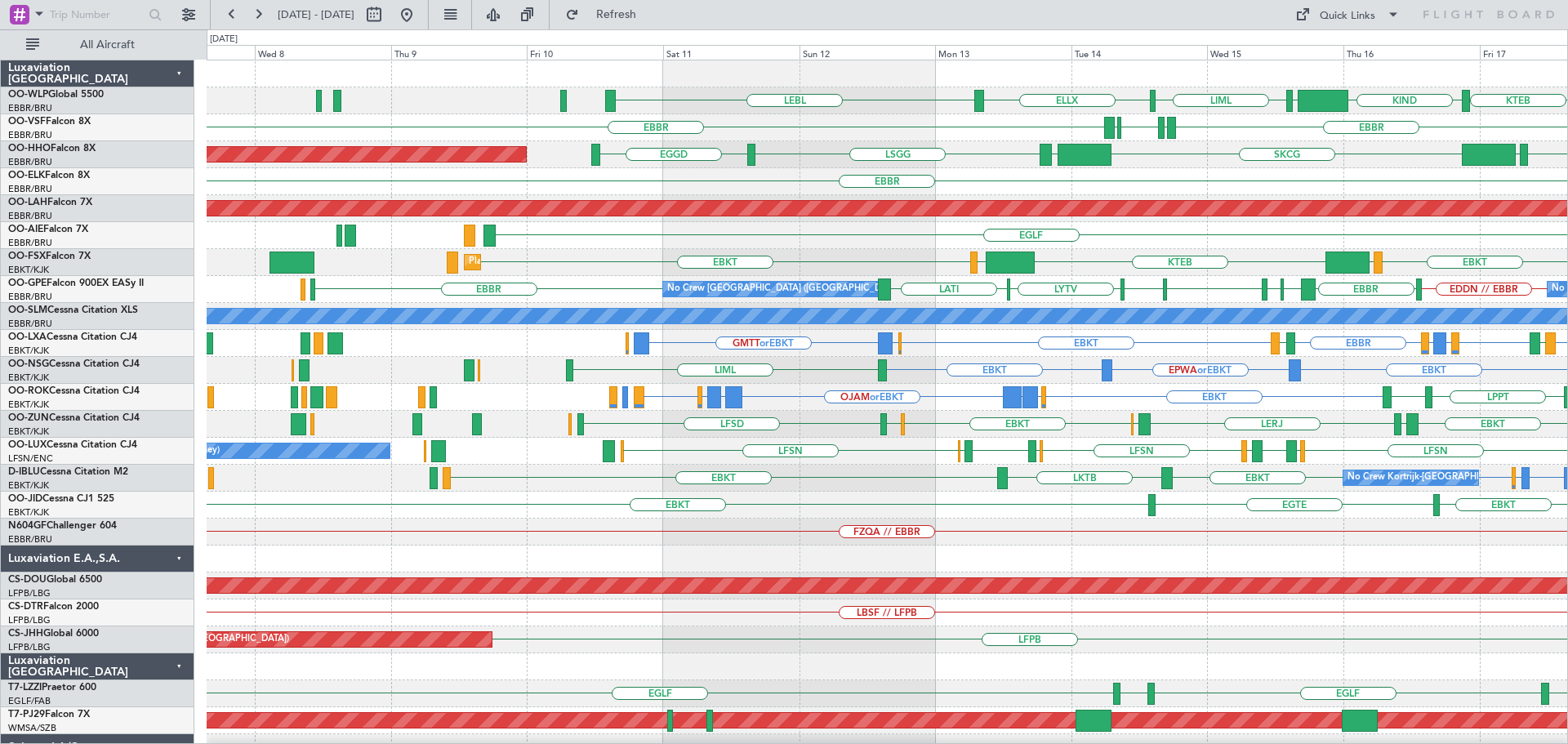
click at [1311, 252] on div "EBKT LOWS KTEB LIMC EBKT Planned Maint Kortrijk-Wevelgem" at bounding box center [886, 262] width 1360 height 27
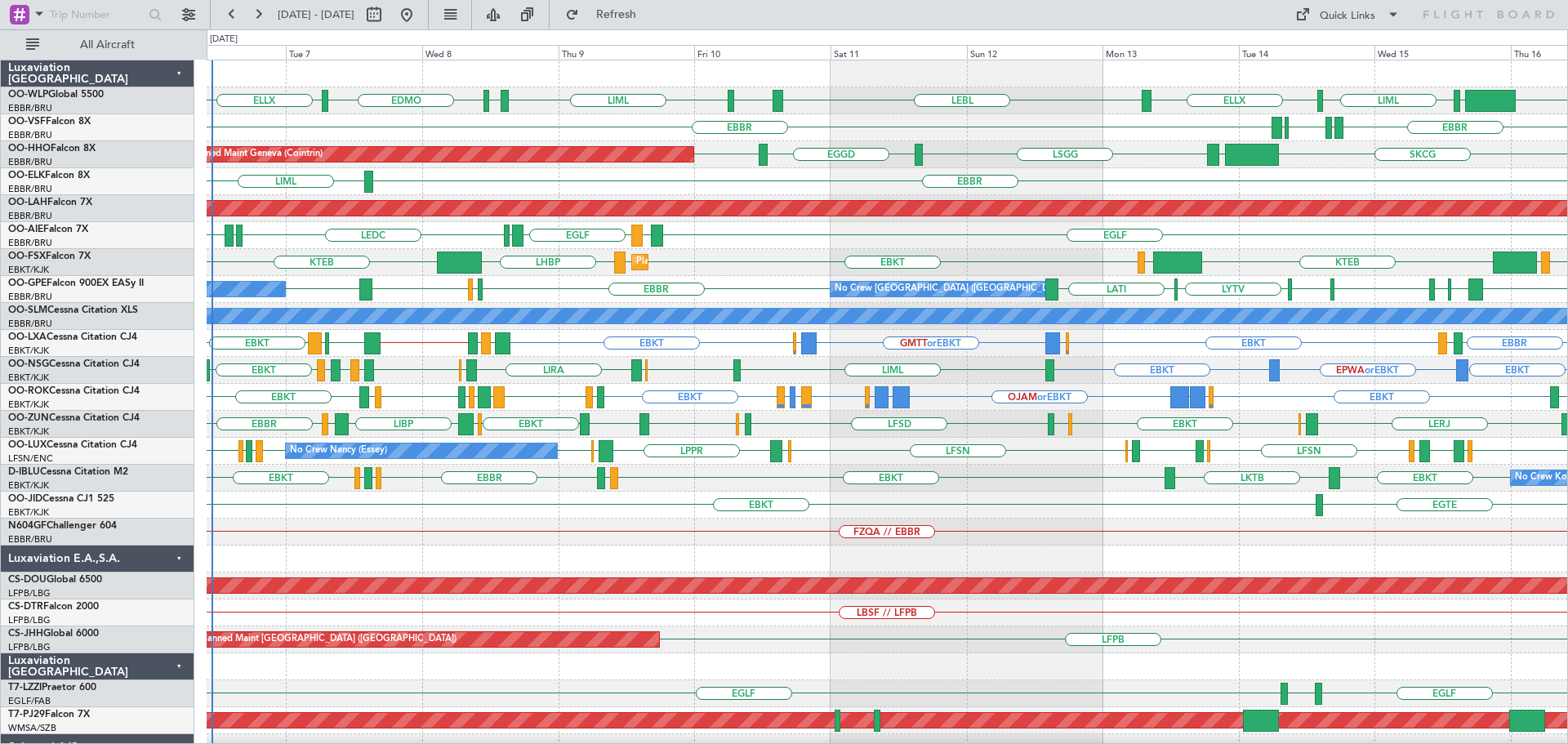
click at [776, 245] on div "EGLF LEMD EGLF LEMD LEDC LEXJ EGLF Unplanned Maint London (Farnborough)" at bounding box center [886, 236] width 1360 height 27
click at [1001, 554] on div at bounding box center [886, 558] width 1360 height 27
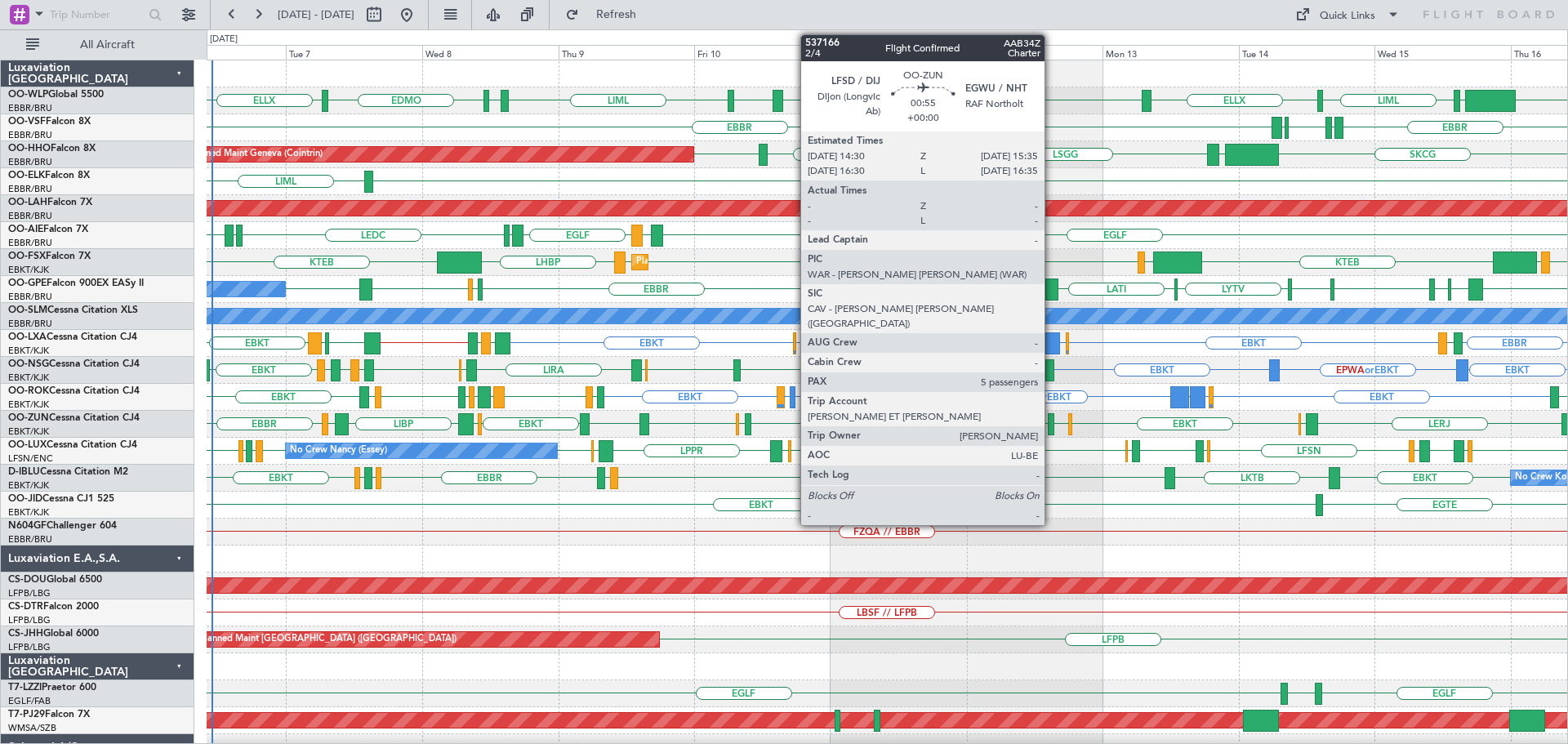
click at [1052, 417] on div at bounding box center [1050, 424] width 6 height 22
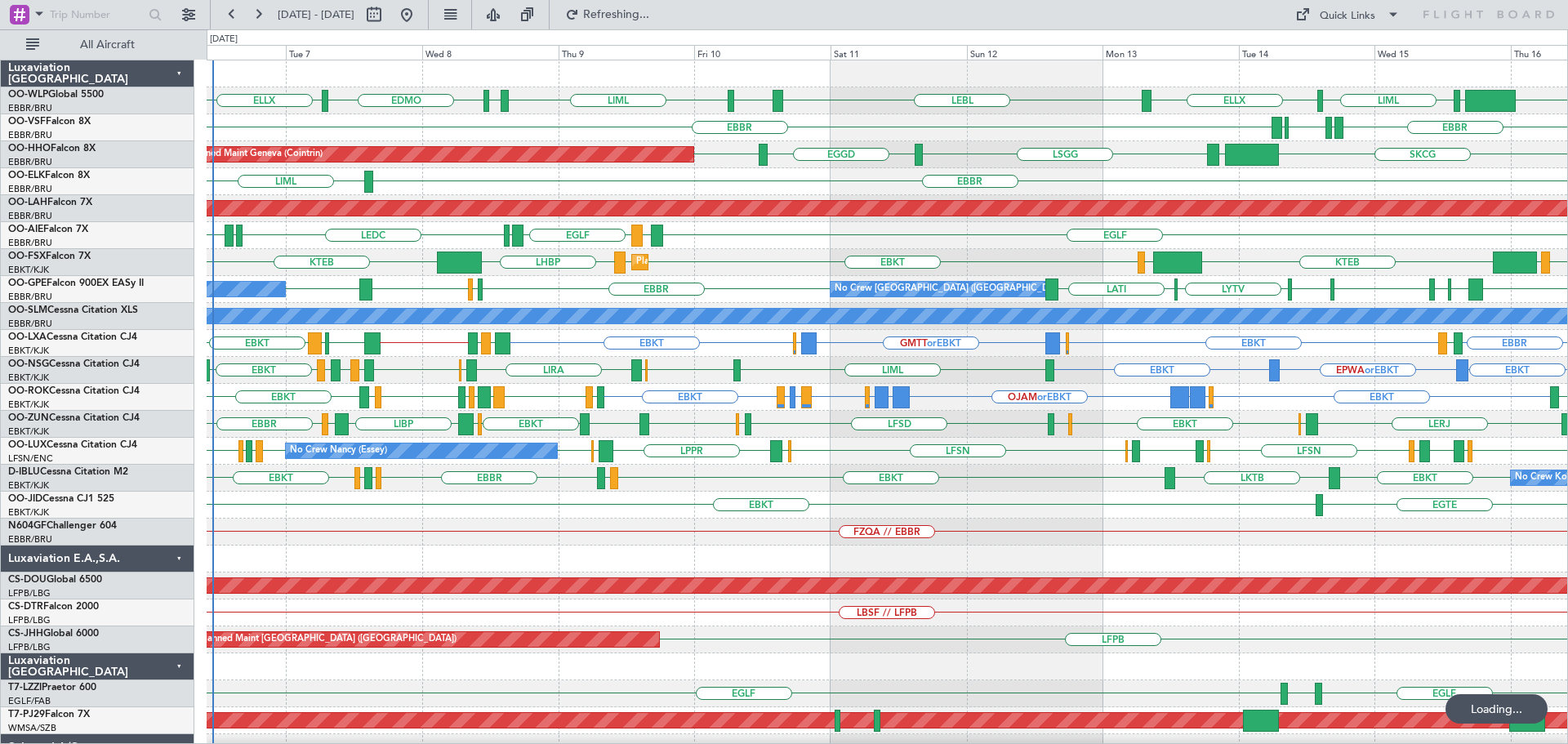
click at [559, 126] on div "EBBR LIRP LFMN LIRP EBBR" at bounding box center [886, 128] width 1360 height 27
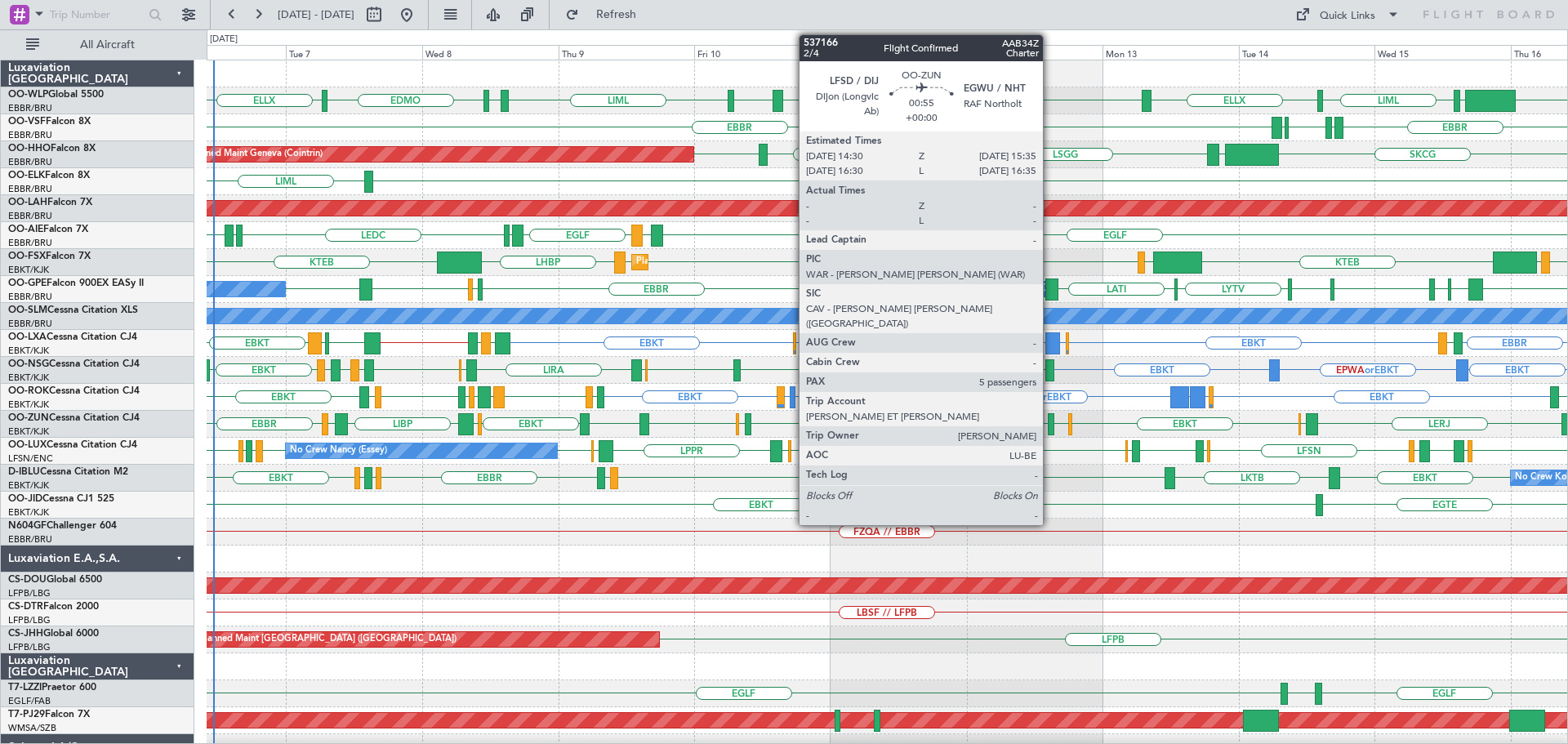
click at [1050, 417] on div at bounding box center [1050, 424] width 6 height 22
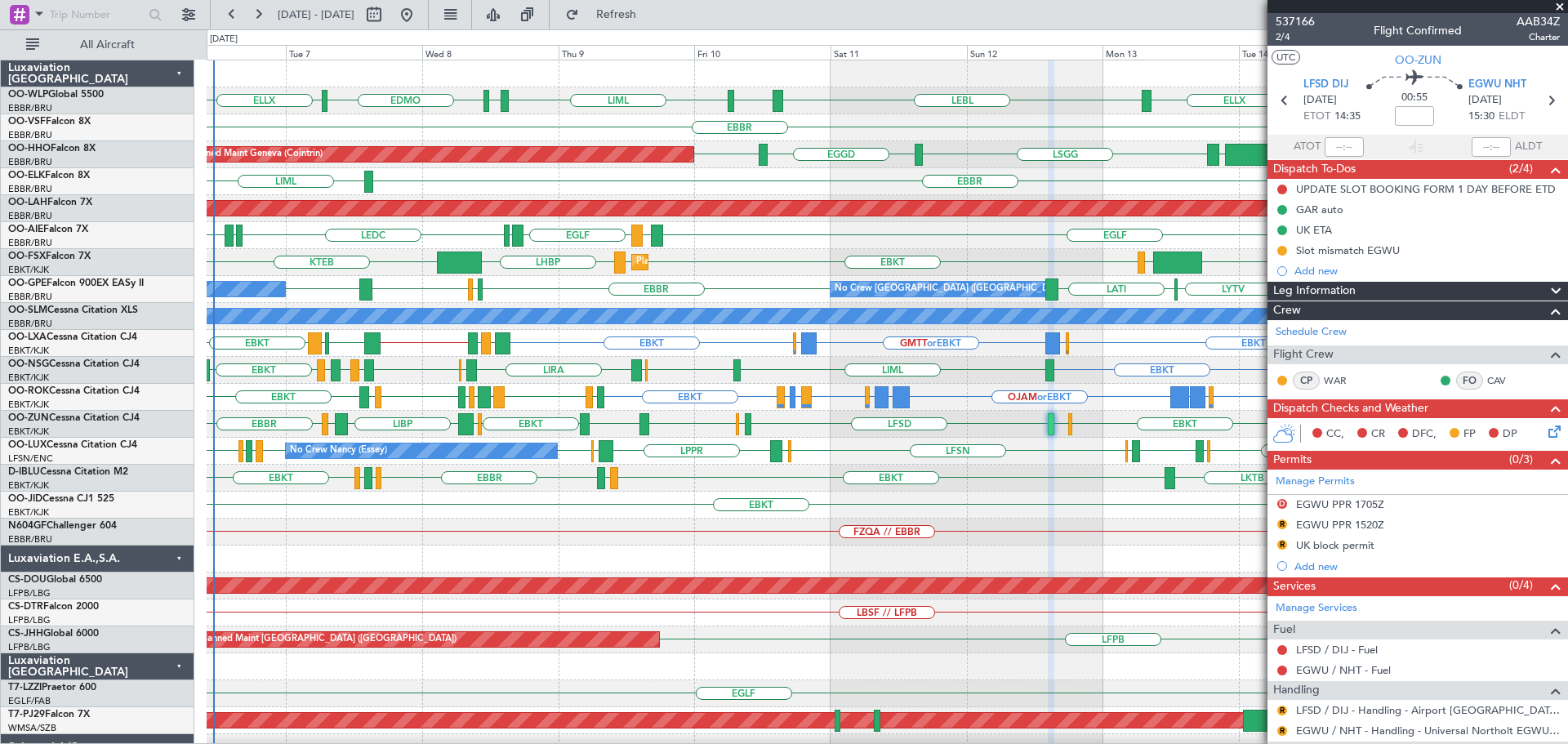
click at [1558, 8] on span at bounding box center [1559, 7] width 16 height 14
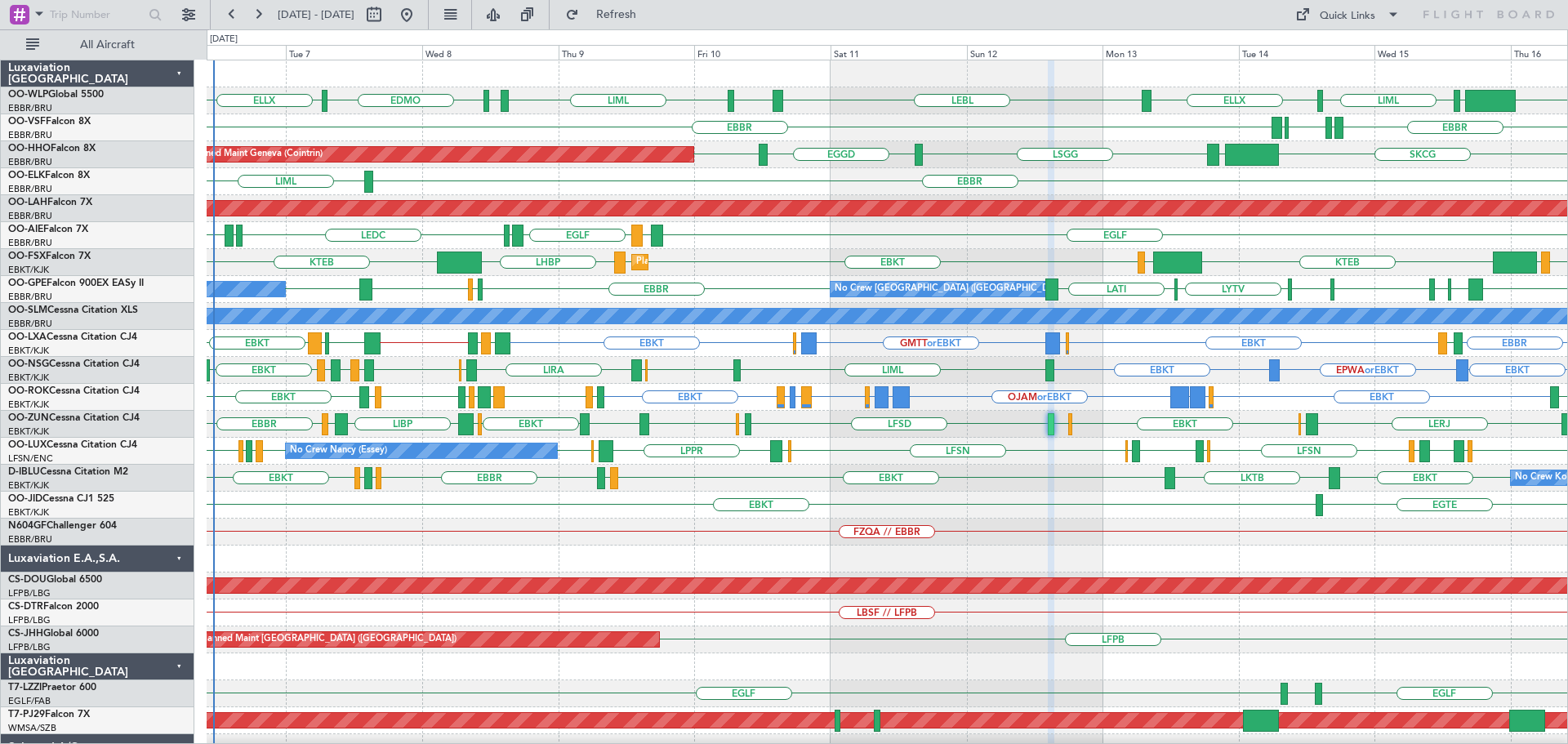
type input "0"
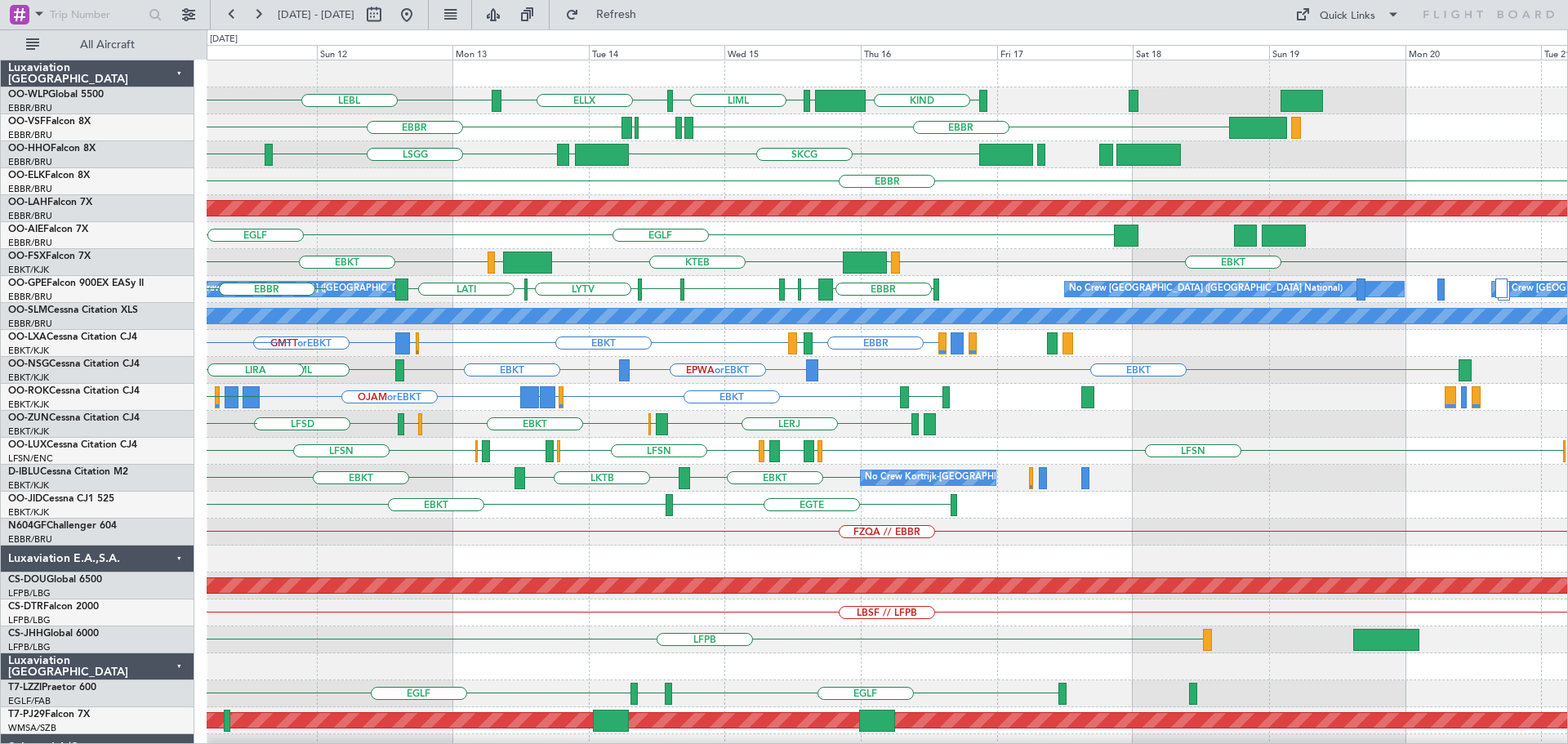
click at [723, 359] on div "KIND EBLG LIML ELLX LEBL EBLG LIML EBBR LIRP LFMN LIRP EBBR SKCG LEZL LSGG EGGD…" at bounding box center [886, 532] width 1360 height 943
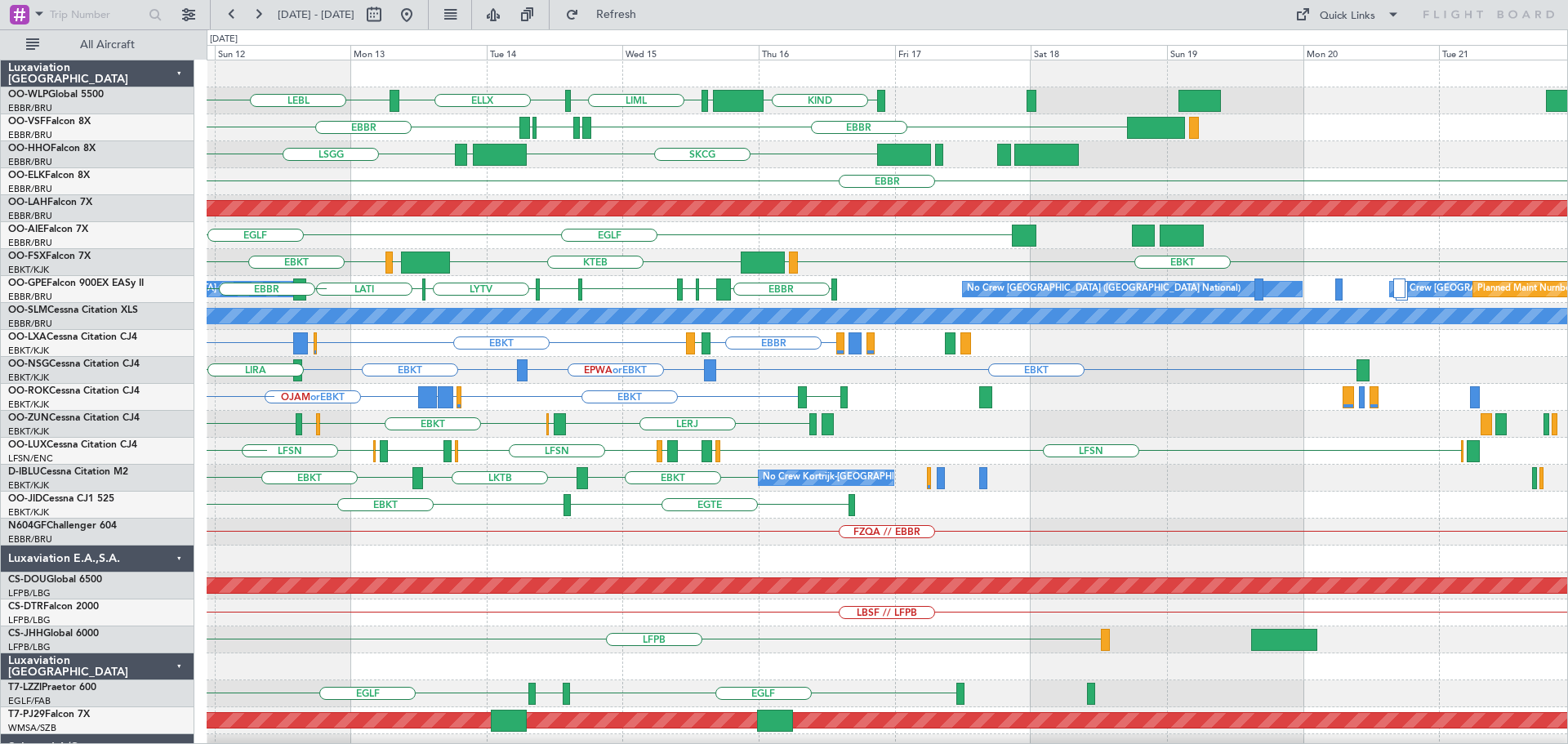
click at [564, 443] on div "KIND EBLG LIML ELLX LEBL EBLG LIML EBBR LIRP LFMN LIRP EBBR SKCG LEZL LSGG EGGD…" at bounding box center [886, 532] width 1360 height 943
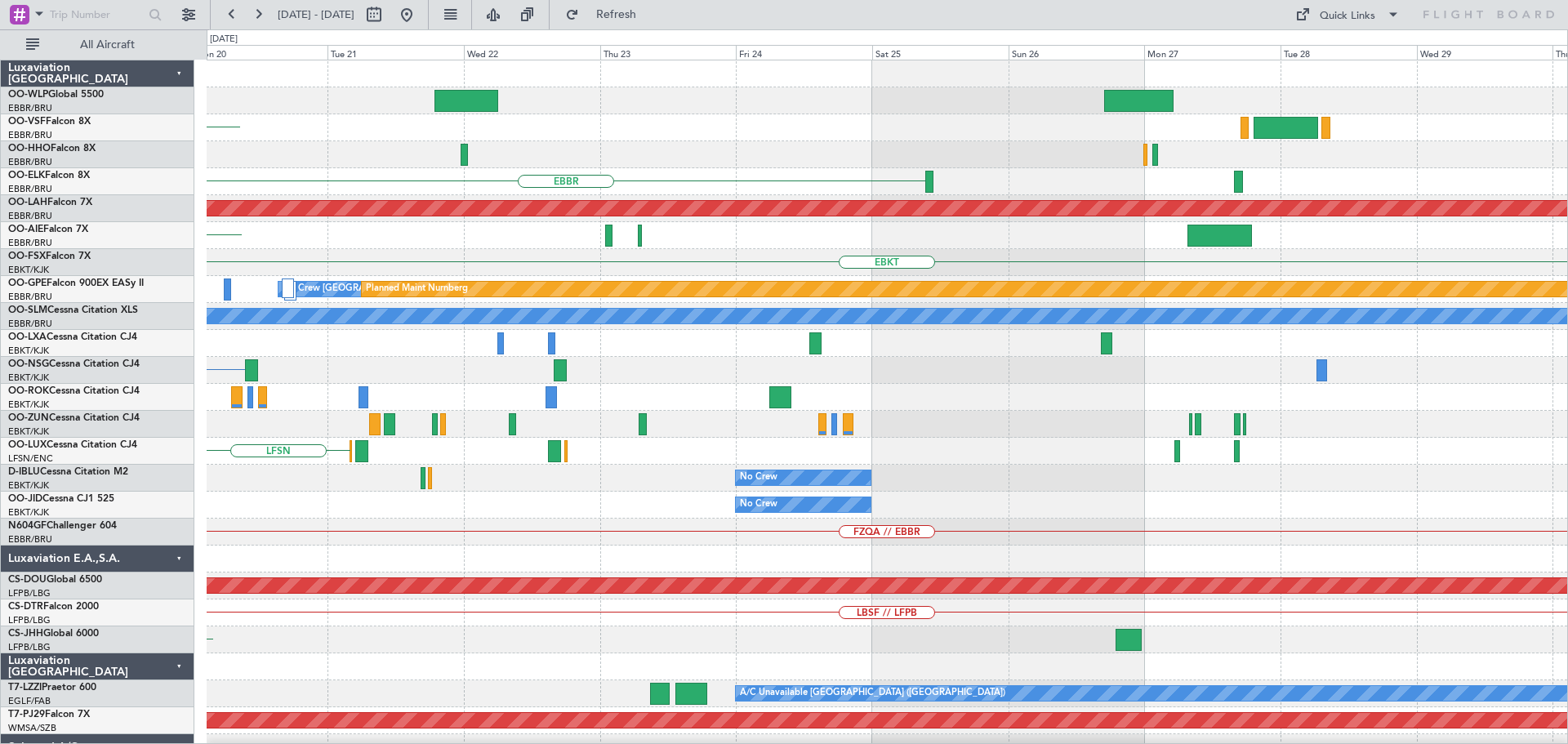
click at [407, 482] on div "EBBR EBBR Planned Maint Alton-st Louis (St Louis Regl) EGLF EBKT No Crew Brusse…" at bounding box center [886, 532] width 1360 height 943
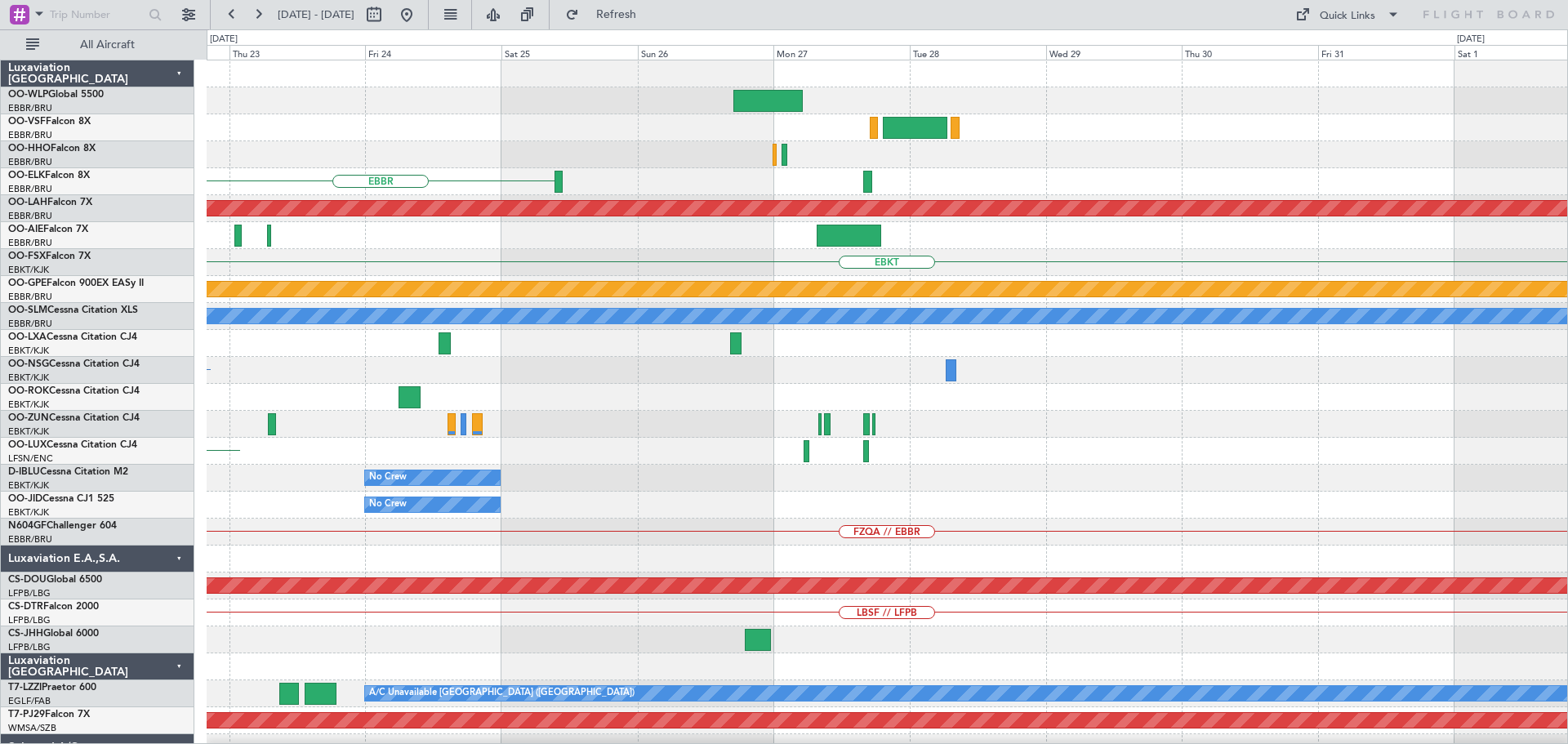
click at [776, 499] on div "EBBR Planned Maint Alton-st Louis (St Louis Regl) EBKT No Crew Brussels (Brusse…" at bounding box center [886, 532] width 1360 height 943
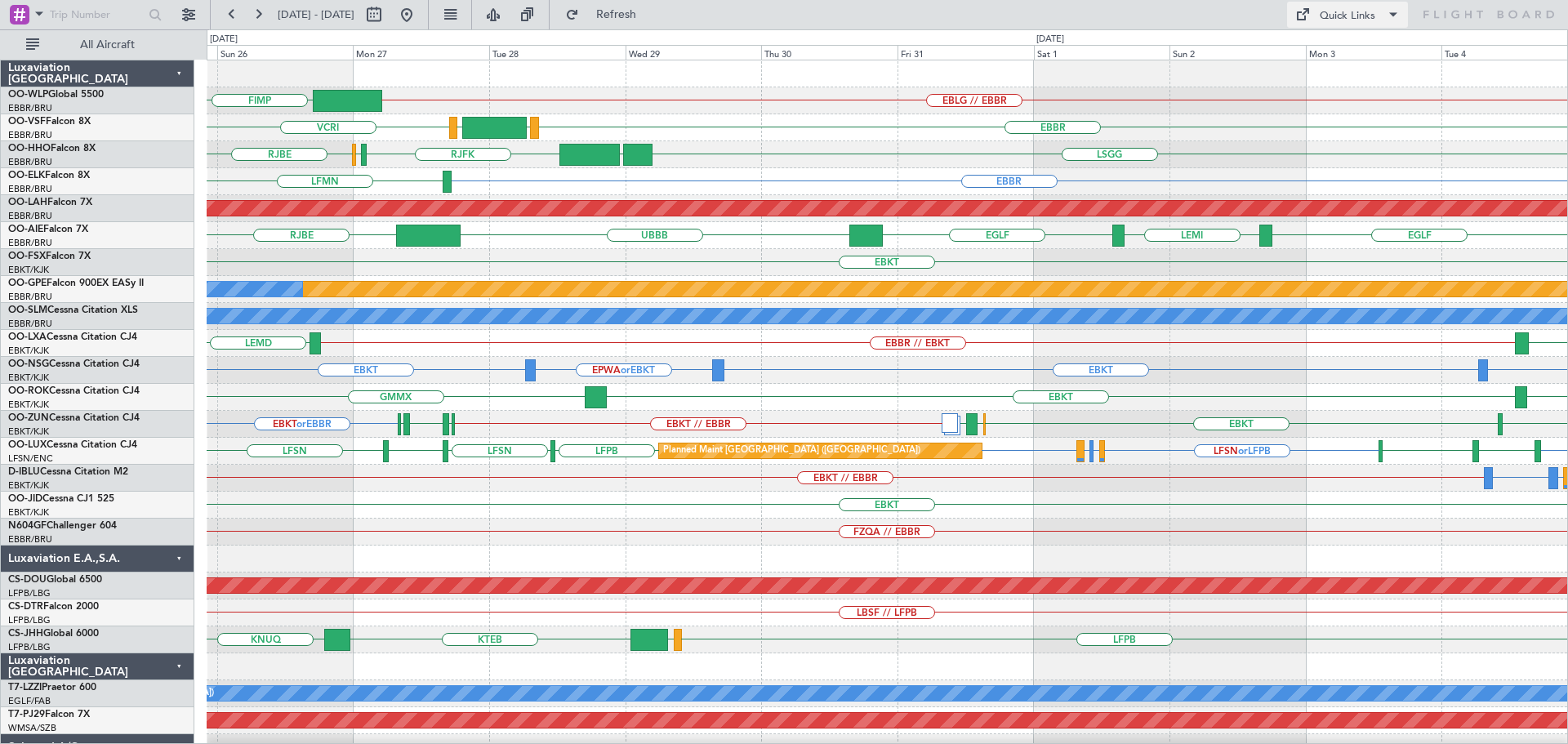
click at [1315, 12] on button "Quick Links" at bounding box center [1347, 14] width 120 height 26
click at [1323, 47] on button "Trip Builder" at bounding box center [1348, 54] width 122 height 39
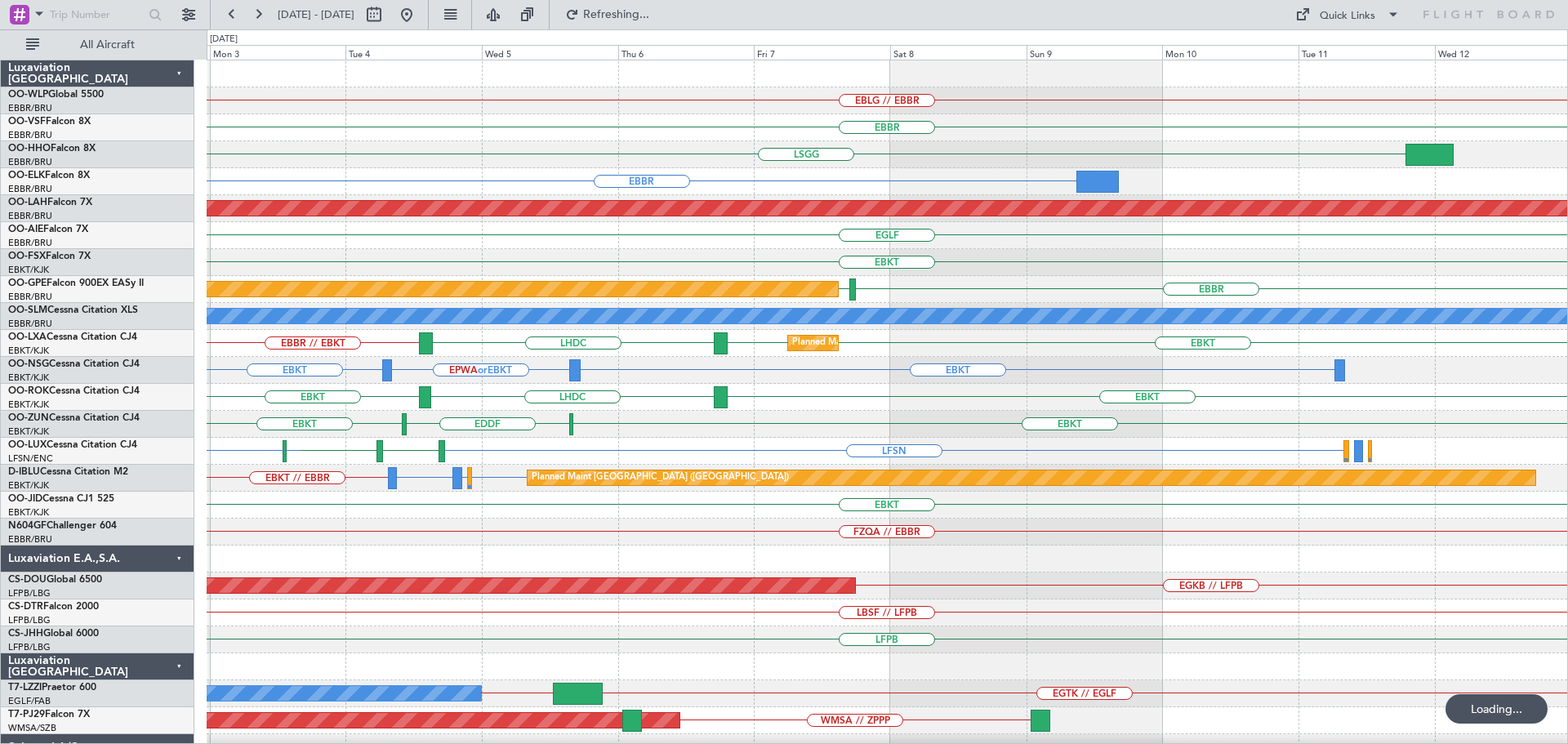
click at [419, 446] on div "EBLG // EBBR EBBR LSGG EBBR Planned Maint Alton-st Louis (St Louis Regl) EGLF L…" at bounding box center [886, 558] width 1360 height 996
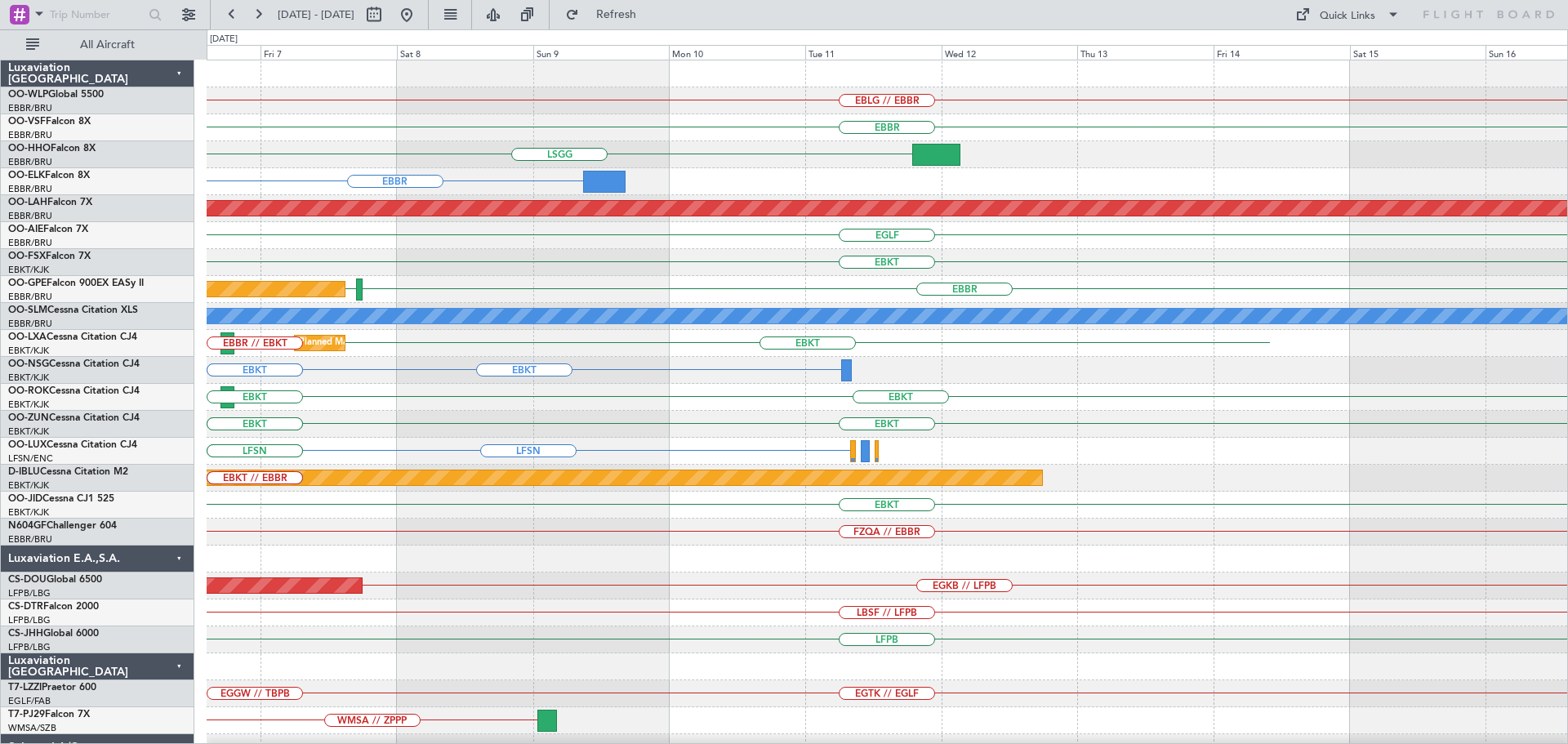
click at [474, 442] on div "LFSN LFBD LFSN" at bounding box center [886, 451] width 1360 height 27
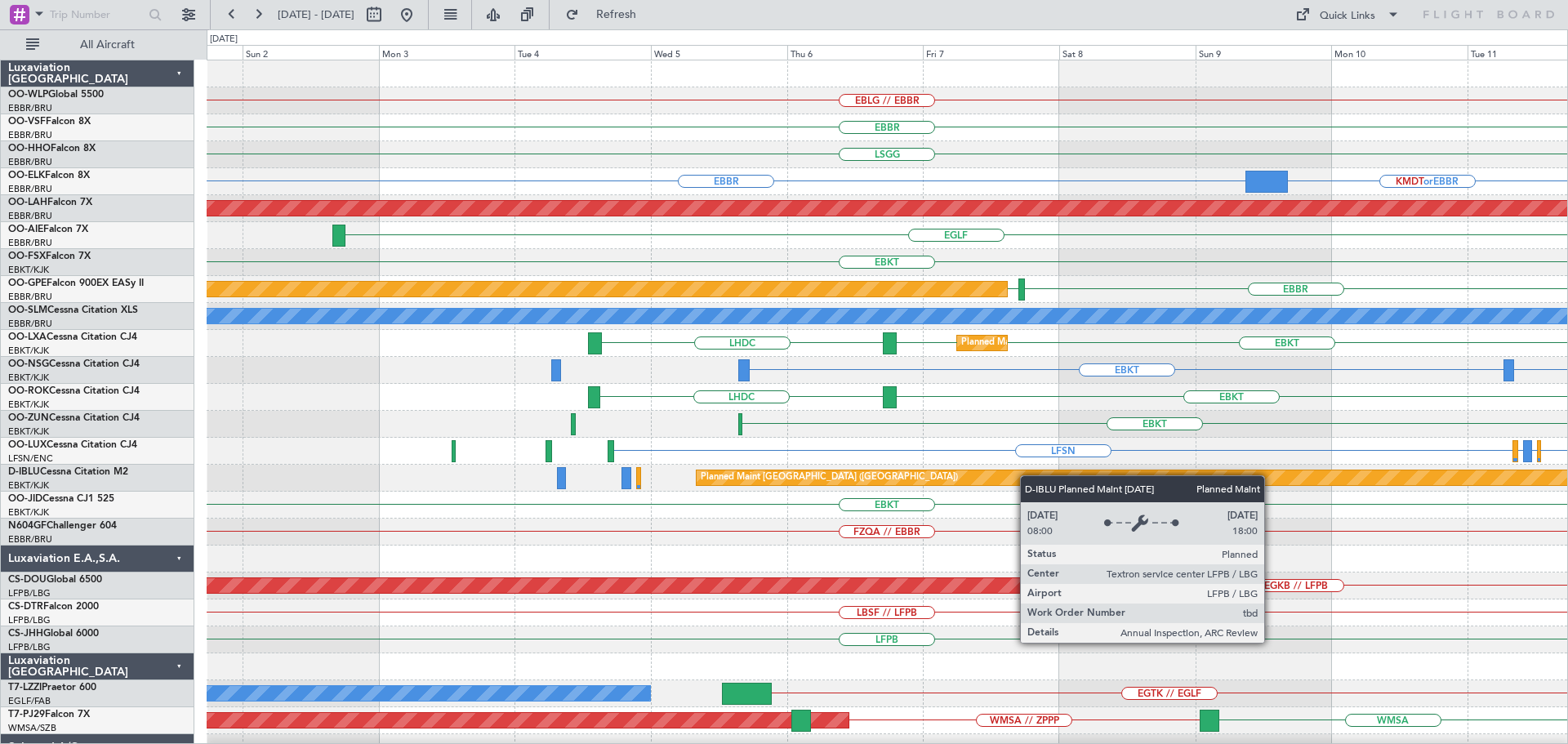
click at [1075, 485] on div "EBLG // EBBR EBBR LSGG KTEB EBBR KMDT or EBBR Planned Maint Alton-st Louis (St …" at bounding box center [886, 532] width 1360 height 943
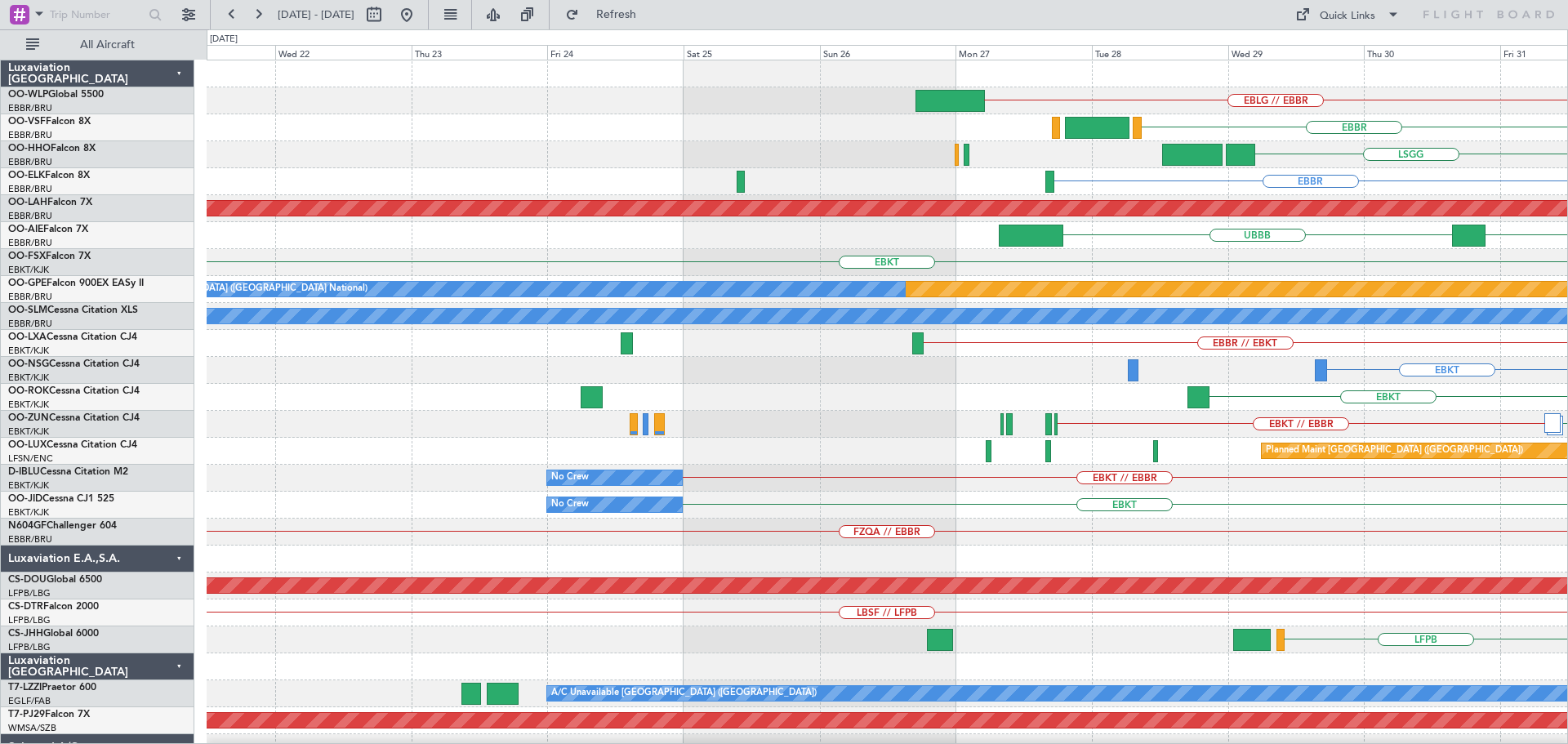
click at [1127, 543] on div "EBLG // EBBR EBBR LSGG EBBR Planned Maint Alton-st Louis (St Louis Regl) EGLF U…" at bounding box center [886, 572] width 1360 height 1023
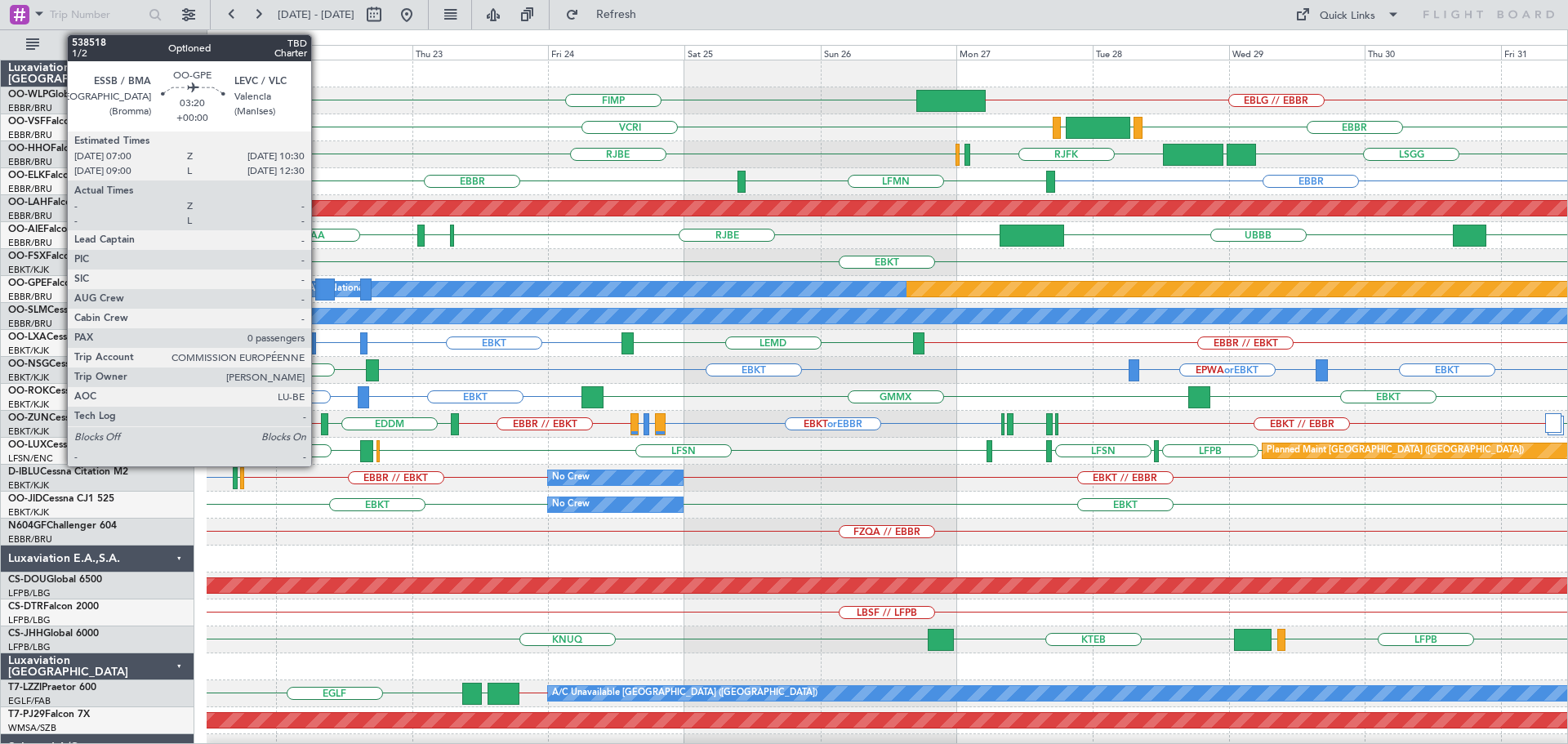
click at [319, 282] on div at bounding box center [325, 289] width 21 height 22
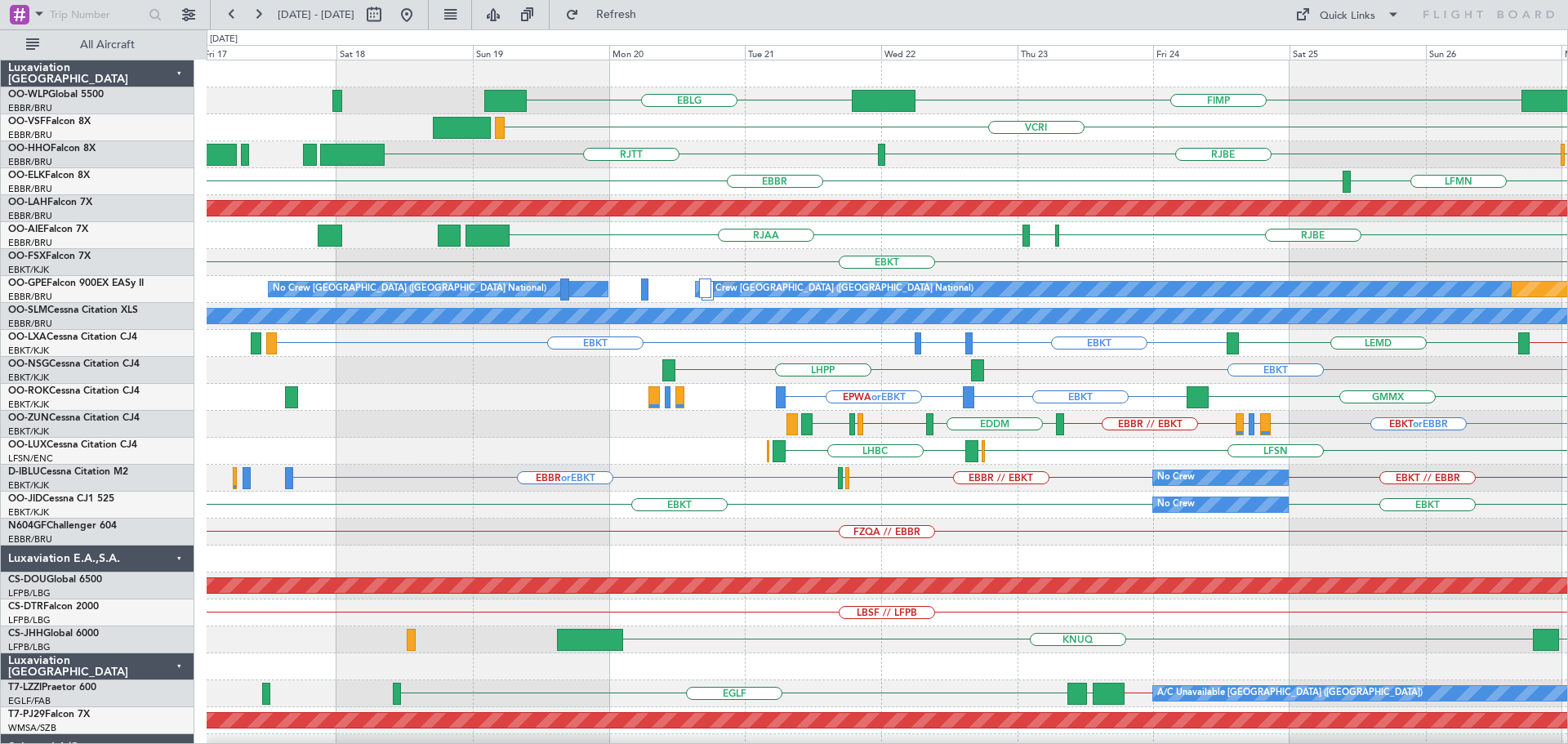
click at [1031, 305] on div "FIMP EBLG EBLG // EBBR VCRI VRMM LEGE EBBR RJTT RJOB RJBE RJFK UBBB LSGG EBBR L…" at bounding box center [886, 532] width 1360 height 943
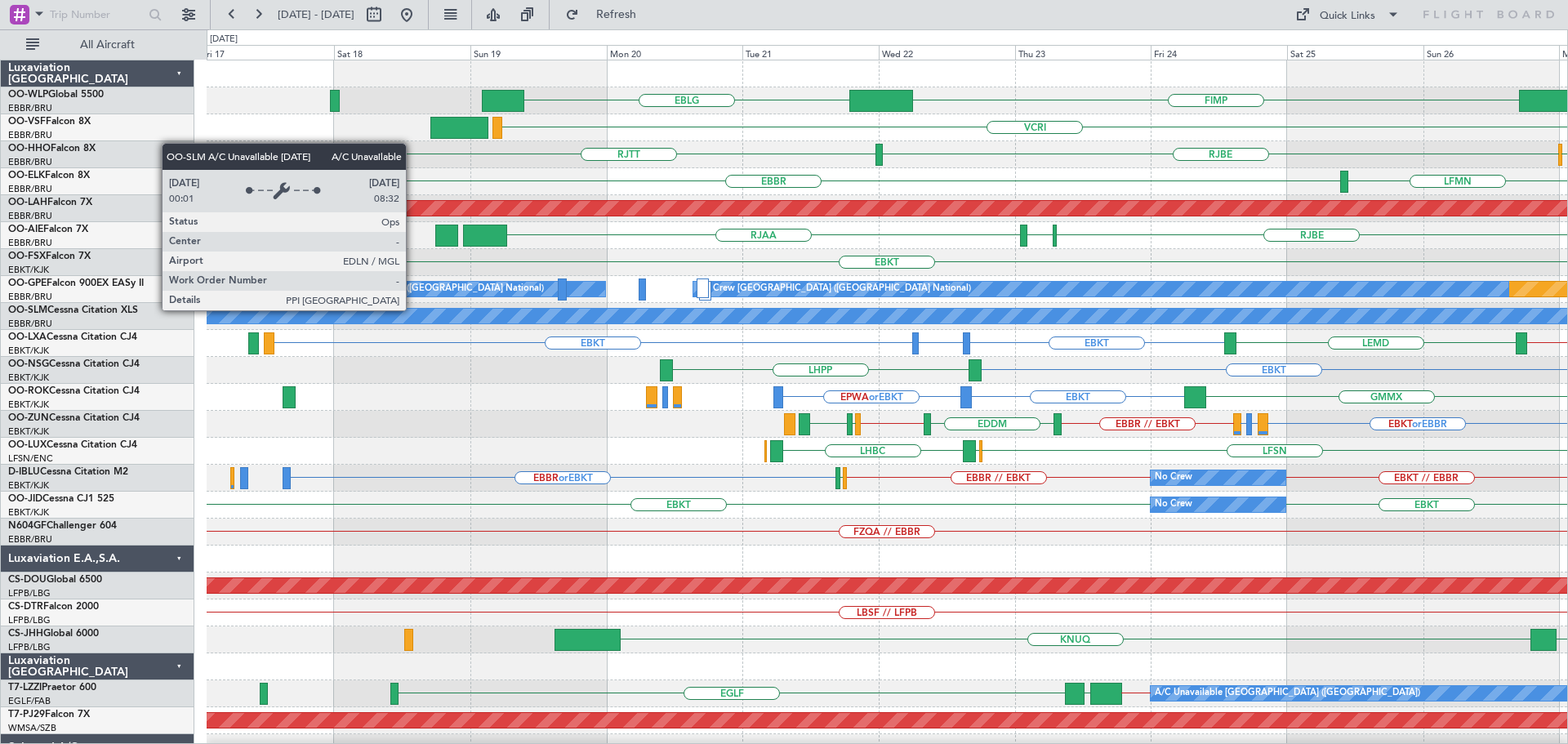
click at [944, 346] on div "FIMP EBLG EBLG // EBBR VCRI VRMM LEGE EBBR RJTT RJOB RJBE RJFK UBBB LSGG EBBR L…" at bounding box center [886, 532] width 1360 height 943
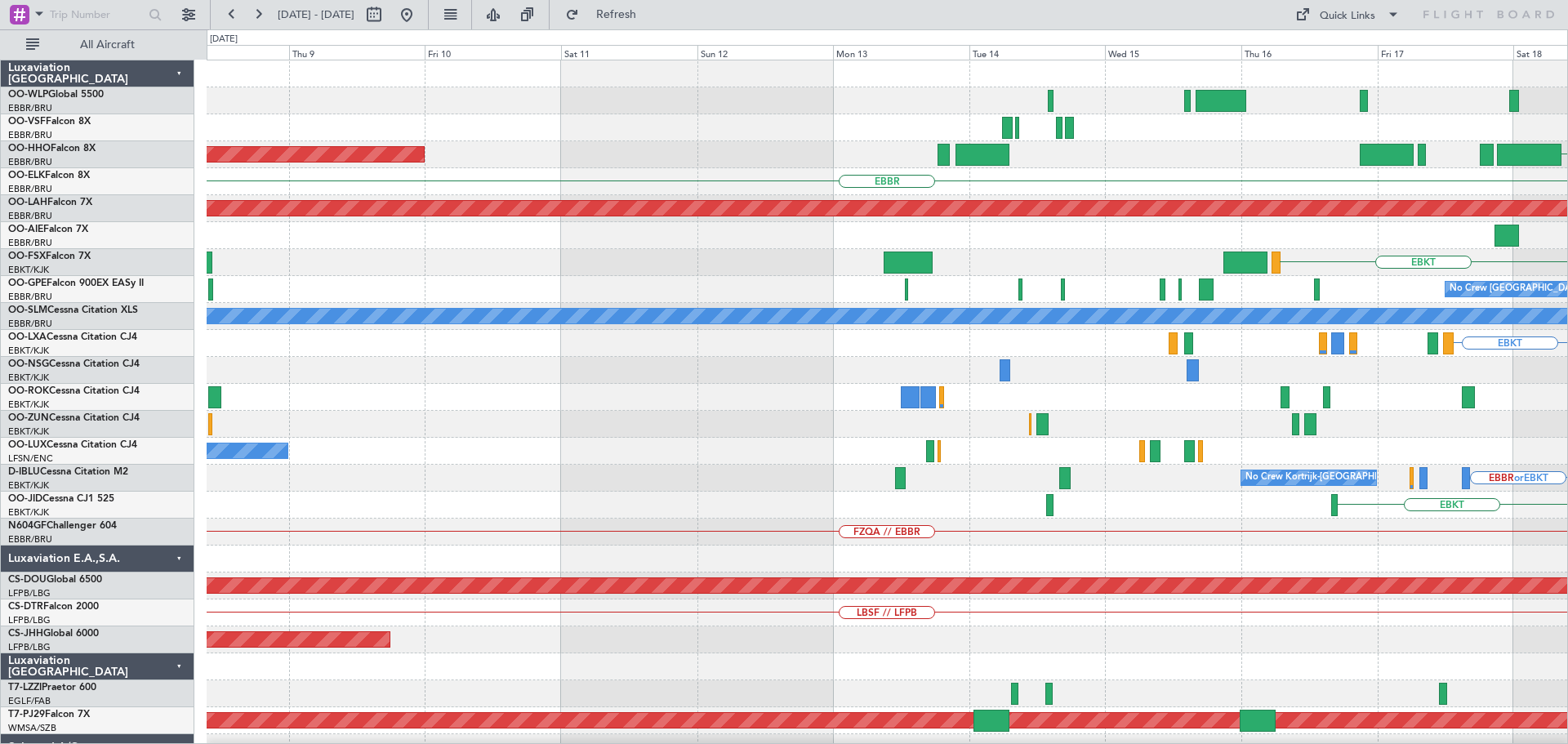
click at [1058, 437] on div "EBLG VCRI RJTT Planned Maint Geneva (Cointrin) EBBR Planned Maint Alton-st Loui…" at bounding box center [886, 532] width 1360 height 943
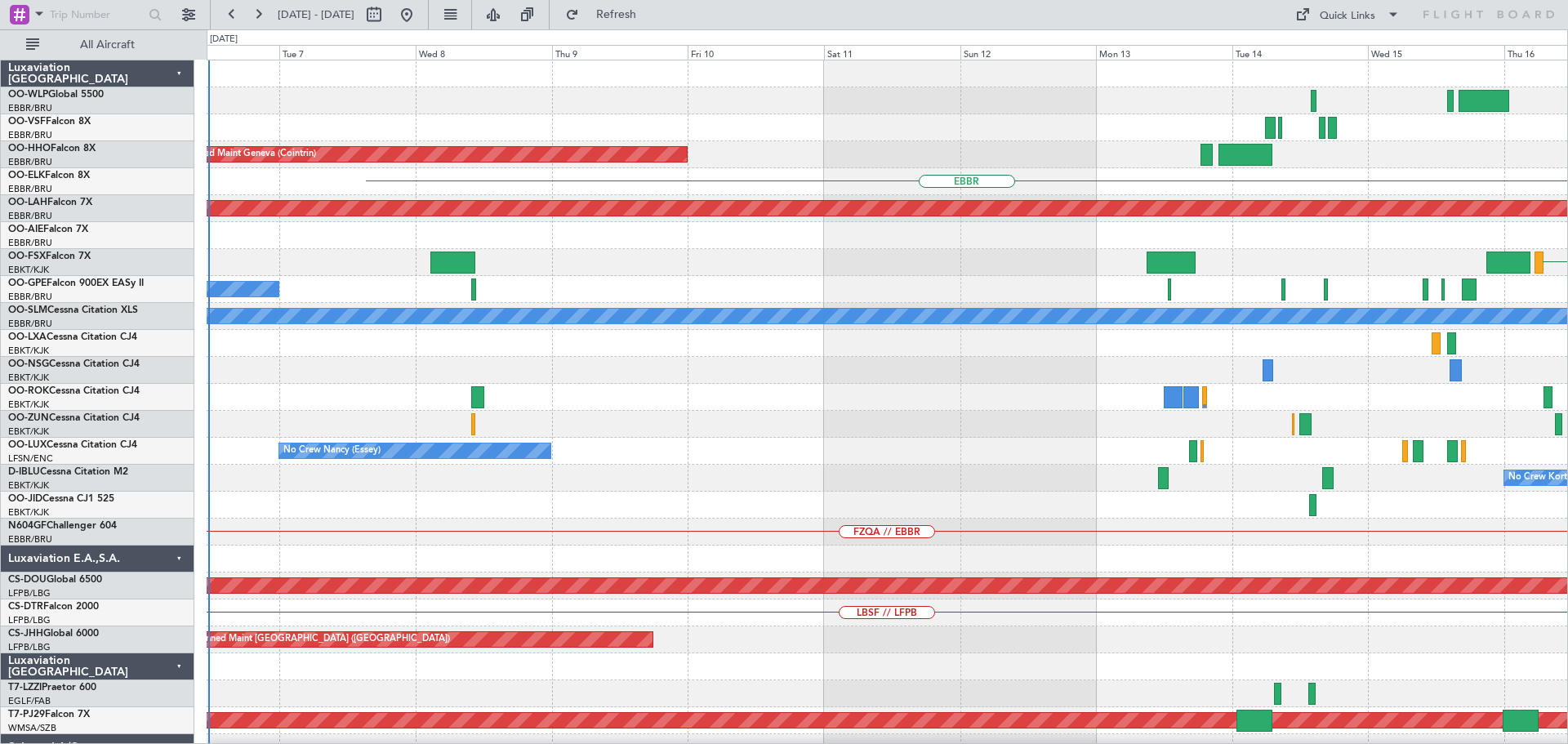
click at [626, 500] on div "Planned Maint Geneva (Cointrin) RJTT EBBR Planned Maint Alton-st Louis (St Loui…" at bounding box center [886, 532] width 1360 height 943
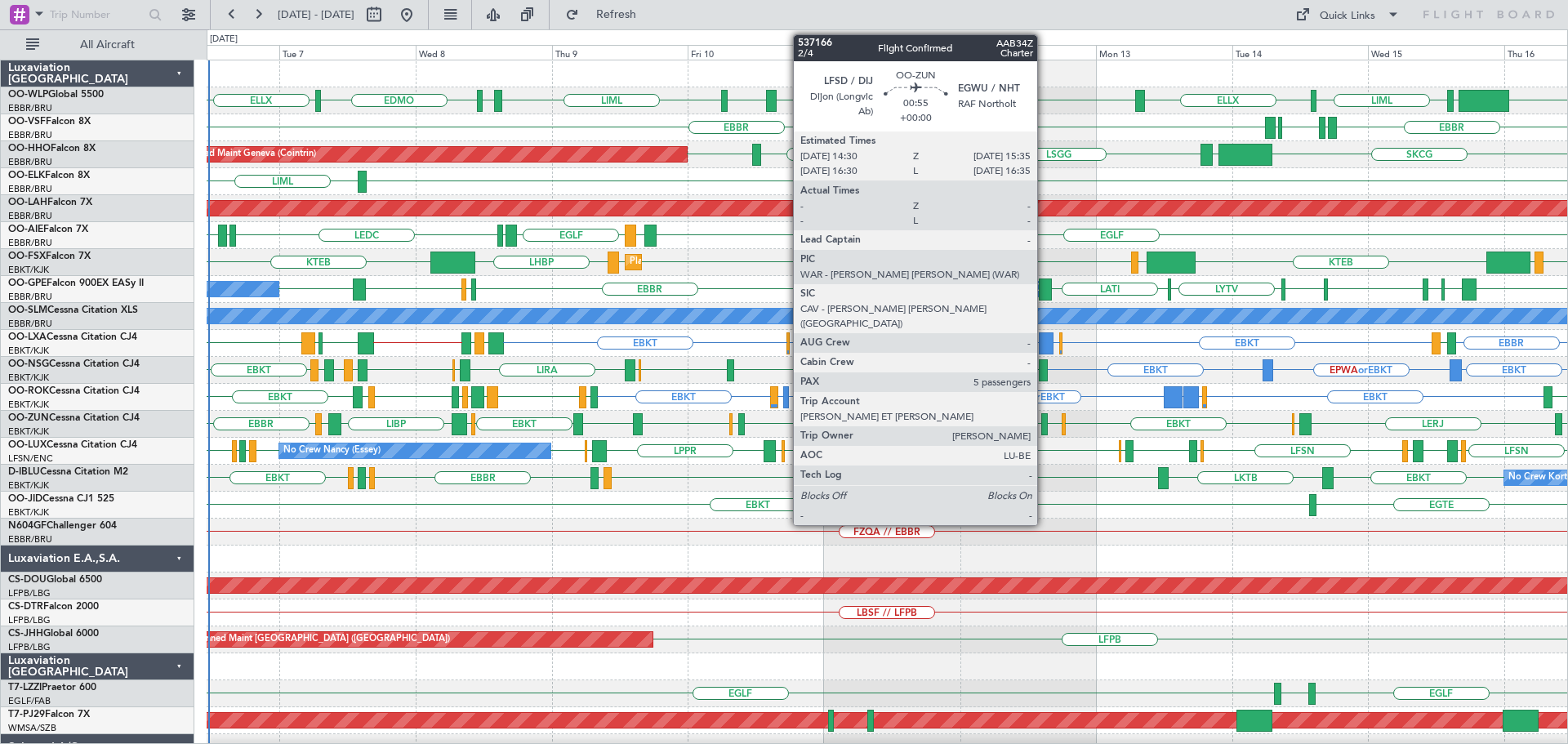
click at [1045, 422] on div at bounding box center [1044, 424] width 6 height 22
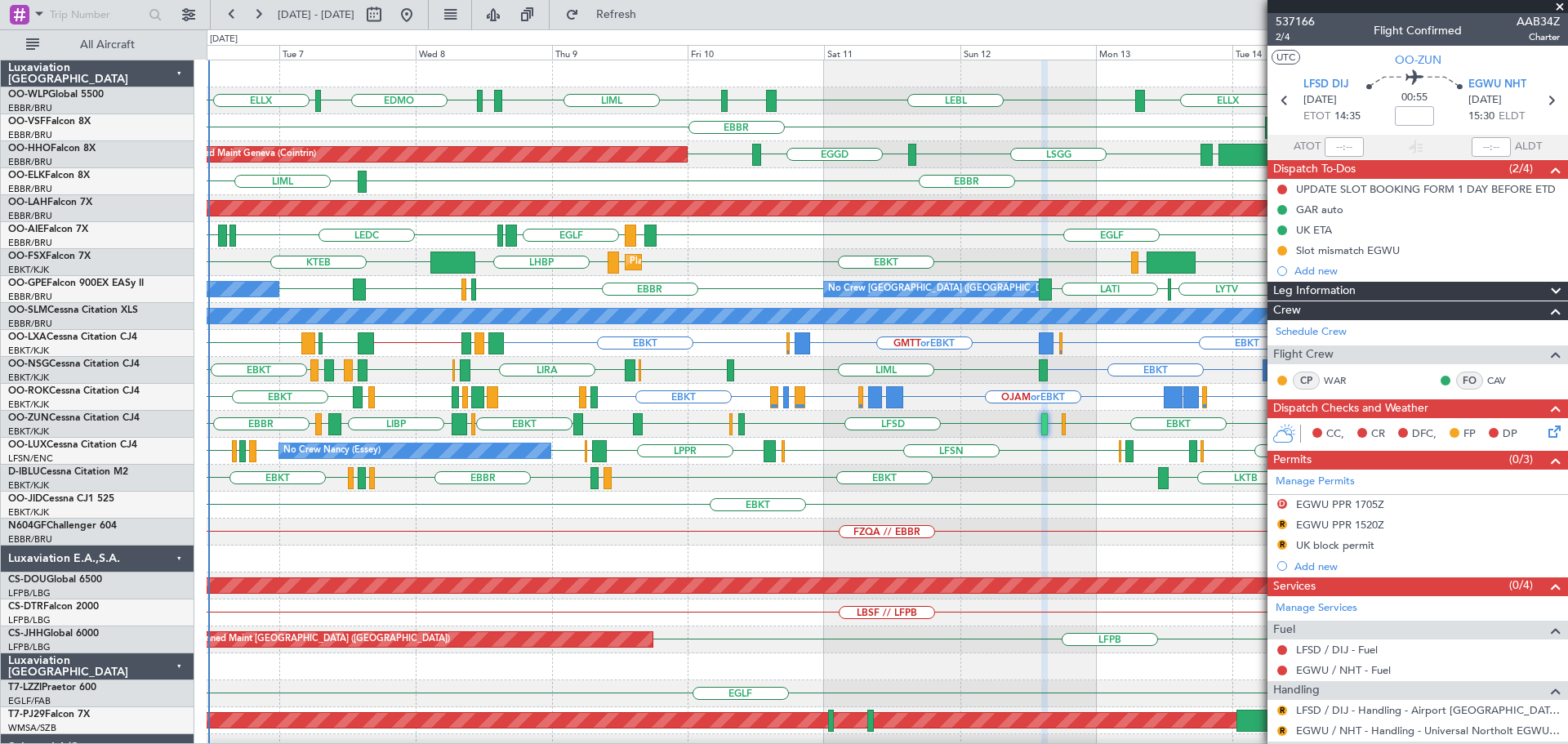
drag, startPoint x: 1556, startPoint y: 4, endPoint x: 1235, endPoint y: 4, distance: 321.0
click at [1556, 4] on span at bounding box center [1559, 7] width 16 height 14
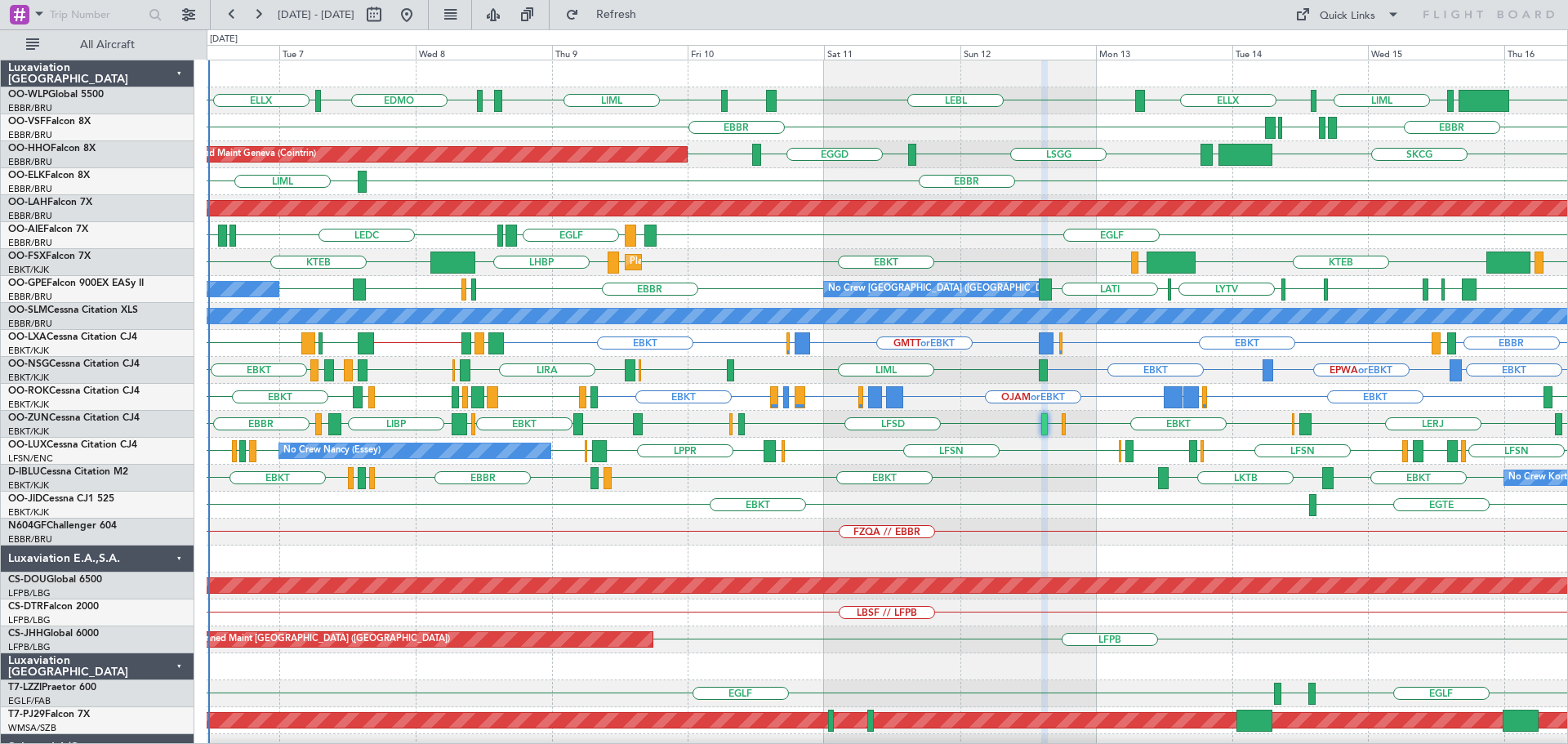
type input "0"
click at [677, 96] on div "KIND EBLG LIML ELLX EDMO LEBL EBLG LIML EDDP ELLX" at bounding box center [886, 101] width 1360 height 27
click at [664, 28] on fb-refresh-button "Refresh" at bounding box center [607, 14] width 114 height 29
click at [714, 106] on div "KIND EBLG LIML ELLX EDMO LEBL EBLG LIML EDDP ELLX" at bounding box center [886, 101] width 1360 height 27
click at [895, 538] on div "FZQA // EBBR" at bounding box center [886, 532] width 1360 height 27
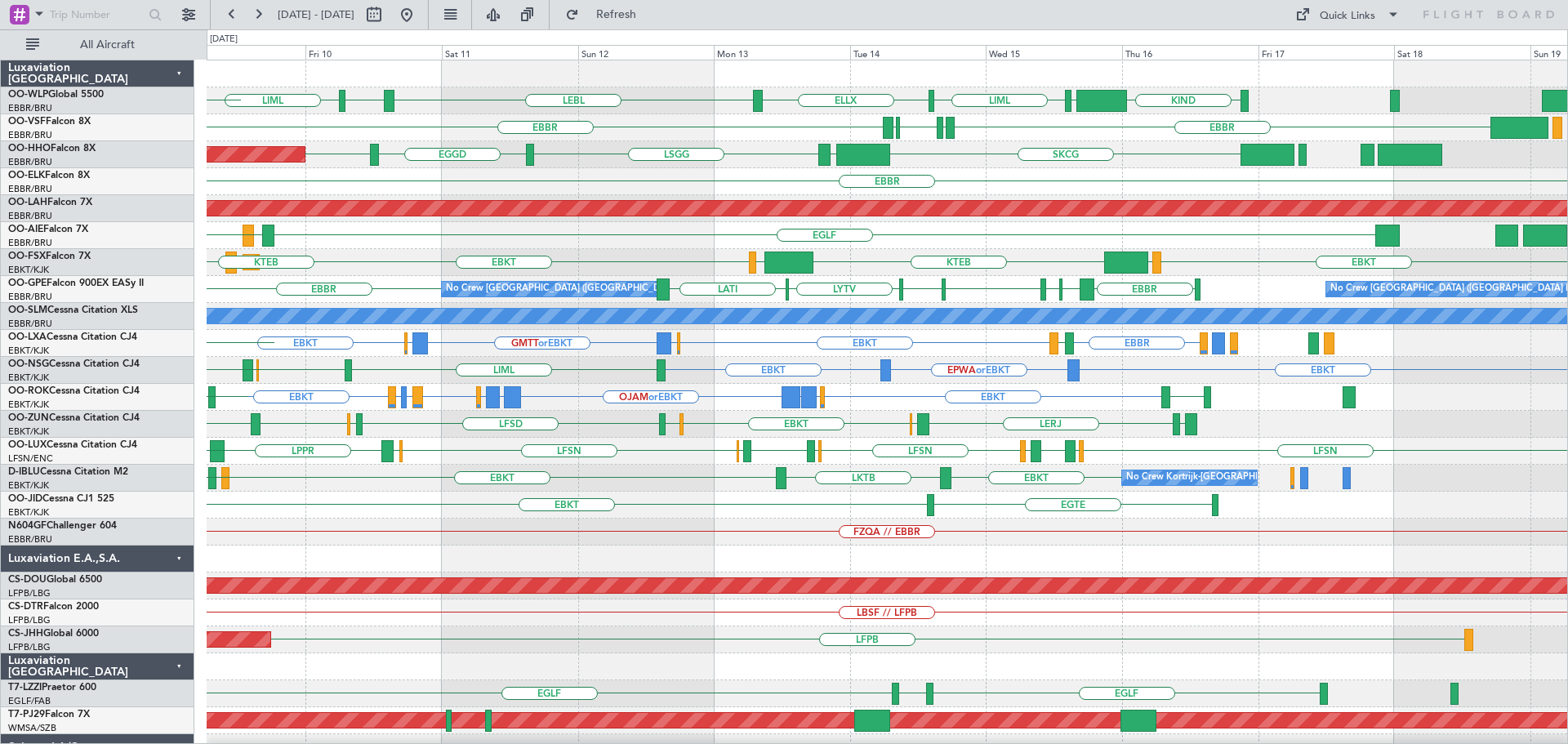
click at [755, 570] on div "KIND EBLG LIML ELLX LEBL EBLG LIML EDDP EDMO ELLX EBBR LIRP LFMN LIRP EBBR SKCG…" at bounding box center [886, 532] width 1360 height 943
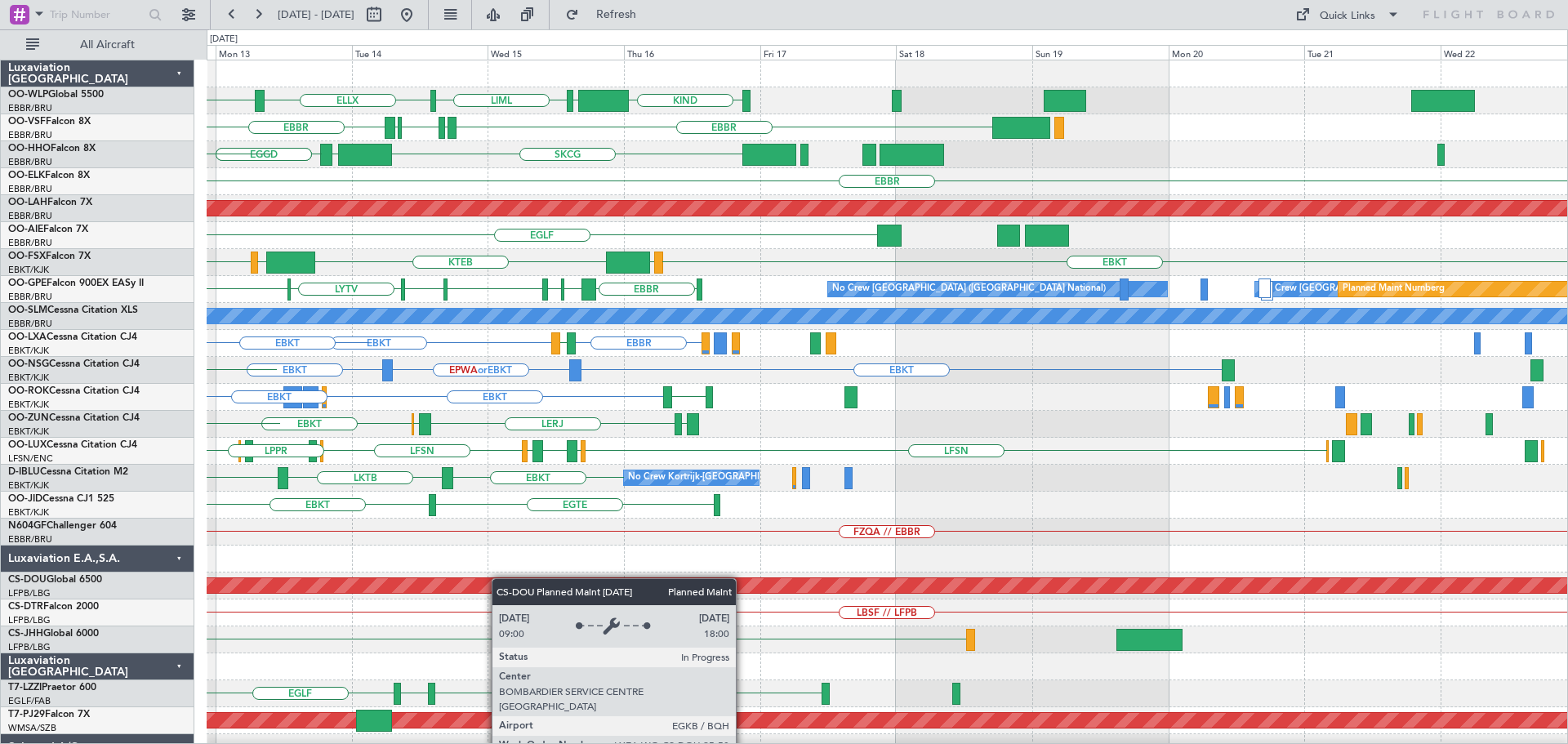
click at [497, 578] on div "KIND EBLG LIML ELLX LEBL EBLG EBBR LIRP LFMN LIRP EBBR SKCG LEZL LSGG EGGD LSGG…" at bounding box center [886, 532] width 1360 height 943
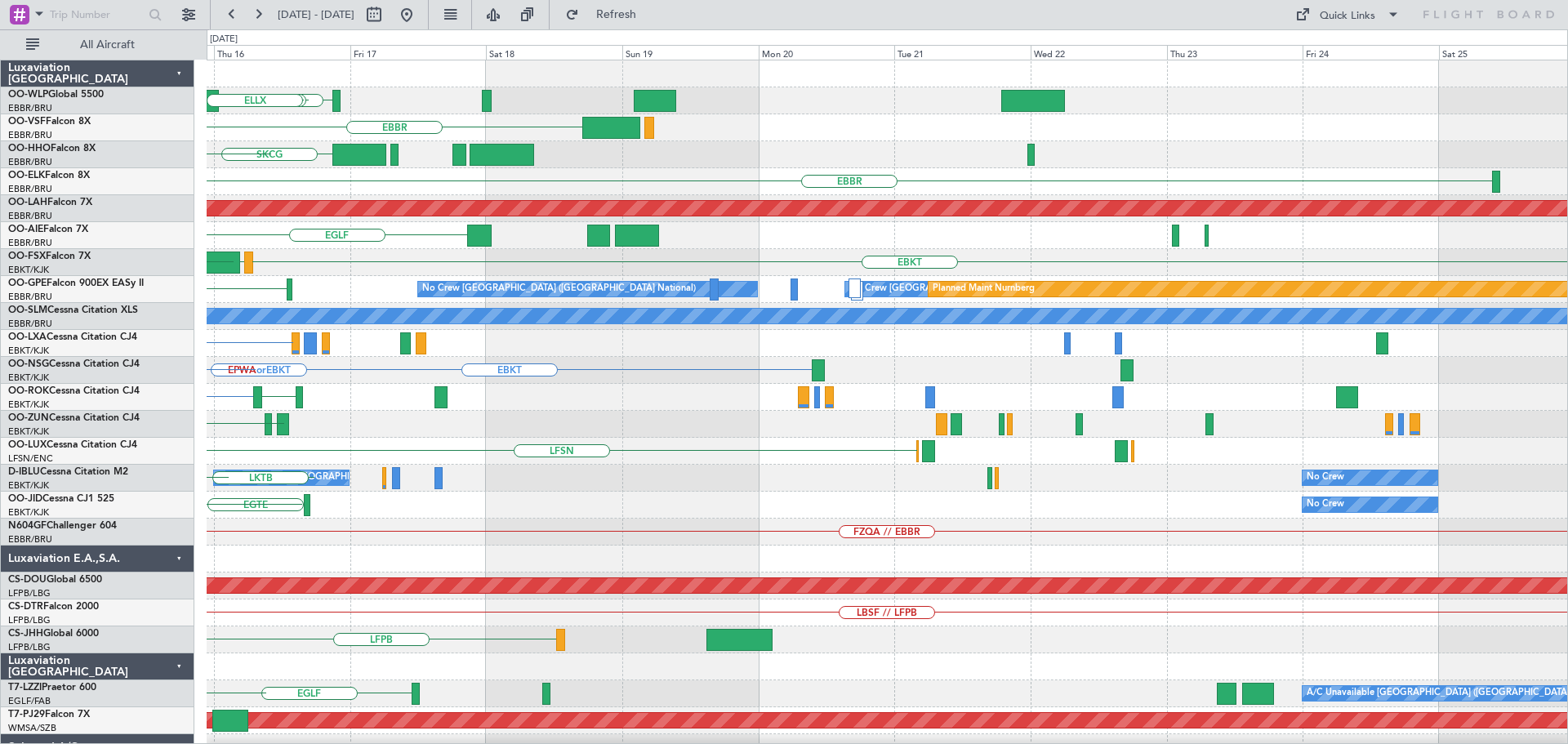
click at [580, 573] on div "KIND LIML EBLG ELLX EBBR LIRP LFMN LIRP EBBR SKCG LEZL LSGG EBBR Planned Maint …" at bounding box center [886, 532] width 1360 height 943
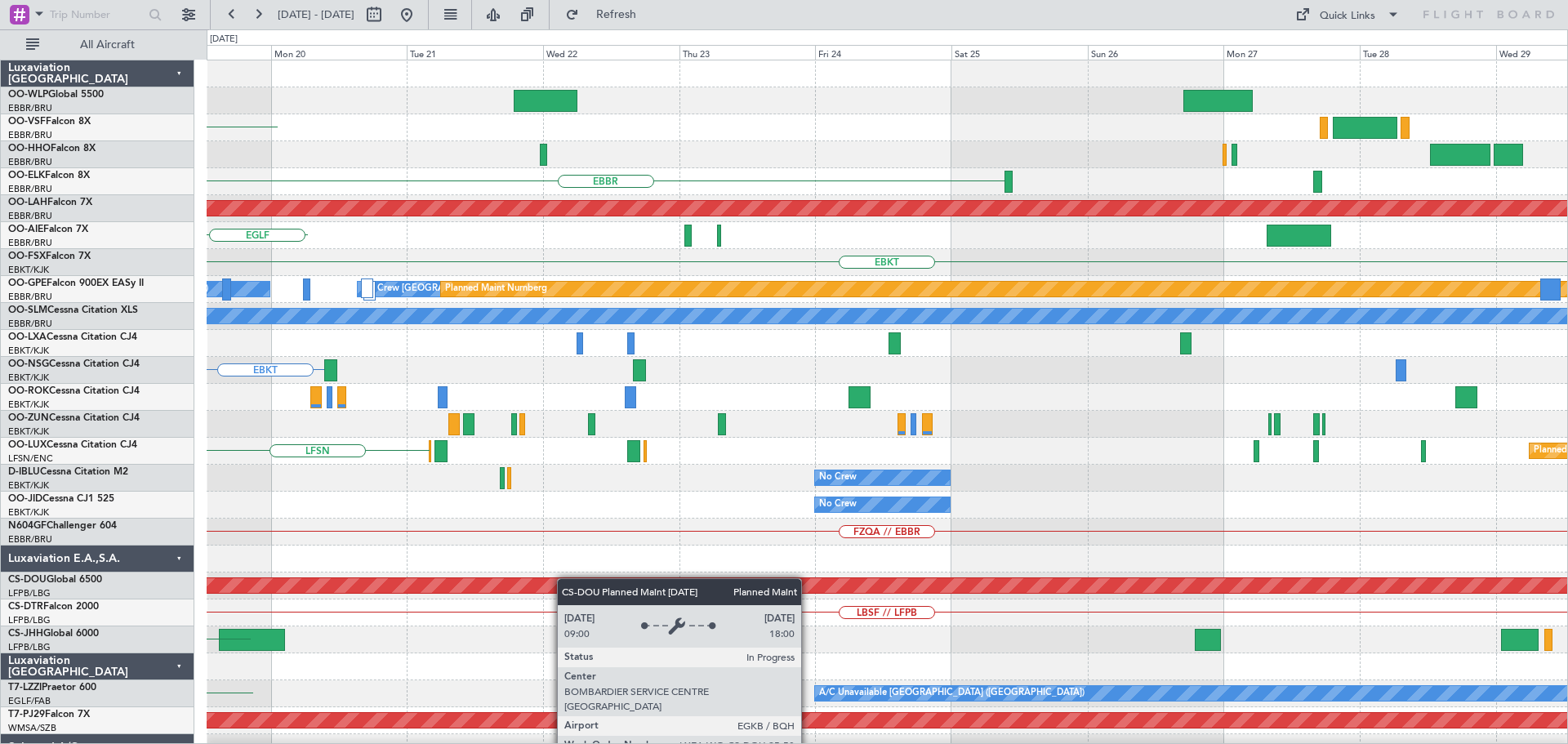
click at [502, 582] on div "EBBR EBBR Planned Maint Alton-st Louis (St Louis Regl) EGLF EBKT No Crew Brusse…" at bounding box center [886, 532] width 1360 height 943
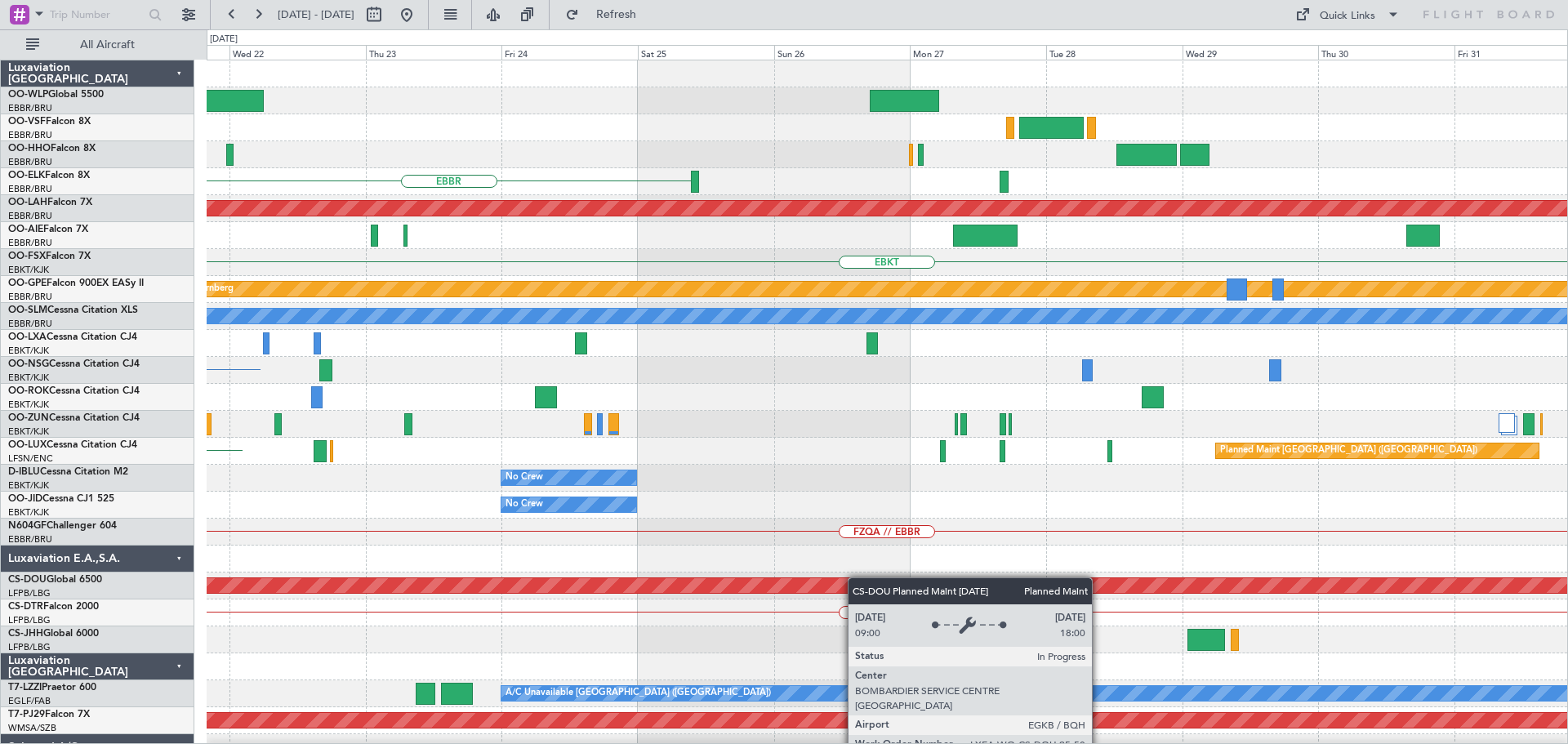
click at [729, 577] on div "EBBR Planned Maint Alton-st Louis (St Louis Regl) EBKT No Crew Brussels (Brusse…" at bounding box center [886, 532] width 1360 height 943
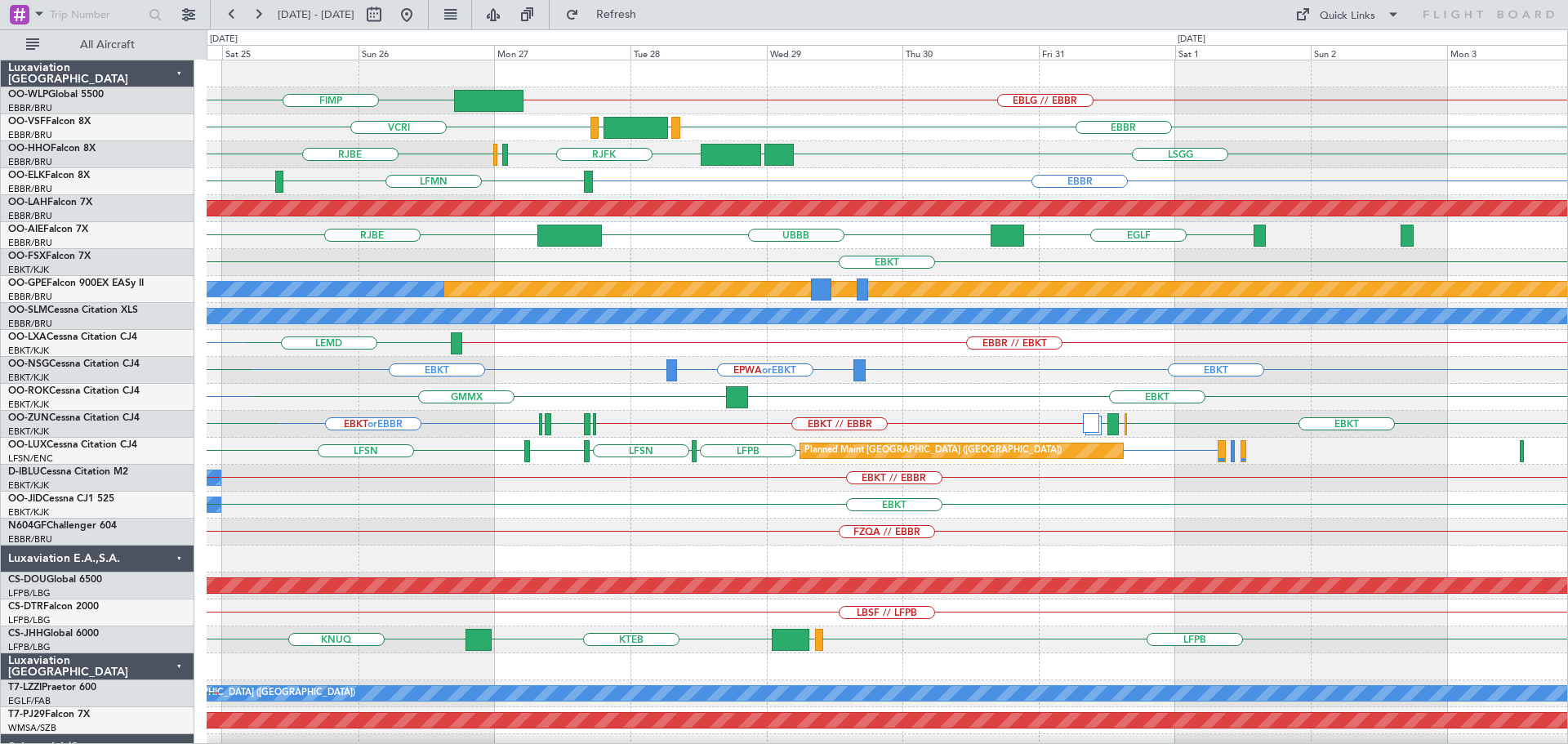
click at [817, 541] on div "EBLG // EBBR FIMP EBBR LEGE VRMM VCRI LSGG UBBB RJFK RJOB RJBE EBBR EBBR LFMN P…" at bounding box center [886, 532] width 1360 height 943
click at [666, 254] on div "EBKT" at bounding box center [886, 262] width 1360 height 27
click at [642, 246] on div "LEMI EGLF UBBB RJBE EGLF" at bounding box center [886, 236] width 1360 height 27
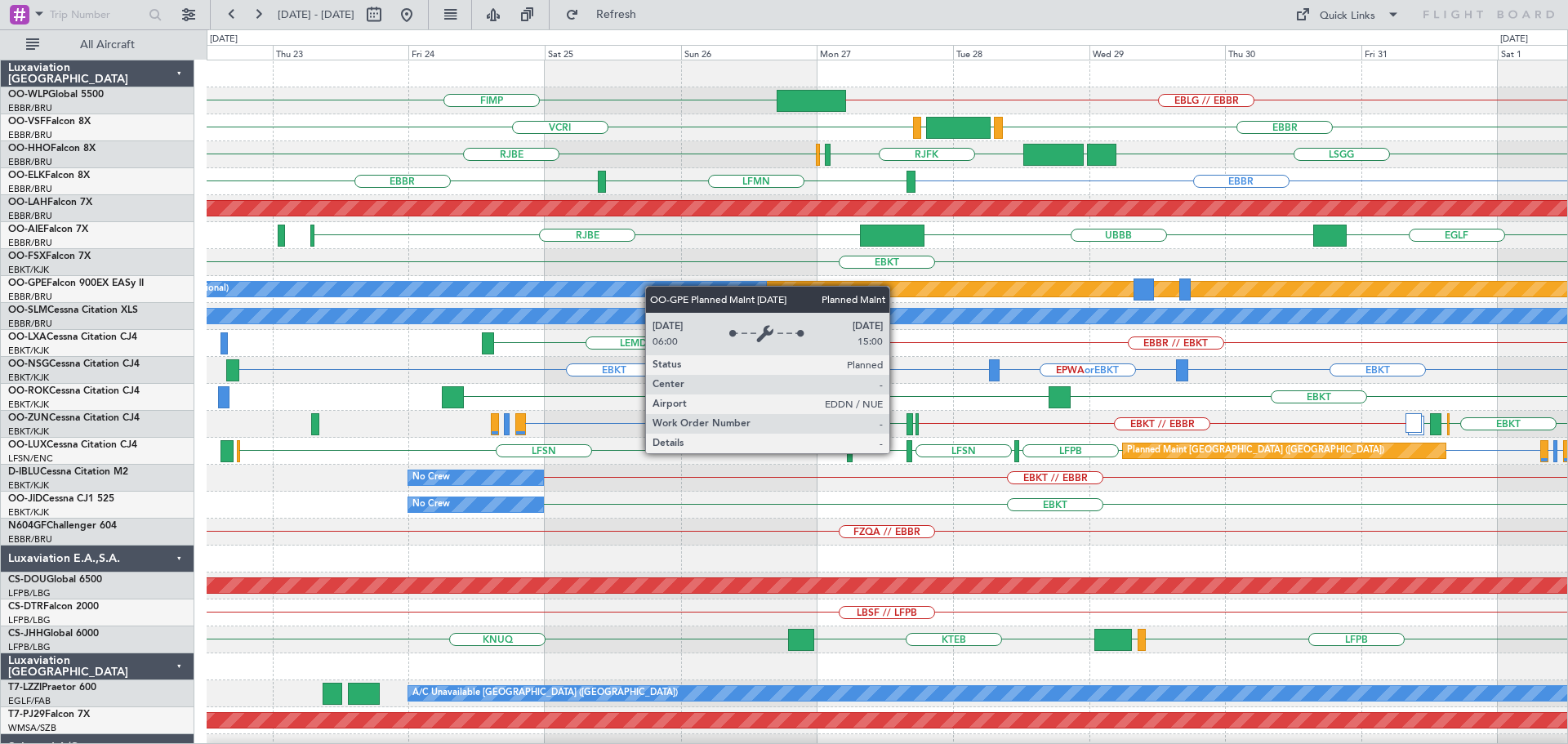
click at [760, 293] on div "EBLG // EBBR FIMP EBBR LEGE VRMM VCRI LSGG UBBB RJFK RJOB RJBE EBBR EBBR LFMN P…" at bounding box center [886, 545] width 1360 height 970
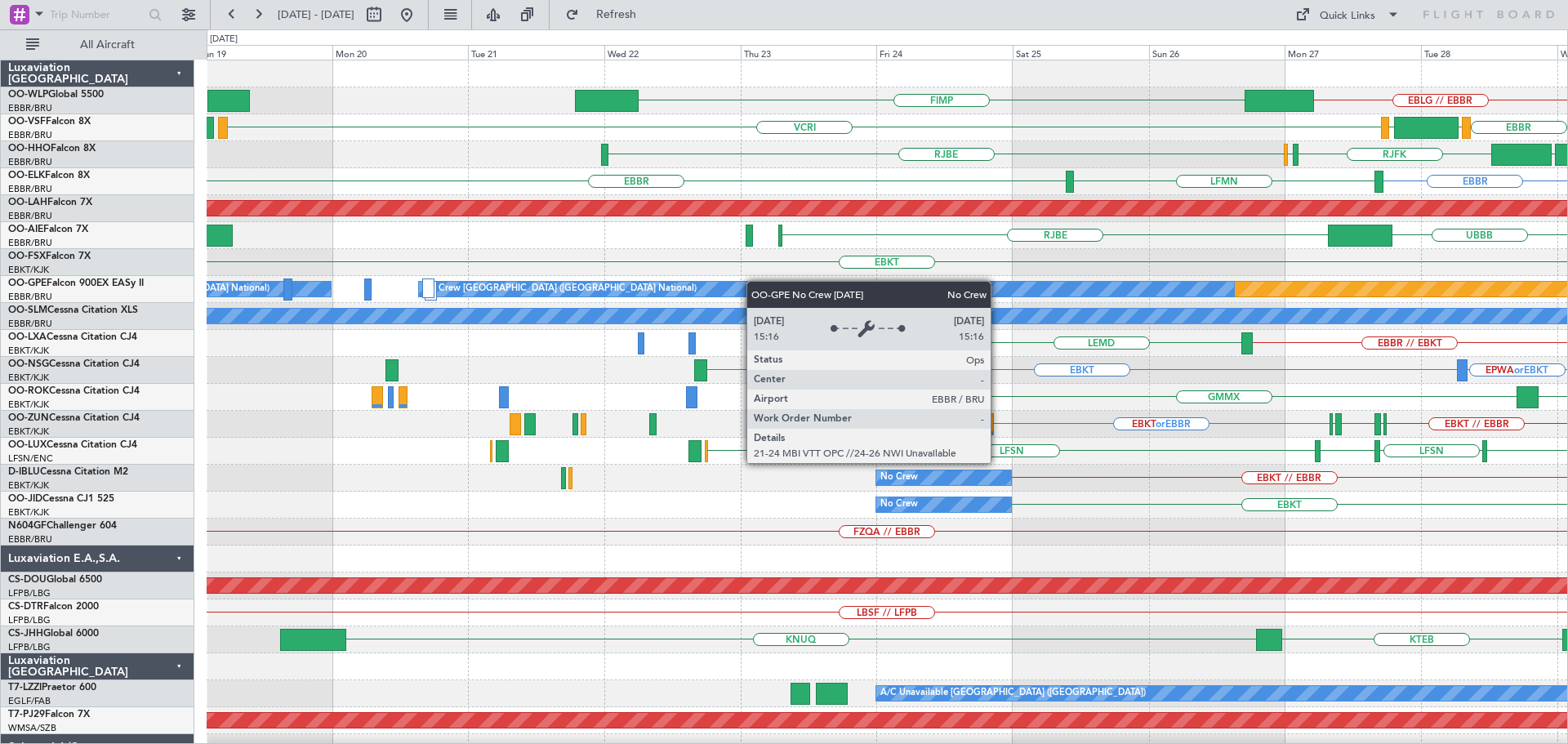
click at [841, 284] on div "EBLG // EBBR FIMP EBBR LEGE VRMM VCRI UBBB RJFK RJOB RJBE LSGG EBBR EBBR LFMN P…" at bounding box center [886, 545] width 1360 height 970
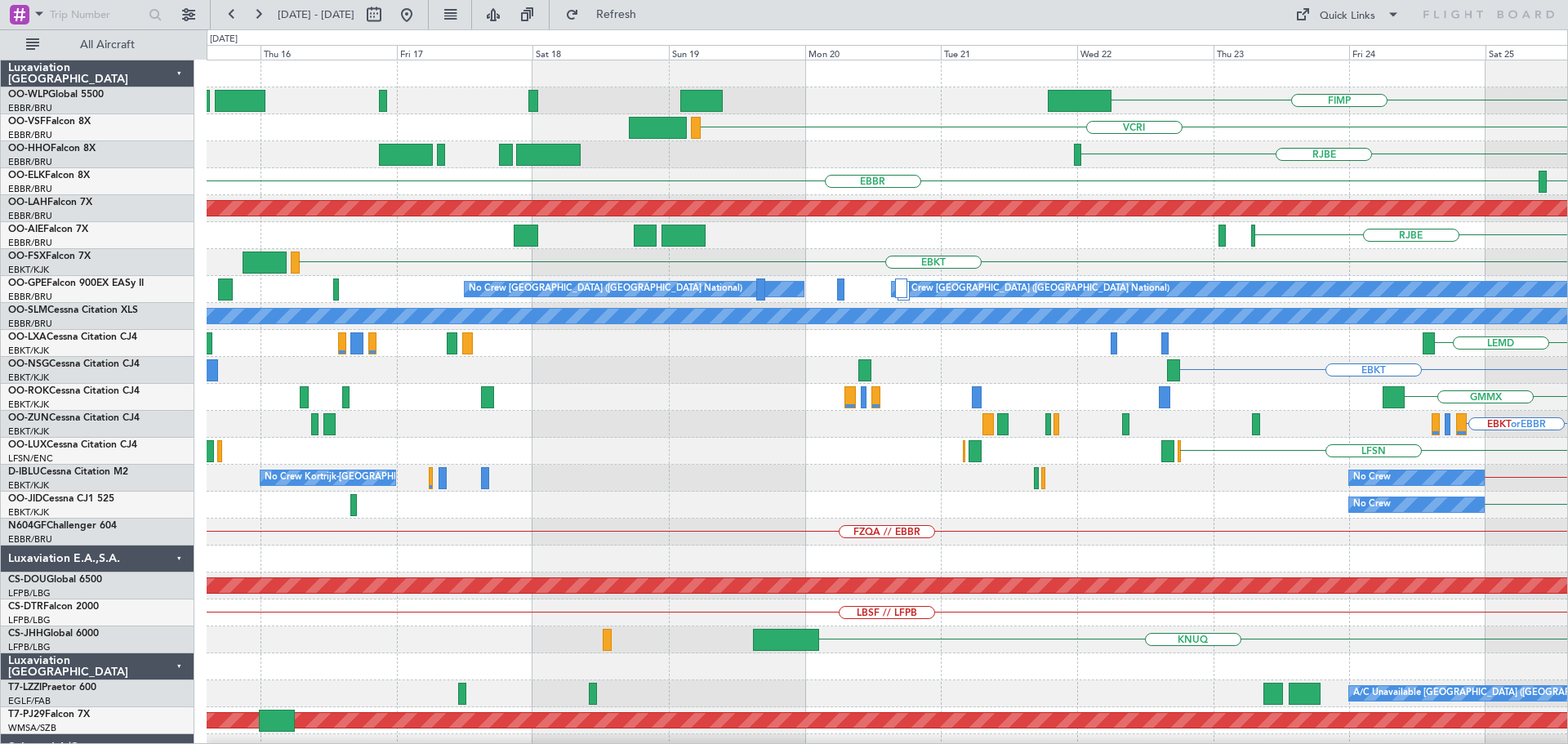
click at [938, 327] on div "FIMP EBLG // EBBR VCRI VRMM RJBE RJOB RJFK EBBR LFMN EBBR Planned Maint Alton-s…" at bounding box center [886, 545] width 1360 height 970
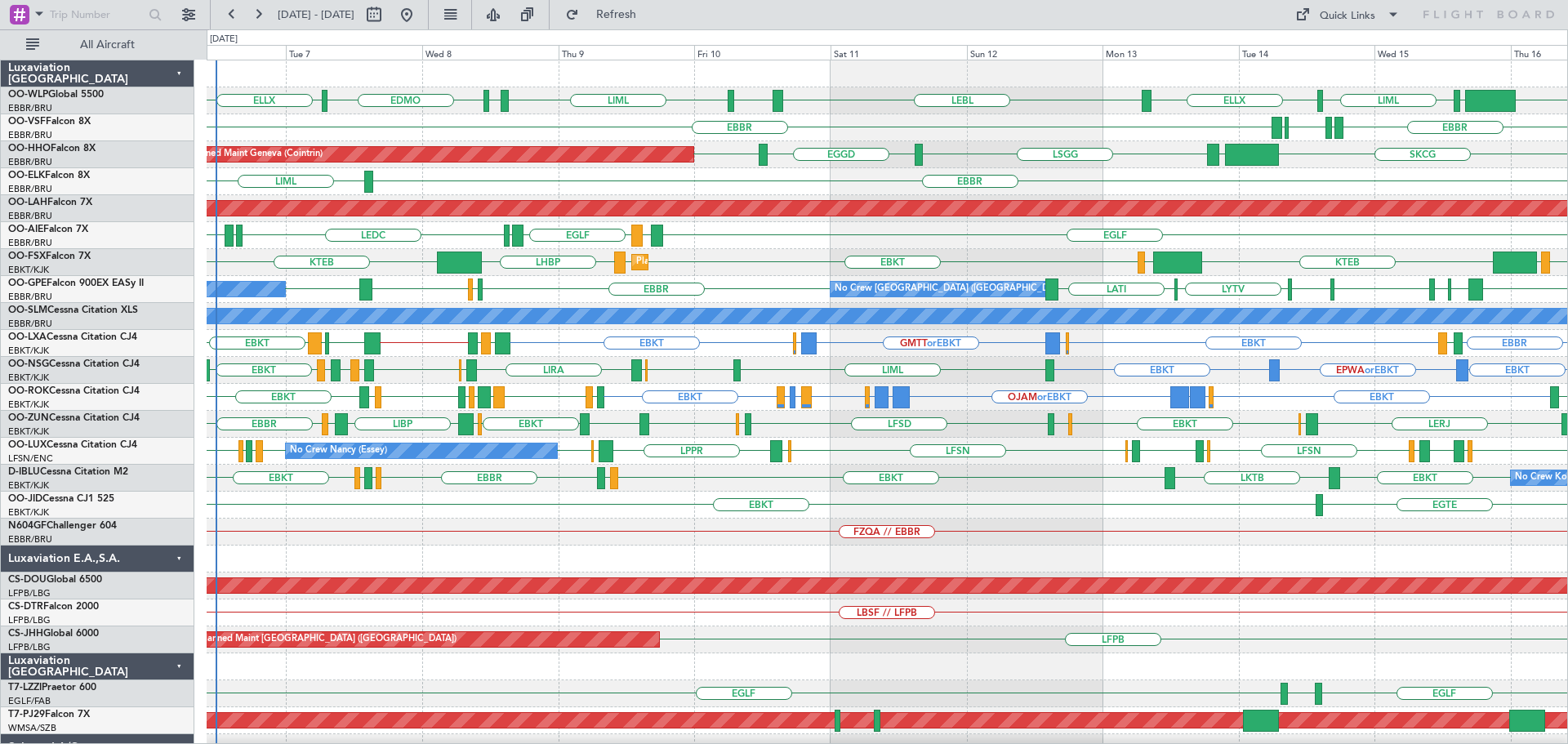
click at [818, 467] on div "KIND EBLG LIML ELLX LEBL EBLG LIML EDDP EDMO ELLX EBBR LIRP LFMN LIRP EBBR SKCG…" at bounding box center [886, 532] width 1360 height 943
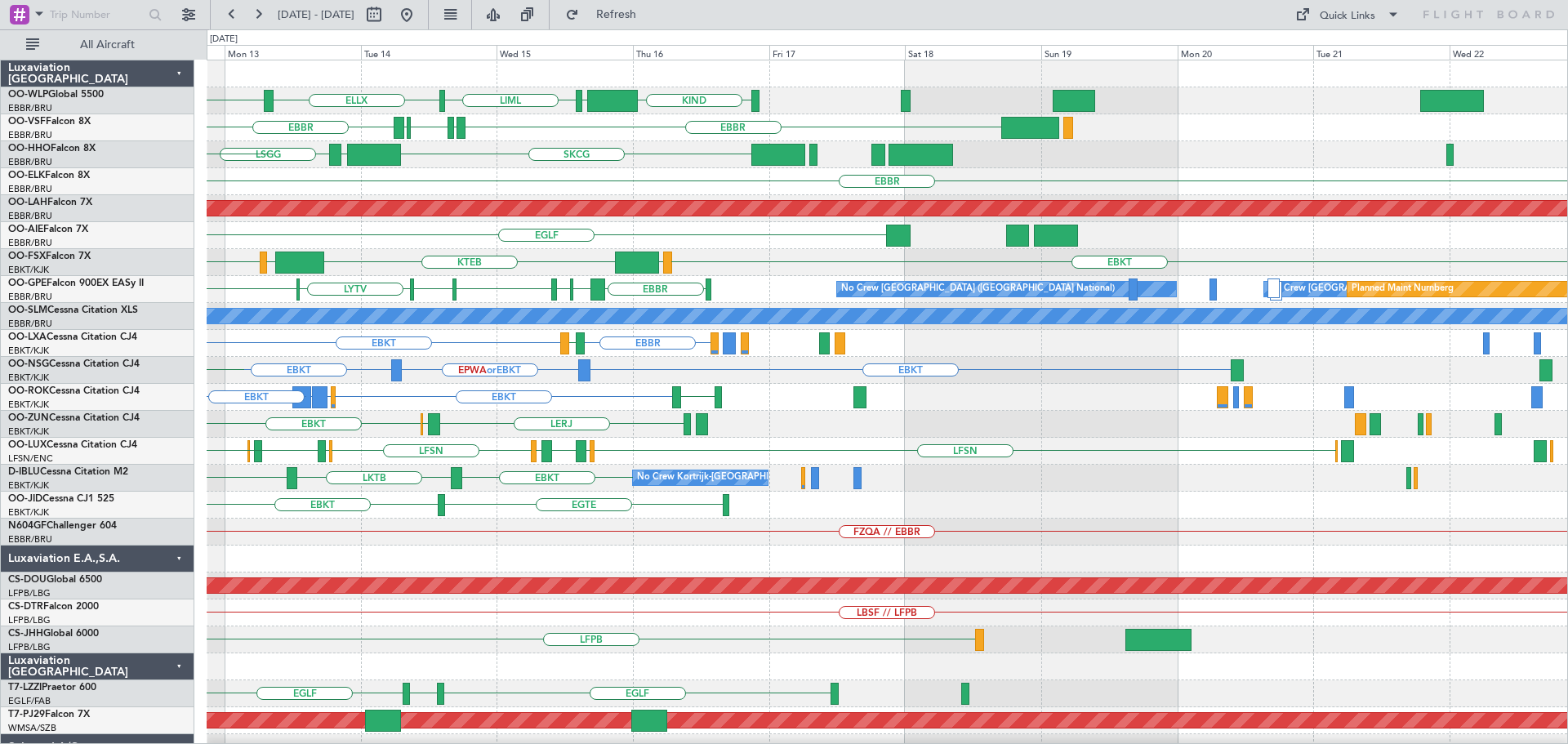
click at [698, 542] on div "KIND EBLG LIML ELLX LEBL EBLG EBBR LIRP LFMN LIRP EBBR SKCG LEZL LSGG EGGD LSGG…" at bounding box center [886, 532] width 1360 height 943
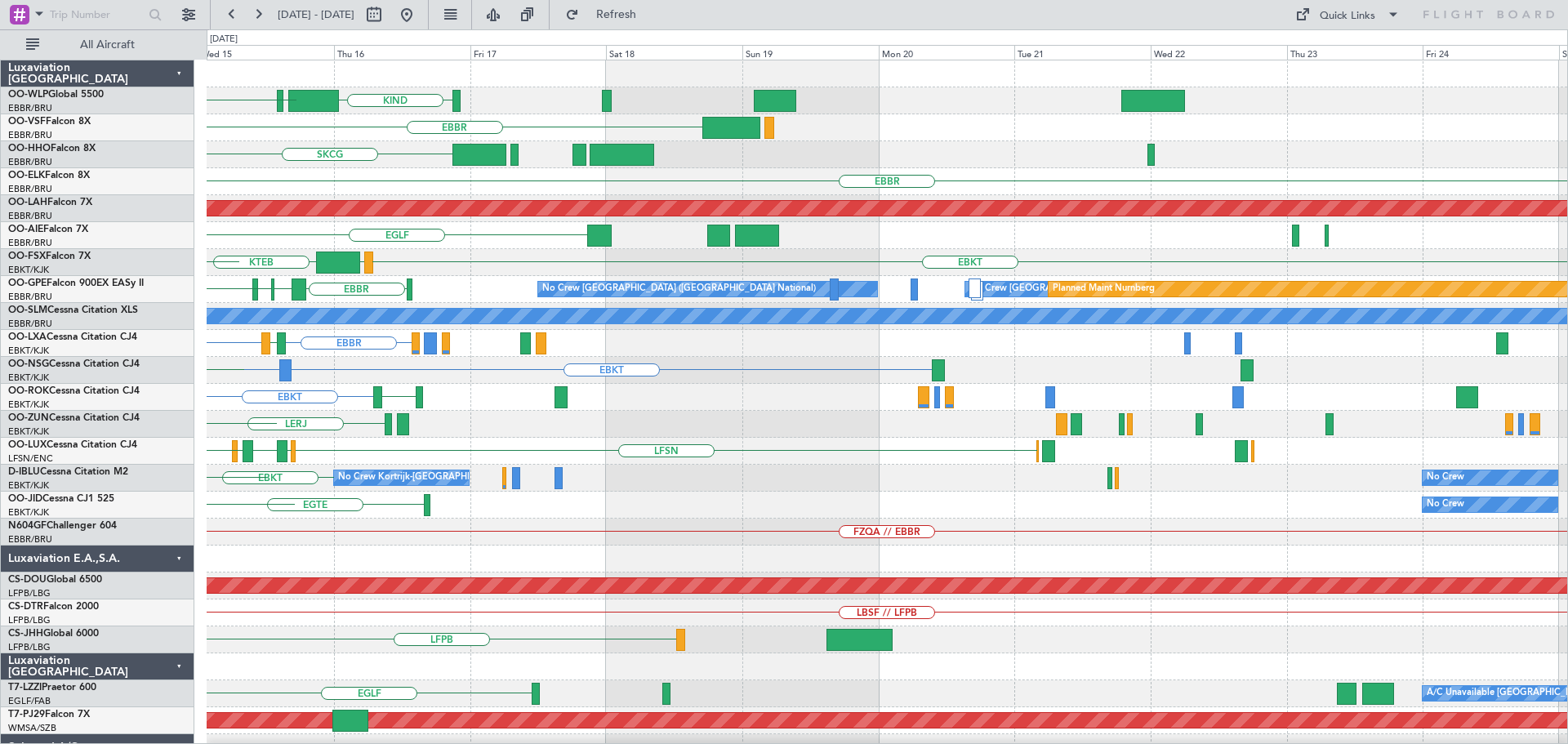
click at [675, 534] on div "KIND EBLG LIML ELLX LEBL EBBR LIRP LFMN LIRP EBBR SKCG LEZL LSGG EBBR Planned M…" at bounding box center [886, 532] width 1360 height 943
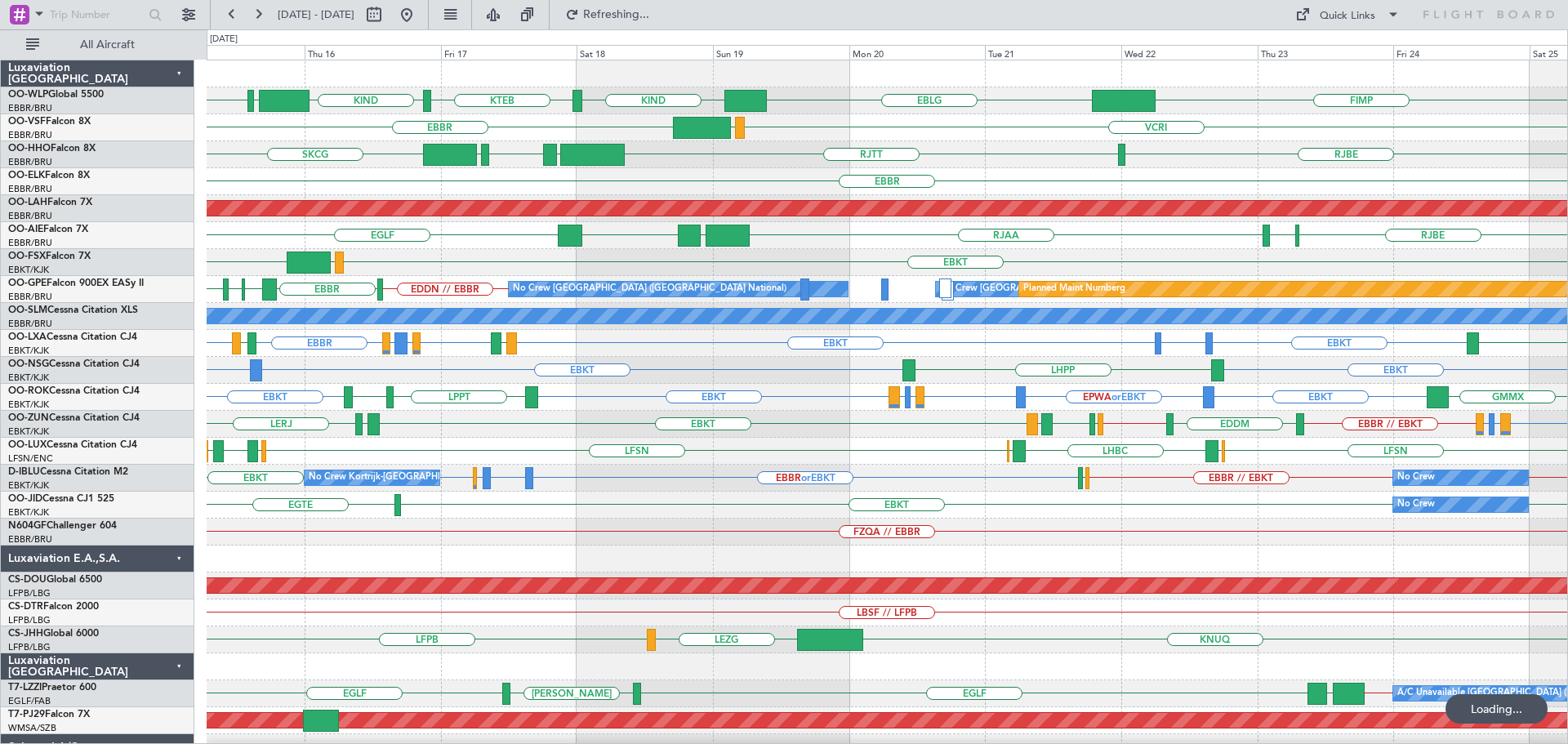
click at [412, 498] on div "KIND KTEB KIND EBLG LIML FIMP EBLG EBBR VCRI VRMU RJTT LROP LSGG EGGD SKCG RJBE…" at bounding box center [886, 545] width 1360 height 970
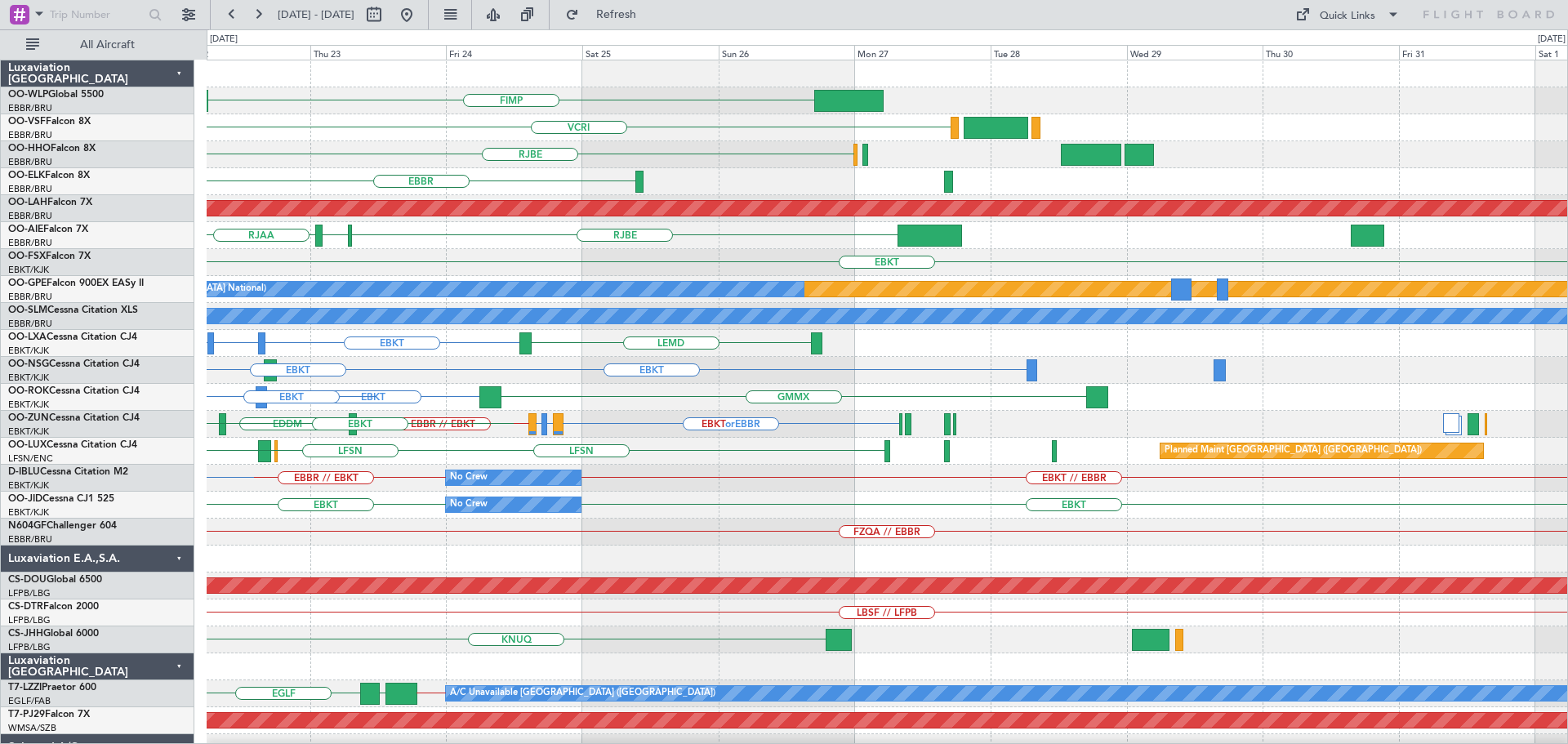
click at [394, 503] on div "FIMP EBLG VCRI RJBE RJTT EBBR Planned Maint Alton-st Louis (St Louis Regl) RJBE…" at bounding box center [886, 545] width 1360 height 970
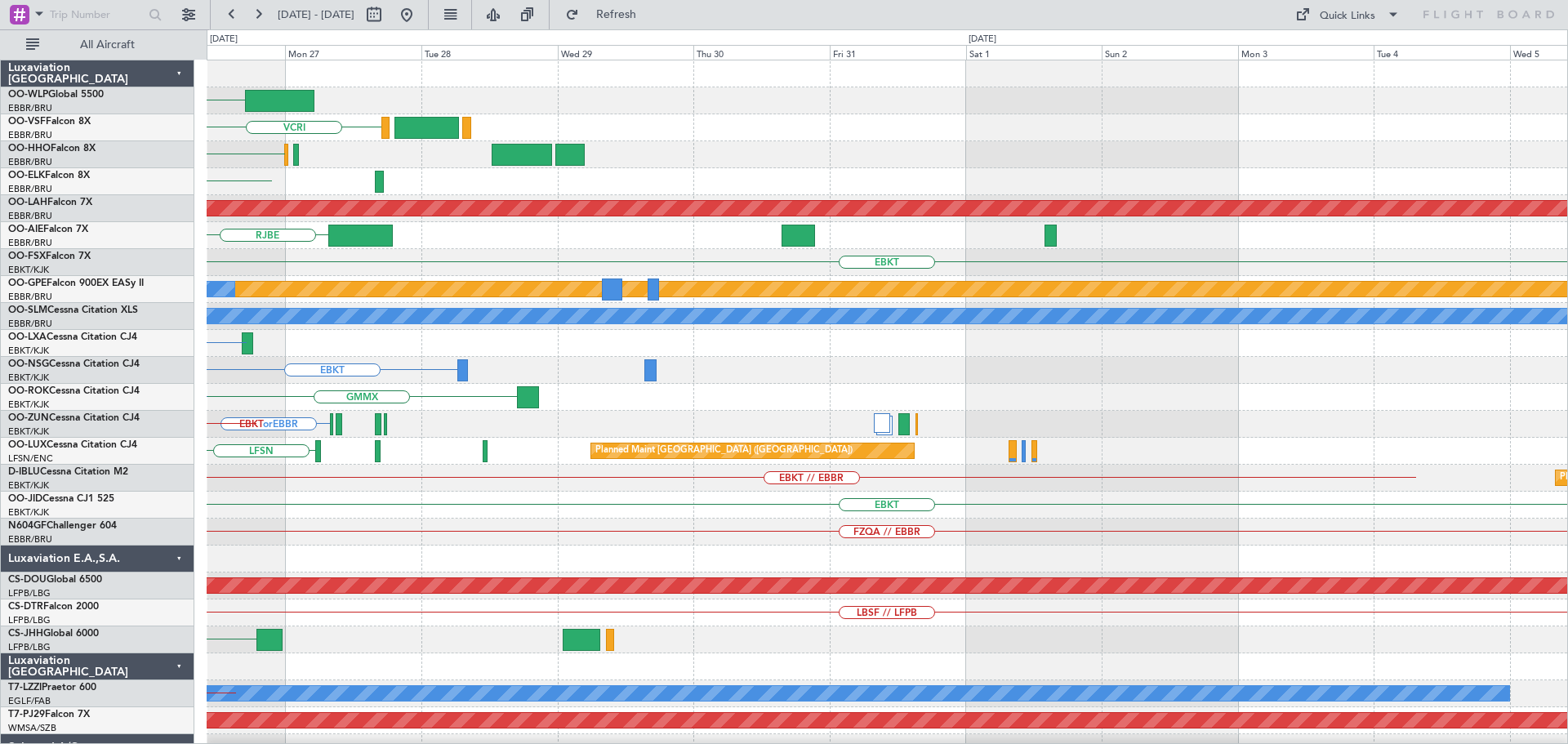
click at [408, 535] on div "FIMP VCRI RJBE EBBR Planned Maint Alton-st Louis (St Louis Regl) RJBE EBKT Plan…" at bounding box center [886, 545] width 1360 height 970
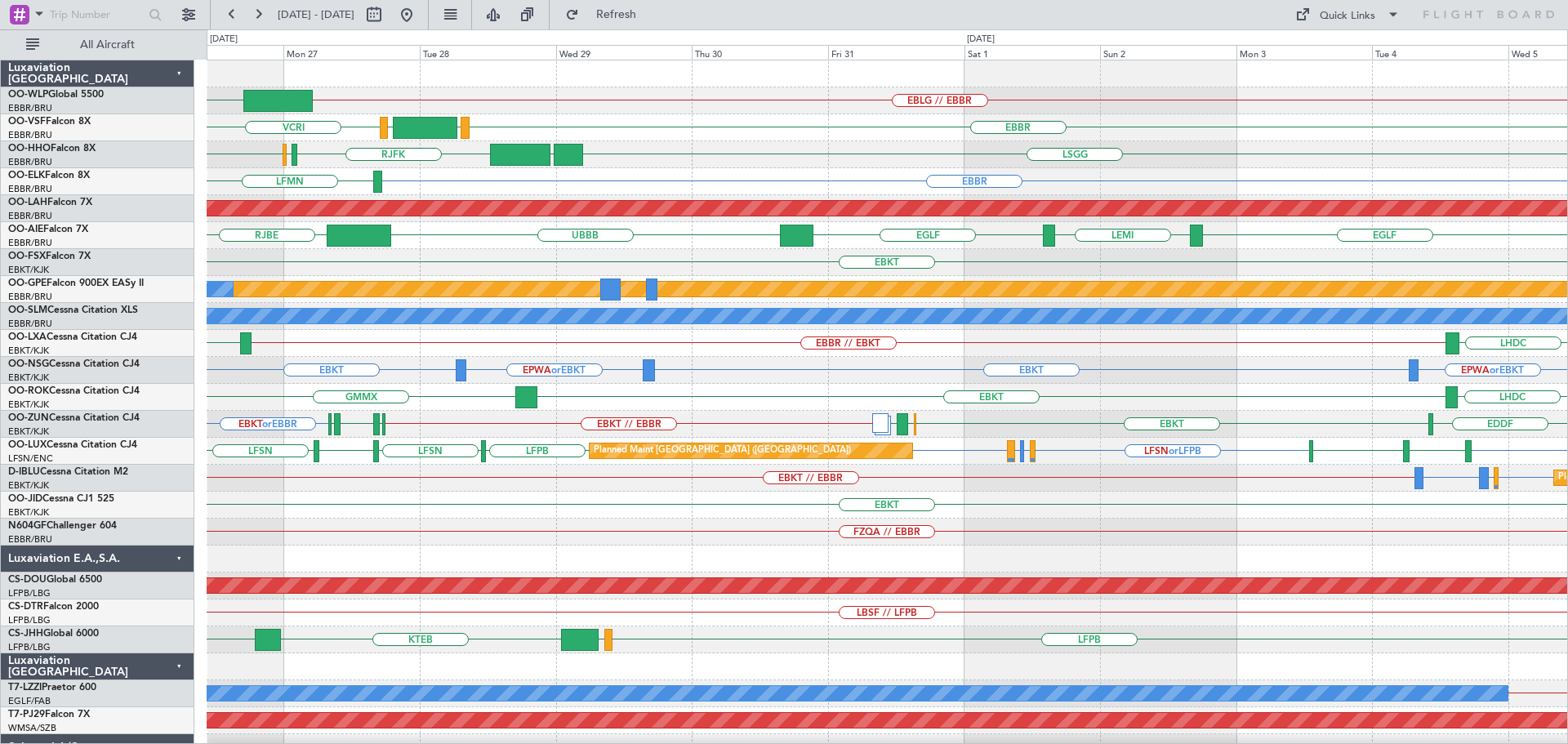
click at [671, 500] on div "EBKT No Crew" at bounding box center [886, 505] width 1360 height 27
click at [651, 14] on span "Refresh" at bounding box center [616, 14] width 69 height 12
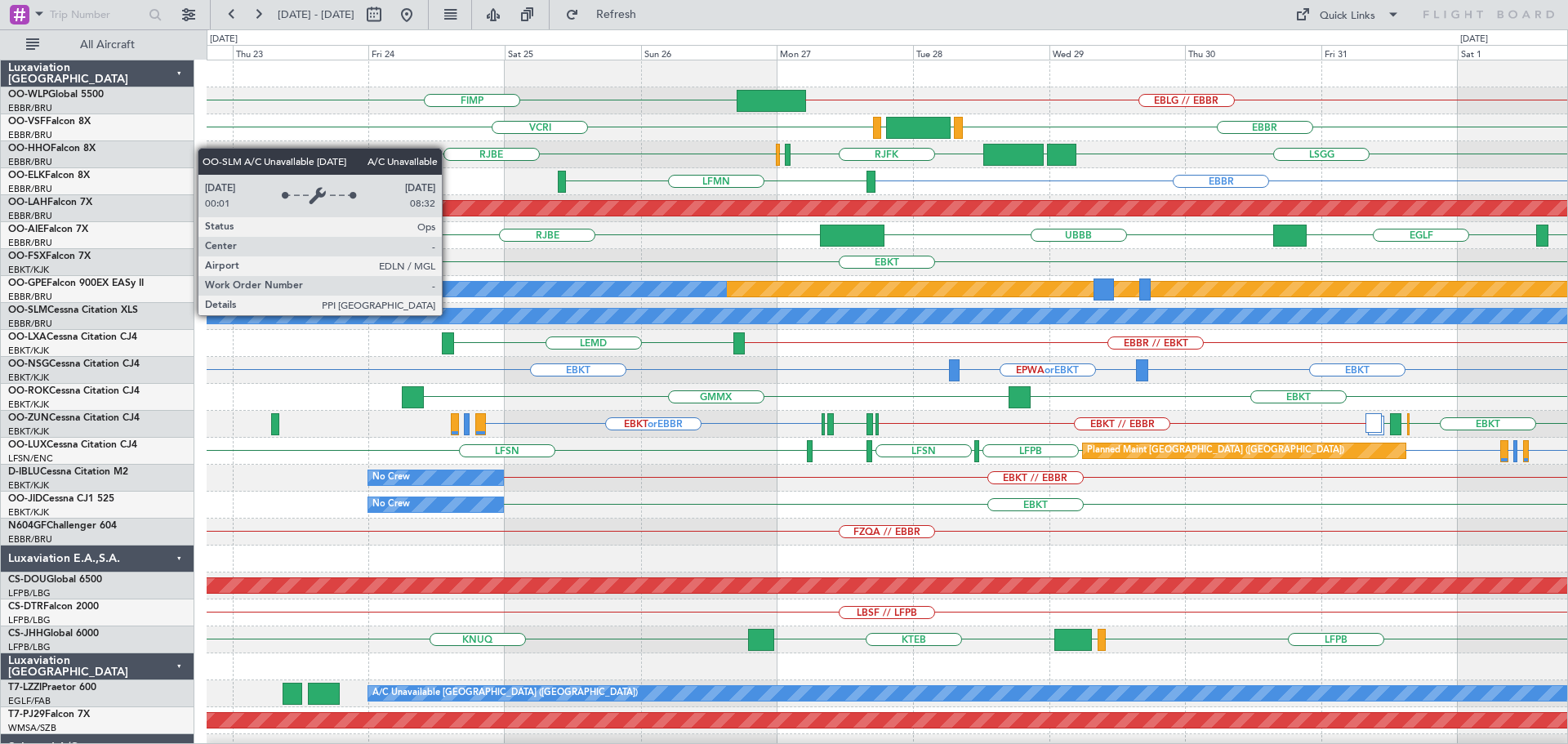
click at [1066, 417] on div "EBLG // EBBR FIMP EBBR LEGE VRMM VCRI LSGG RJFK RJOB RJBE UBBB EBBR LFMN Planne…" at bounding box center [886, 558] width 1360 height 996
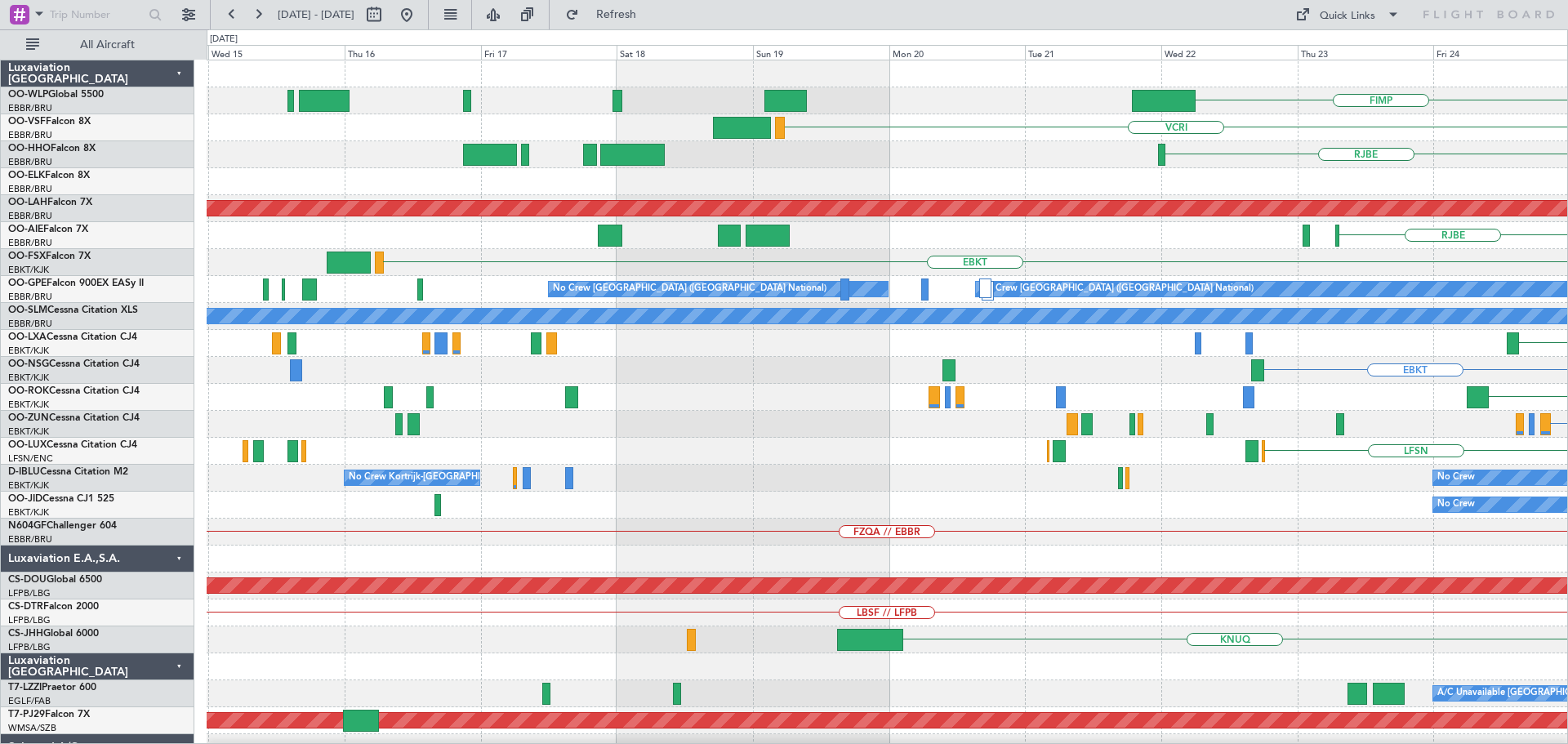
click at [1247, 490] on div "FIMP EBLG // EBBR VCRI RJBE RJOB RJFK LFMN Planned Maint Alton-st Louis (St Lou…" at bounding box center [886, 558] width 1360 height 996
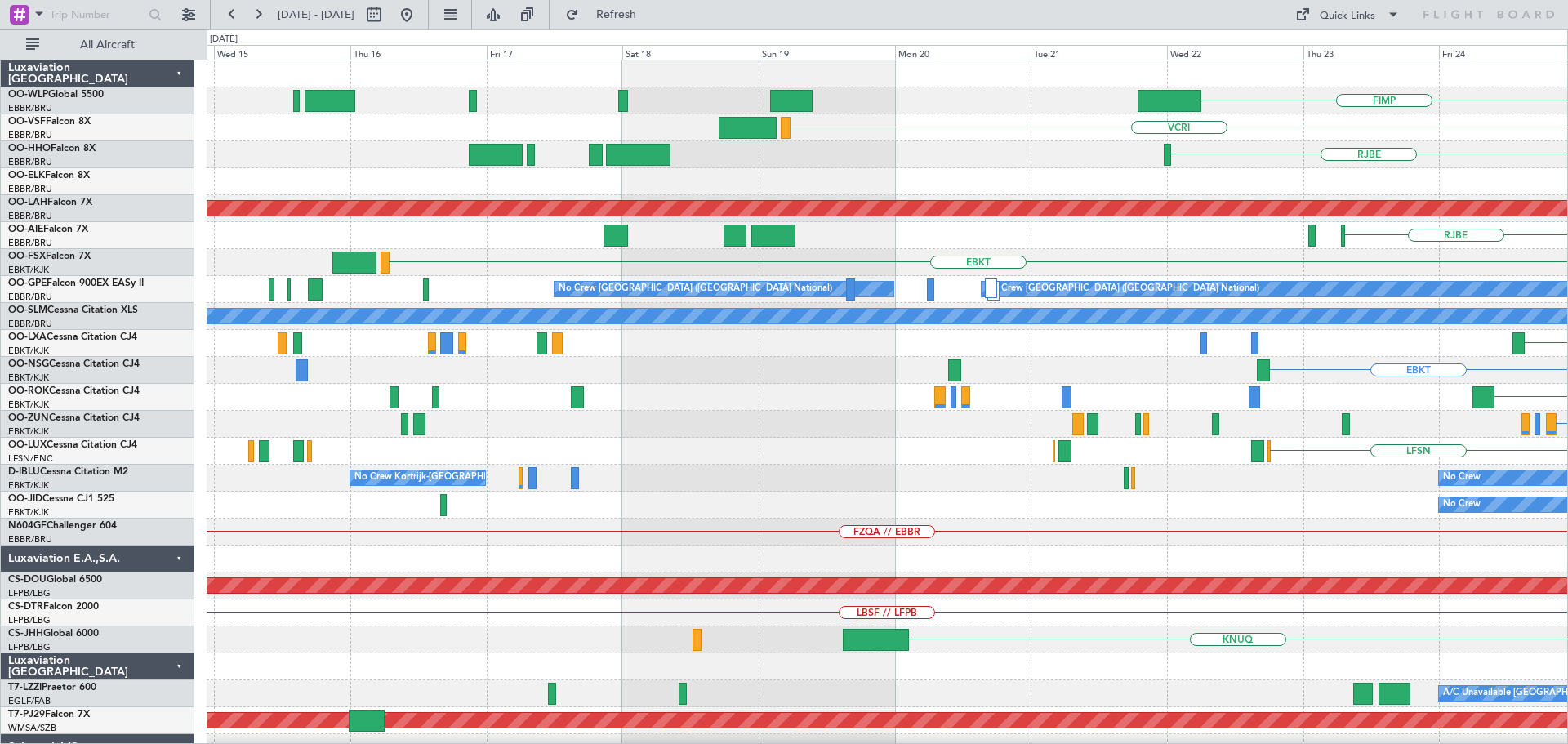
click at [1357, 533] on div "FIMP EBLG // EBBR VCRI RJBE RJOB RJFK LFMN Planned Maint Alton-st Louis (St Lou…" at bounding box center [886, 558] width 1360 height 996
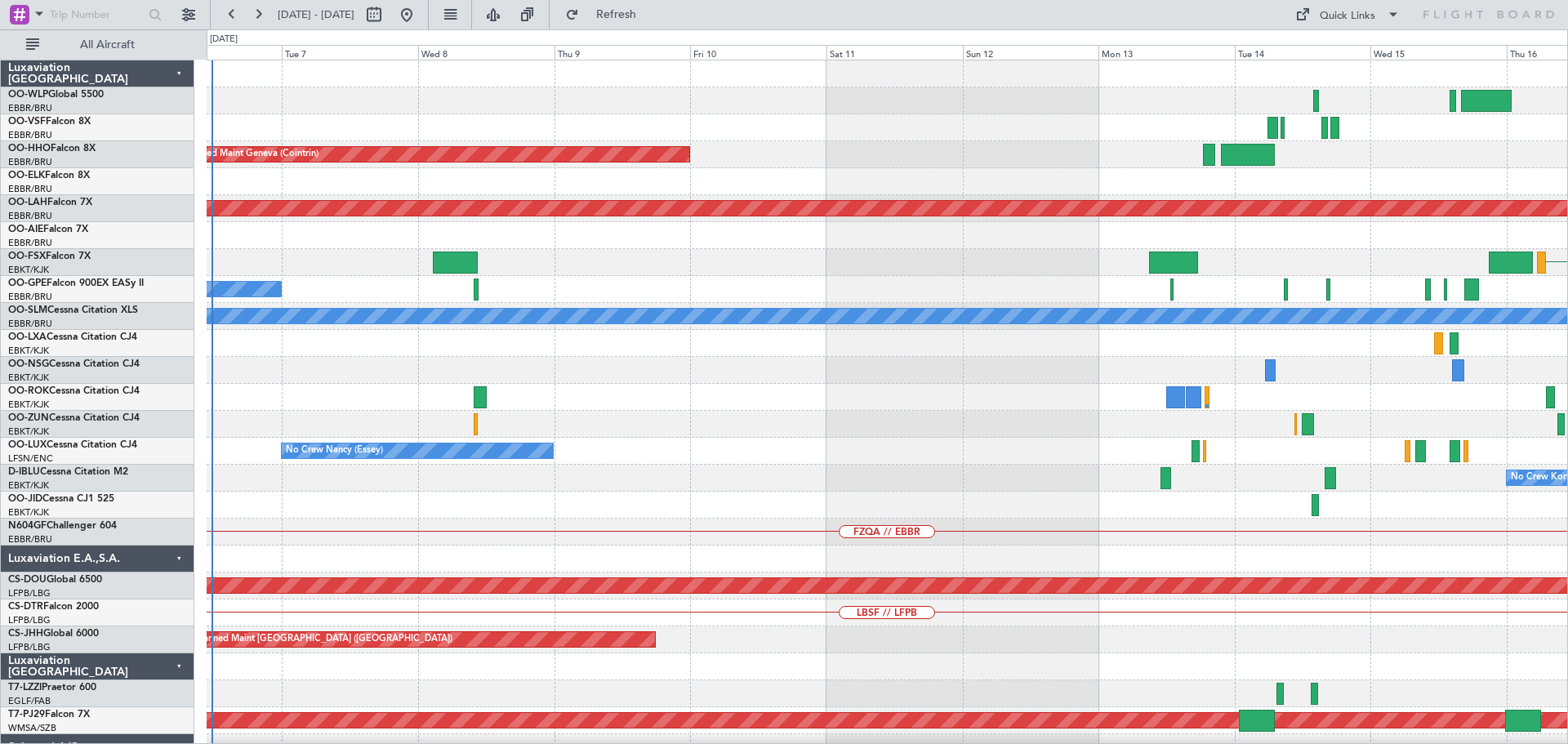
click at [905, 615] on div "Planned Maint Geneva (Cointrin) Planned Maint Alton-st Louis (St Louis Regl) Un…" at bounding box center [886, 558] width 1360 height 996
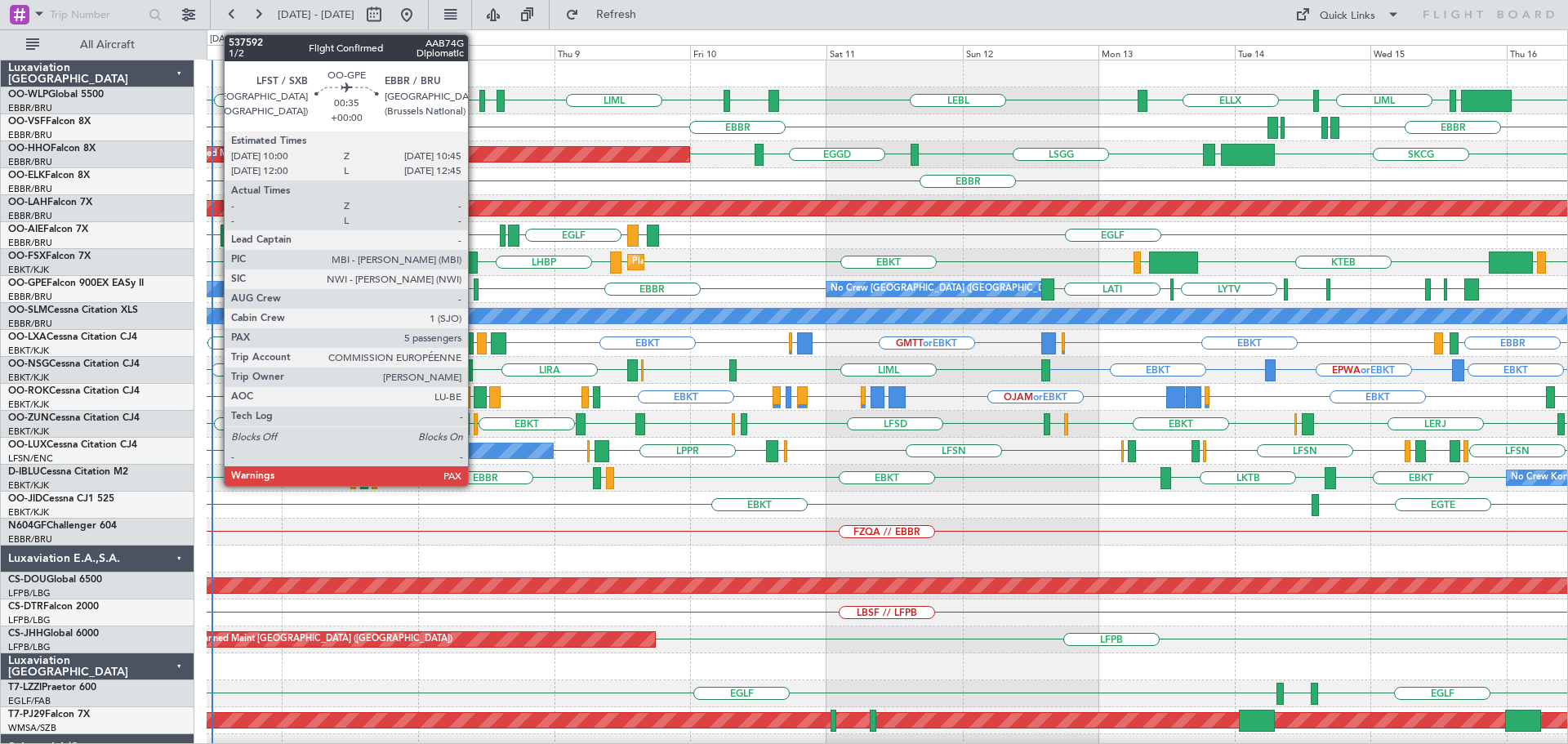
click at [476, 284] on div at bounding box center [476, 289] width 4 height 22
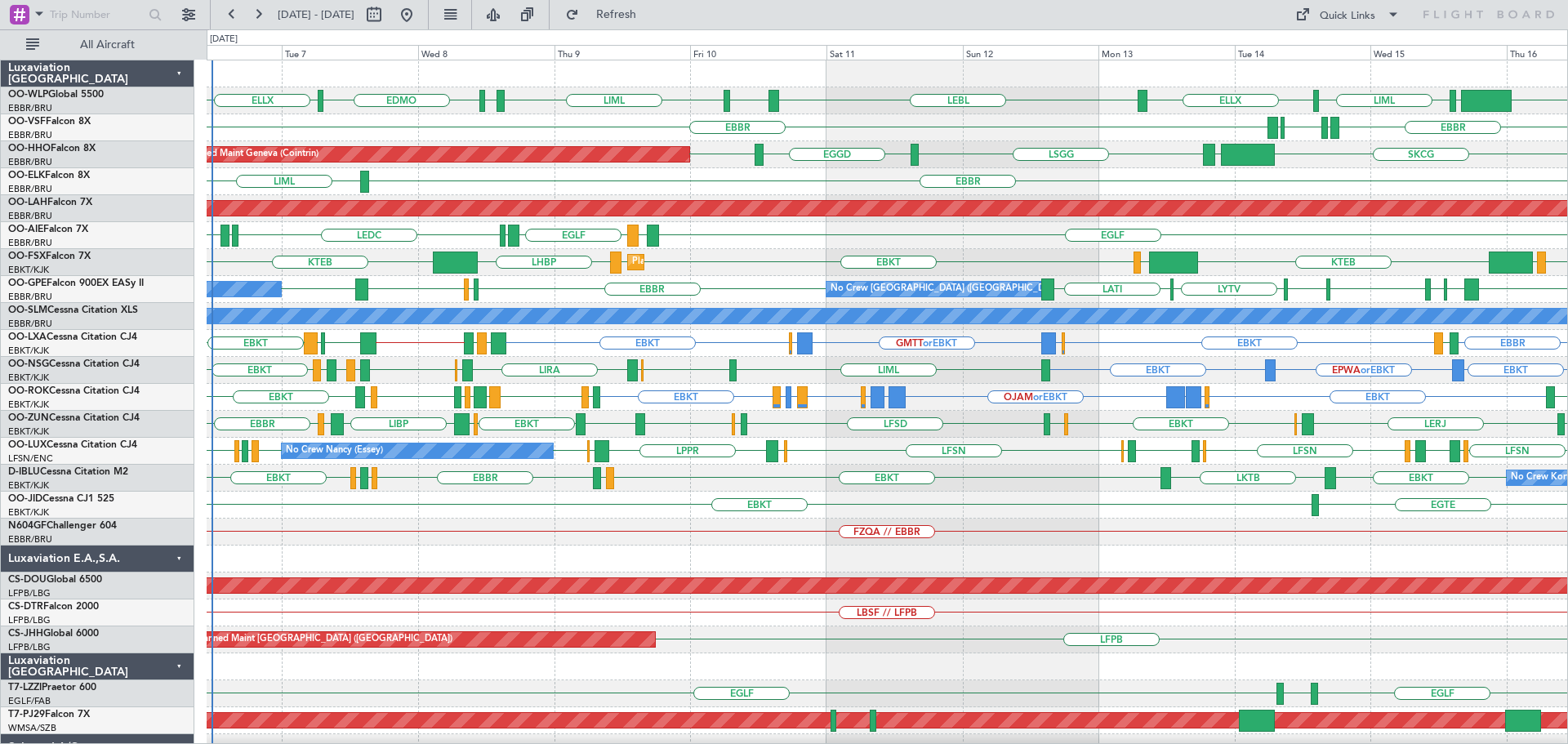
click at [967, 471] on div "EBKT LKTB EBKT EBBR LSGS EGGW EDDK EBKT No Crew Kortrijk-Wevelgem" at bounding box center [886, 478] width 1360 height 27
click at [1011, 489] on div "EBKT LSGS EBBR EGGW EDDK EBKT EBKT LKTB No Crew Kortrijk-Wevelgem" at bounding box center [886, 478] width 1360 height 27
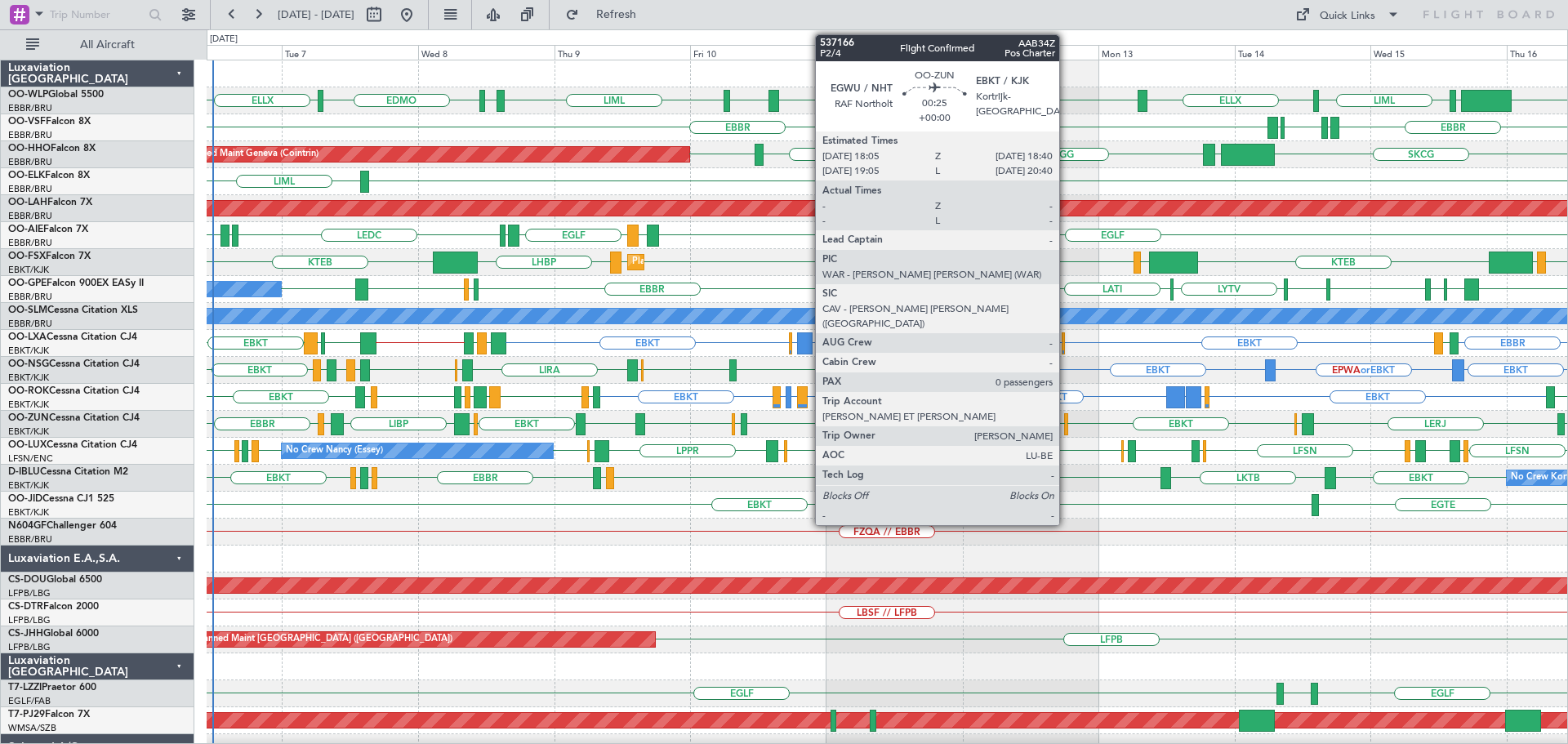
click at [1066, 420] on div at bounding box center [1066, 424] width 4 height 22
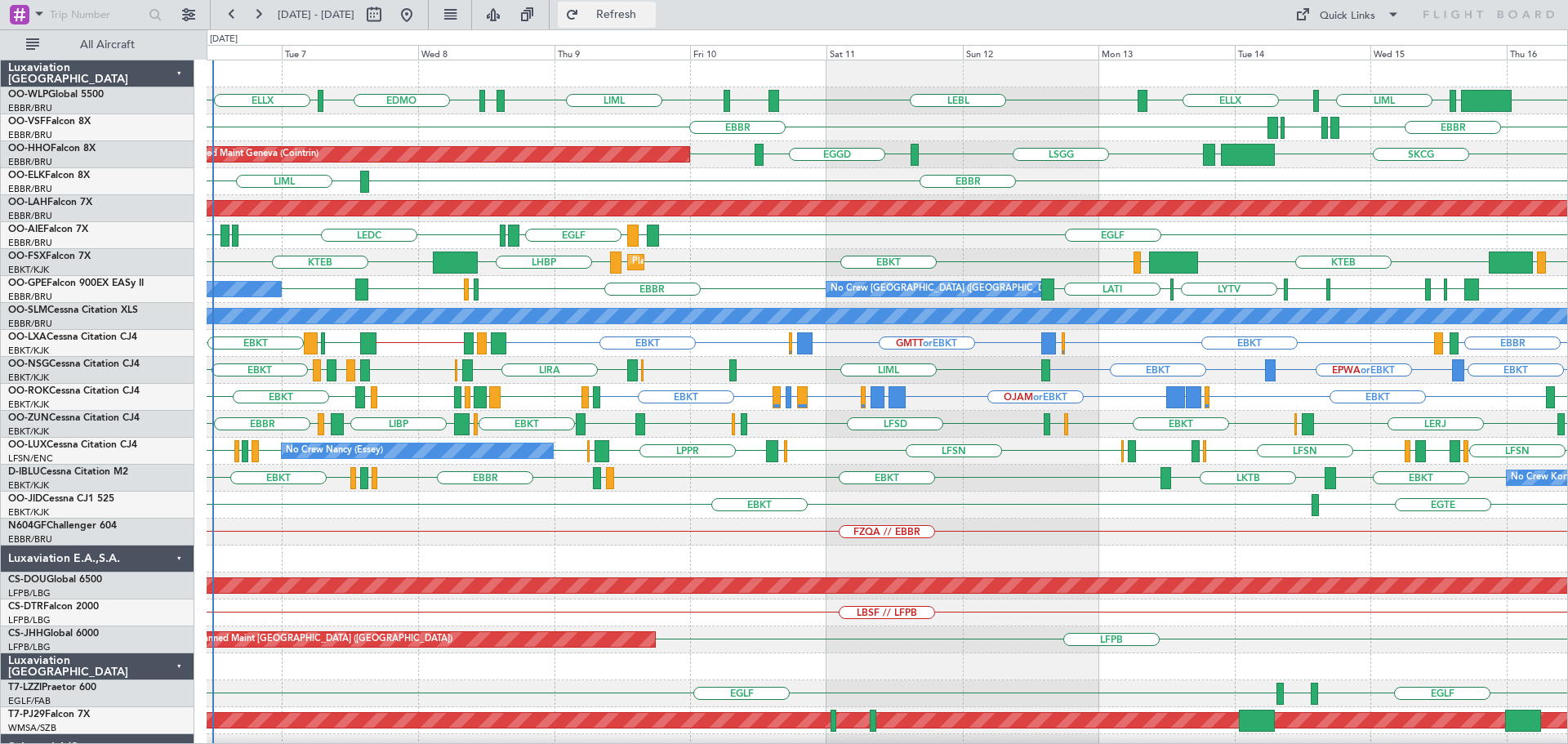
click at [614, 13] on button "Refresh" at bounding box center [607, 14] width 98 height 26
click at [651, 120] on div "EBBR LIRP LFMN LIRP EBBR" at bounding box center [886, 128] width 1360 height 27
click at [519, 279] on div "EBBR LWSK BKPR LYBE LQSA LYTV LATI EBBR LFST EBBR LEMG No Crew Brussels (Brusse…" at bounding box center [886, 289] width 1360 height 27
click at [719, 492] on div "EGTE EBKT" at bounding box center [886, 505] width 1360 height 27
click at [687, 514] on div "EGTE EBKT" at bounding box center [886, 505] width 1360 height 27
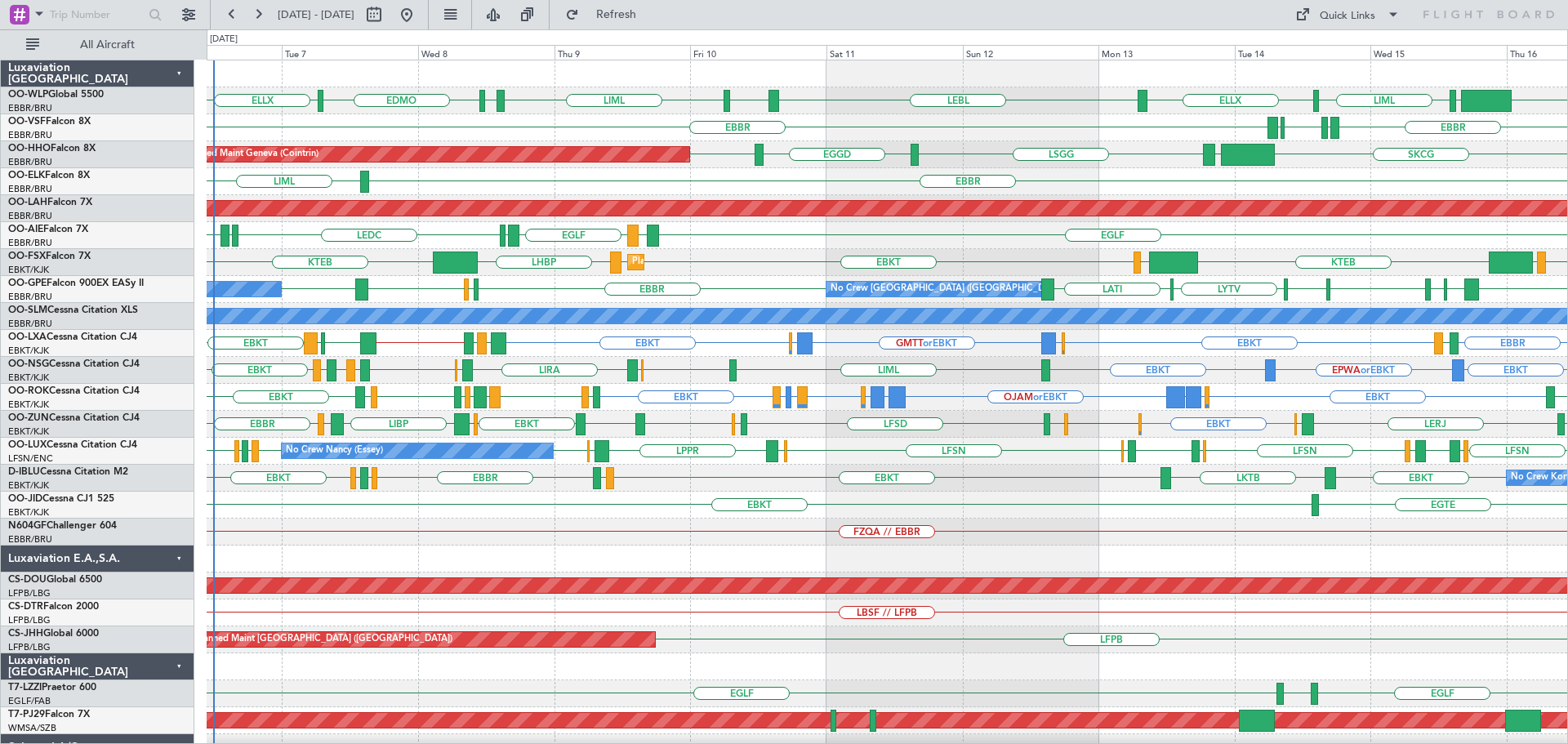
click at [388, 538] on div "FZQA // EBBR" at bounding box center [886, 532] width 1360 height 27
click at [571, 538] on div "FZQA // EBBR" at bounding box center [886, 532] width 1360 height 27
click at [1016, 468] on div "EBKT LKTB EBKT LSGS [GEOGRAPHIC_DATA] EGGW EDDK EBKT No Crew Kortrijk-[GEOGRAPH…" at bounding box center [886, 478] width 1360 height 27
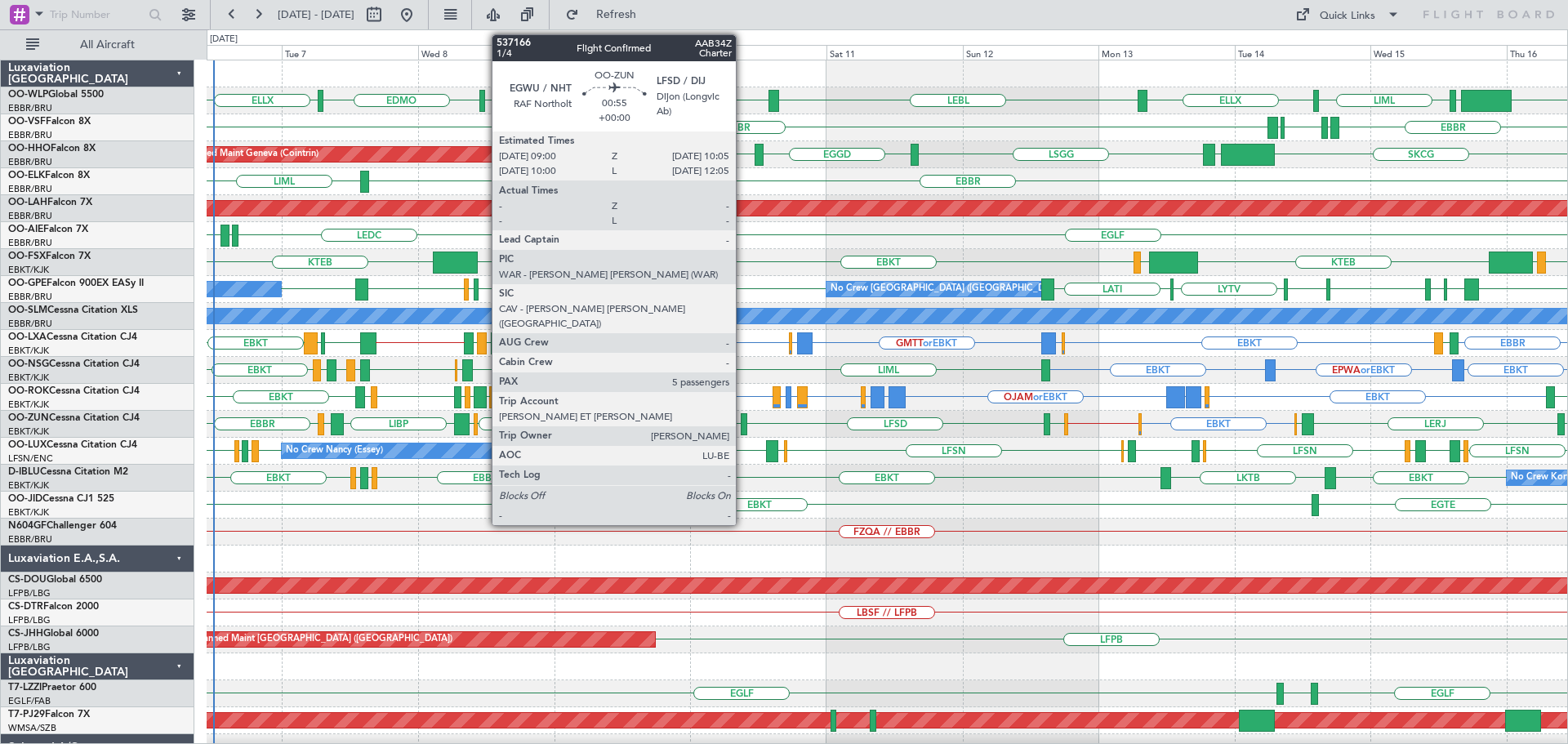
click at [743, 419] on div at bounding box center [743, 424] width 6 height 22
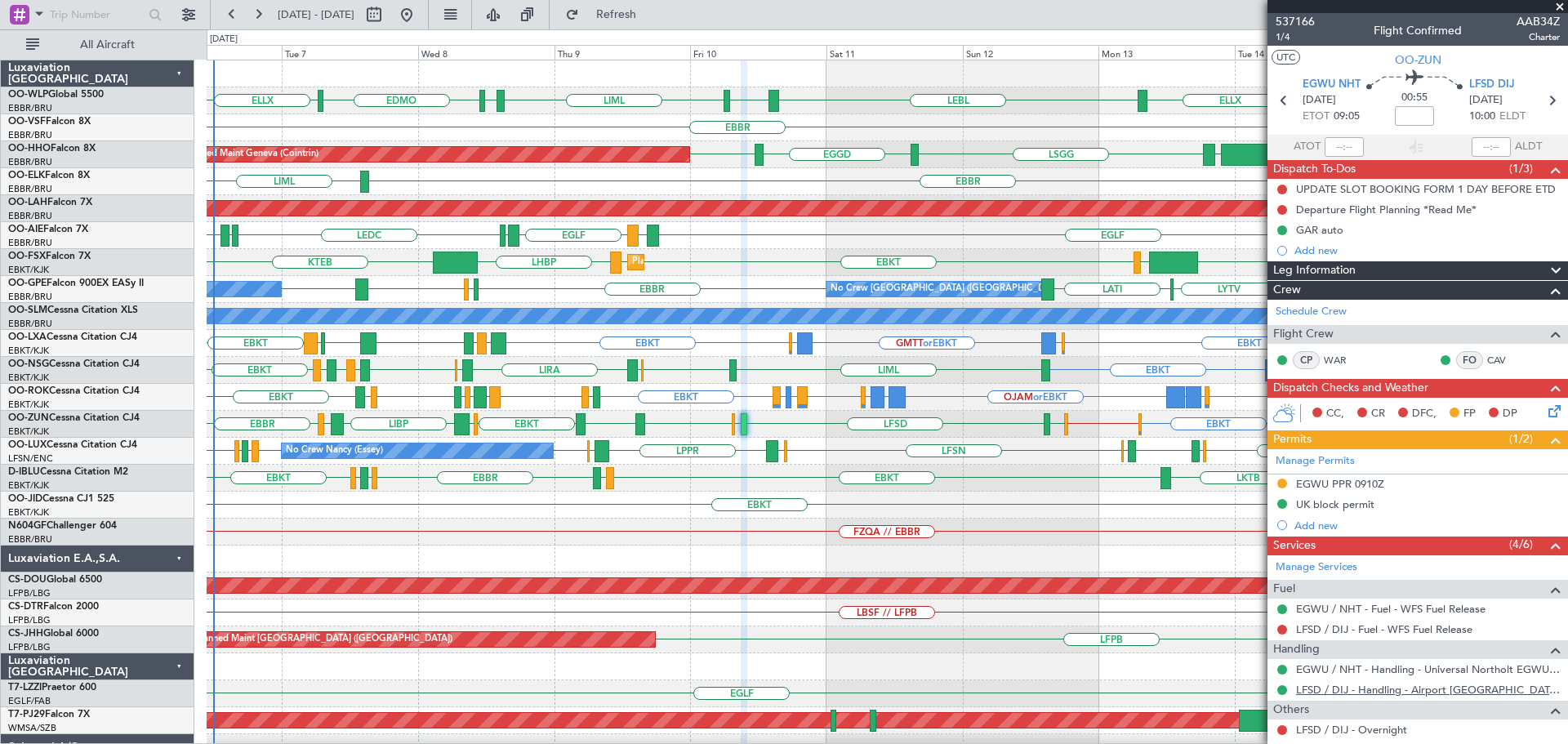
scroll to position [266, 0]
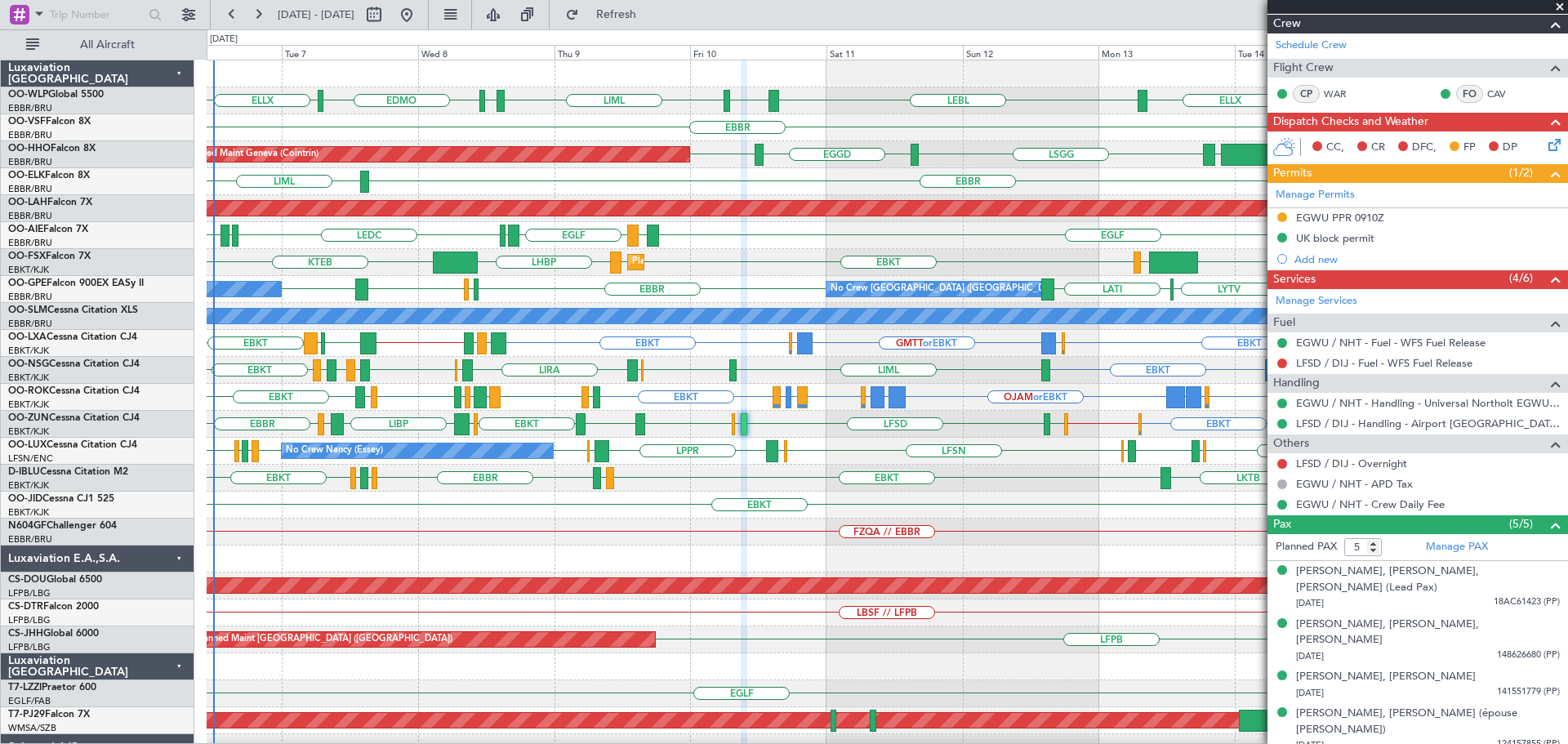
click at [1560, 5] on span at bounding box center [1559, 7] width 16 height 14
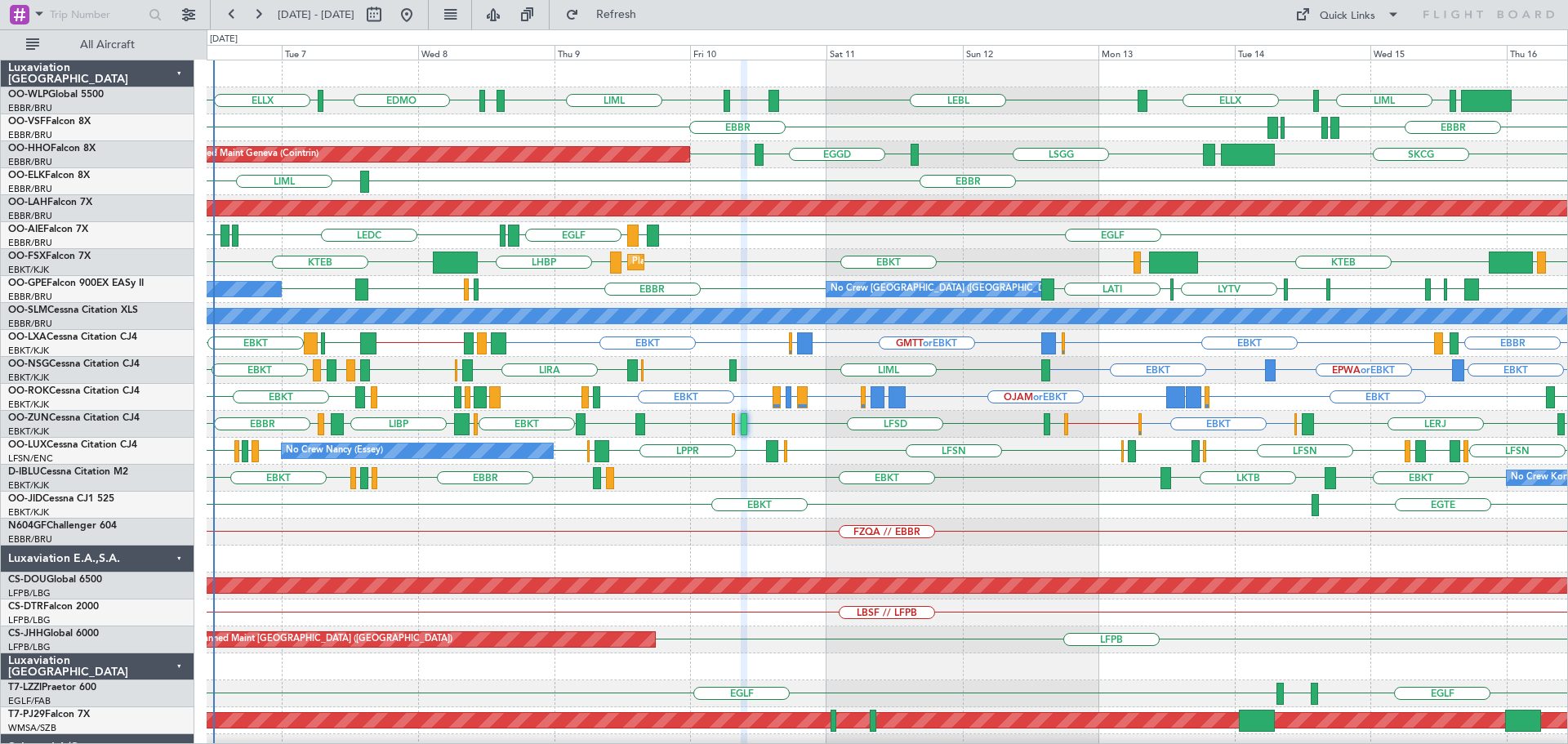
type input "0"
click at [1009, 514] on div "EGTE EBKT" at bounding box center [886, 505] width 1360 height 27
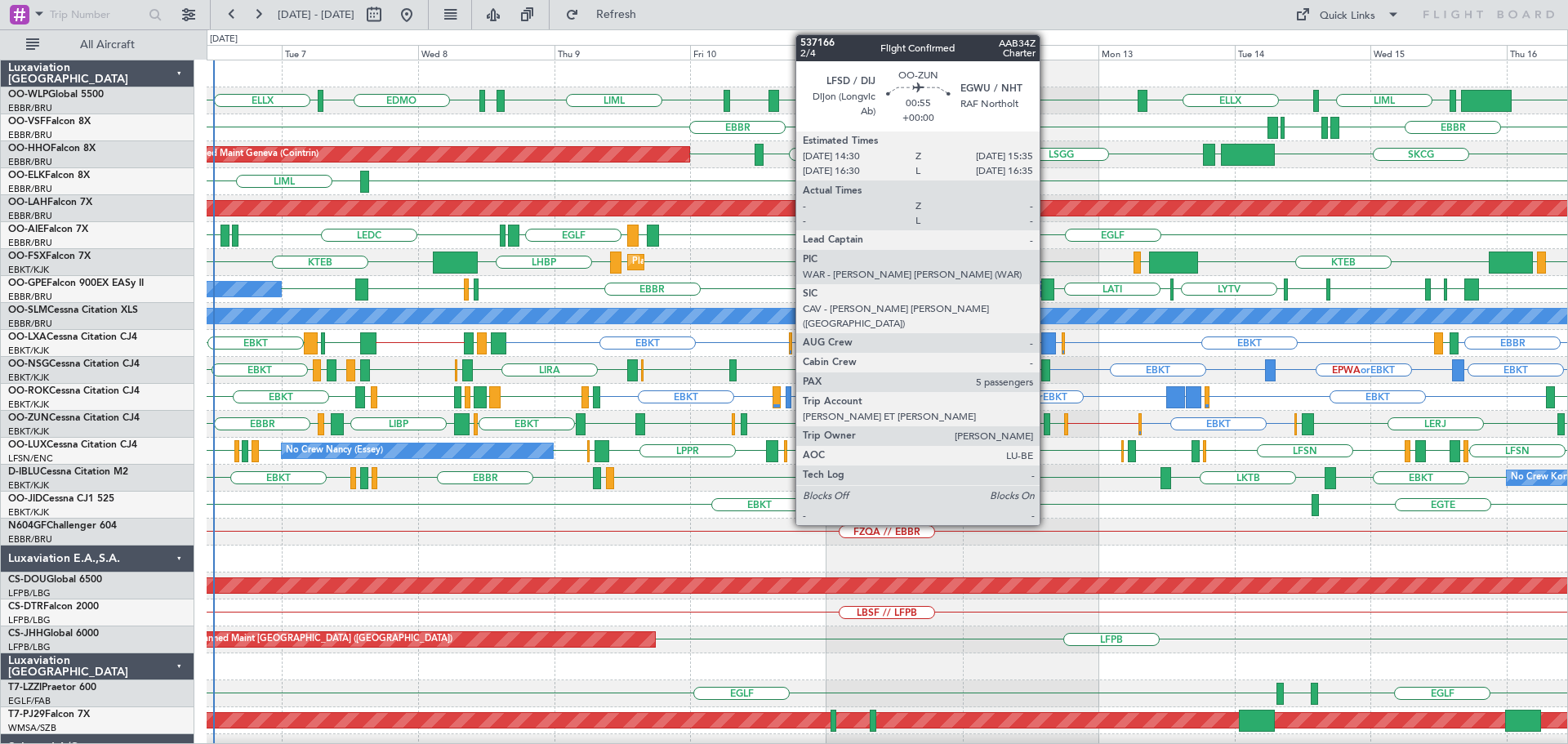
click at [1047, 417] on div at bounding box center [1046, 424] width 6 height 22
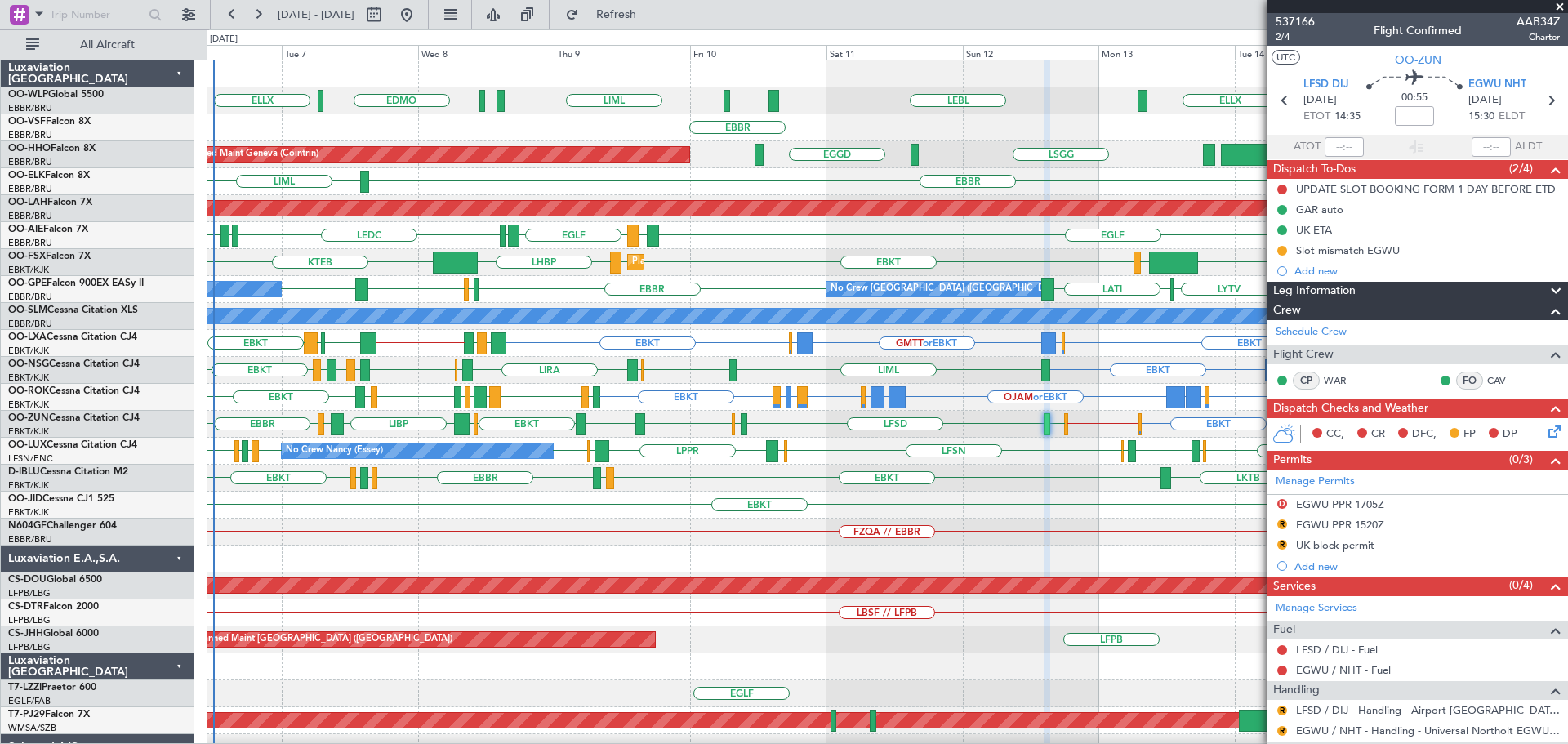
click at [1559, 6] on span at bounding box center [1559, 7] width 16 height 14
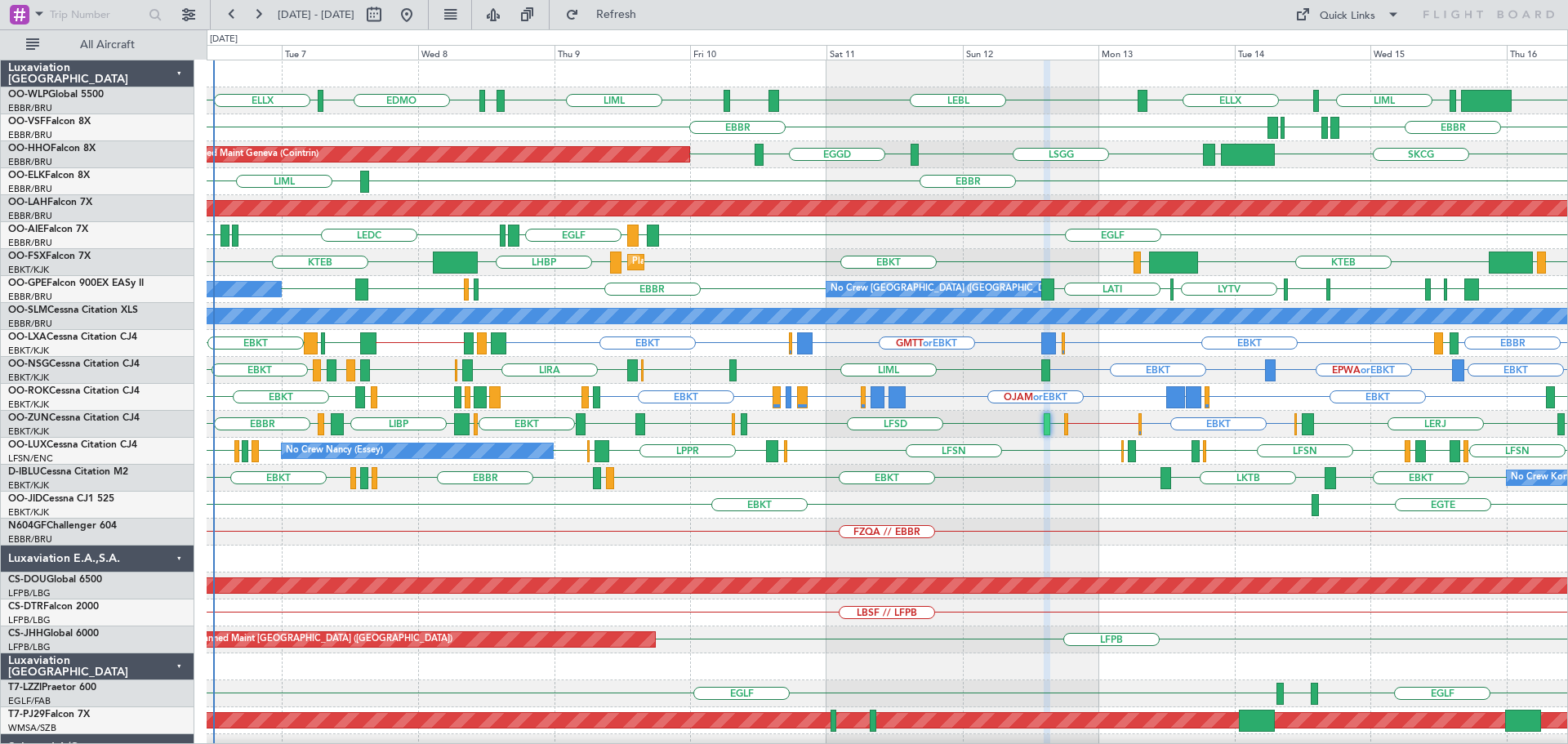
type input "0"
click at [688, 527] on div "FZQA // EBBR" at bounding box center [886, 532] width 1360 height 27
click at [461, 524] on div "FZQA // EBBR" at bounding box center [886, 532] width 1360 height 27
click at [385, 522] on div "FZQA // EBBR" at bounding box center [886, 532] width 1360 height 27
click at [709, 252] on div "EBKT LOWS KTEB LIMC EBKT EBKT LHBP KTEB Planned Maint Kortrijk-Wevelgem" at bounding box center [886, 262] width 1360 height 27
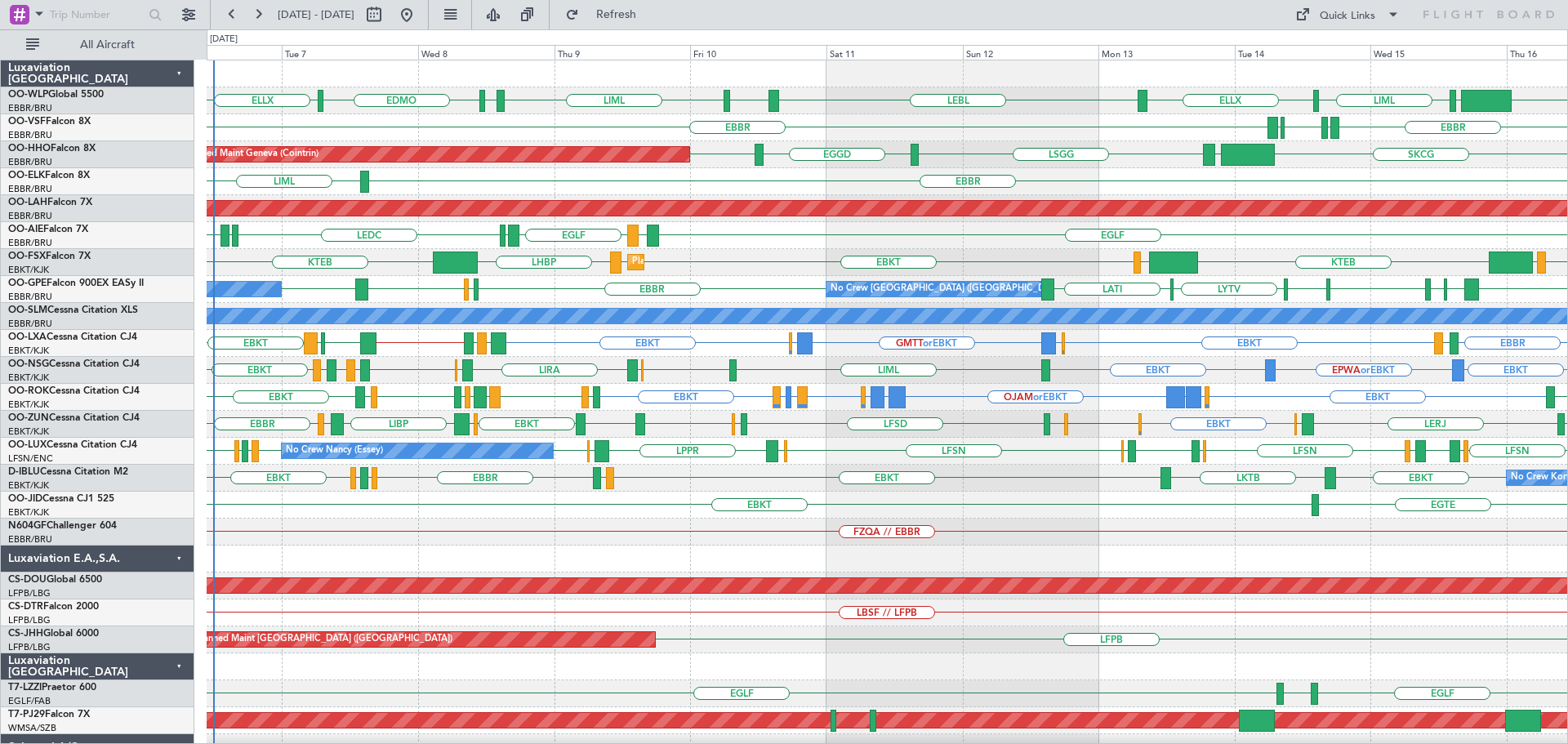
click at [709, 252] on div "EBKT LOWS KTEB LIMC EBKT EBKT LHBP KTEB Planned Maint Kortrijk-Wevelgem" at bounding box center [886, 262] width 1360 height 27
click at [712, 252] on div "EBKT LOWS KTEB LIMC EBKT EBKT LHBP KTEB Planned Maint Kortrijk-Wevelgem" at bounding box center [886, 262] width 1360 height 27
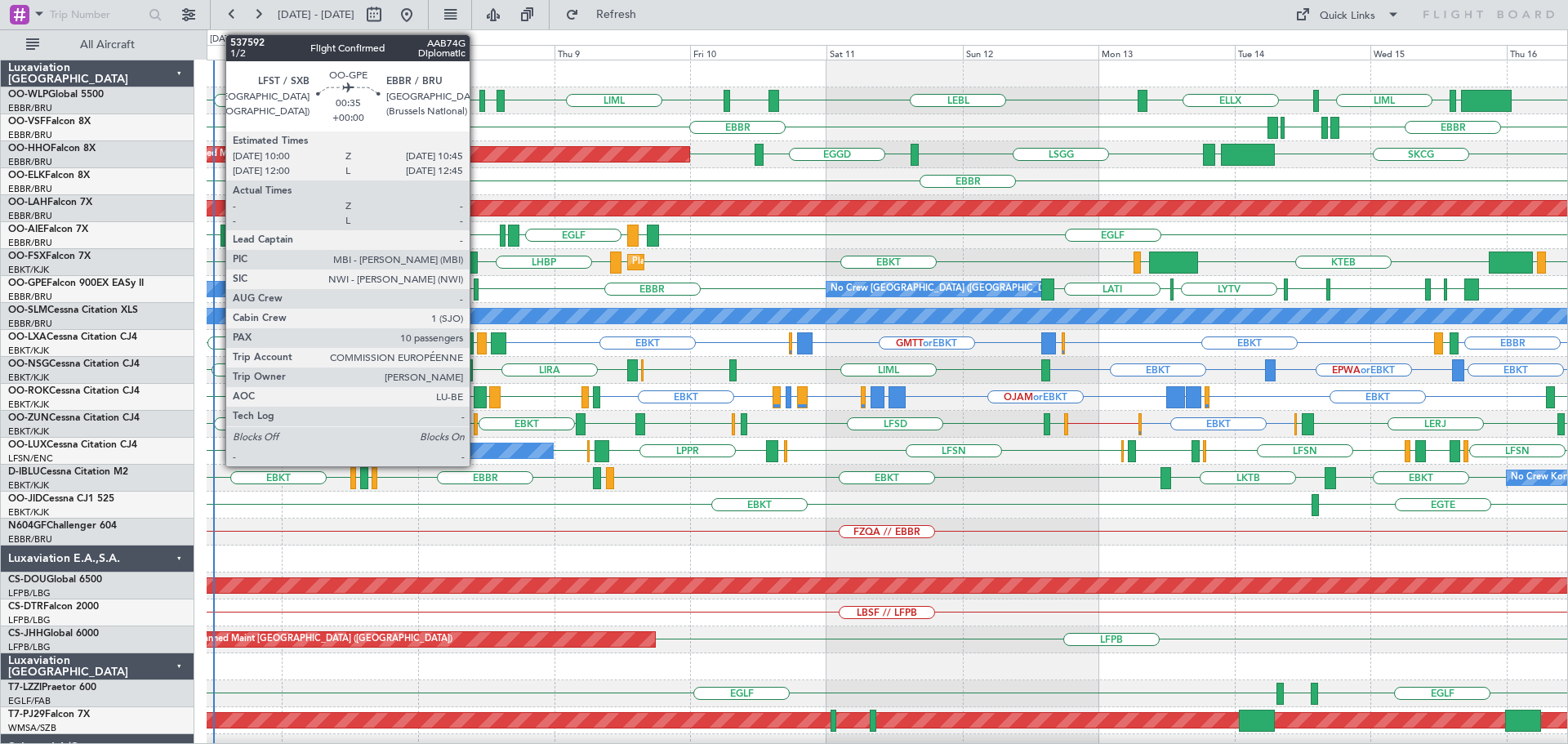
click at [477, 285] on div at bounding box center [476, 289] width 4 height 22
click at [477, 293] on div at bounding box center [476, 289] width 4 height 22
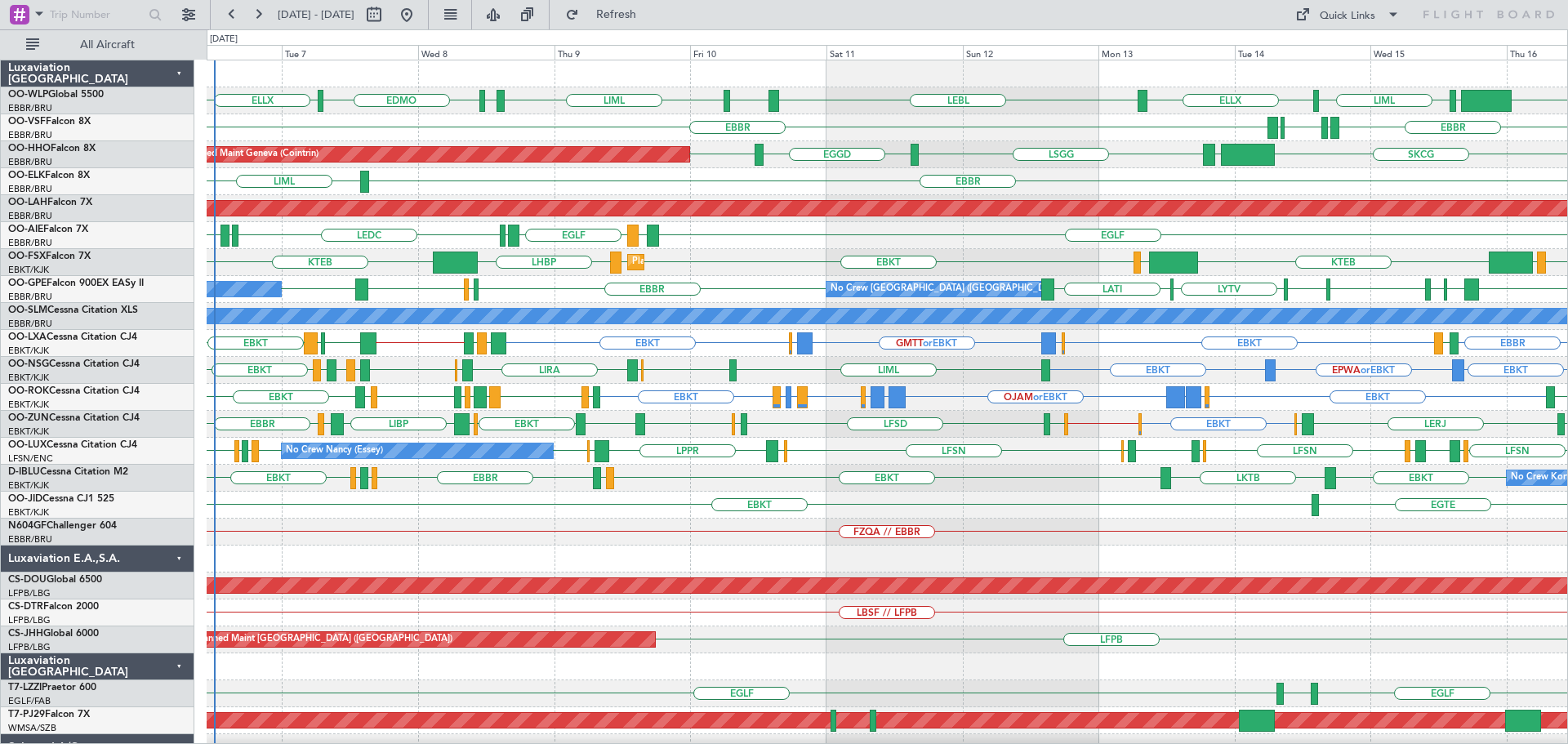
click at [668, 186] on div "EBBR LIML" at bounding box center [886, 181] width 1360 height 27
click at [718, 557] on div at bounding box center [886, 558] width 1360 height 27
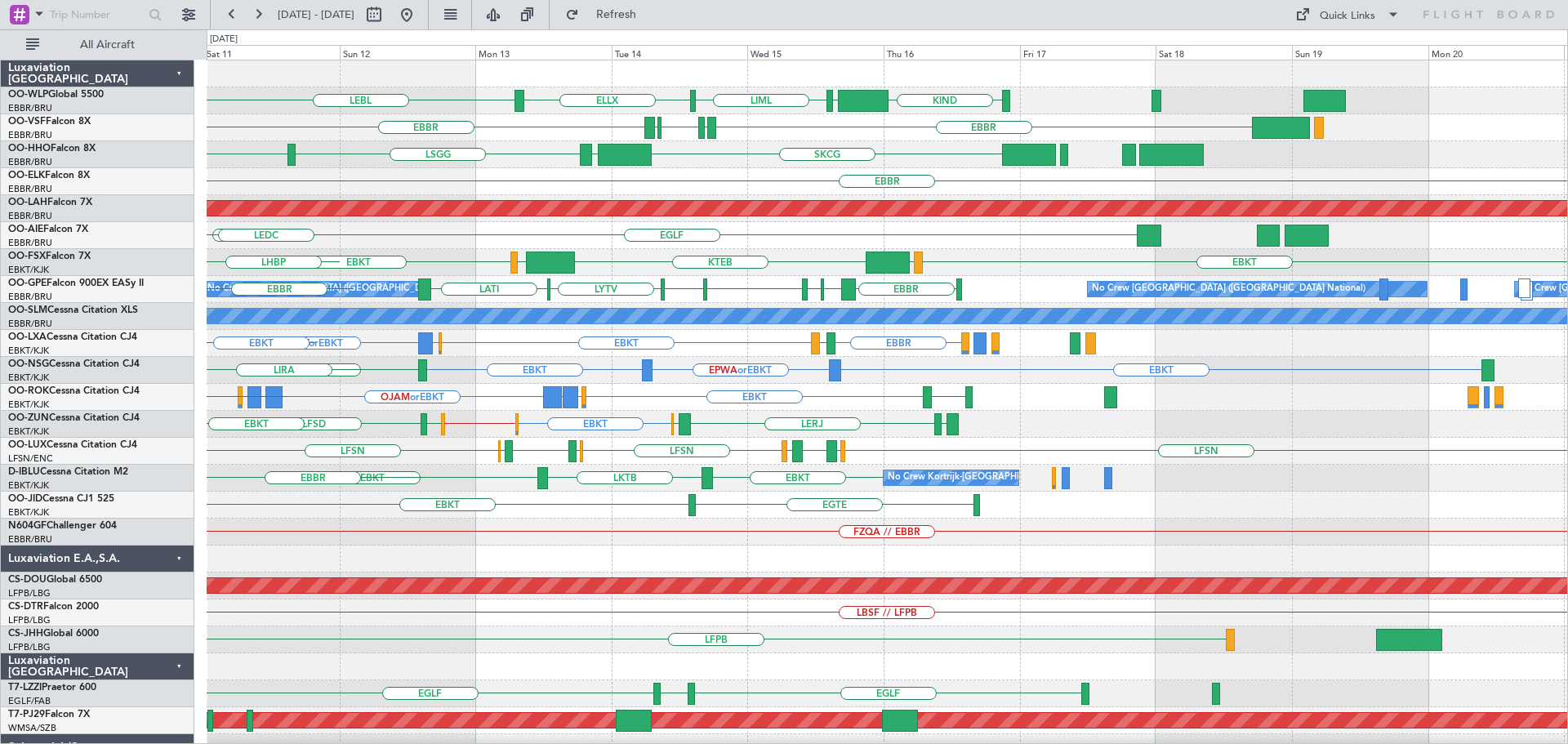
click at [528, 544] on div "ELLX LEBL KIND EBLG LIML LIML EBLG EDDP EBBR EBBR LIRP LFMN LIRP LSGG EGGD SKCG…" at bounding box center [886, 532] width 1360 height 943
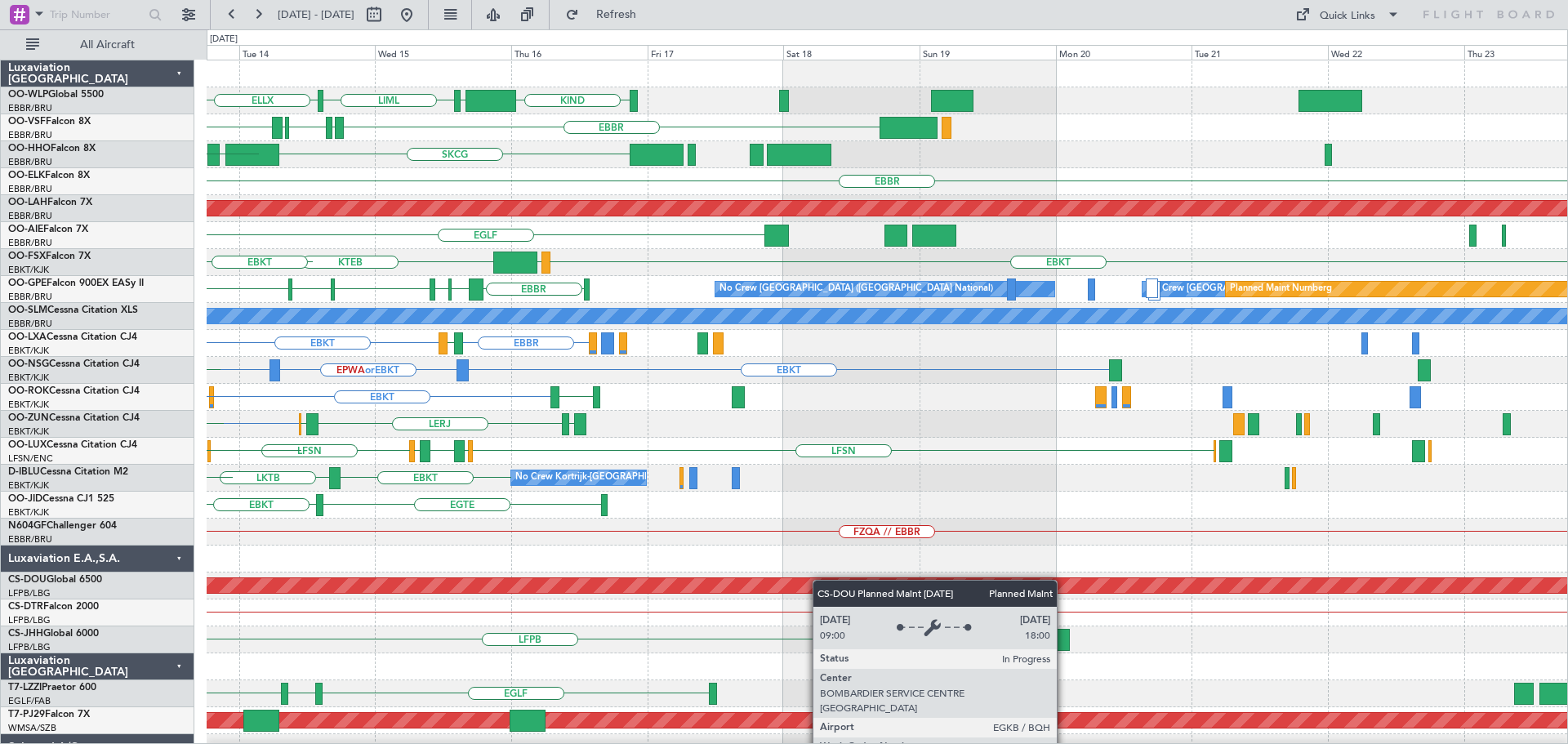
click at [646, 583] on div "ELLX KIND EBLG LIML LEBL EBBR EBBR LIRP LFMN LIRP LSGG SKCG LEZL EGGD EBBR Plan…" at bounding box center [886, 532] width 1360 height 943
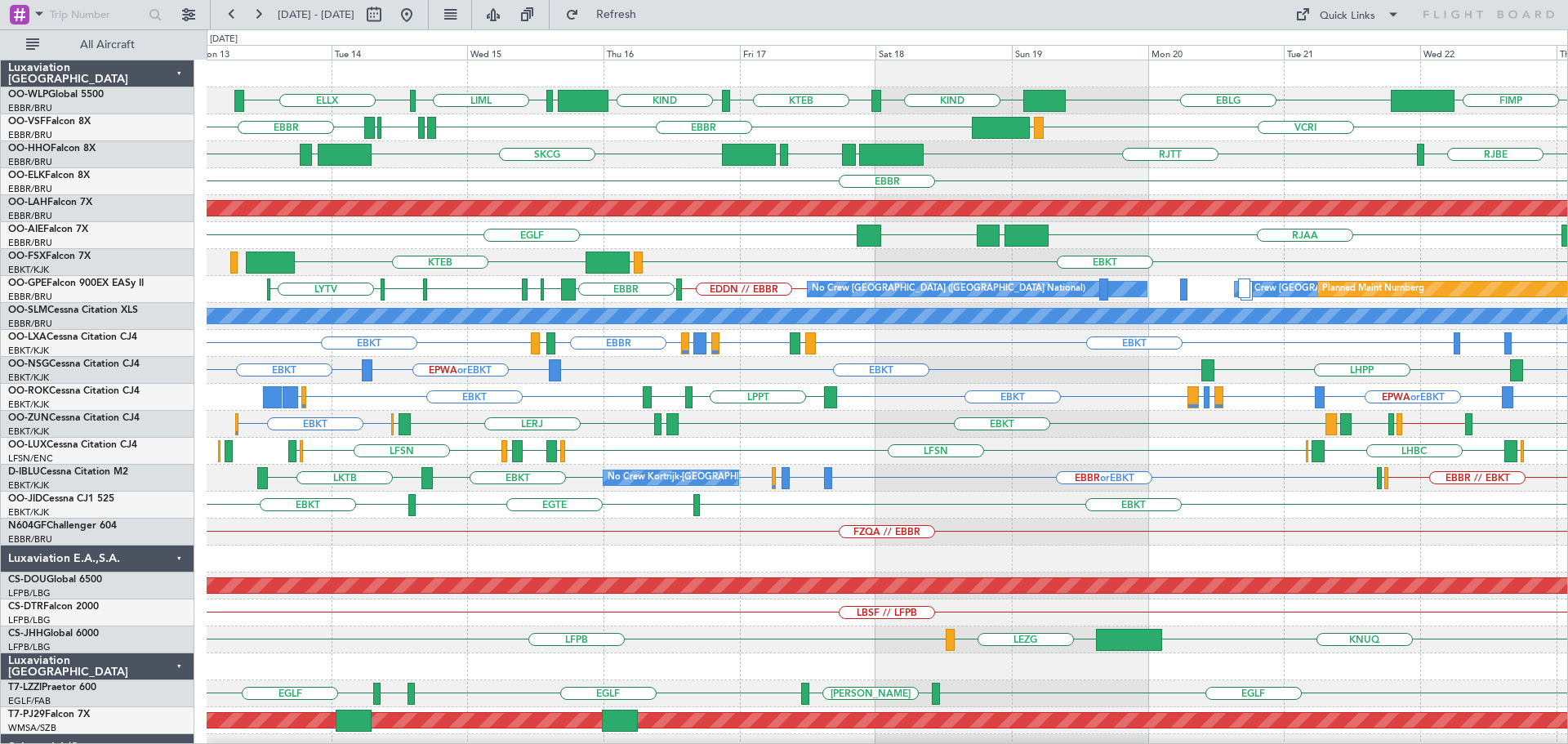
click at [610, 536] on div "FZQA // EBBR" at bounding box center [886, 532] width 1360 height 27
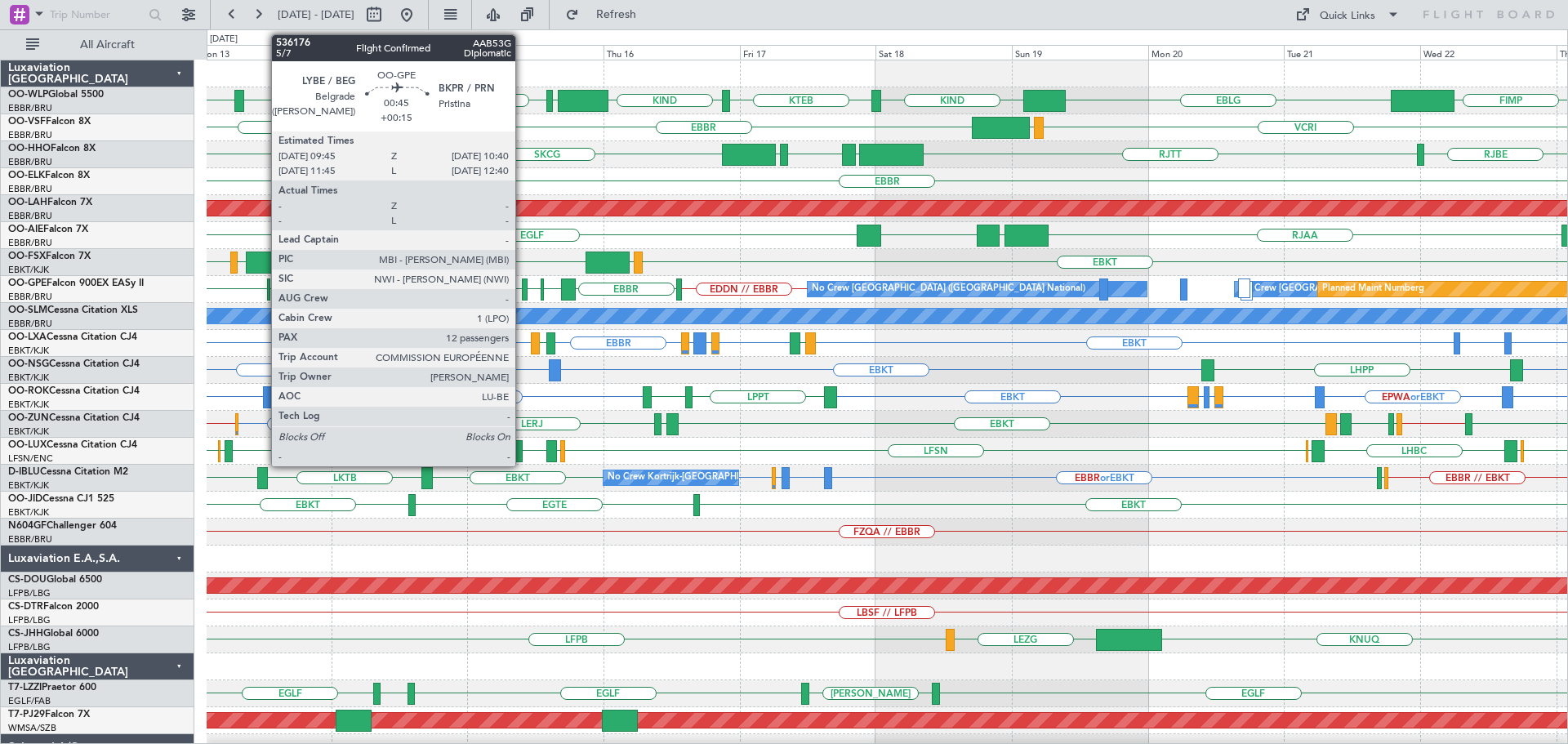
click at [523, 284] on div at bounding box center [525, 289] width 5 height 22
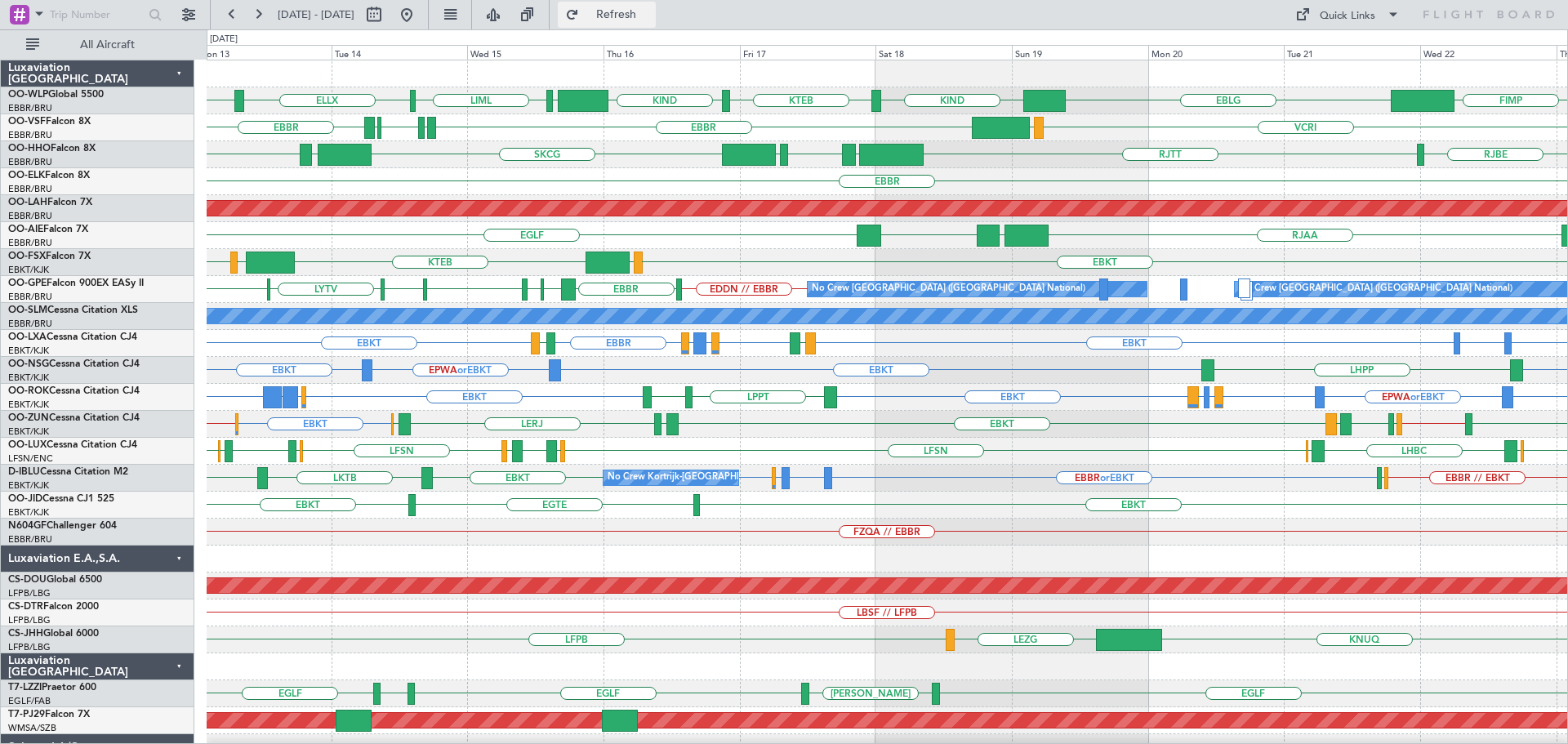
click at [632, 10] on button "Refresh" at bounding box center [607, 14] width 98 height 26
click at [899, 417] on div "EBKT EBKT // EGWU EBKT LEIB LERJ EBOS EDDM EBKT // EBBR EGLL EBKT LEGE" at bounding box center [886, 424] width 1360 height 27
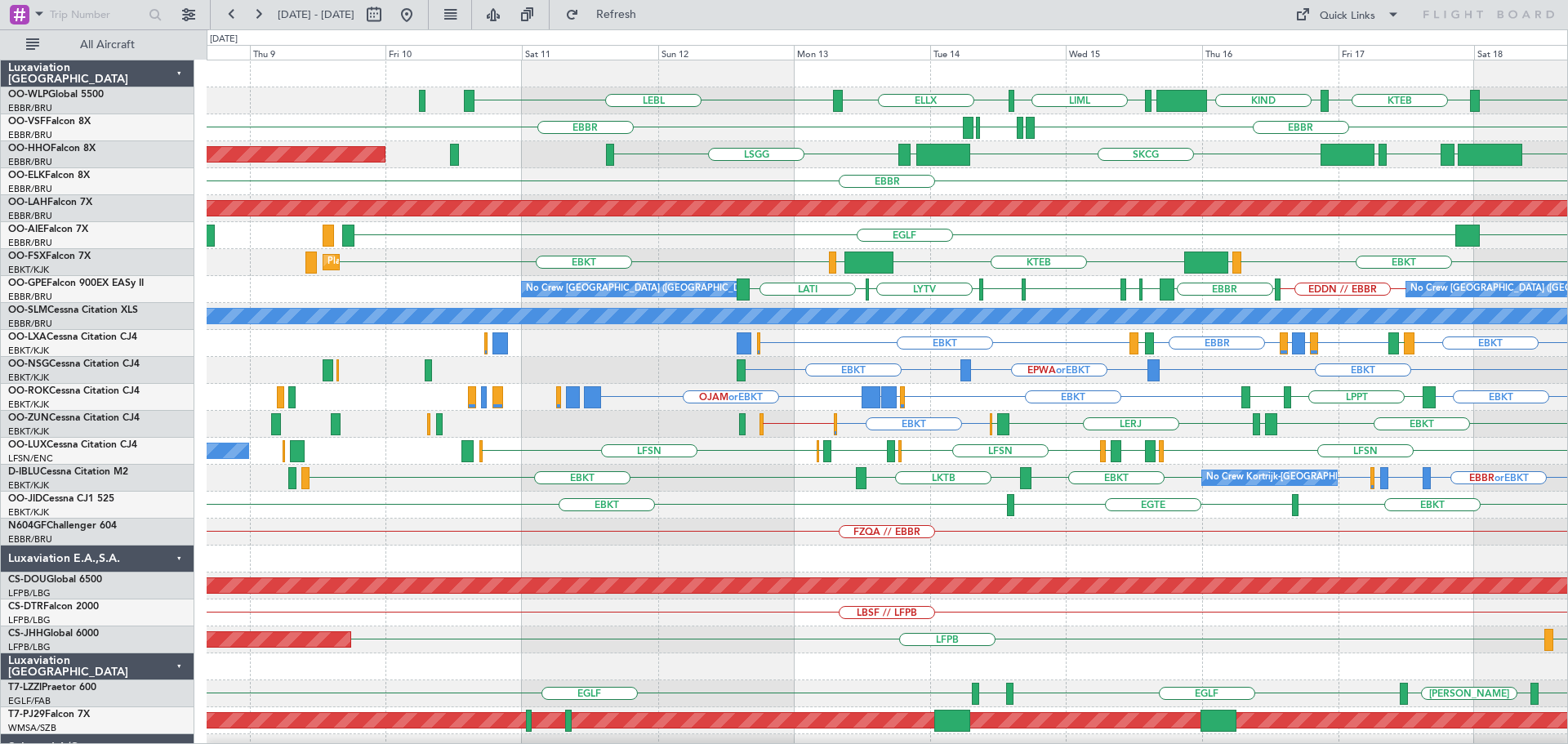
click at [990, 296] on div "KIND KTEB KIND EBLG LIML ELLX LEBL EBLG EBBR LIRP LFMN LIRP EBBR VRMU VCRI RJTT…" at bounding box center [886, 545] width 1360 height 970
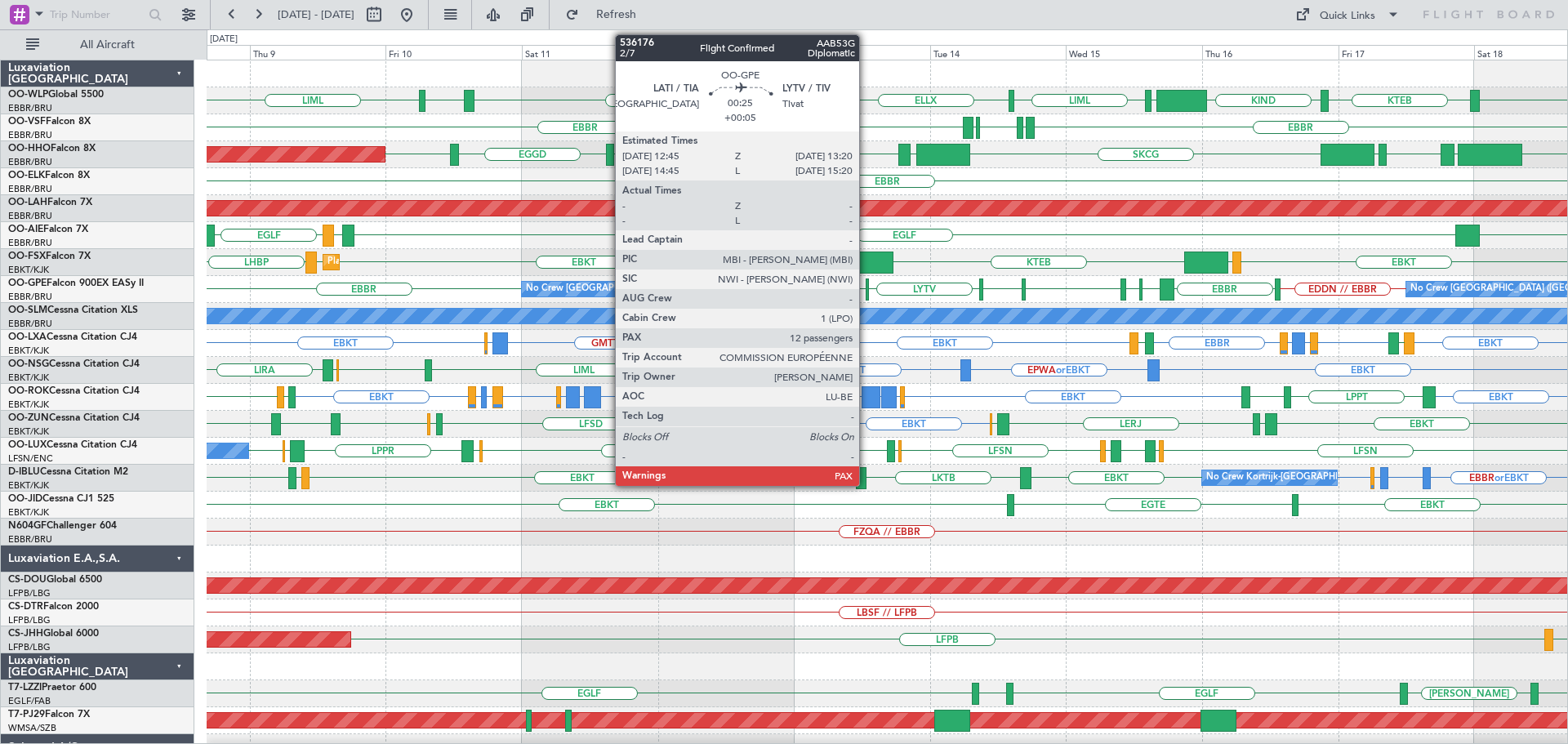
click at [867, 285] on div at bounding box center [867, 289] width 4 height 22
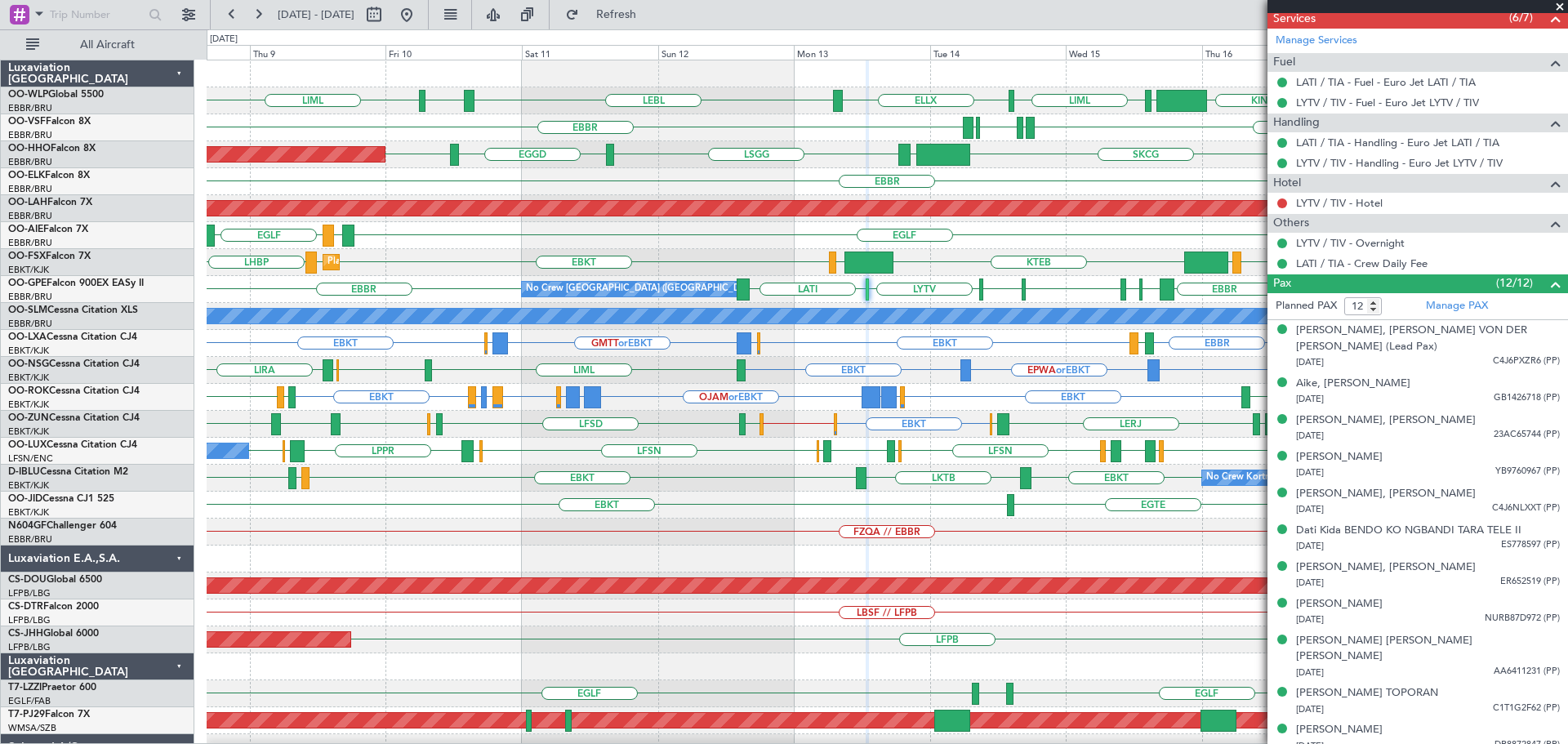
scroll to position [576, 0]
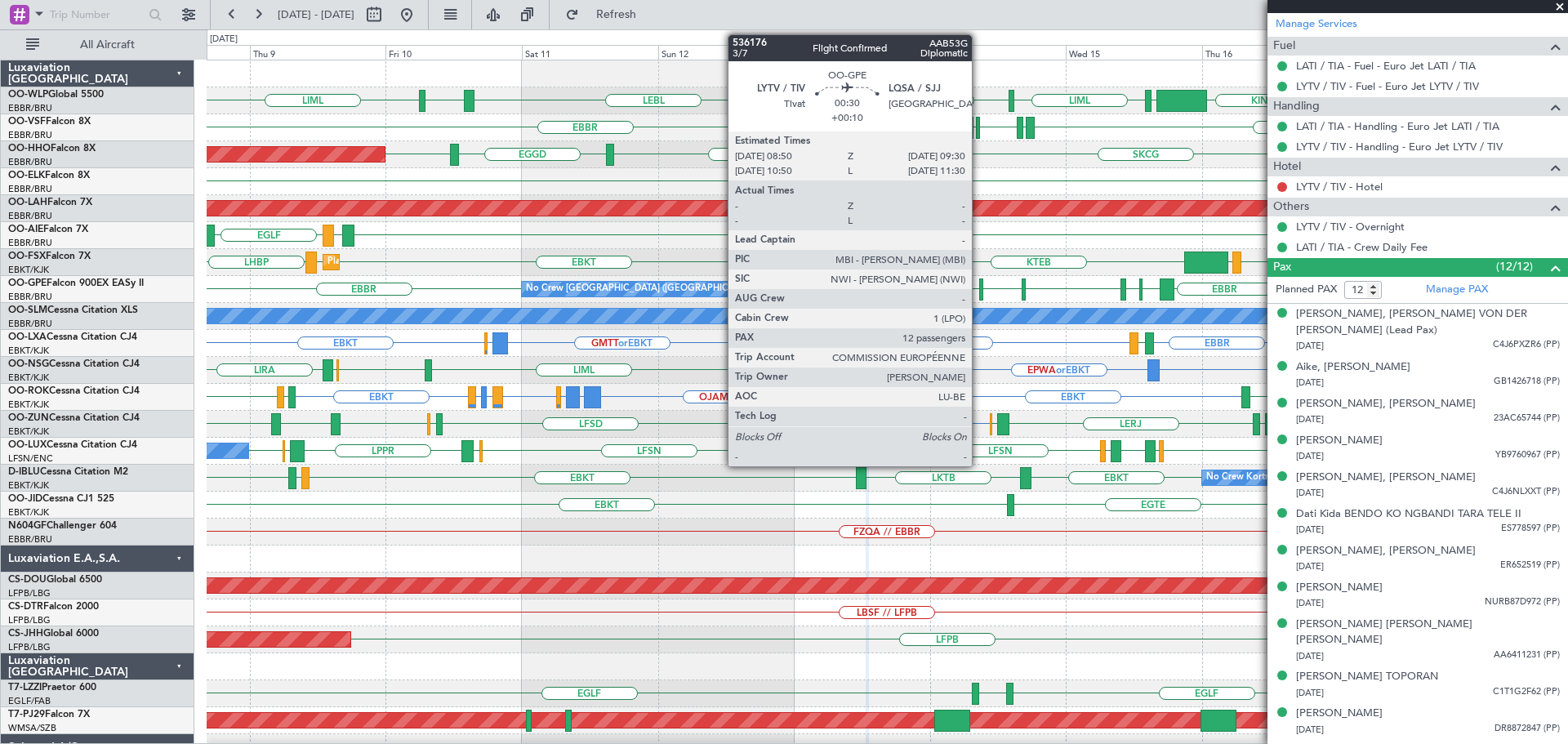
click at [980, 286] on div at bounding box center [981, 289] width 4 height 22
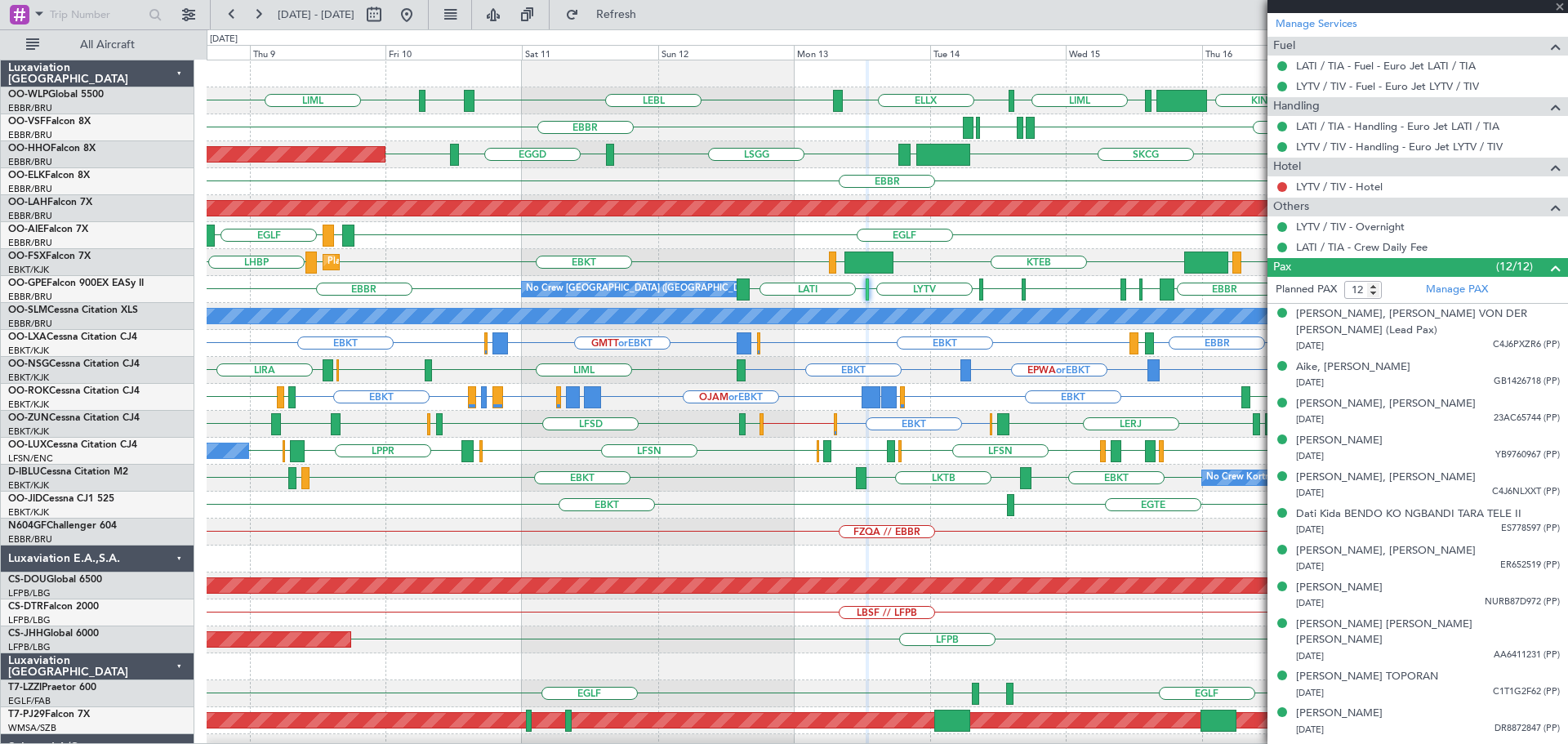
type input "+00:10"
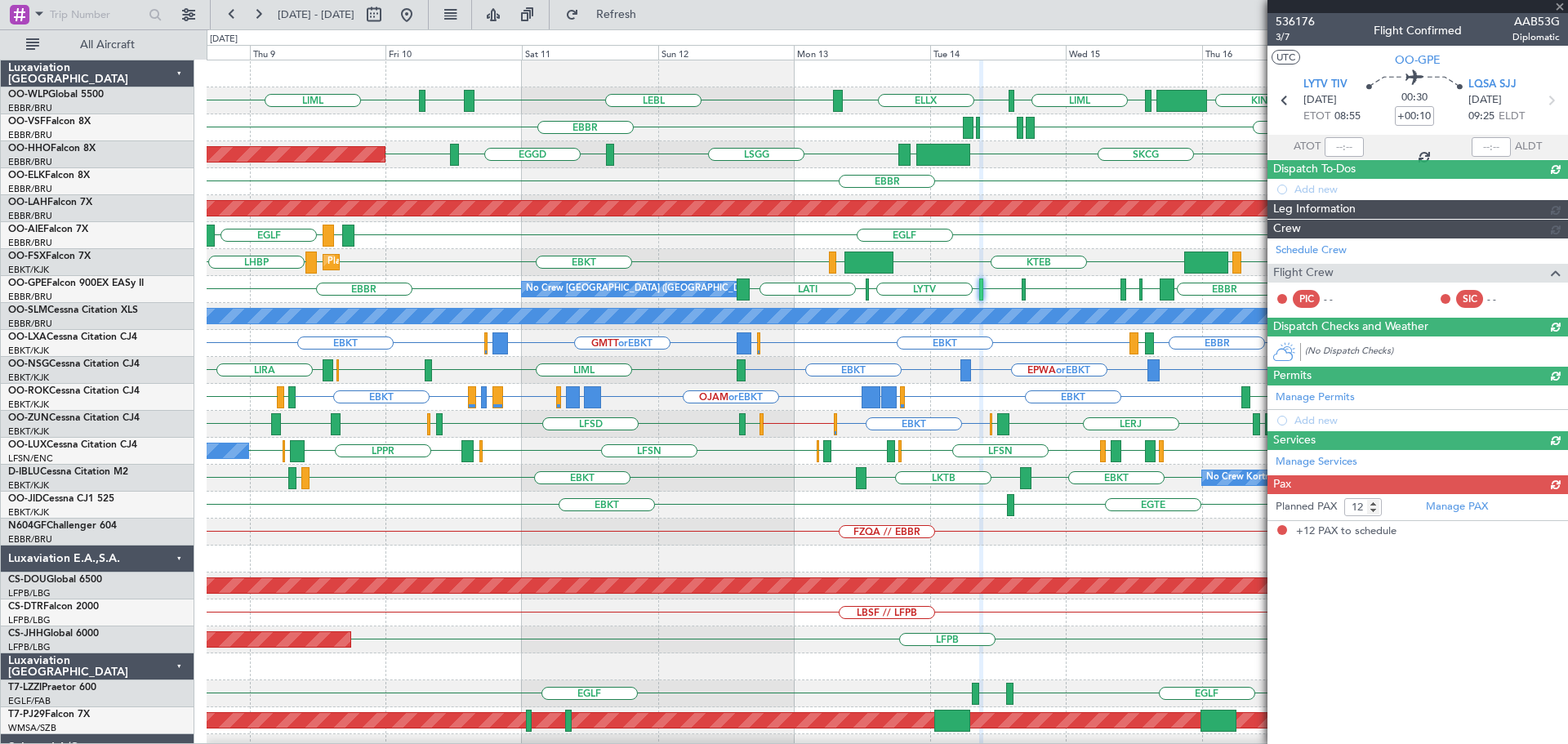
scroll to position [0, 0]
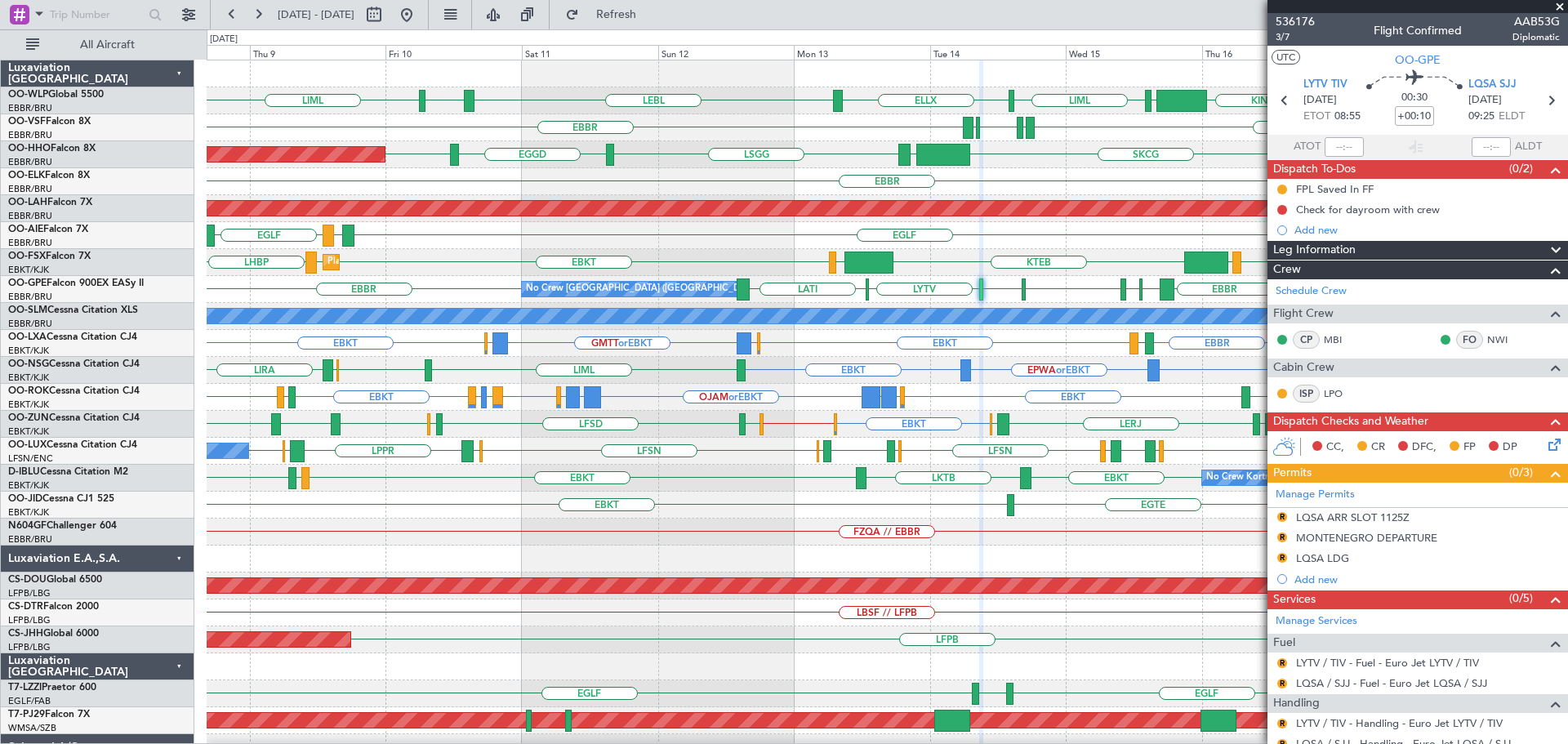
click at [1560, 4] on span at bounding box center [1559, 7] width 16 height 14
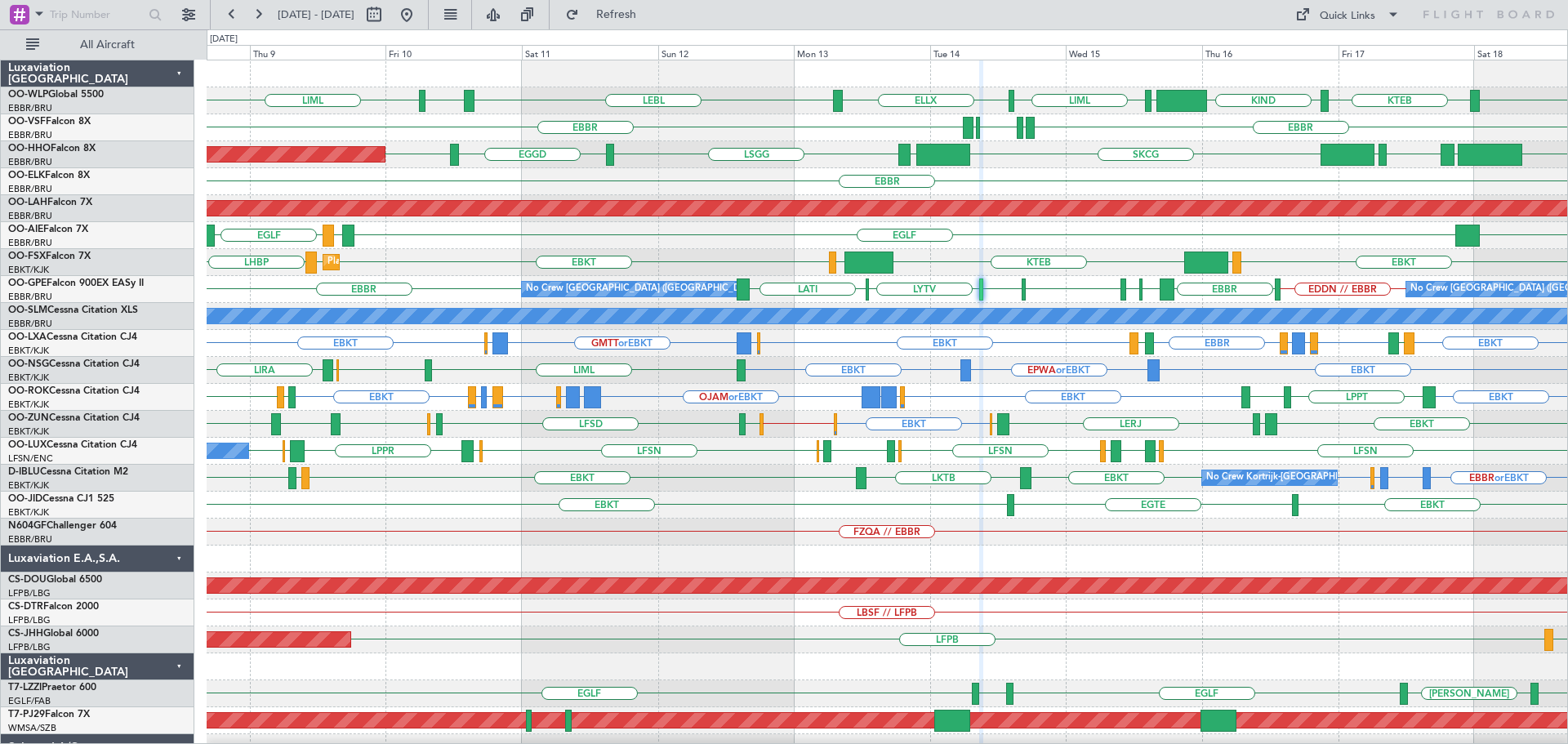
type input "0"
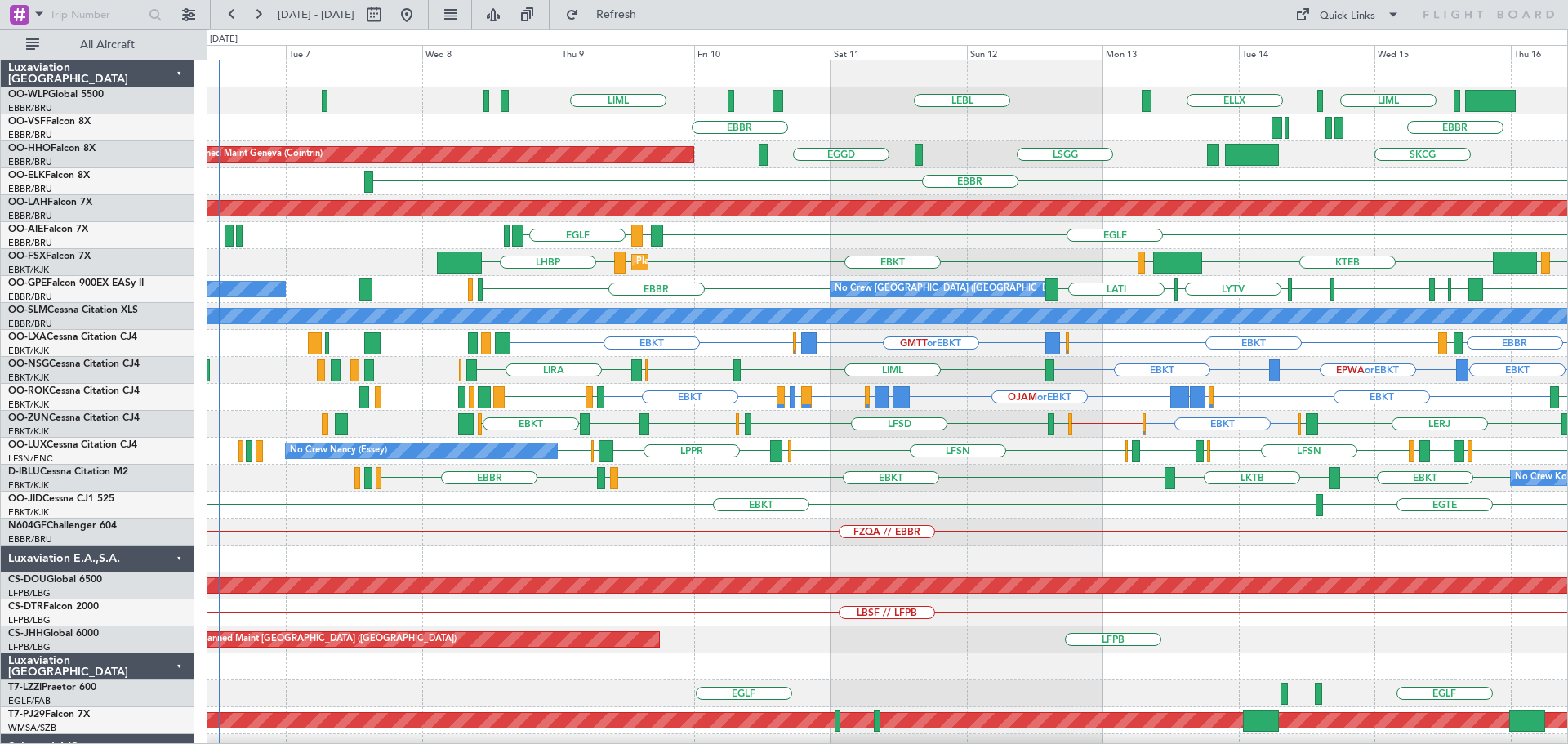
click at [929, 418] on div "LEBL EBLG LIML ELLX LIML EBLG KIND KTEB KIND EBBR LIRP LFMN LIRP EBBR LSGG EGGD…" at bounding box center [886, 545] width 1360 height 970
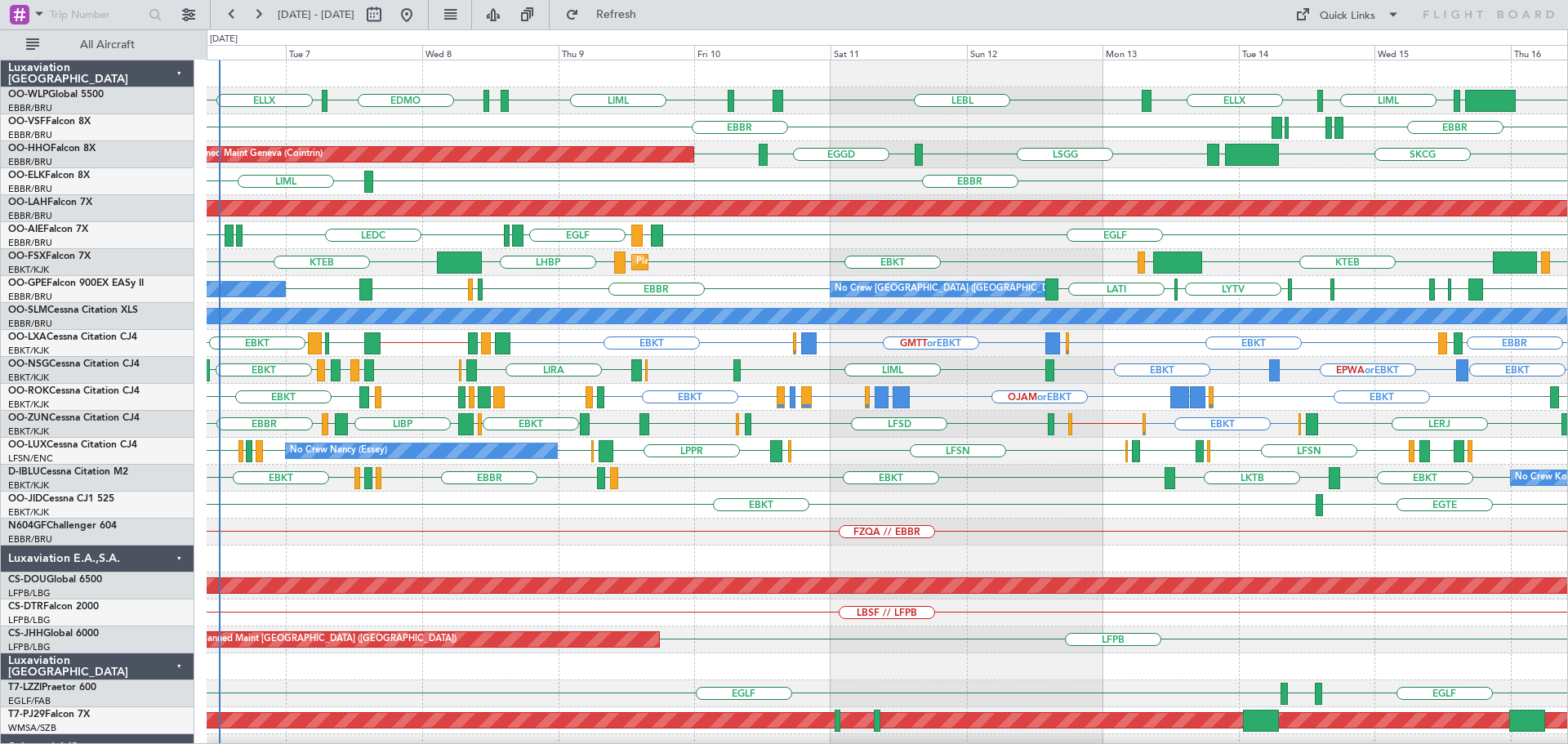
click at [743, 270] on div "Planned Maint Kortrijk-Wevelgem EBKT LOWS KTEB KTEB LIMC EBKT EBKT LHBP" at bounding box center [886, 262] width 1360 height 27
click at [757, 251] on div "Planned Maint Kortrijk-Wevelgem EBKT LOWS KTEB KTEB LIMC EBKT EBKT LHBP" at bounding box center [886, 262] width 1360 height 27
click at [707, 255] on div "Planned Maint Kortrijk-Wevelgem EBKT LOWS KTEB KTEB LIMC EBKT EBKT LHBP" at bounding box center [886, 262] width 1360 height 27
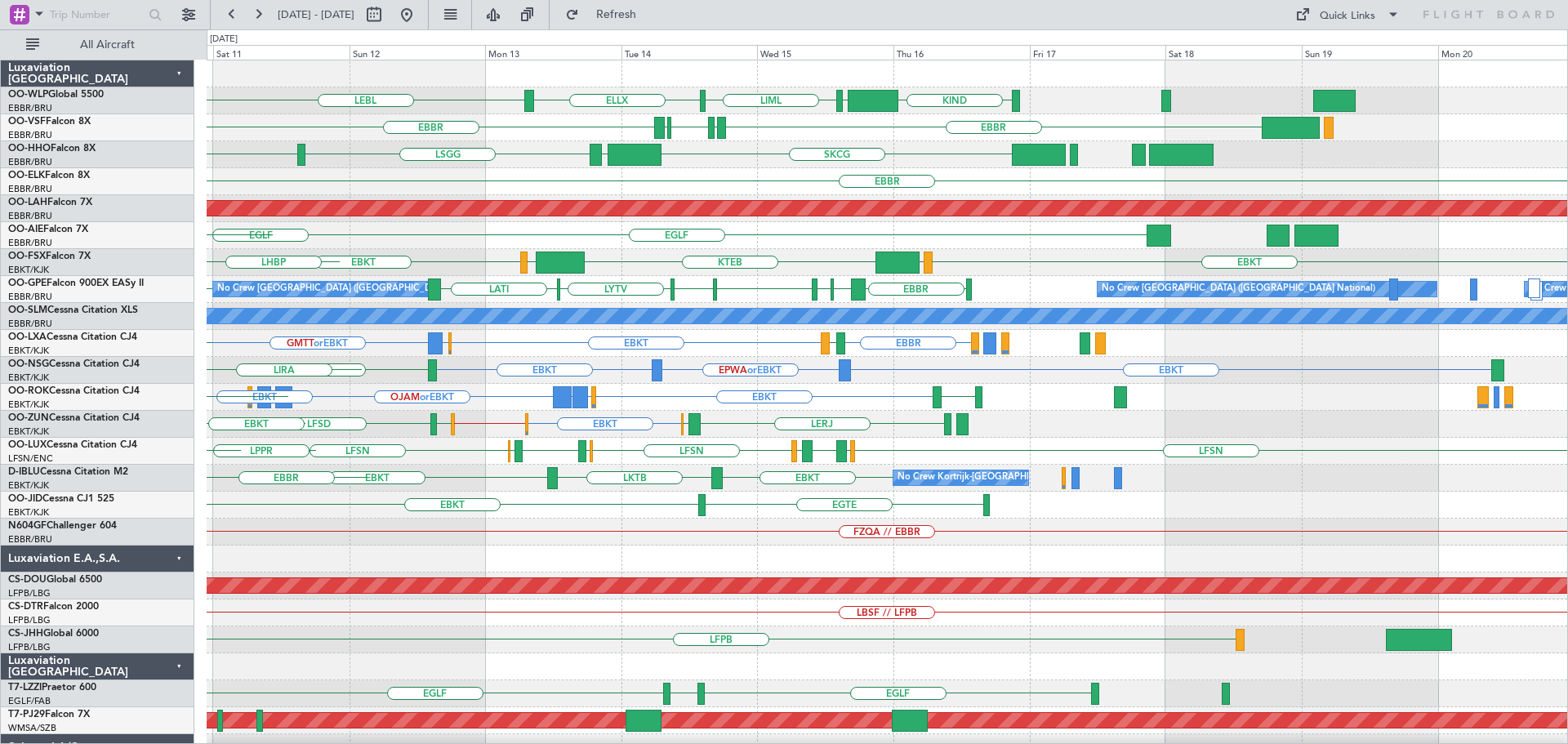
click at [652, 492] on div "ELLX LEBL KIND EBLG LIML LIML EDDP EBLG EBBR EBBR LIRP LFMN LIRP LSGG EGGD SKCG…" at bounding box center [886, 532] width 1360 height 943
click at [618, 514] on div "ELLX LEBL KIND EBLG LIML LIML EDDP EBLG EBBR EBBR LIRP LFMN LIRP LSGG EGGD SKCG…" at bounding box center [886, 532] width 1360 height 943
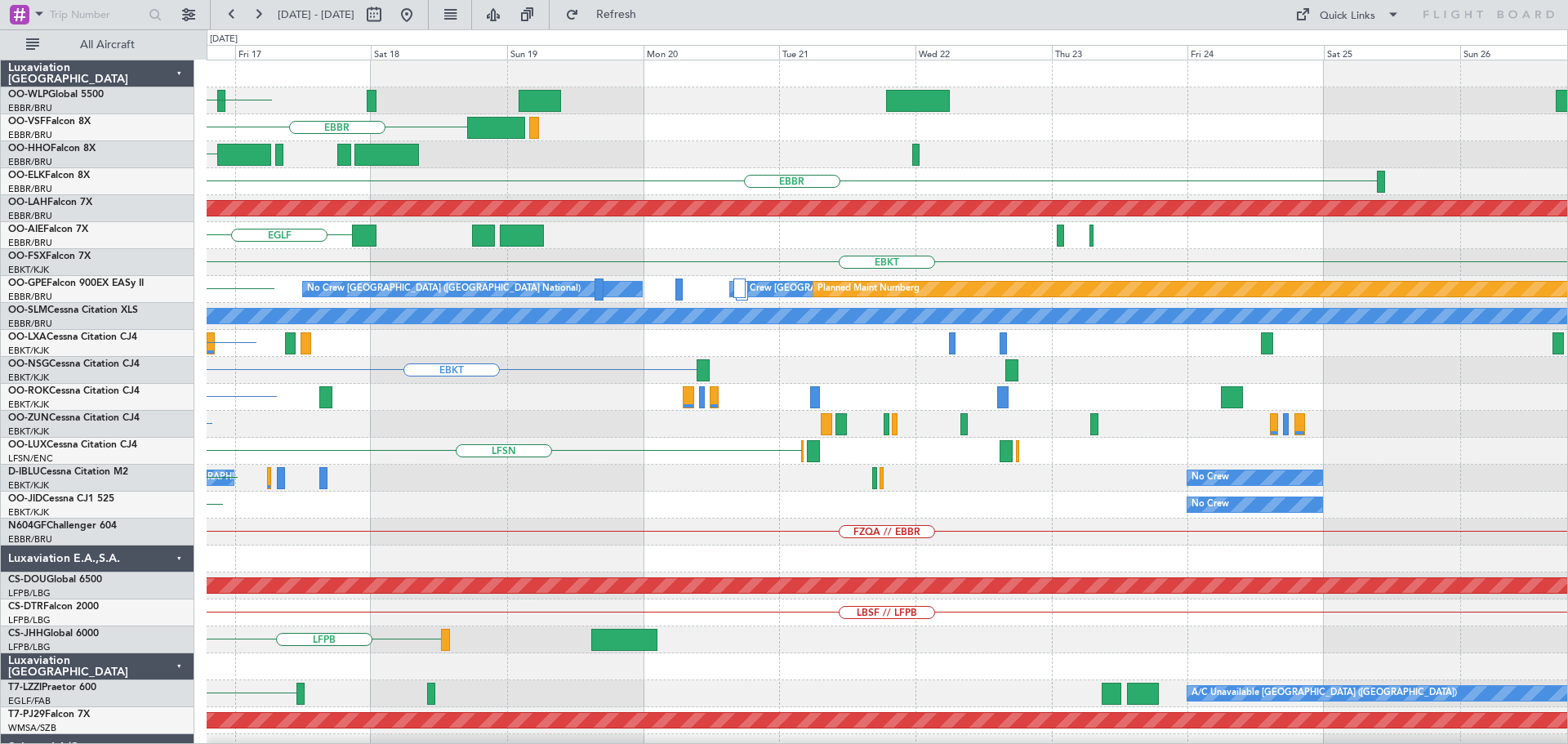
click at [700, 525] on div "KIND LIML EBLG ELLX EBBR LIRP LFMN LIRP SKCG EBBR Planned Maint Alton-st Louis …" at bounding box center [886, 532] width 1360 height 943
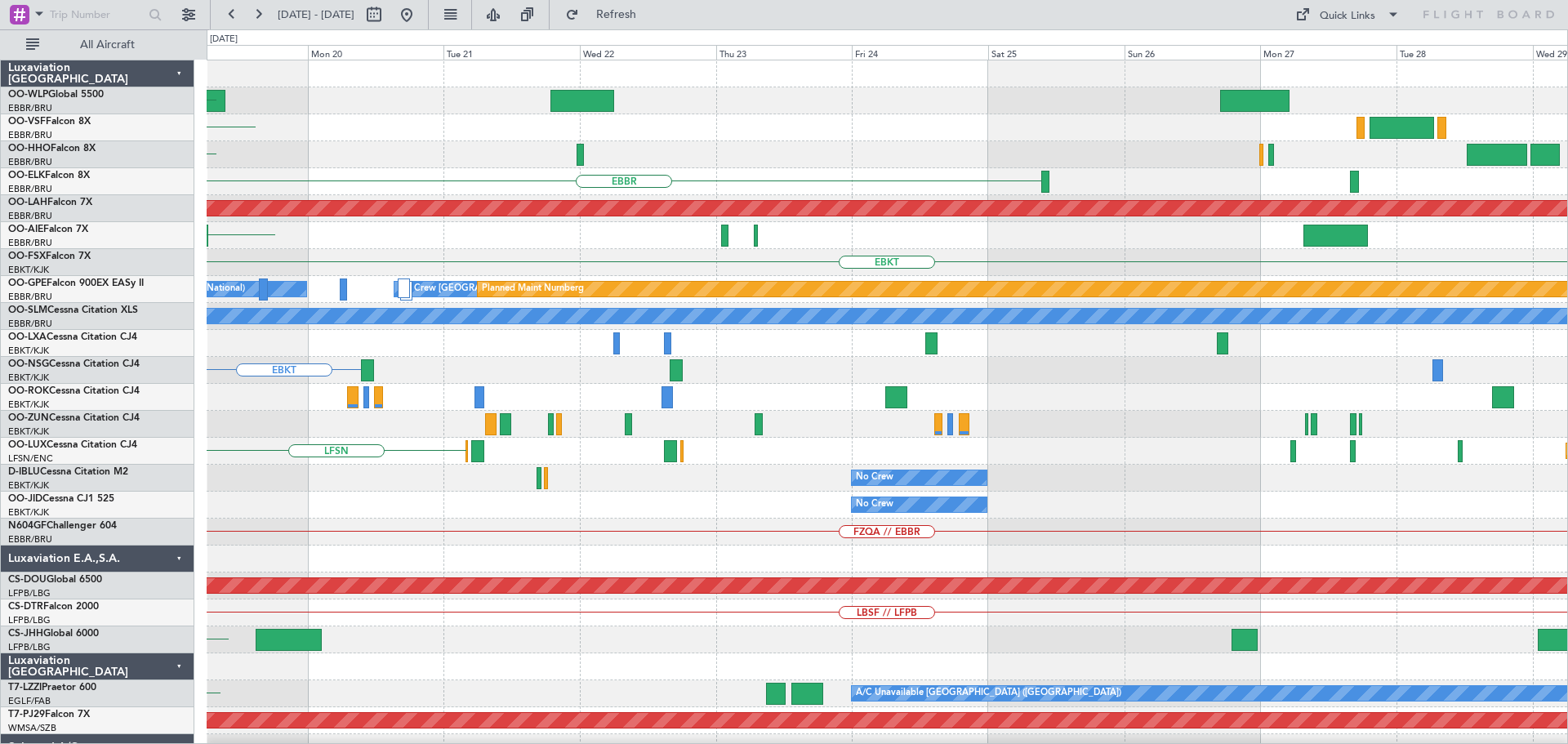
click at [467, 525] on div "FZQA // EBBR" at bounding box center [886, 532] width 1360 height 27
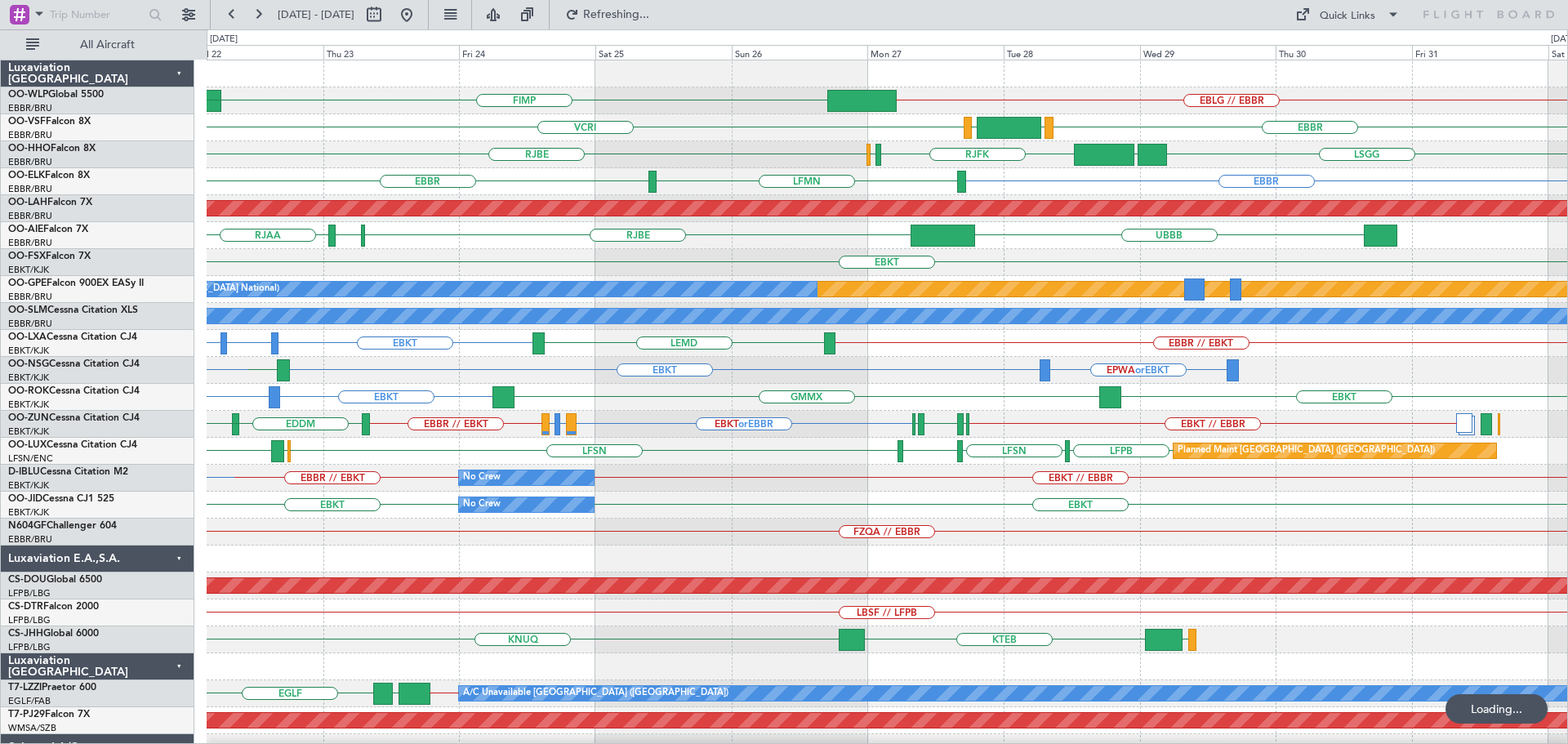
click at [708, 537] on div "FIMP EBLG // EBBR EBLG VCRI EBBR LEGE VRMM RJBE RJFK RJOB LSGG UBBB RJTT EBBR E…" at bounding box center [886, 532] width 1360 height 943
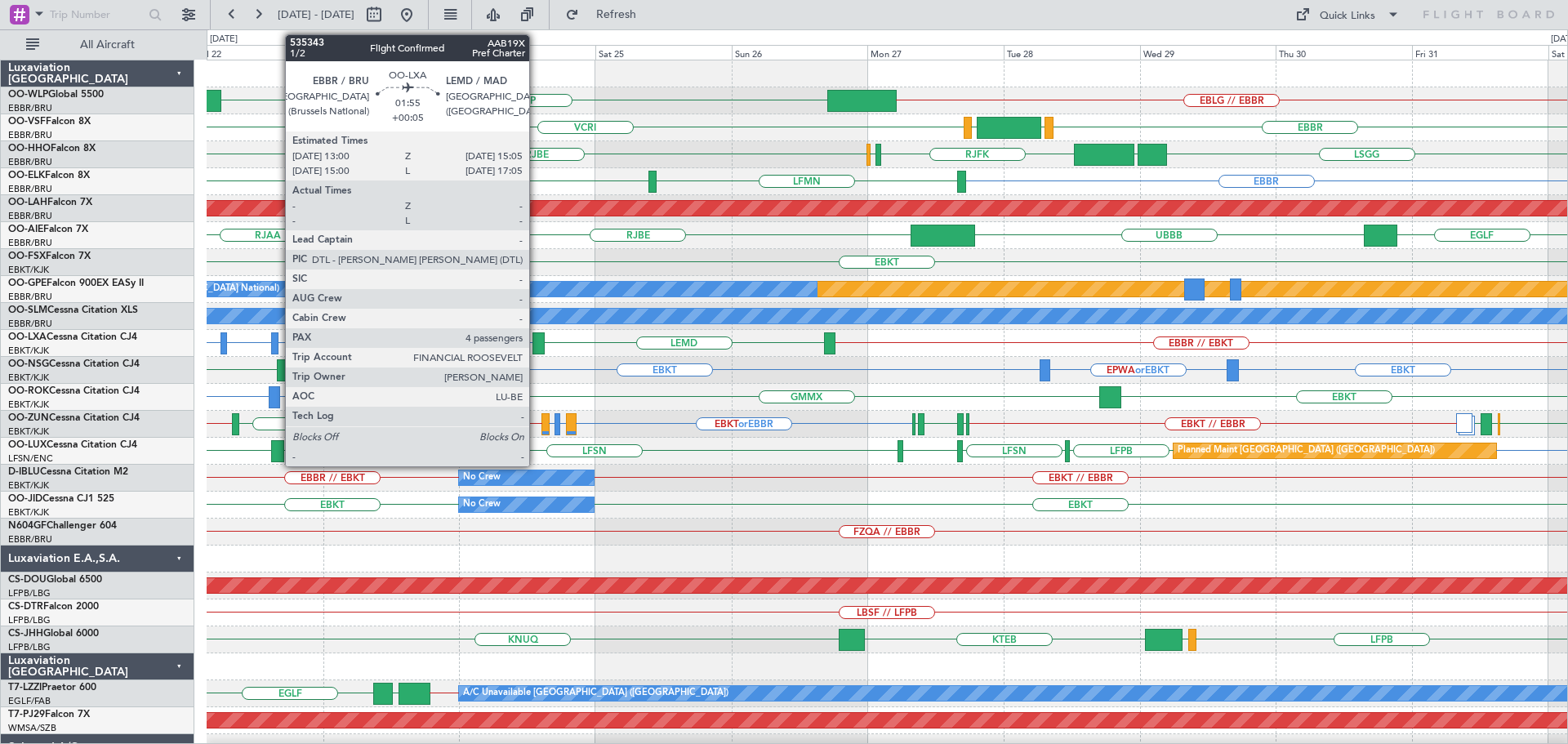
click at [536, 338] on div at bounding box center [539, 343] width 12 height 22
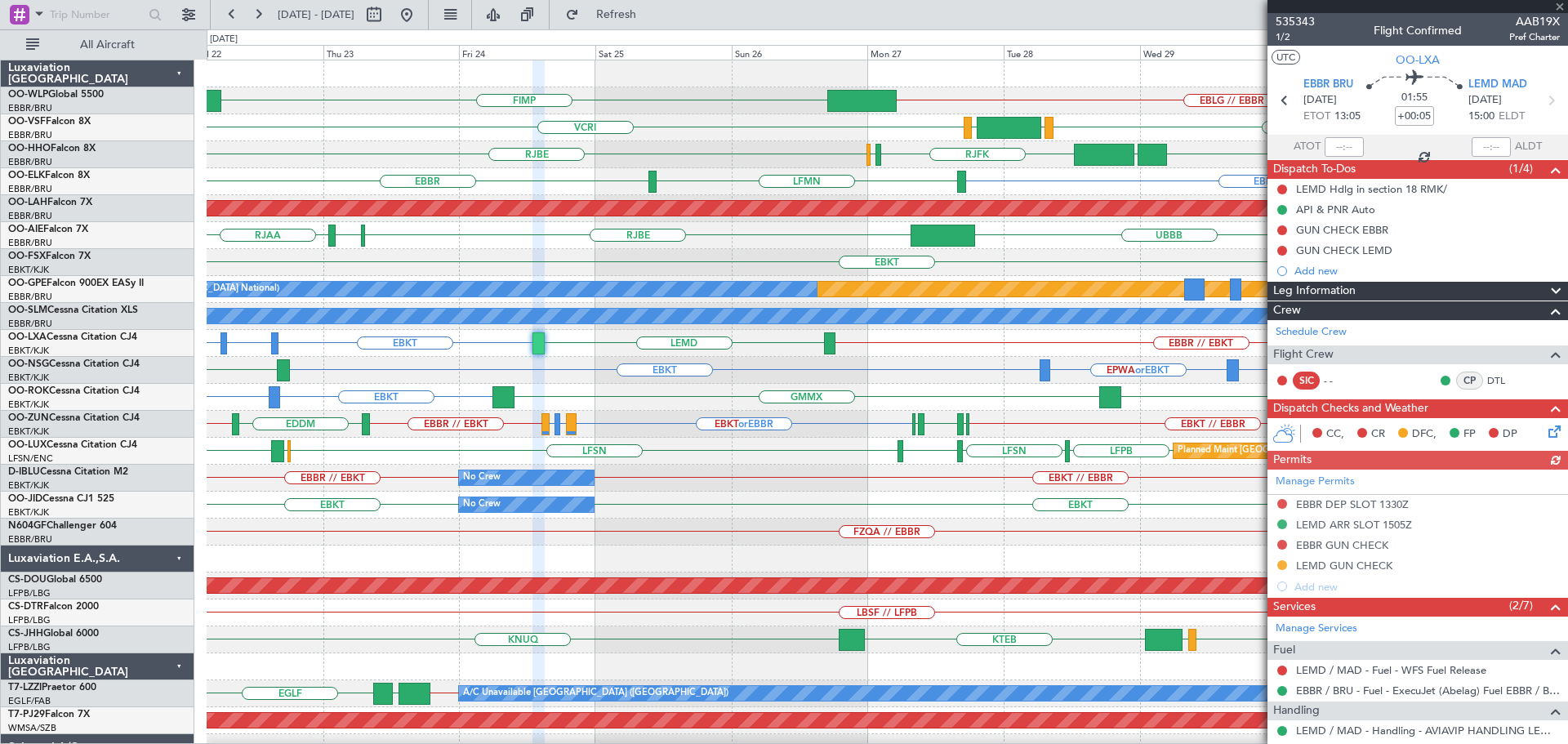
click at [610, 386] on div "EBKT EPWA or EBKT GMMX EBKT" at bounding box center [886, 397] width 1360 height 27
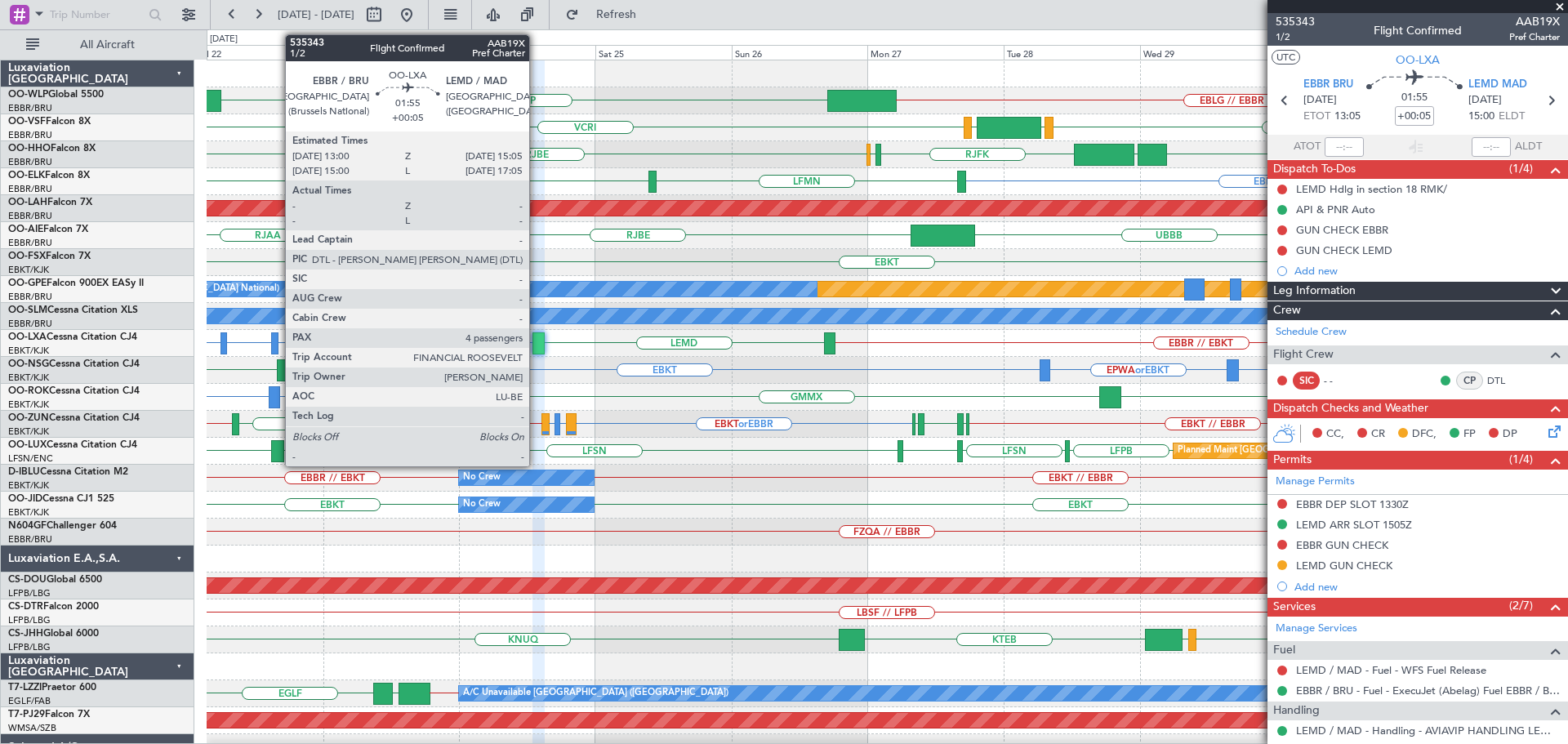
click at [536, 339] on div at bounding box center [539, 343] width 12 height 22
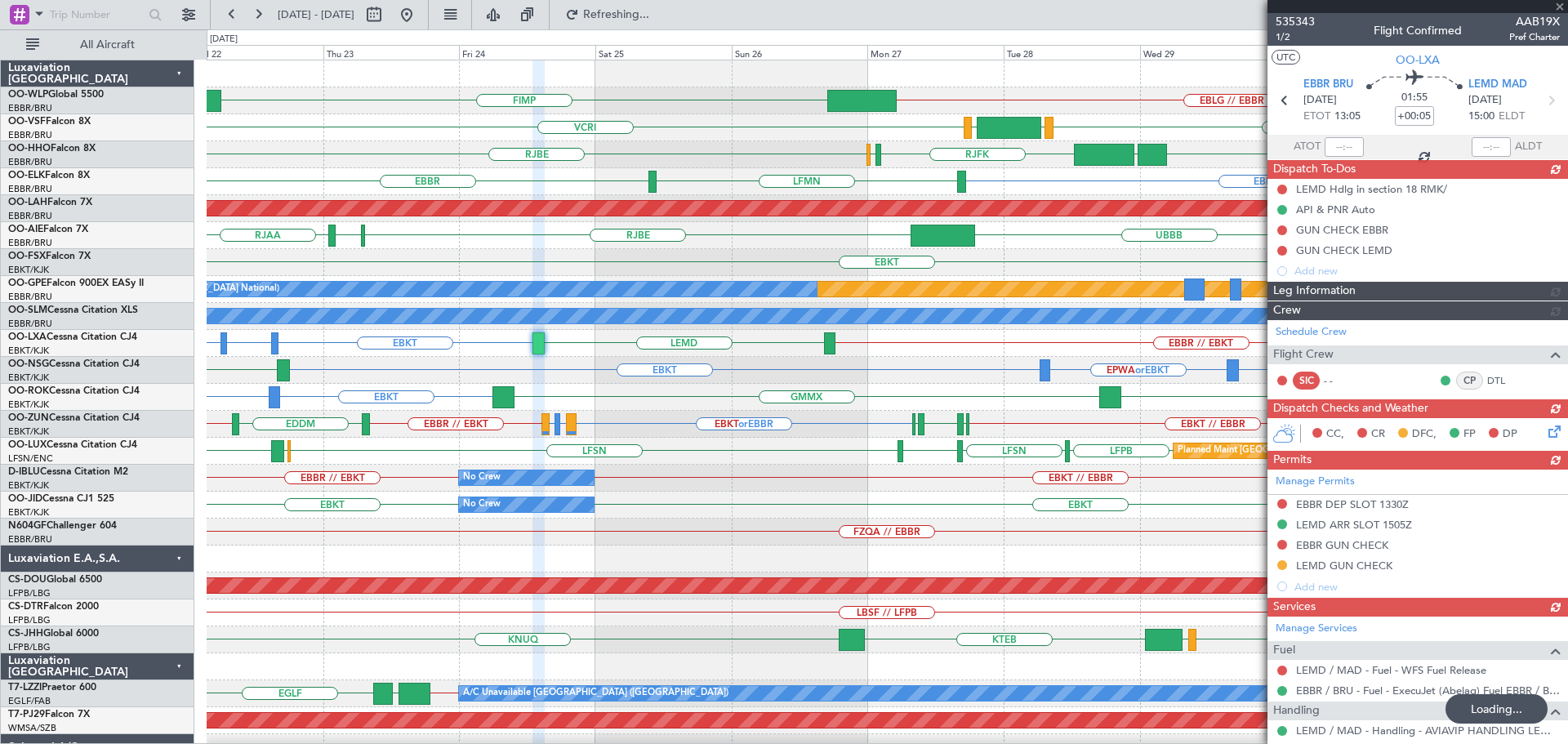
click at [618, 136] on div "VCRI EBBR LEGE VRMM" at bounding box center [886, 128] width 1360 height 27
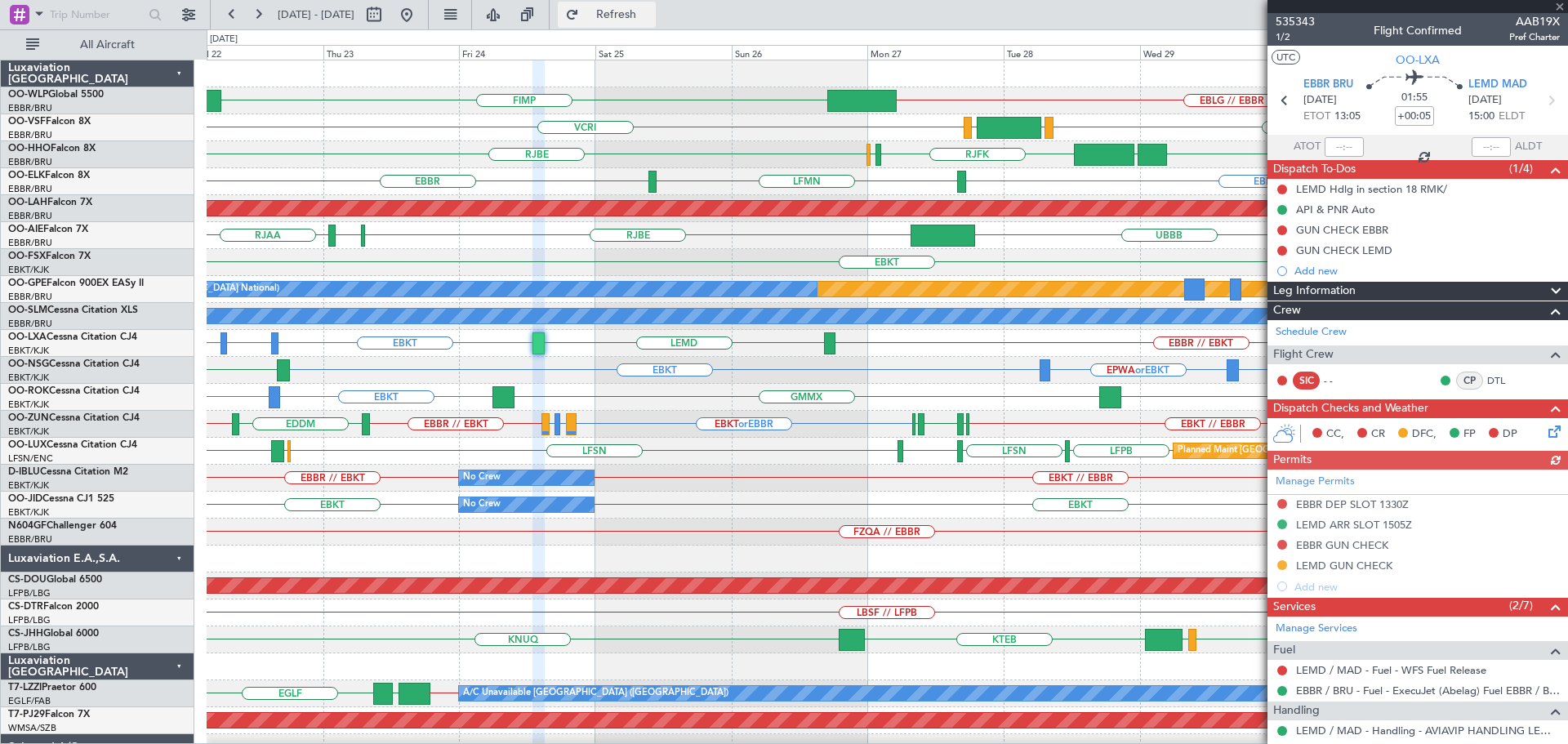
click at [642, 19] on span "Refresh" at bounding box center [616, 14] width 69 height 12
click at [419, 14] on button at bounding box center [406, 14] width 26 height 26
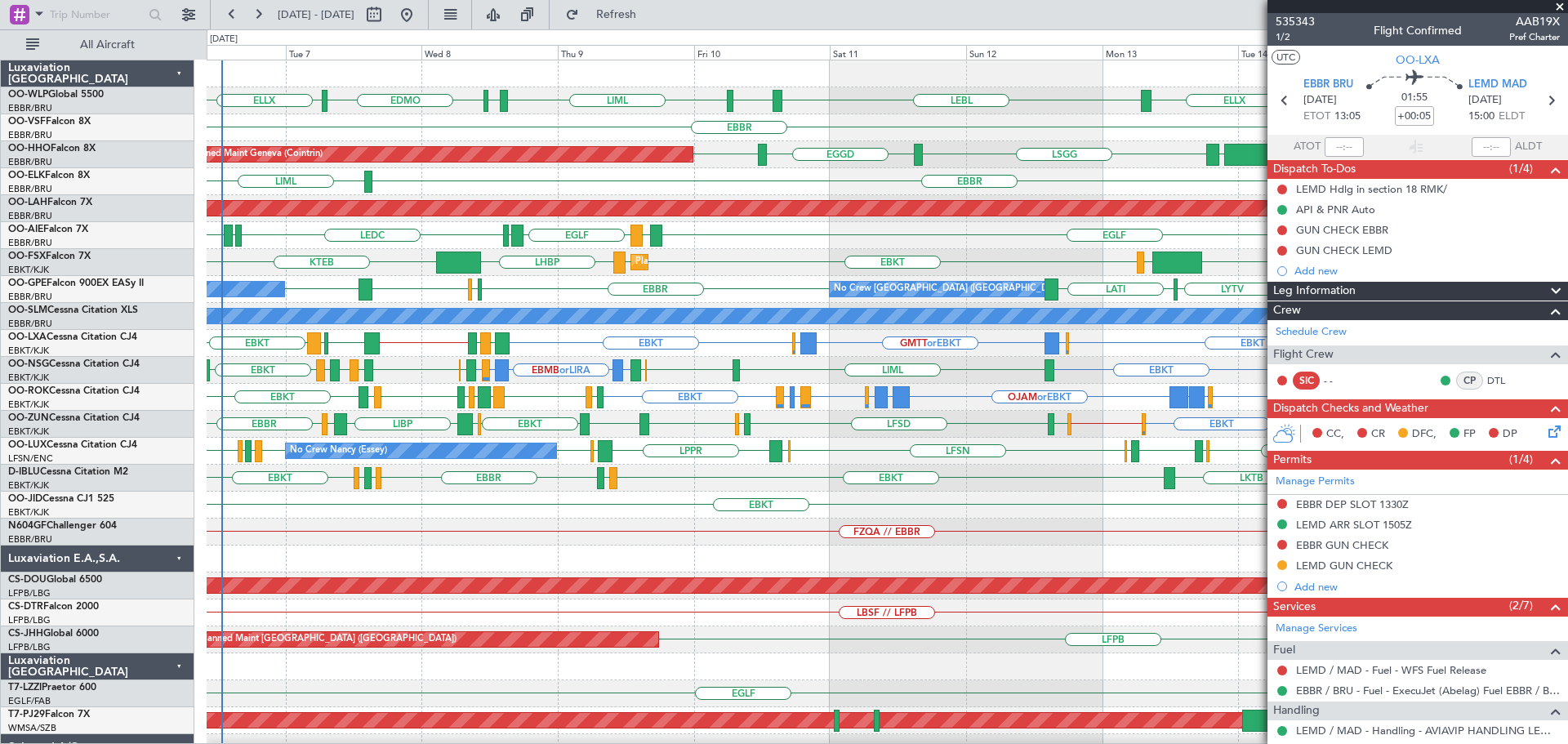
click at [1561, 6] on span at bounding box center [1559, 7] width 16 height 14
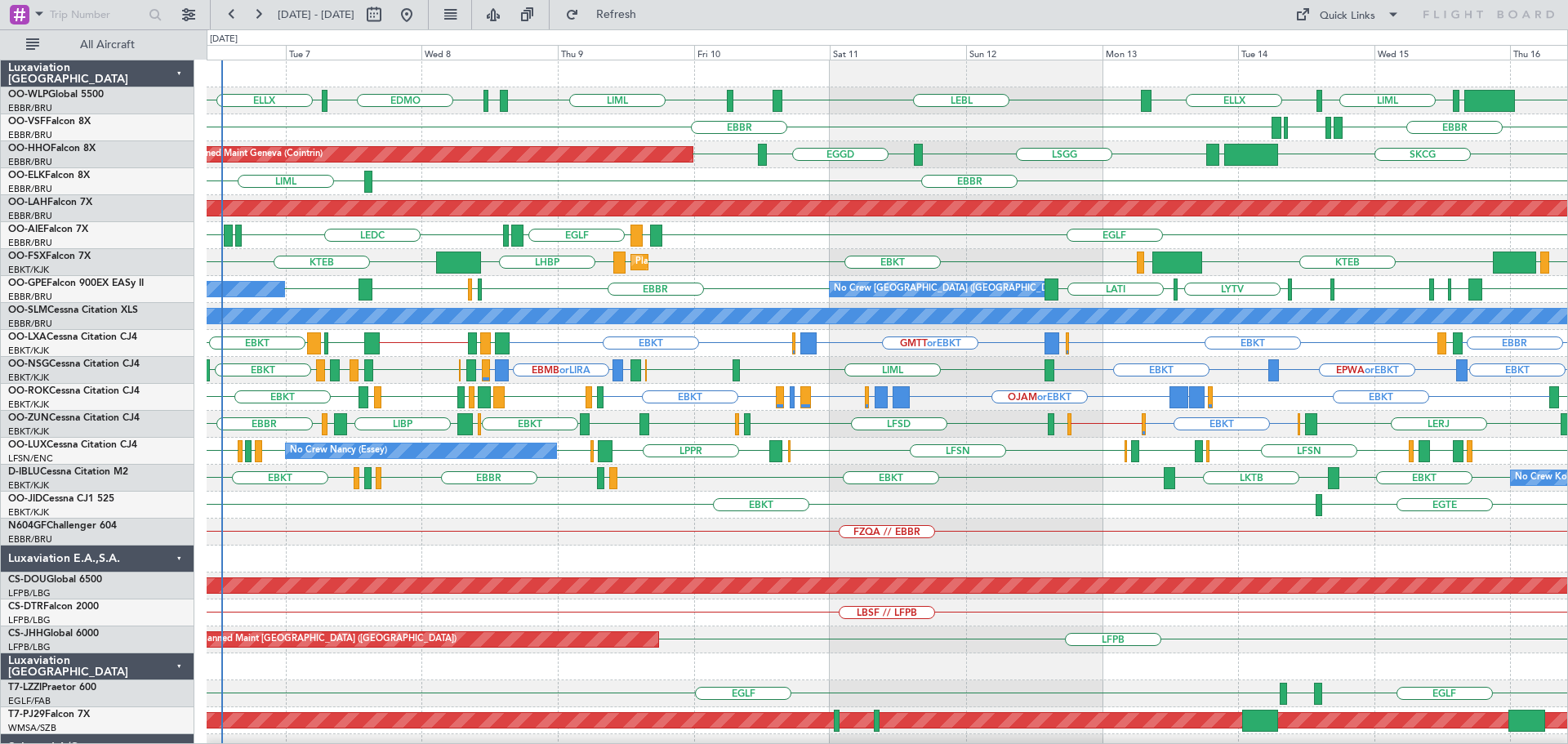
type input "0"
click at [811, 189] on div "EBBR LIML" at bounding box center [886, 181] width 1360 height 27
click at [1132, 418] on div "EBKT EBKT // EGWU EGGW LIBP EGGW [GEOGRAPHIC_DATA] LERJ EBOS [GEOGRAPHIC_DATA] …" at bounding box center [886, 424] width 1360 height 27
click at [708, 527] on div "FZQA // EBBR" at bounding box center [886, 532] width 1360 height 27
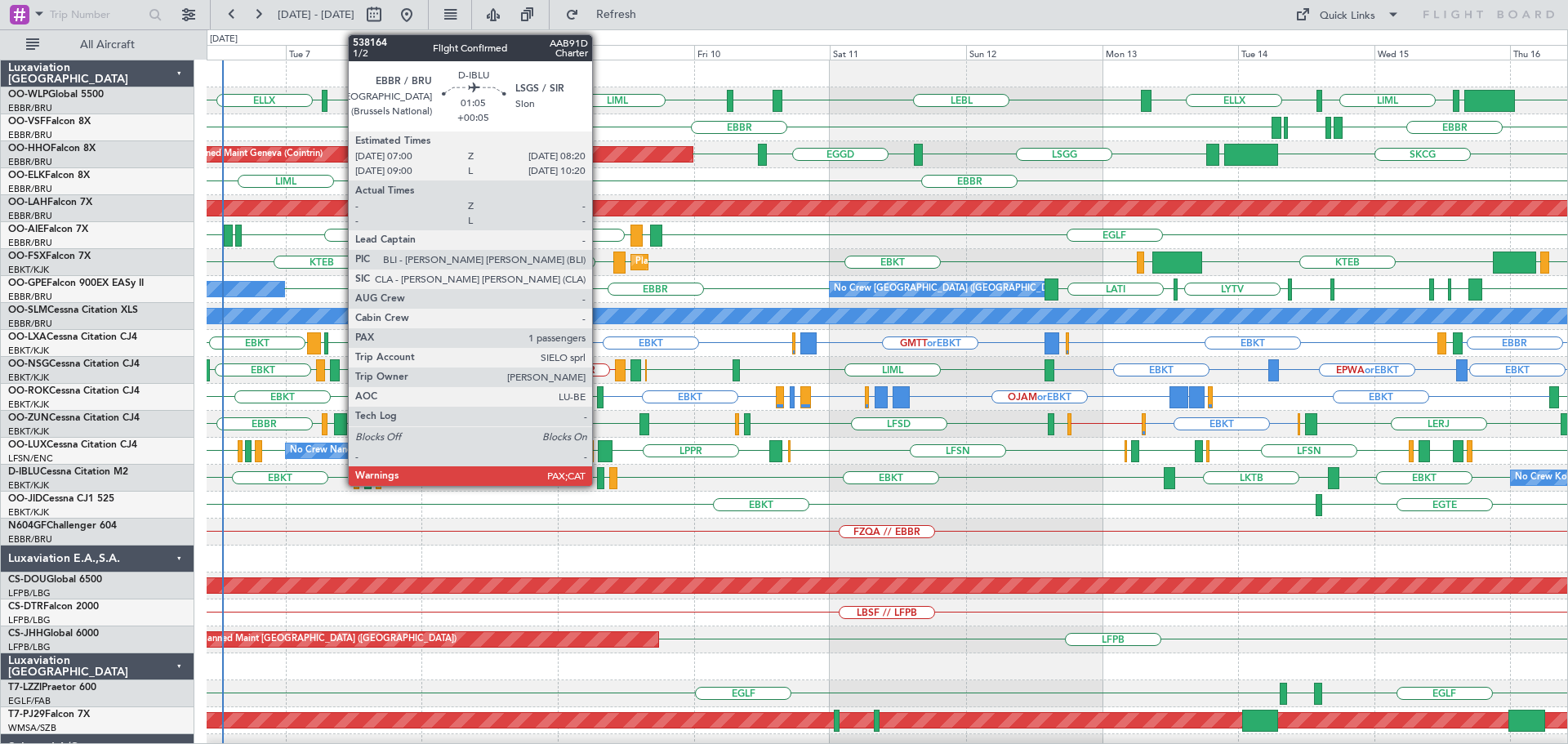
click at [600, 473] on div at bounding box center [601, 477] width 8 height 22
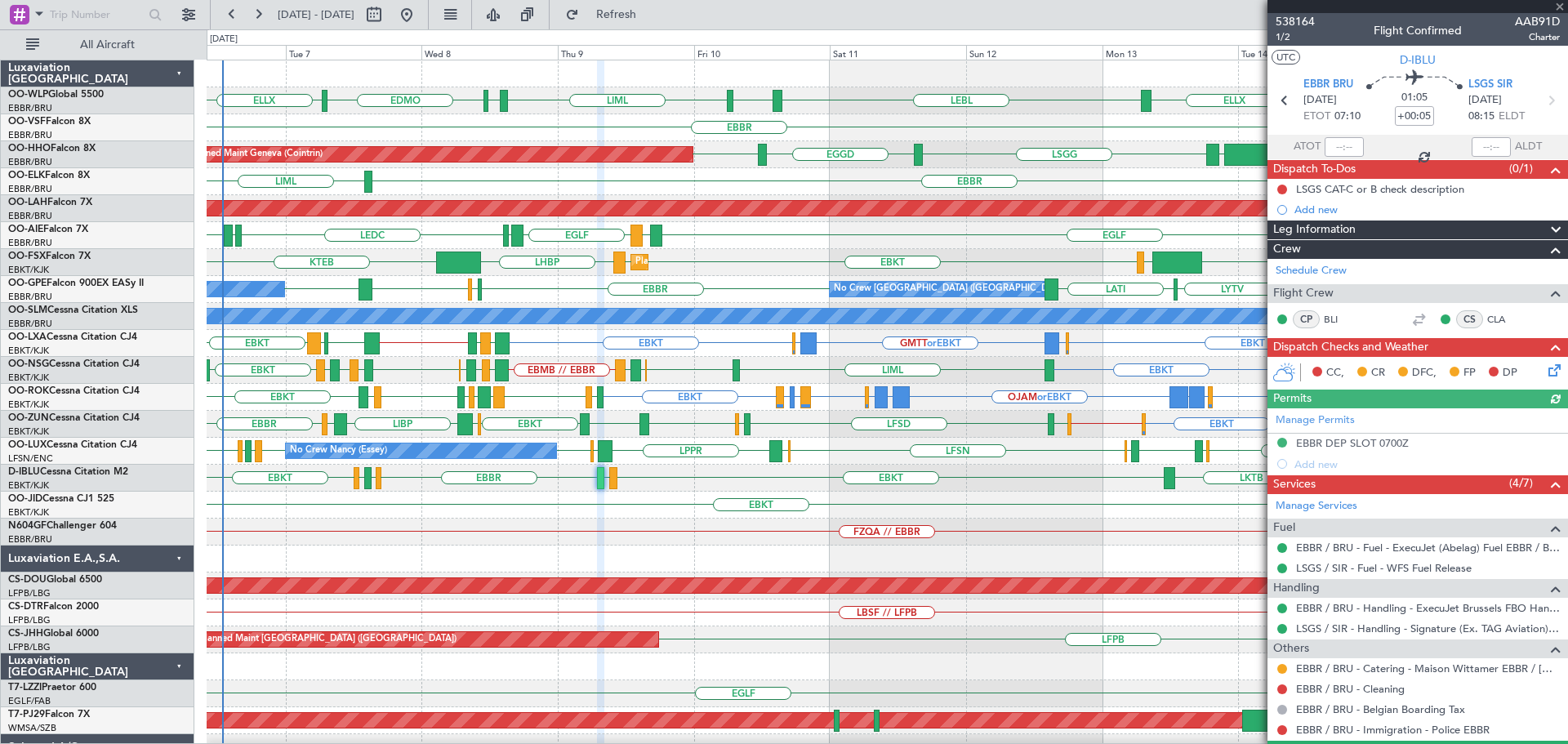
scroll to position [79, 0]
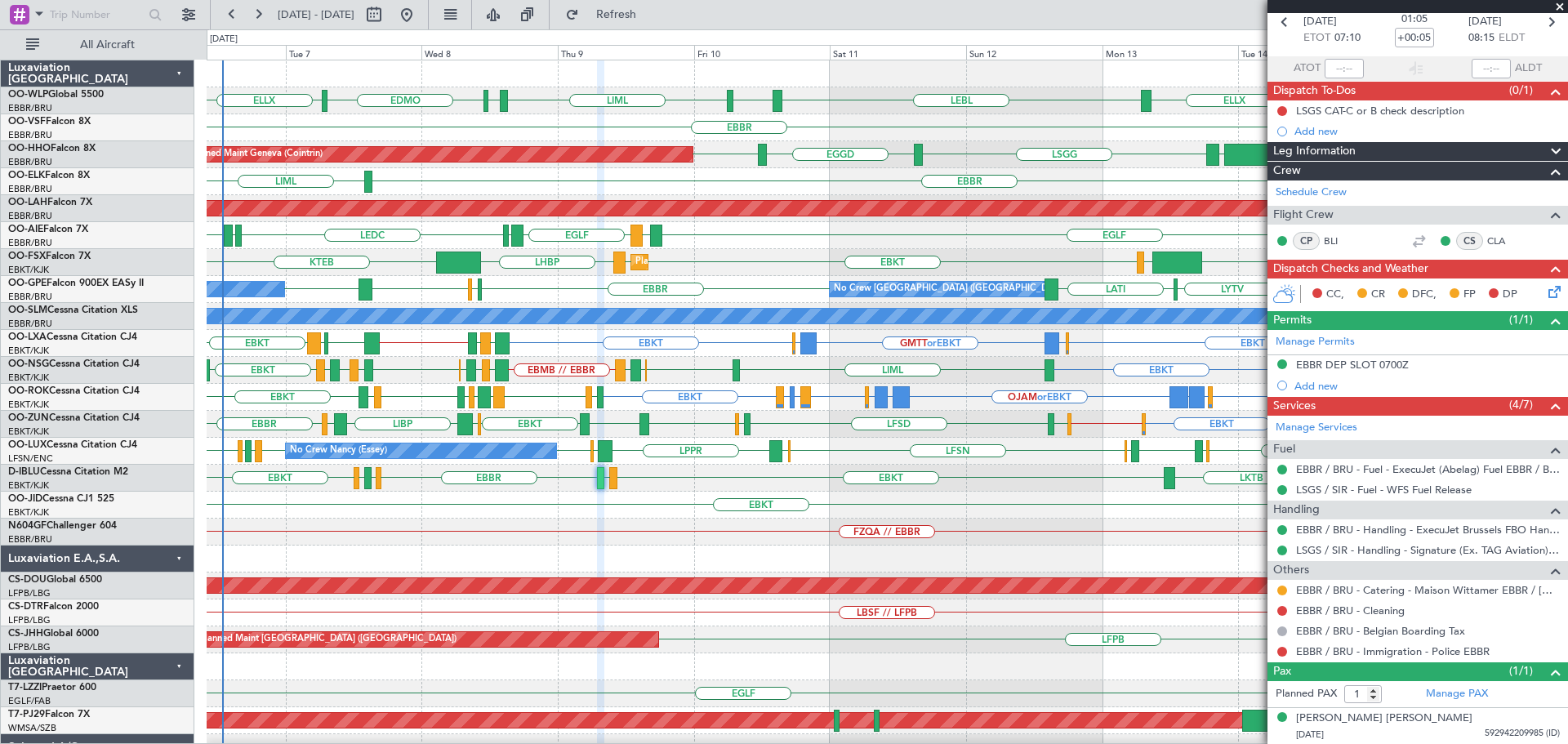
click at [1562, 4] on span at bounding box center [1559, 7] width 16 height 14
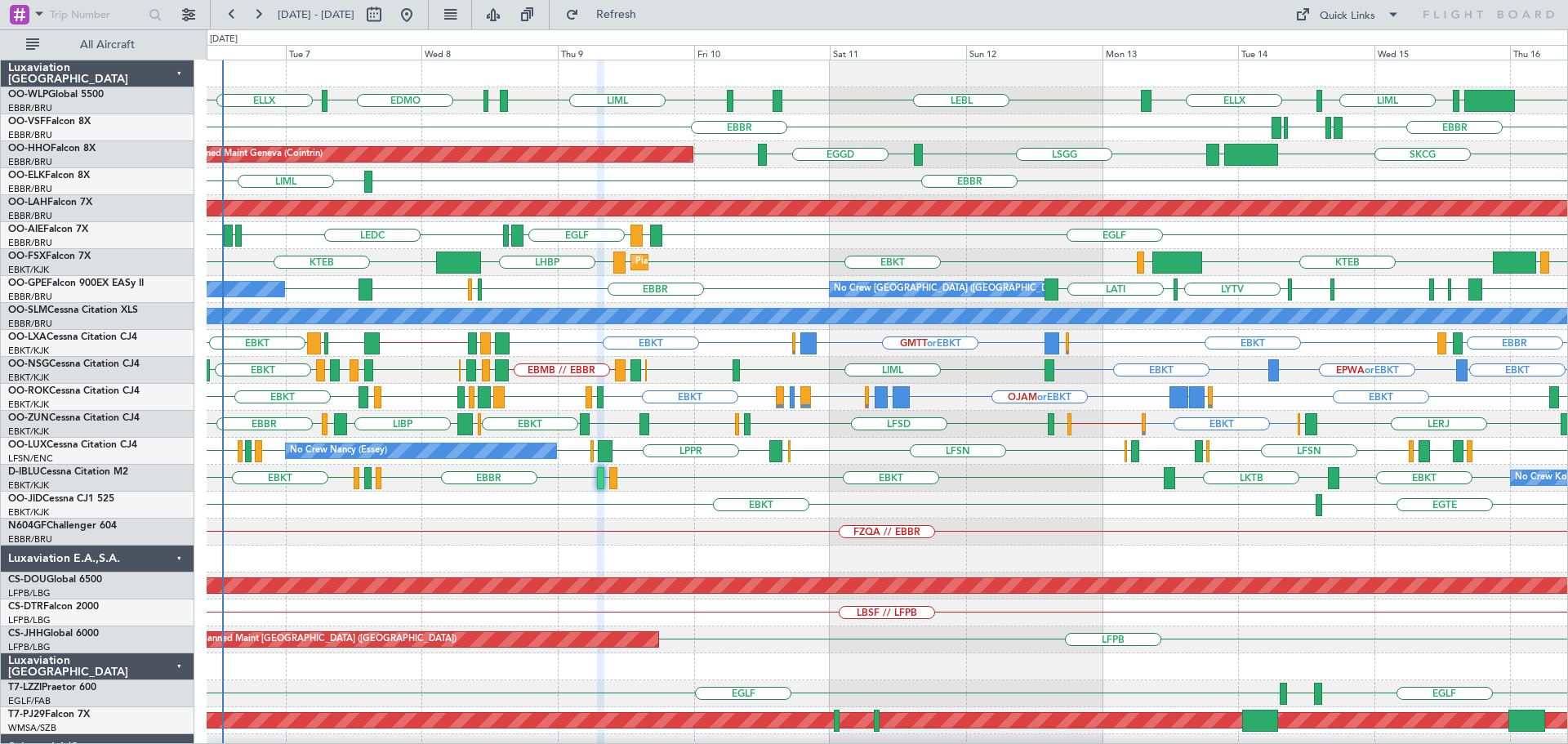
type input "0"
click at [984, 475] on div "EBKT LKTB EBKT LSGS [GEOGRAPHIC_DATA] EGGW EDDK EBKT No Crew Kortrijk-[GEOGRAPH…" at bounding box center [886, 478] width 1360 height 27
click at [635, 524] on div "FZQA // EBBR" at bounding box center [886, 532] width 1360 height 27
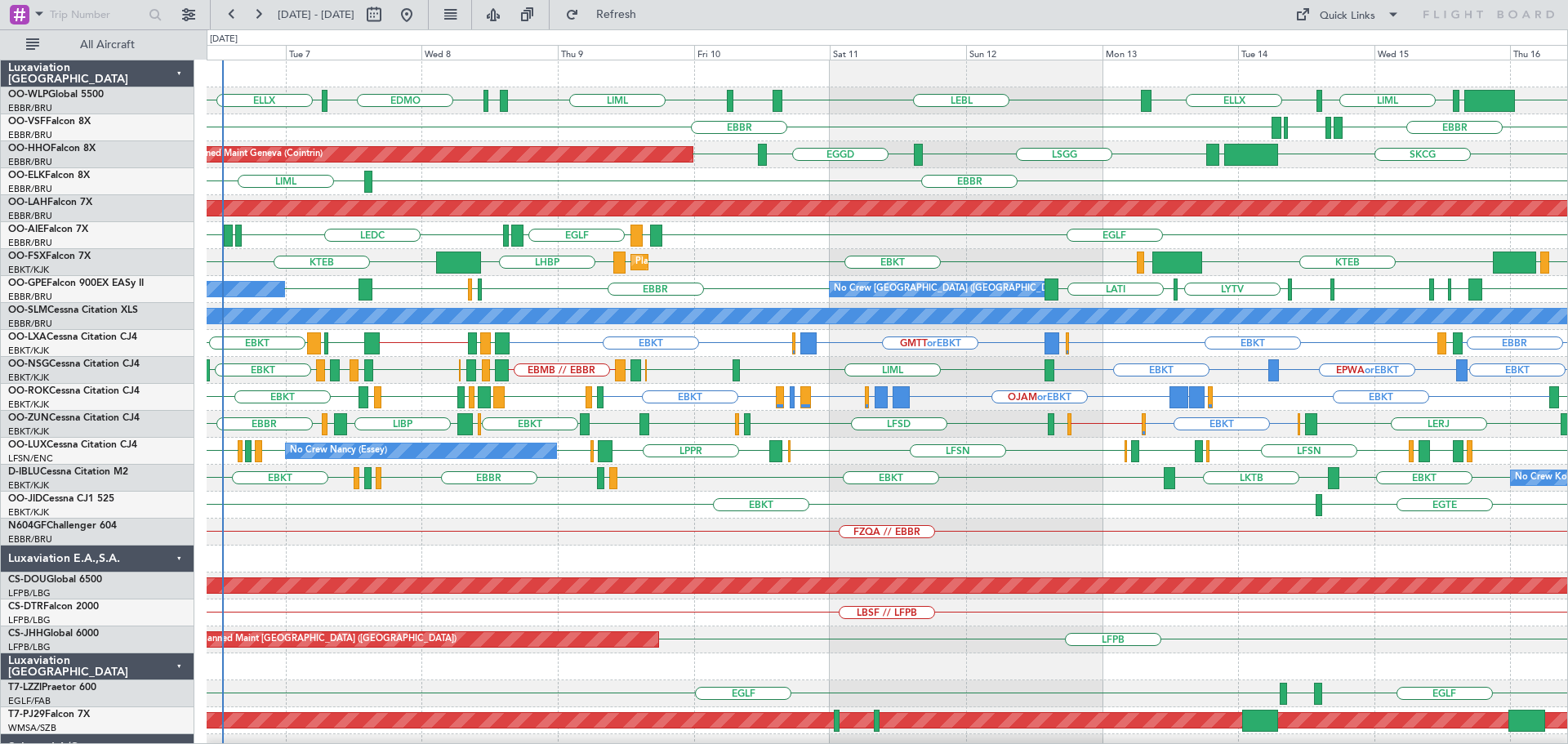
click at [541, 526] on div "FZQA // EBBR" at bounding box center [886, 532] width 1360 height 27
click at [1026, 524] on div "FZQA // EBBR" at bounding box center [886, 532] width 1360 height 27
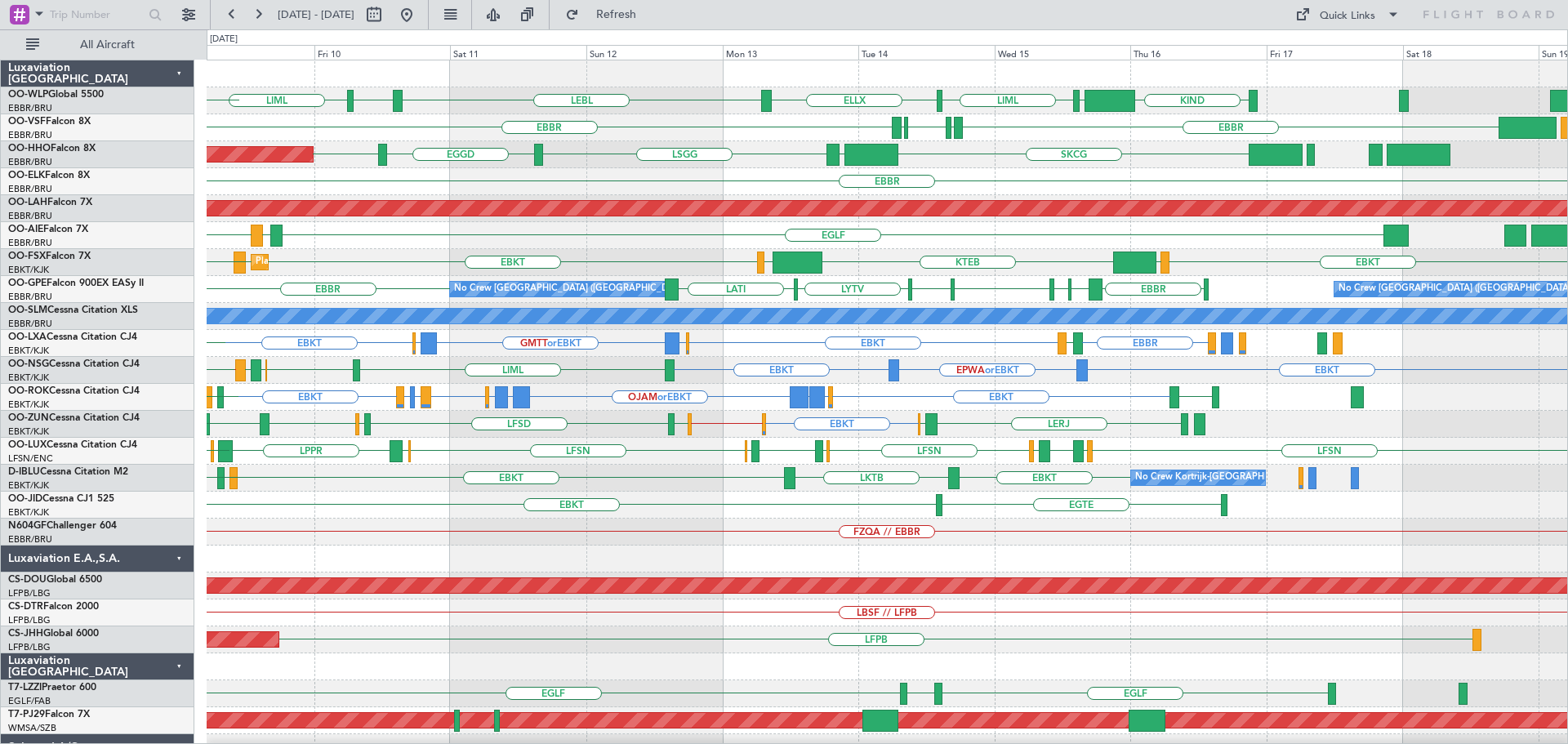
click at [964, 535] on div "FZQA // EBBR" at bounding box center [886, 532] width 1360 height 27
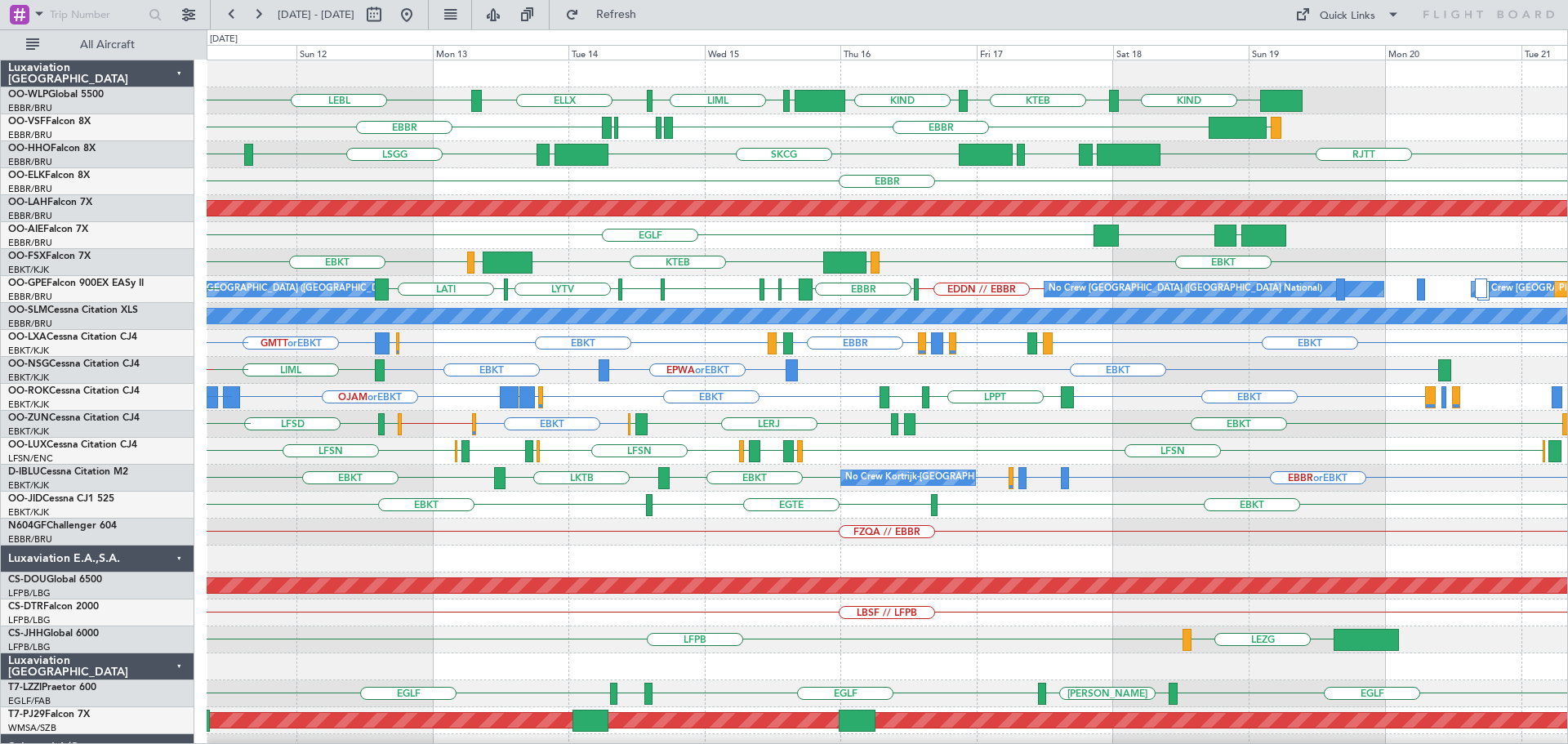
click at [809, 530] on div "FZQA // EBBR" at bounding box center [886, 532] width 1360 height 27
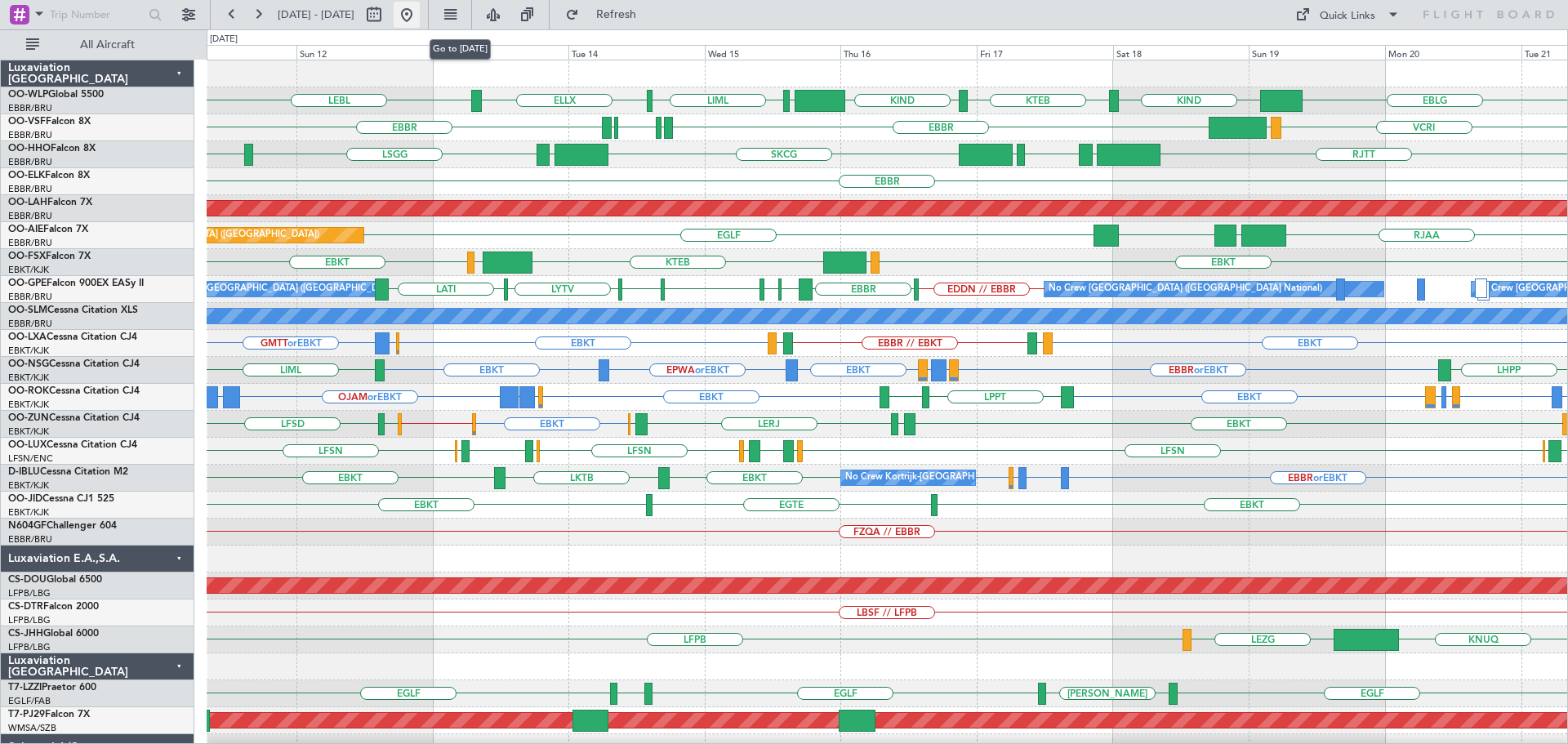
click at [419, 10] on button at bounding box center [406, 14] width 26 height 26
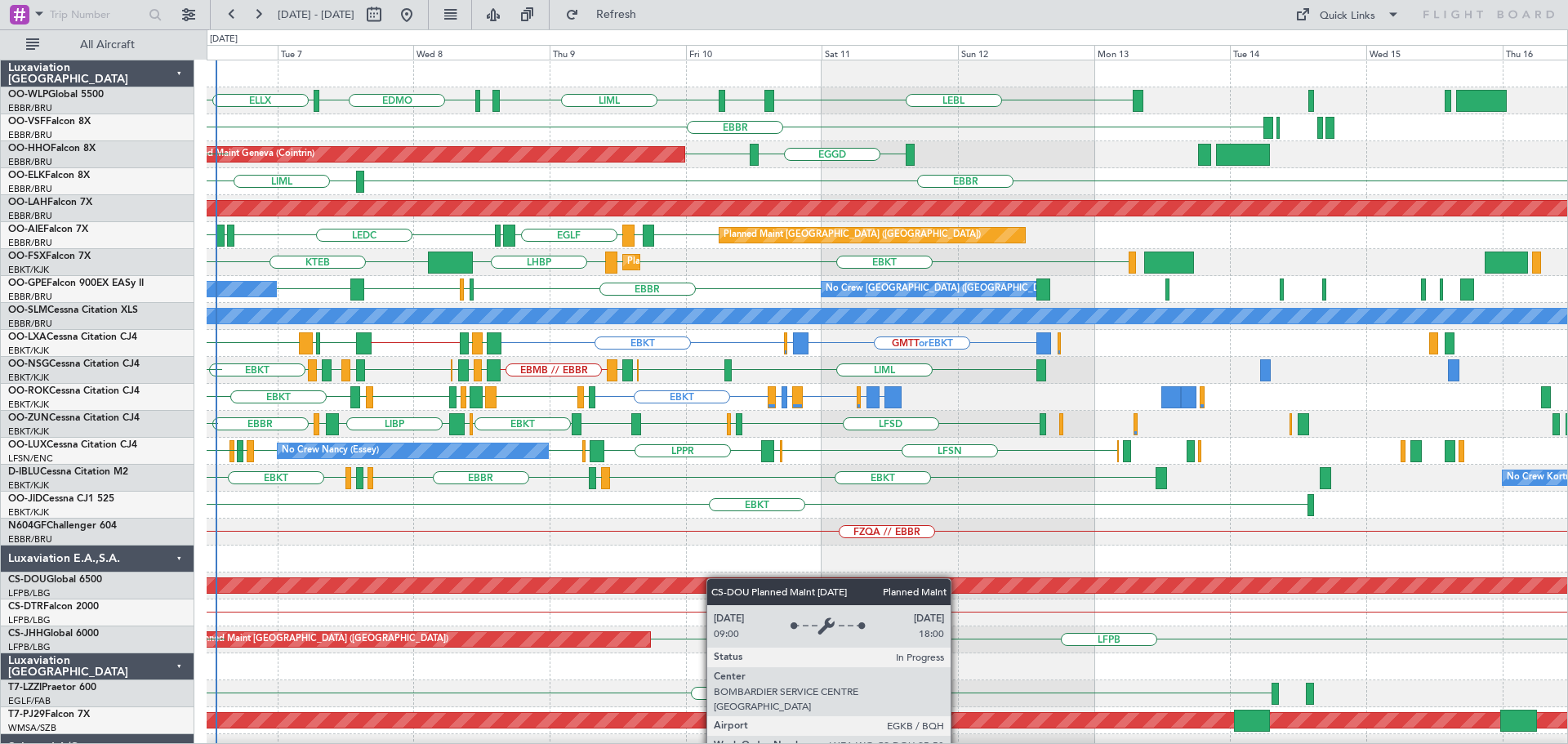
click at [640, 591] on div "LEBL EBLG LIML EDMO EDDP ELLX EBLG [GEOGRAPHIC_DATA] EGGD [GEOGRAPHIC_DATA] Pla…" at bounding box center [886, 505] width 1360 height 889
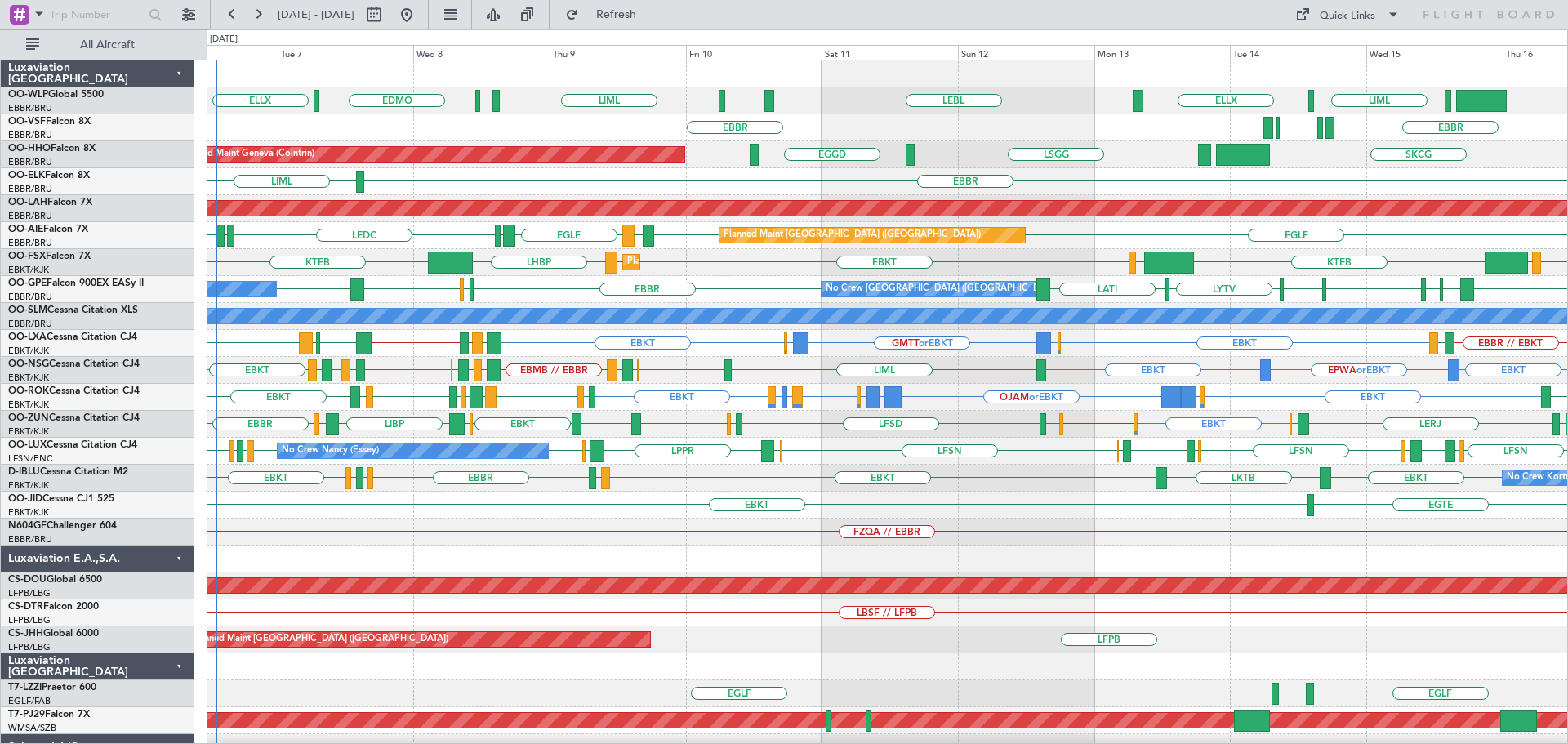
click at [619, 495] on div "EGTE EBKT" at bounding box center [886, 505] width 1360 height 27
click at [510, 540] on div "FZQA // EBBR" at bounding box center [886, 532] width 1360 height 27
click at [621, 399] on div "EBKT ELLX or EBKT LGKR or EBKT OJAM or EBKT LGKR or EBKT ELLX or EBKT EBKT LEPA…" at bounding box center [886, 397] width 1360 height 27
